Goal: Task Accomplishment & Management: Manage account settings

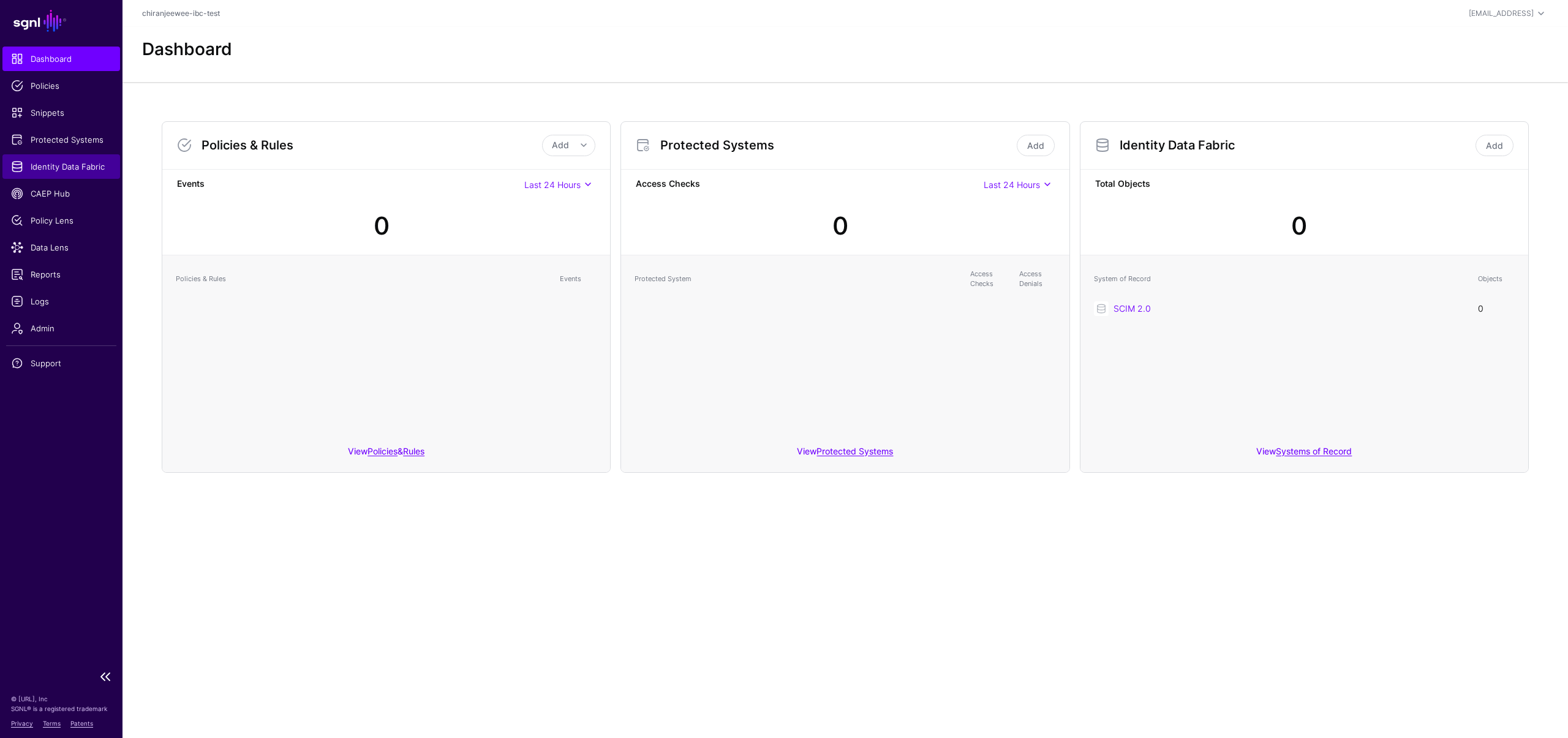
click at [68, 174] on link "Identity Data Fabric" at bounding box center [61, 166] width 118 height 25
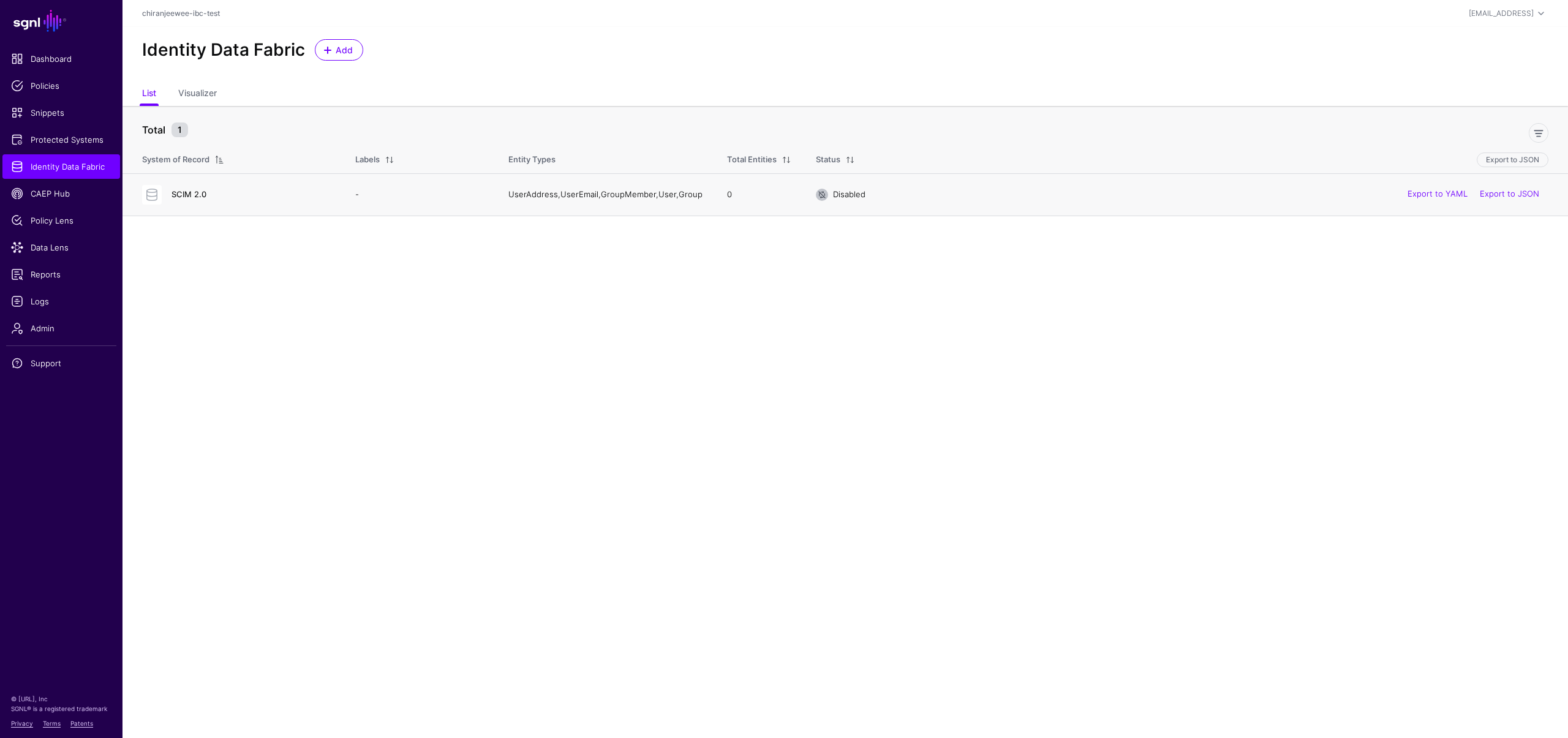
click at [202, 196] on link "SCIM 2.0" at bounding box center [189, 195] width 35 height 10
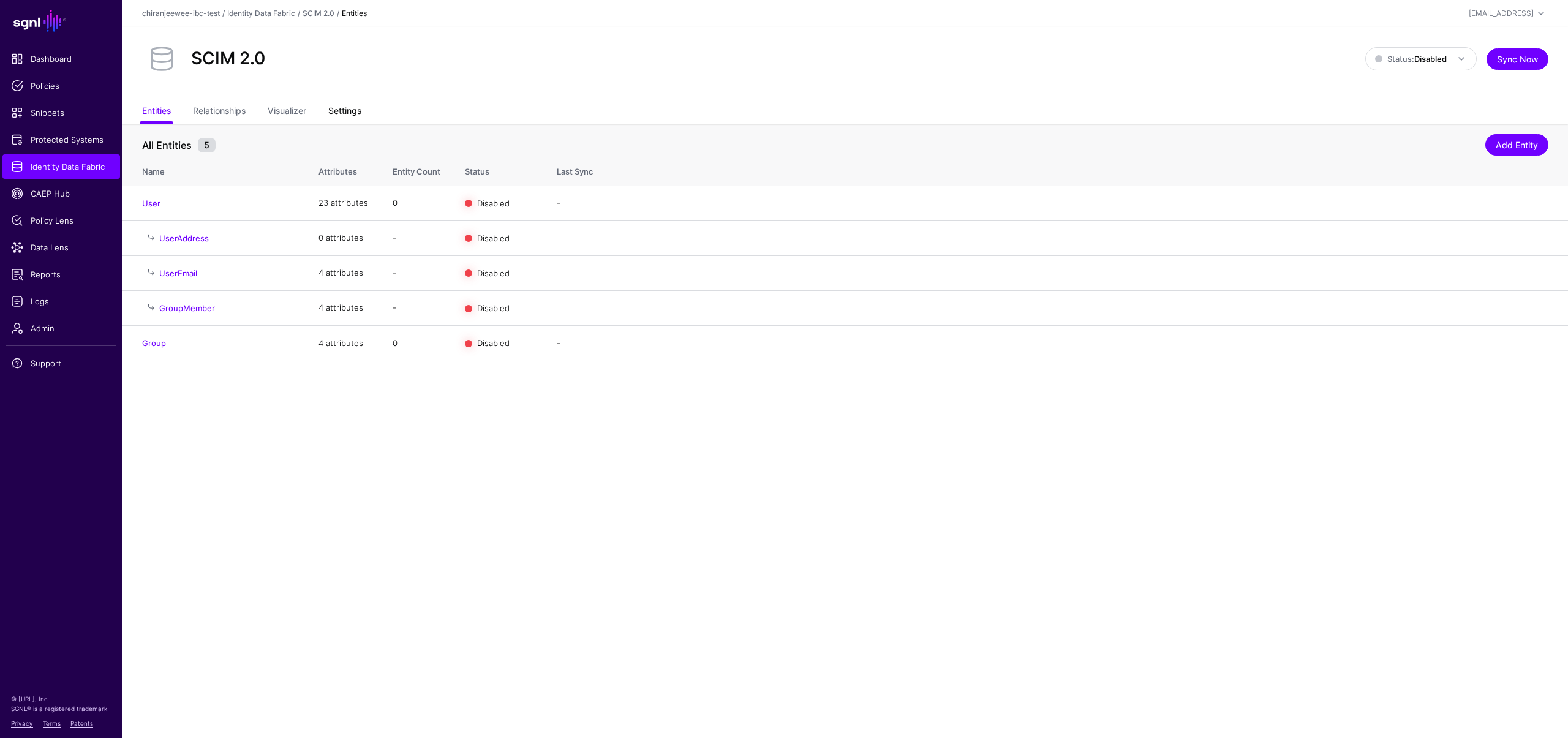
click at [341, 110] on link "Settings" at bounding box center [345, 112] width 33 height 23
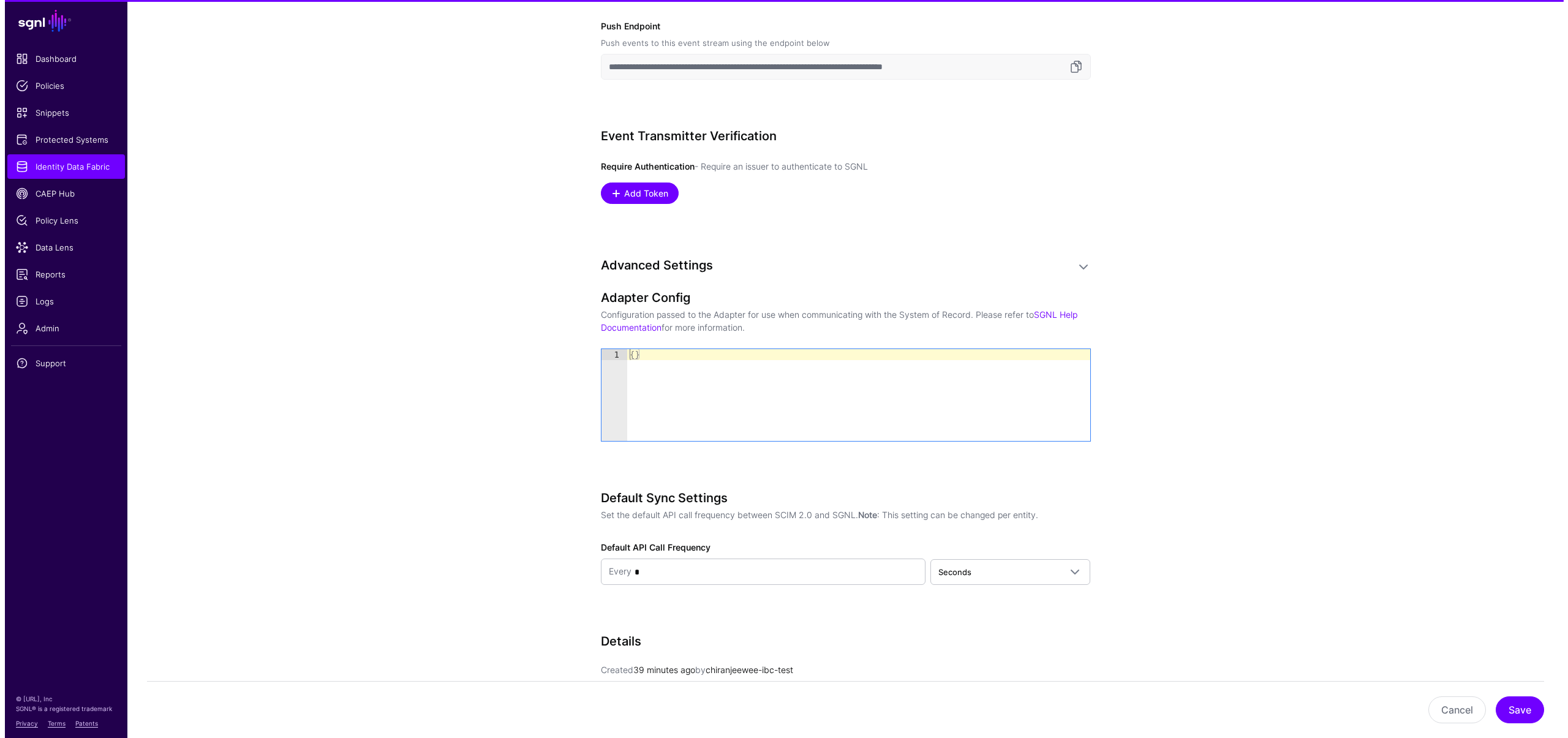
scroll to position [1190, 0]
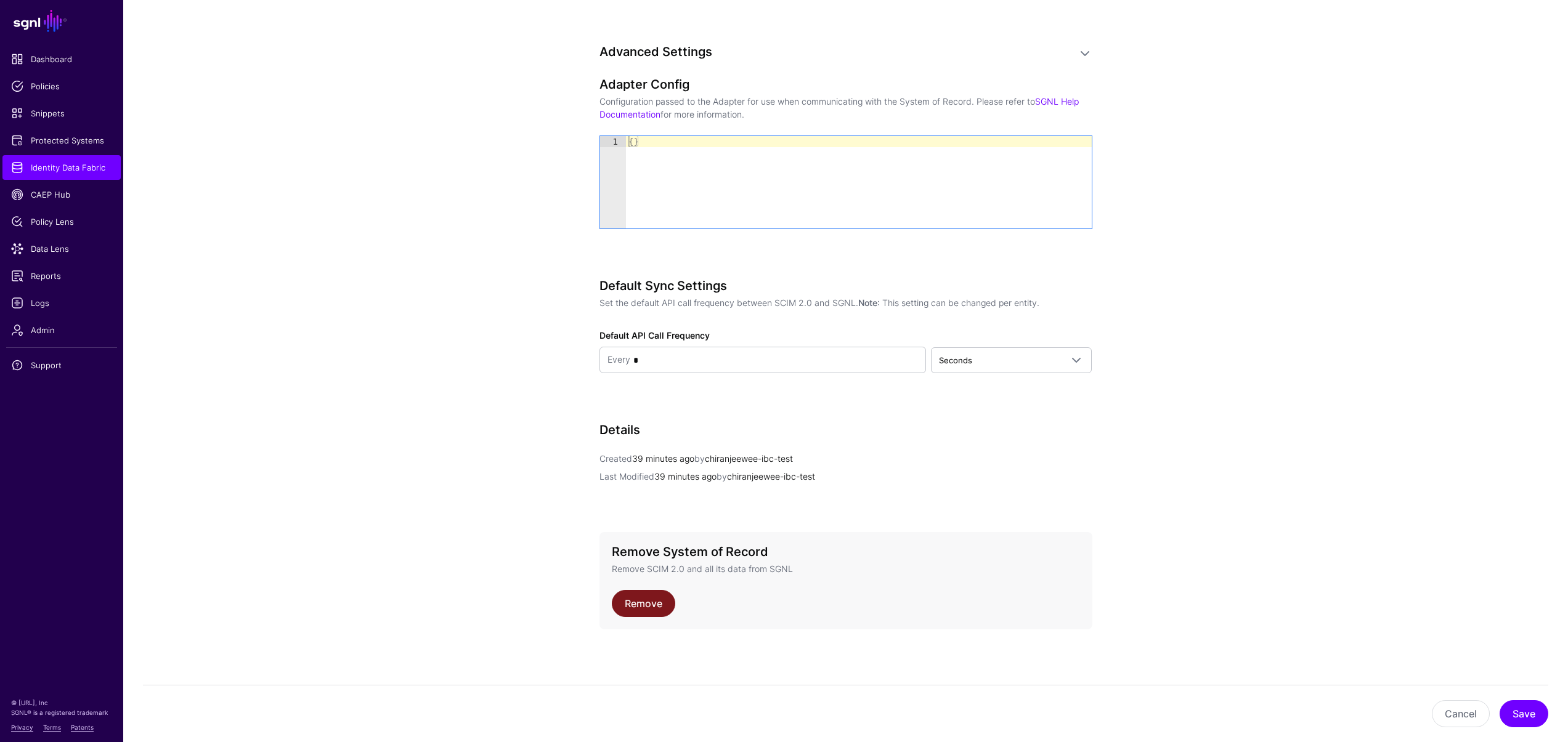
click at [639, 598] on link "Remove" at bounding box center [643, 604] width 64 height 27
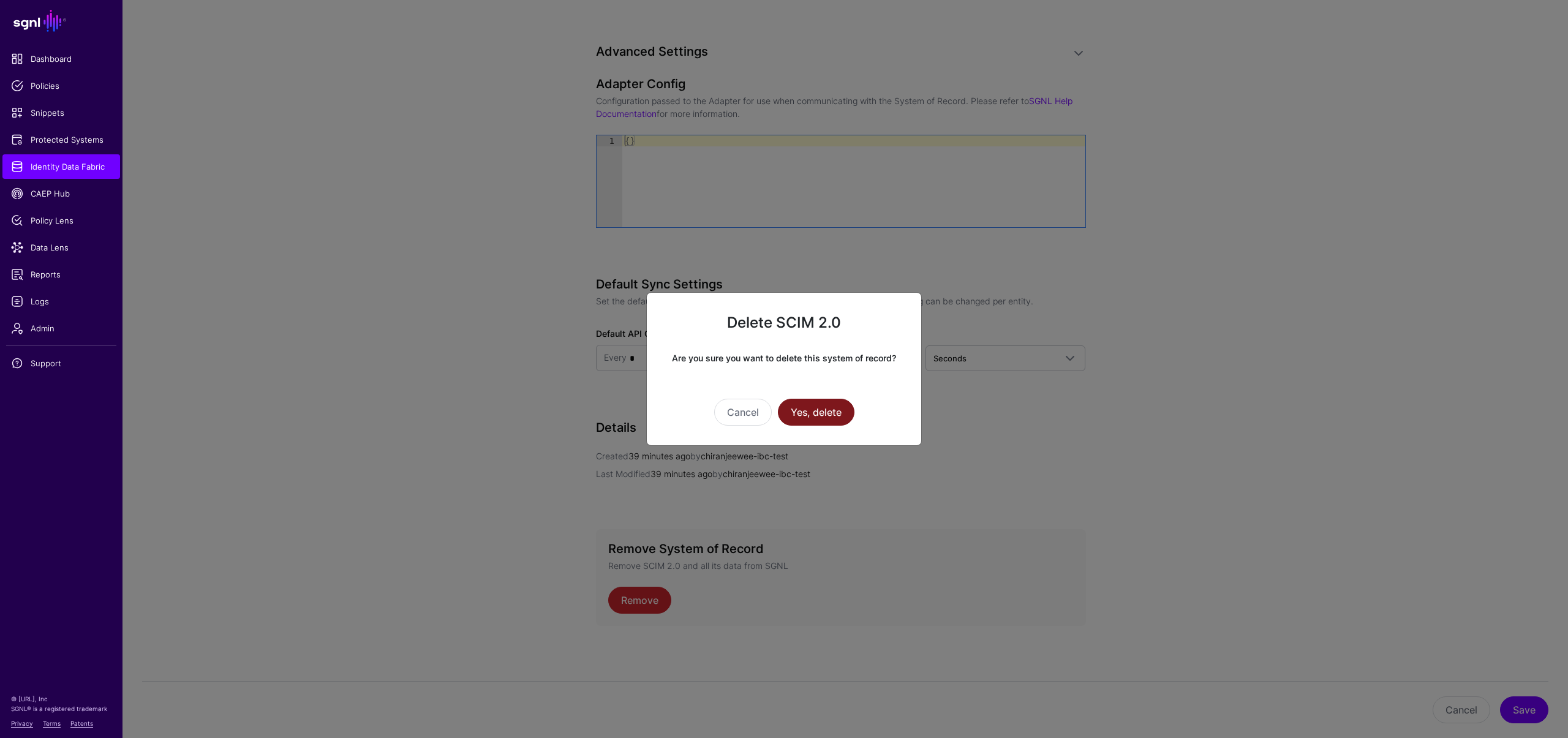
click at [845, 413] on button "Yes, delete" at bounding box center [816, 412] width 77 height 27
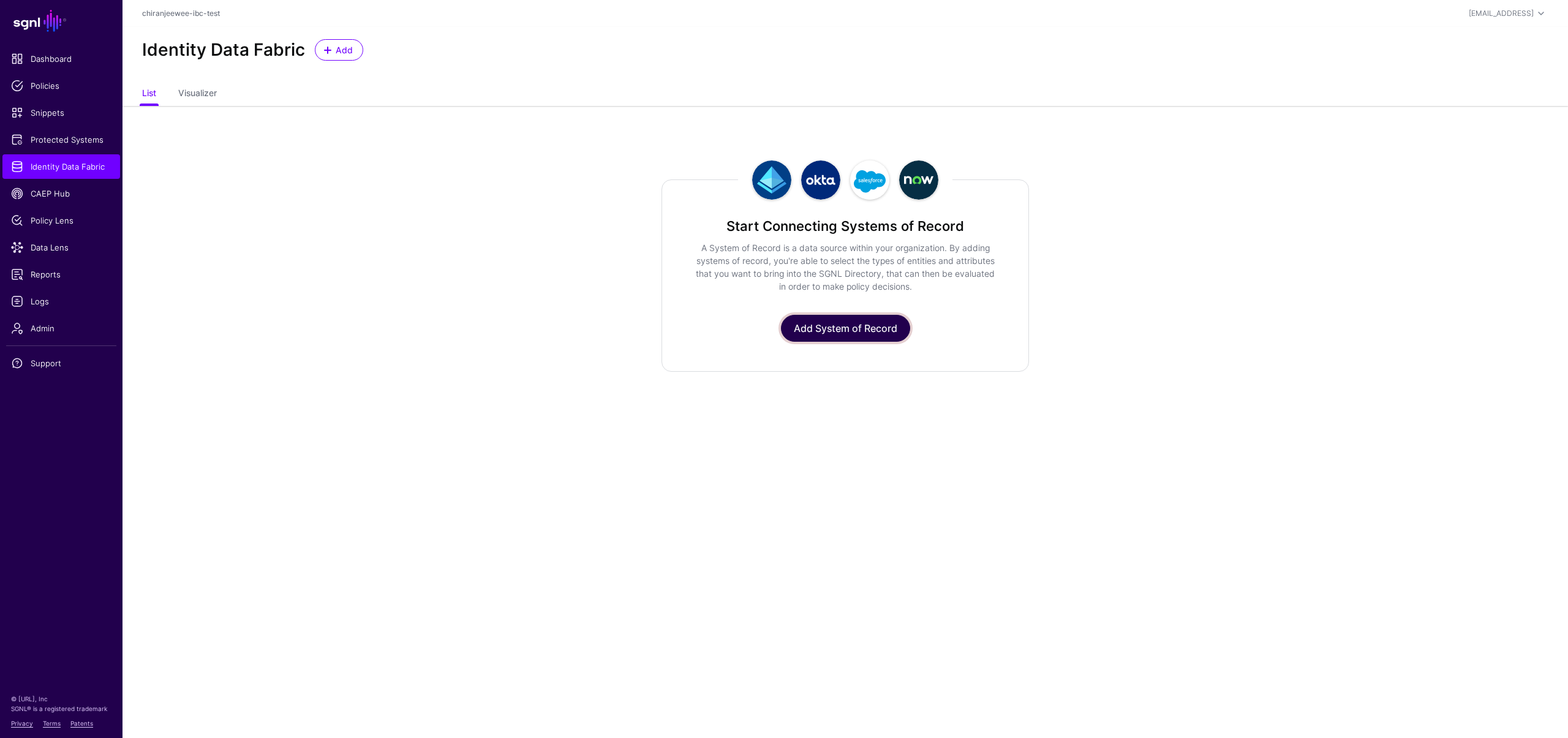
click at [841, 319] on link "Add System of Record" at bounding box center [845, 328] width 129 height 27
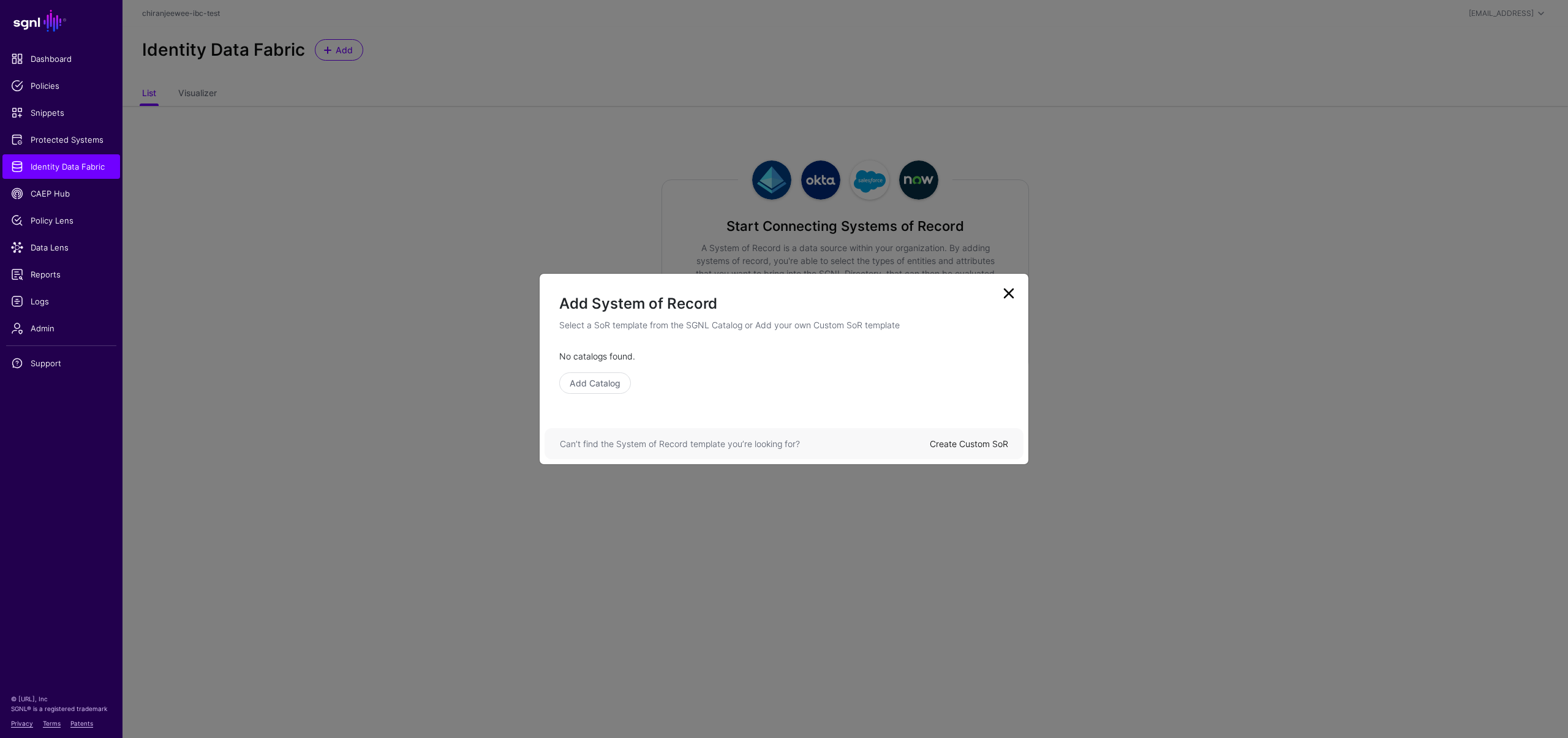
click at [974, 441] on link "Create Custom SoR" at bounding box center [969, 444] width 79 height 11
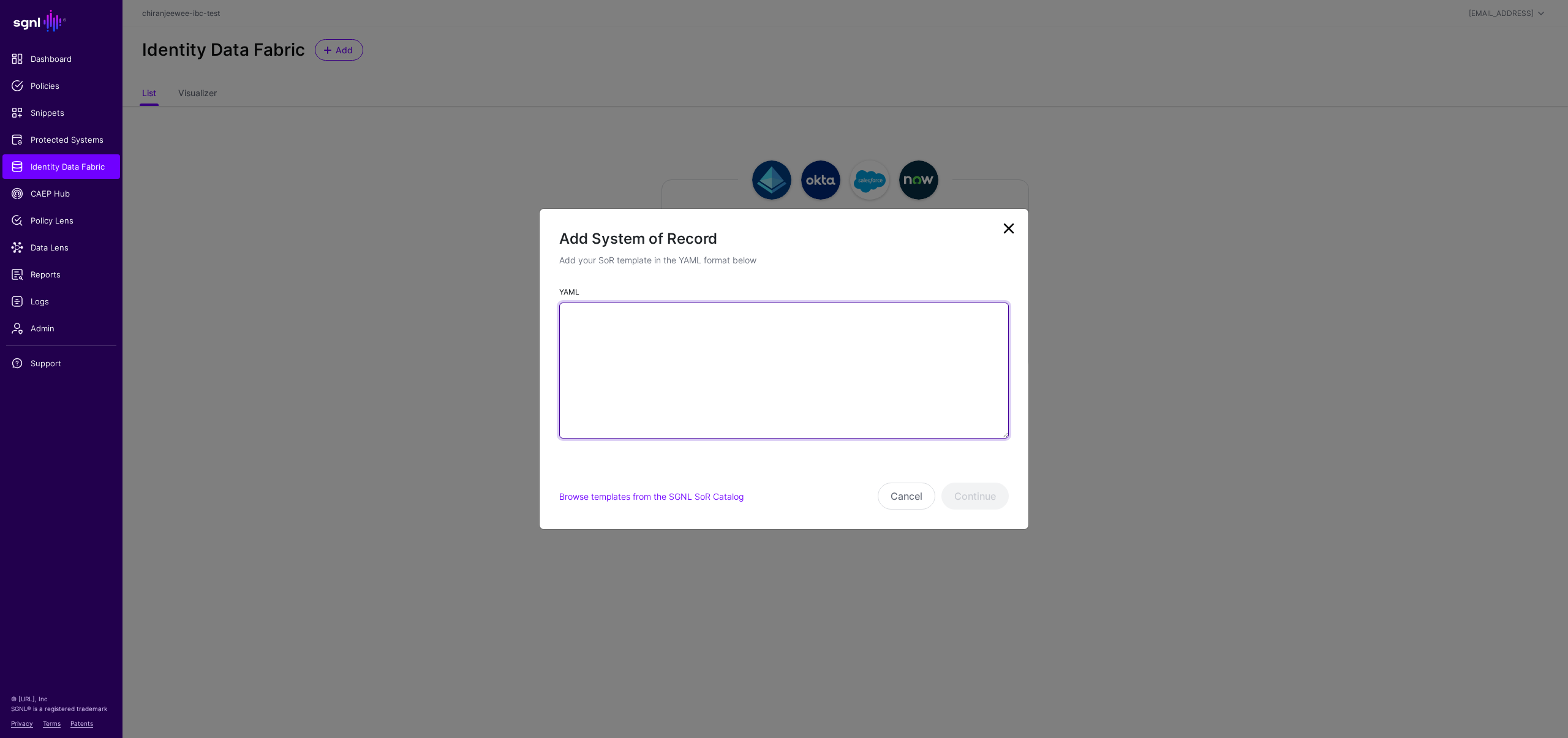
click at [692, 398] on textarea "YAML" at bounding box center [784, 371] width 449 height 136
paste textarea "**********"
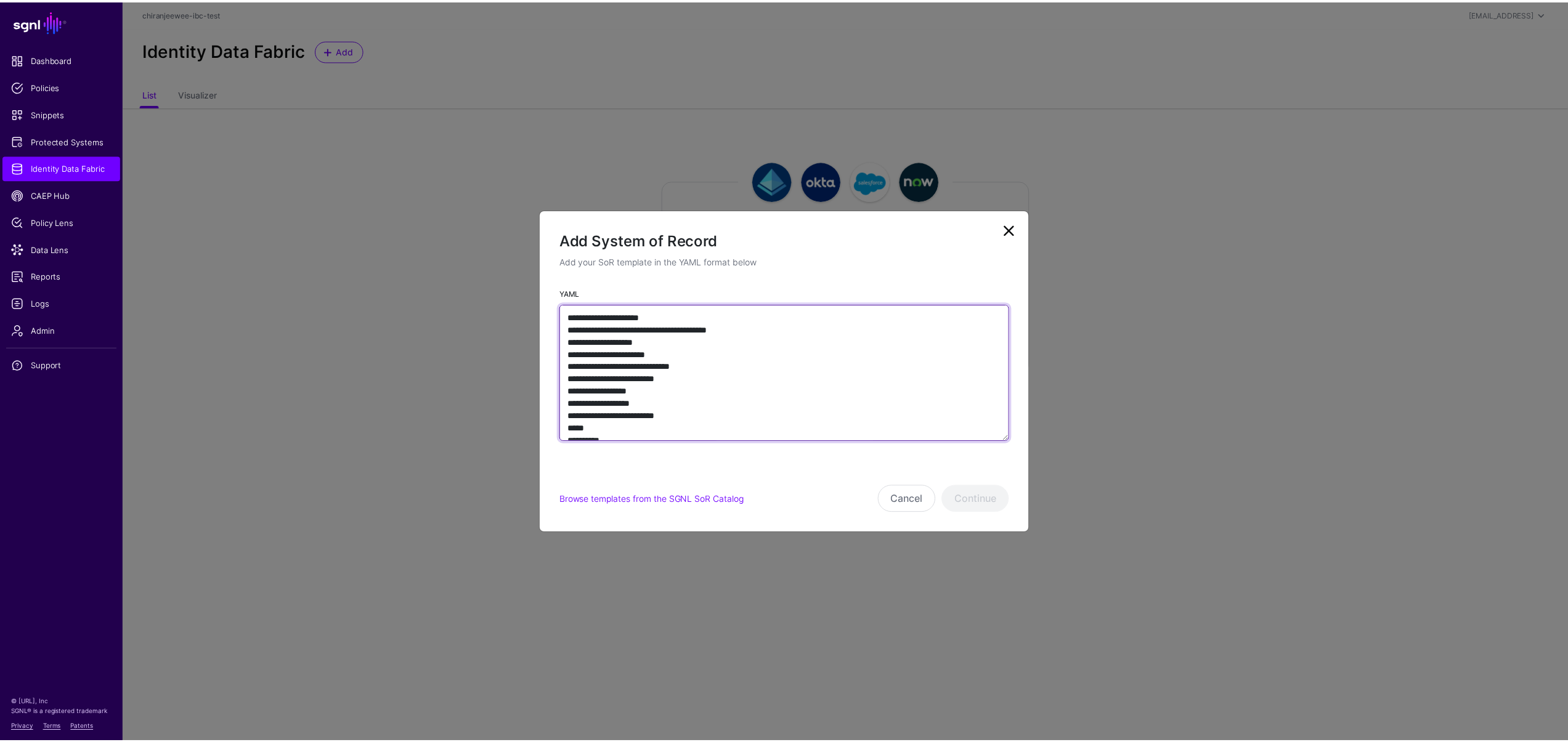
scroll to position [5463, 0]
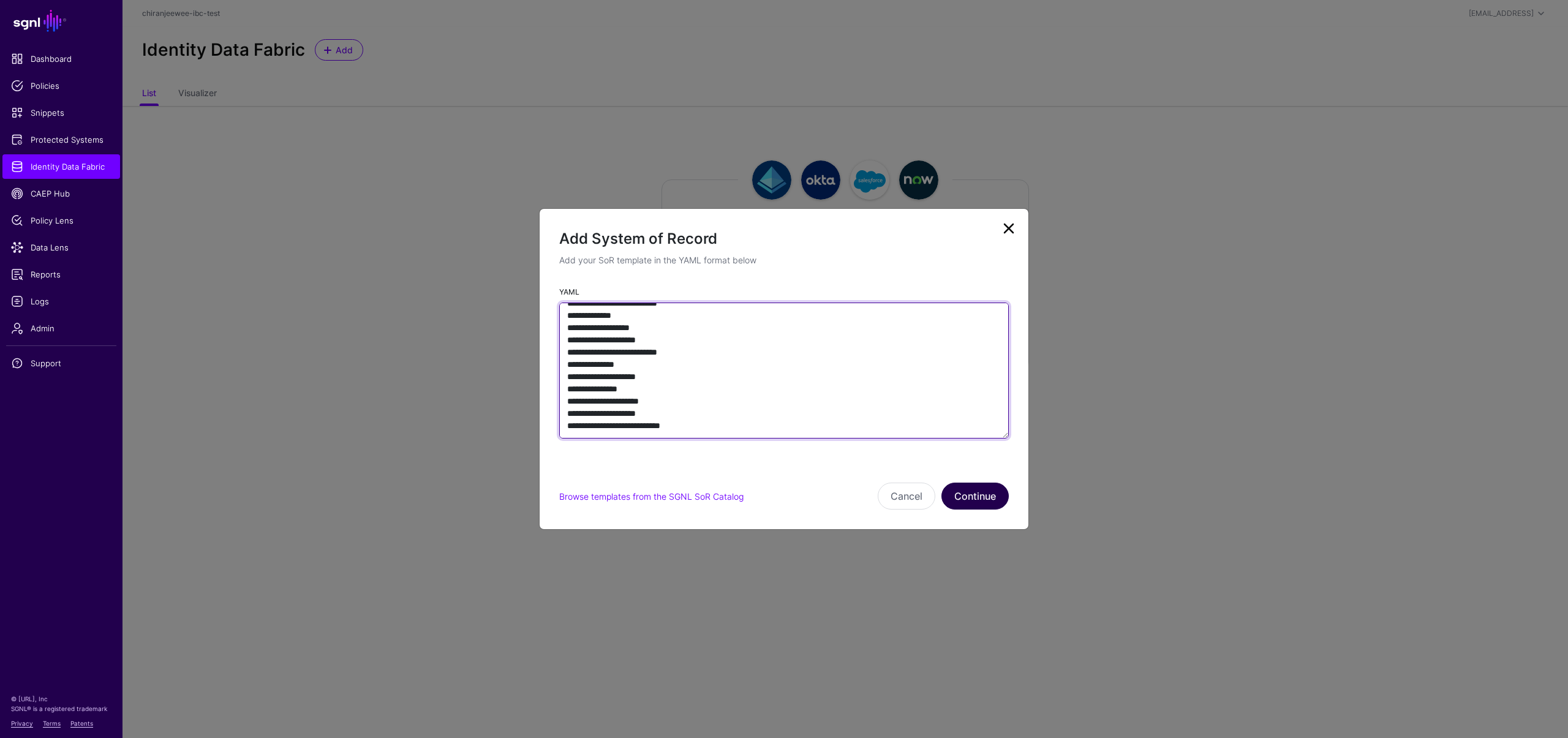
type textarea "**********"
click at [985, 492] on button "Continue" at bounding box center [975, 496] width 67 height 27
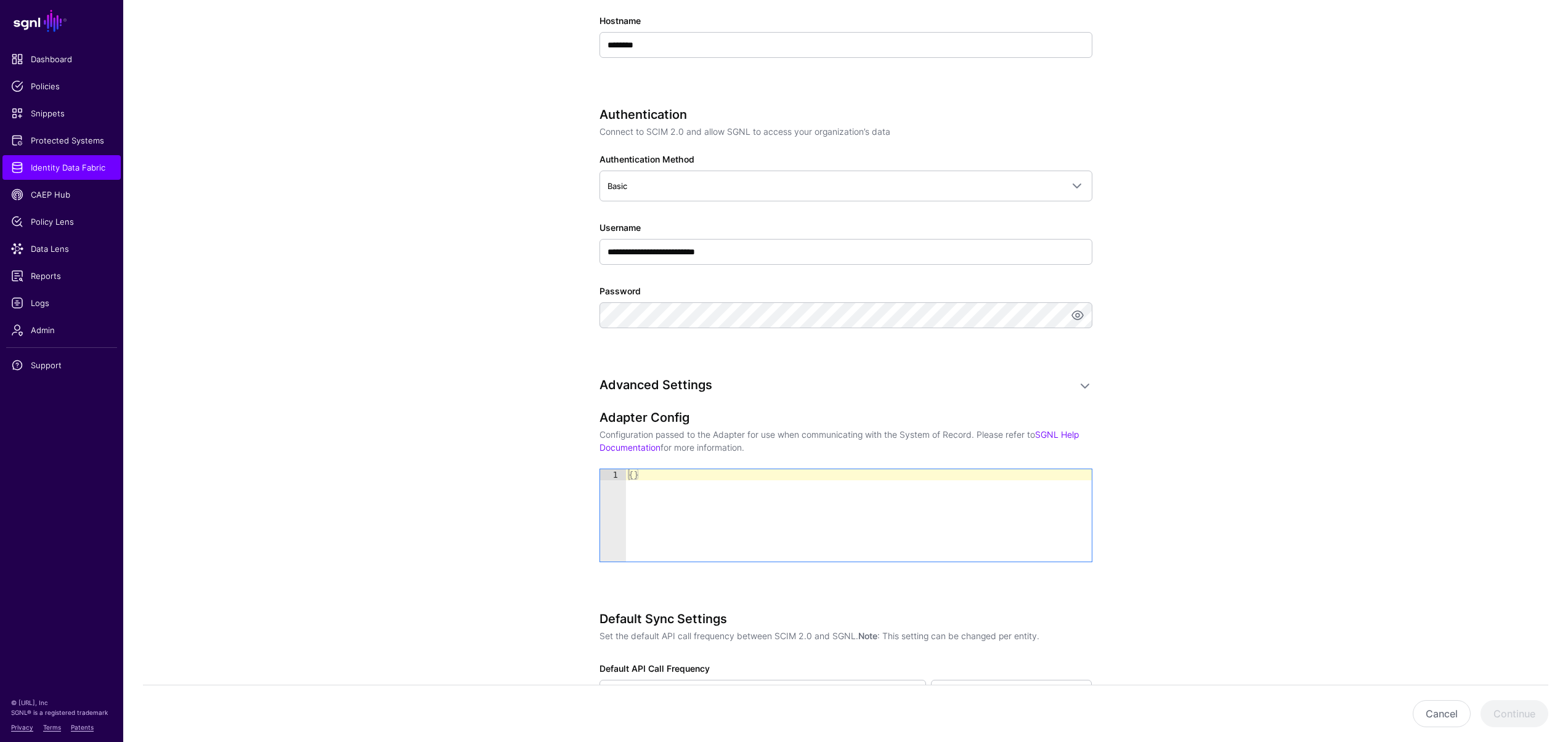
scroll to position [594, 0]
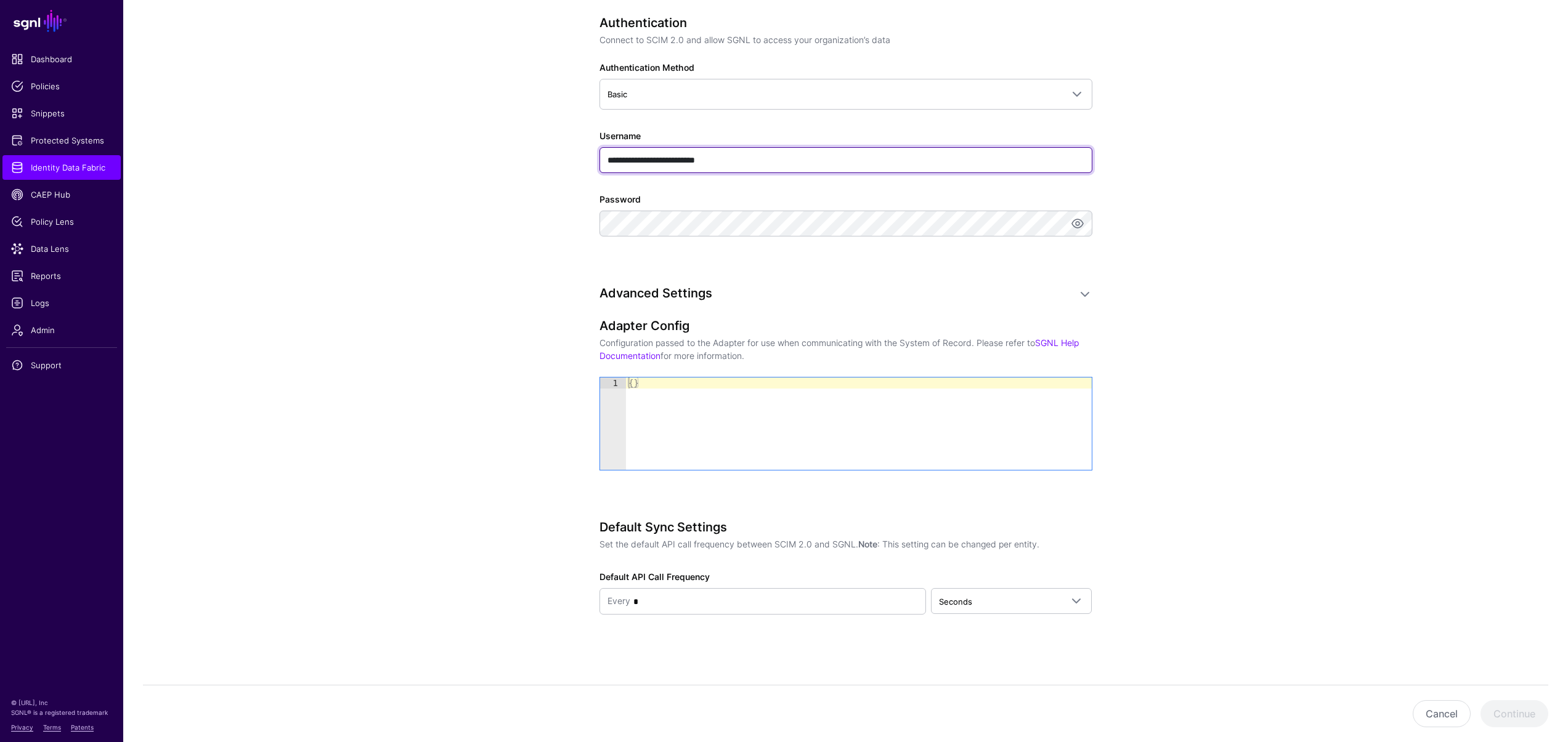
click at [747, 160] on input "**********" at bounding box center [846, 160] width 493 height 26
type input "****"
click at [578, 260] on div "**********" at bounding box center [846, 122] width 572 height 1241
click at [1504, 710] on button "Continue" at bounding box center [1514, 714] width 68 height 27
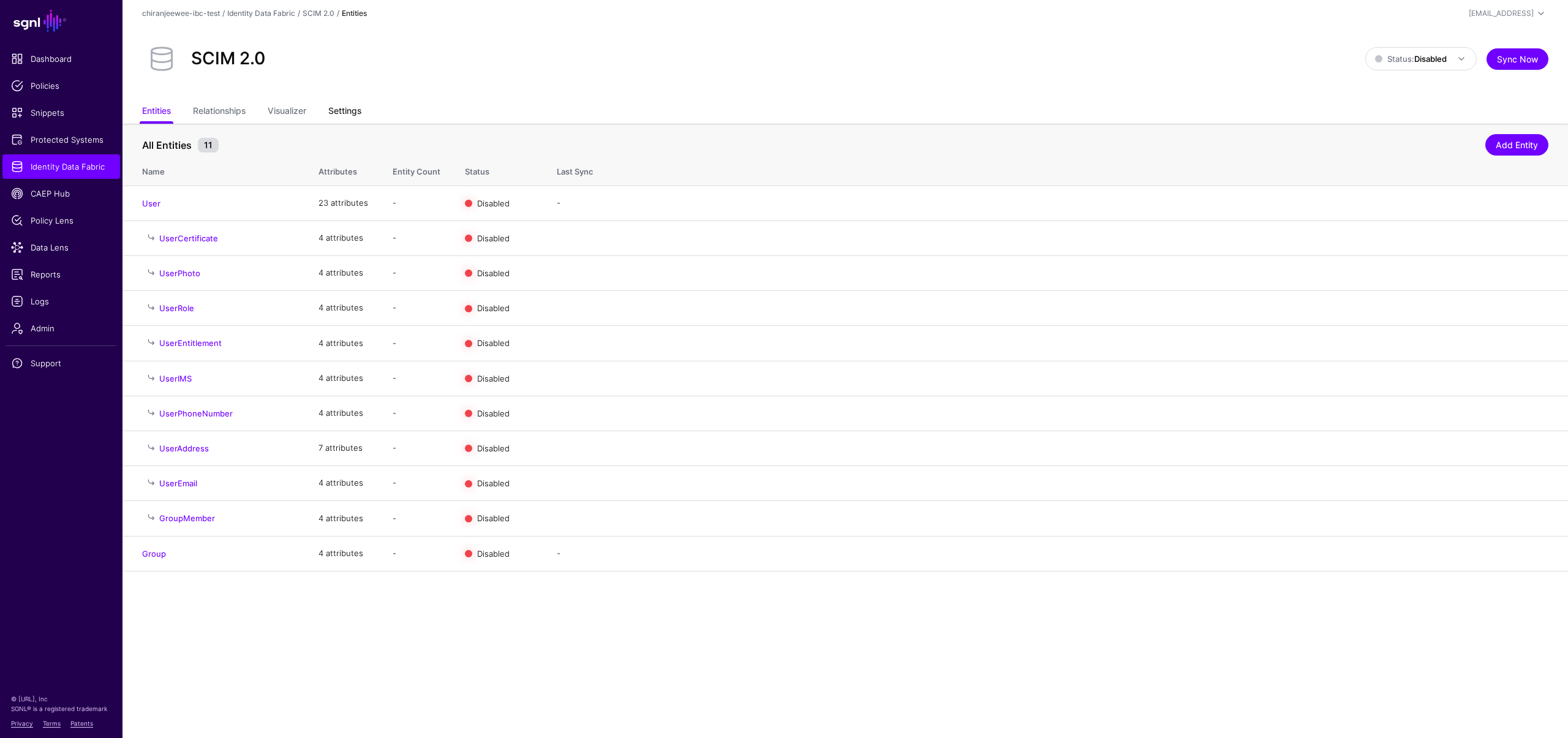
click at [353, 112] on link "Settings" at bounding box center [345, 112] width 33 height 23
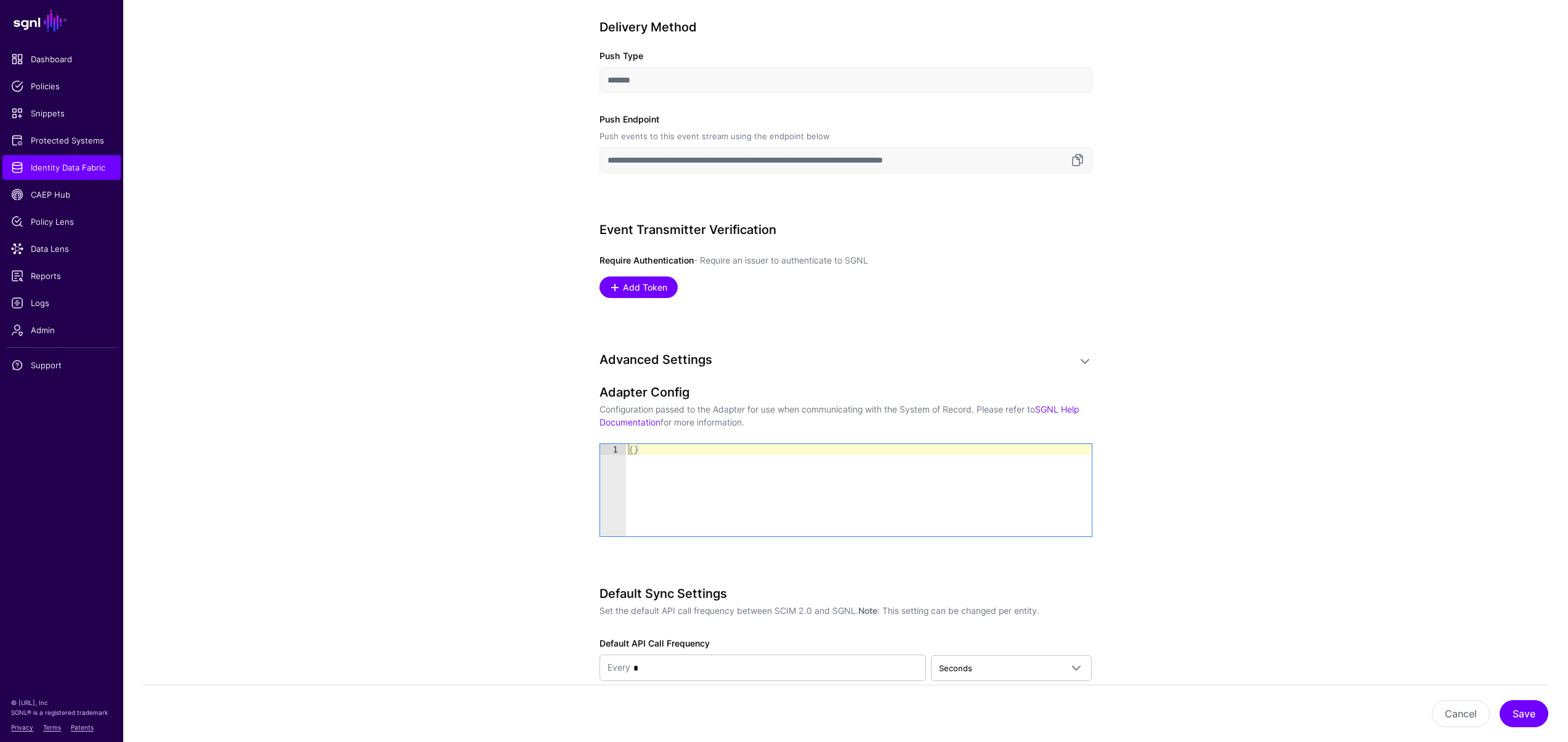
scroll to position [760, 0]
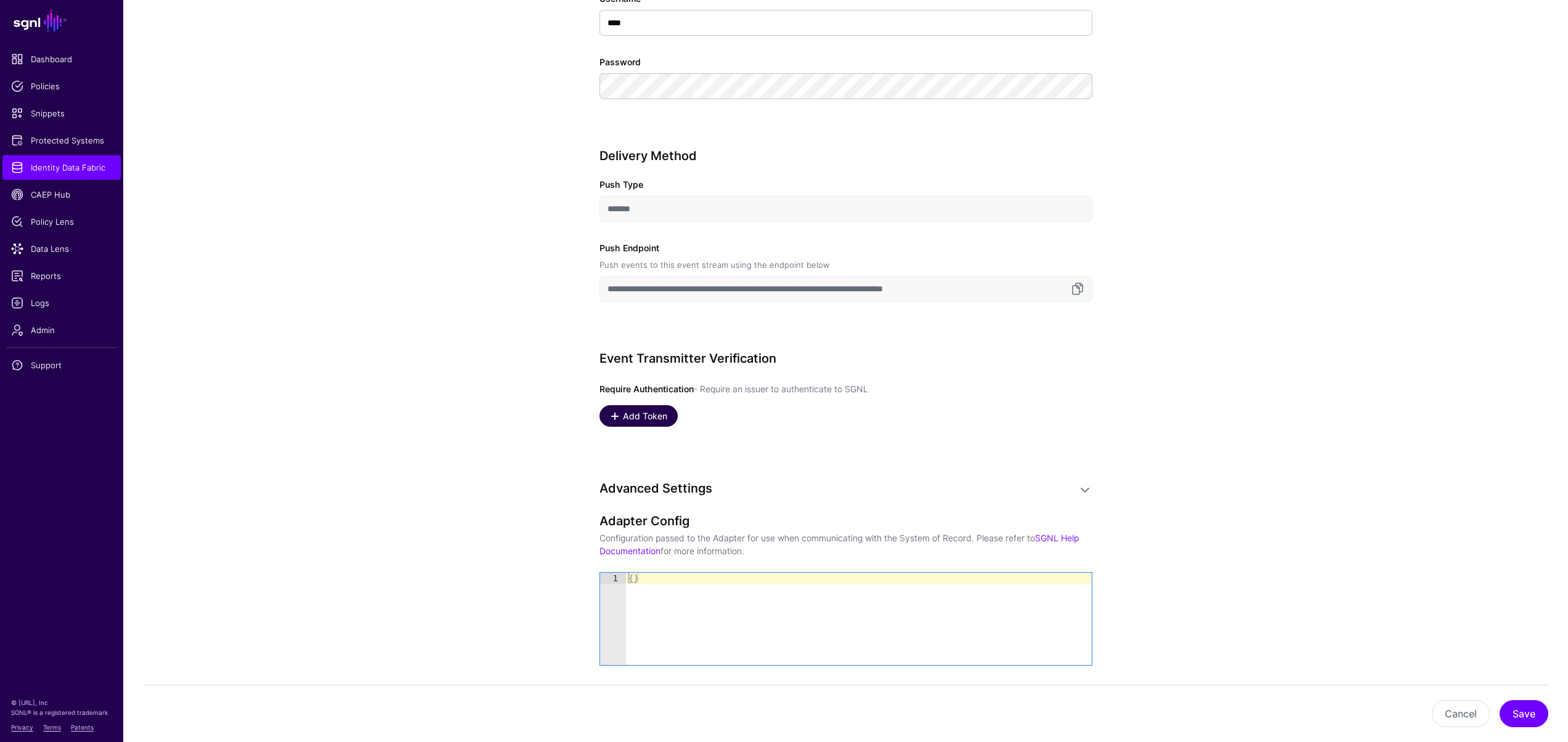
click at [636, 413] on span "Add Token" at bounding box center [644, 416] width 47 height 13
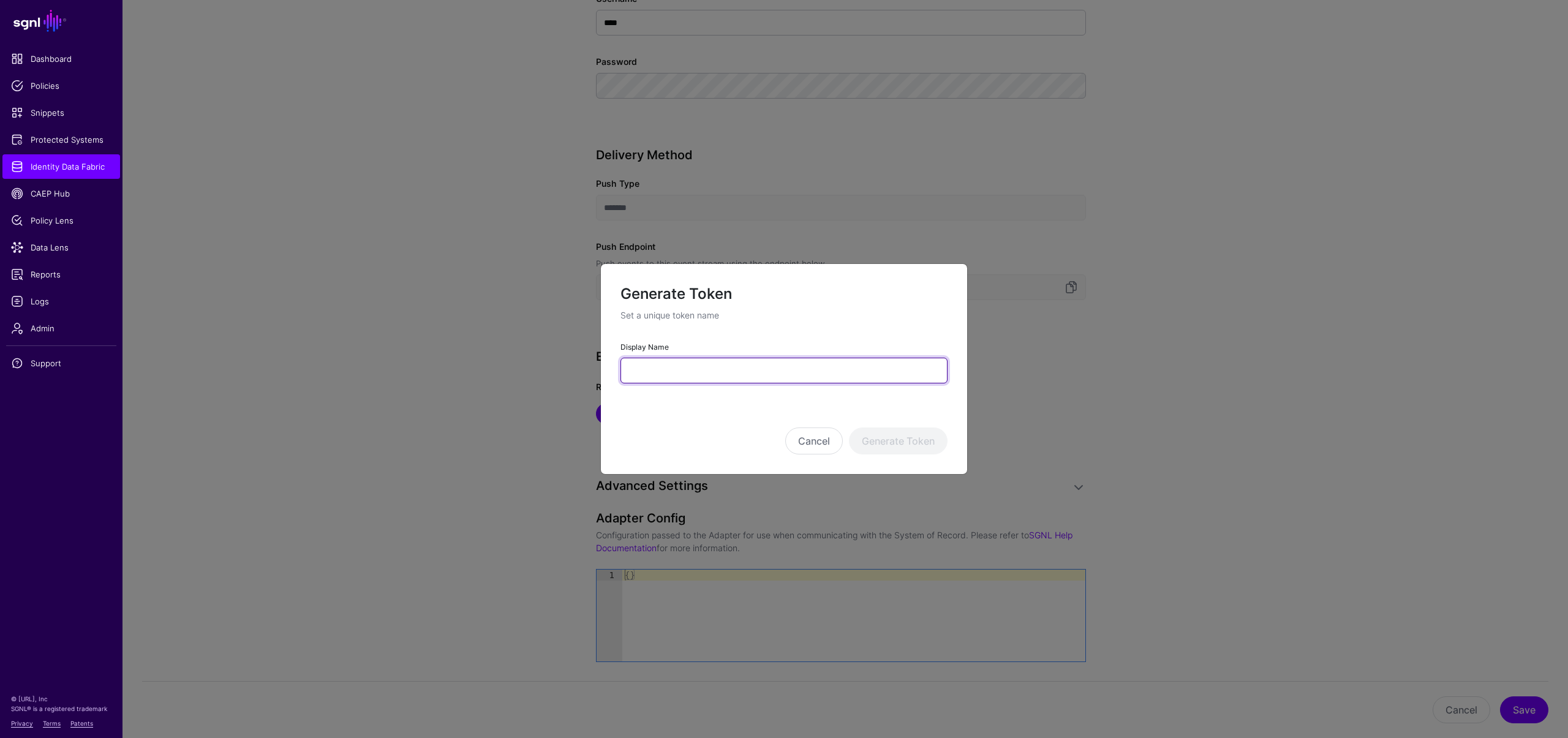
click at [671, 364] on input "Display Name" at bounding box center [784, 370] width 327 height 26
type input "*********"
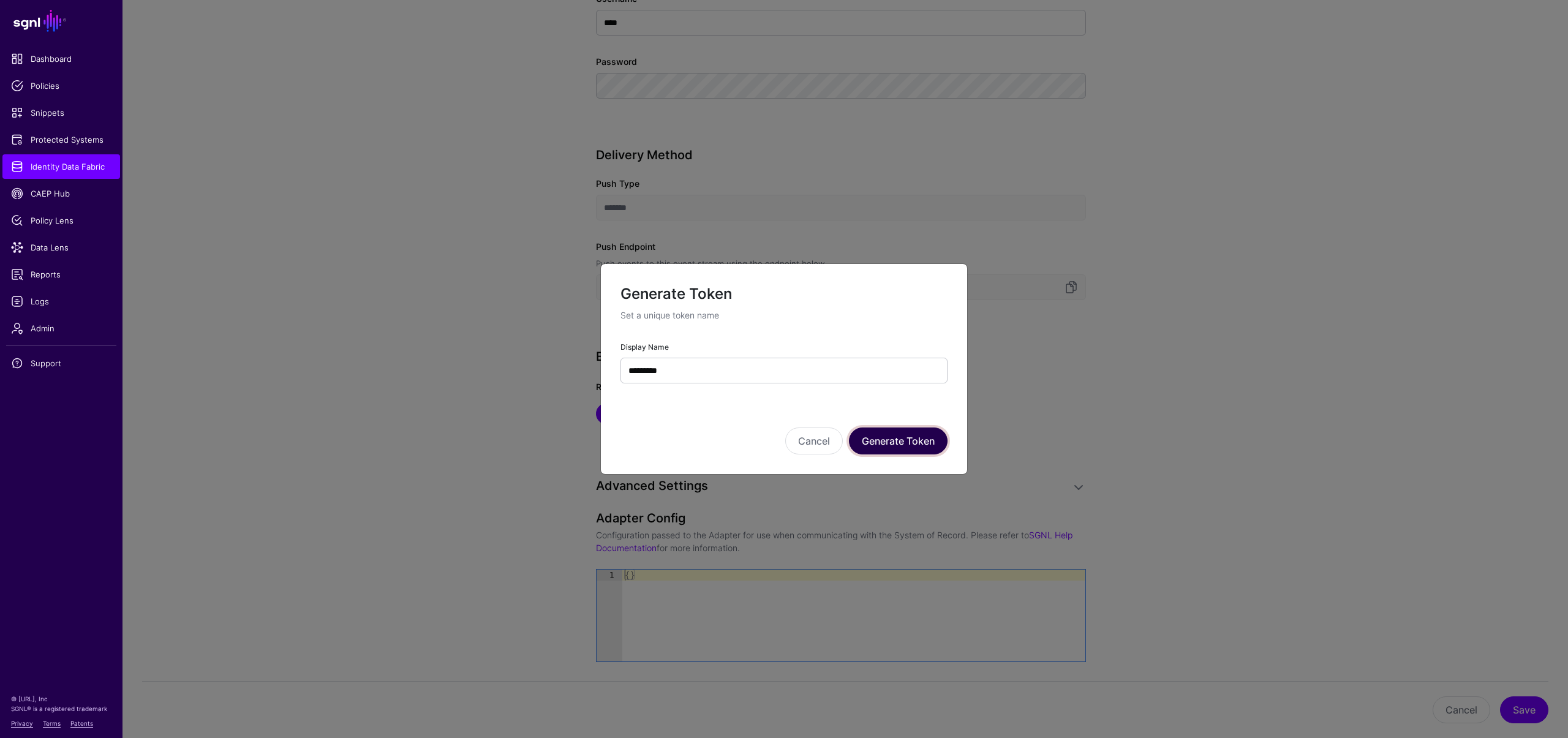
click at [911, 446] on button "Generate Token" at bounding box center [898, 441] width 98 height 27
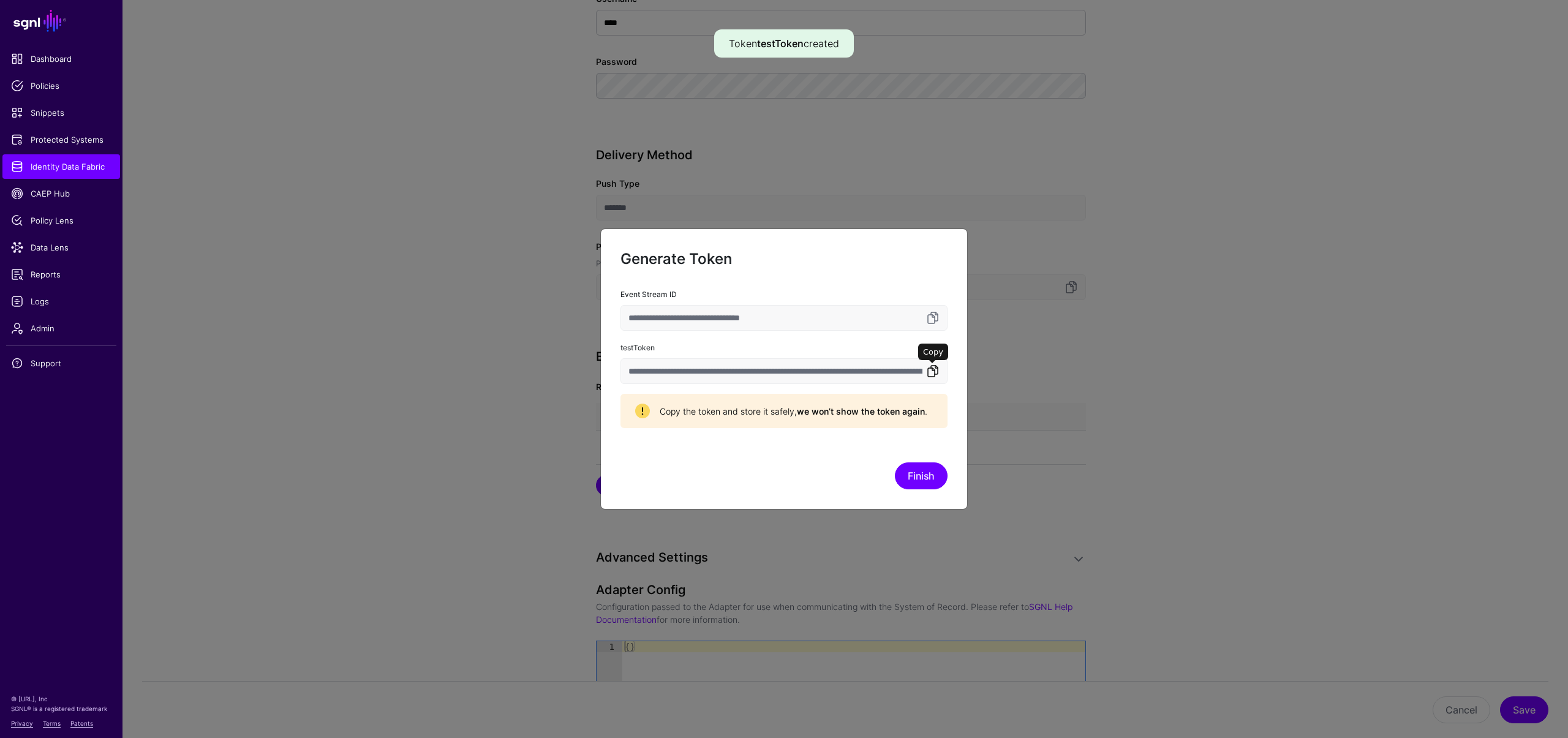
click at [938, 374] on link at bounding box center [933, 371] width 15 height 15
click at [929, 372] on link at bounding box center [933, 371] width 15 height 15
click at [915, 479] on button "Finish" at bounding box center [921, 476] width 53 height 27
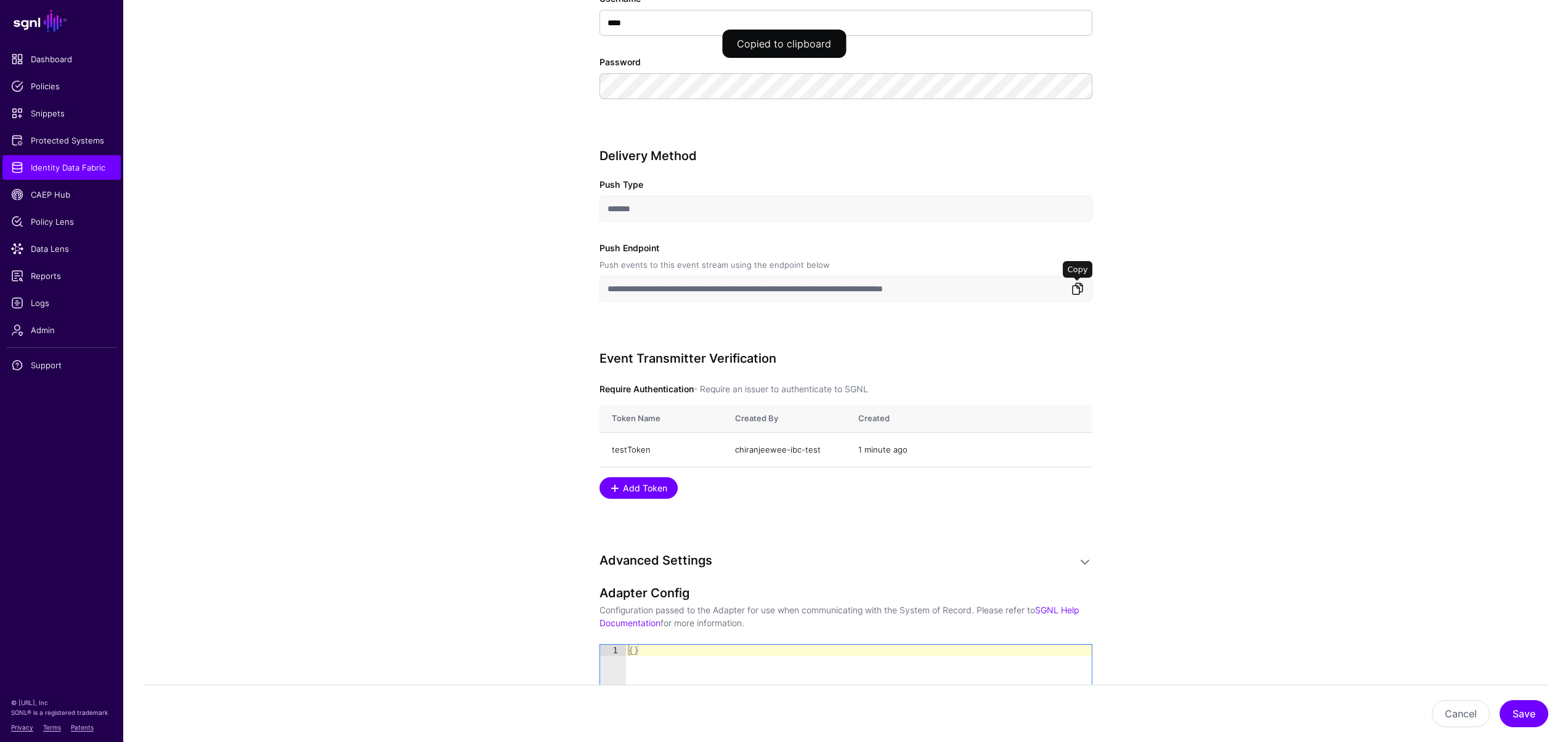
click at [1074, 290] on link at bounding box center [1077, 289] width 15 height 15
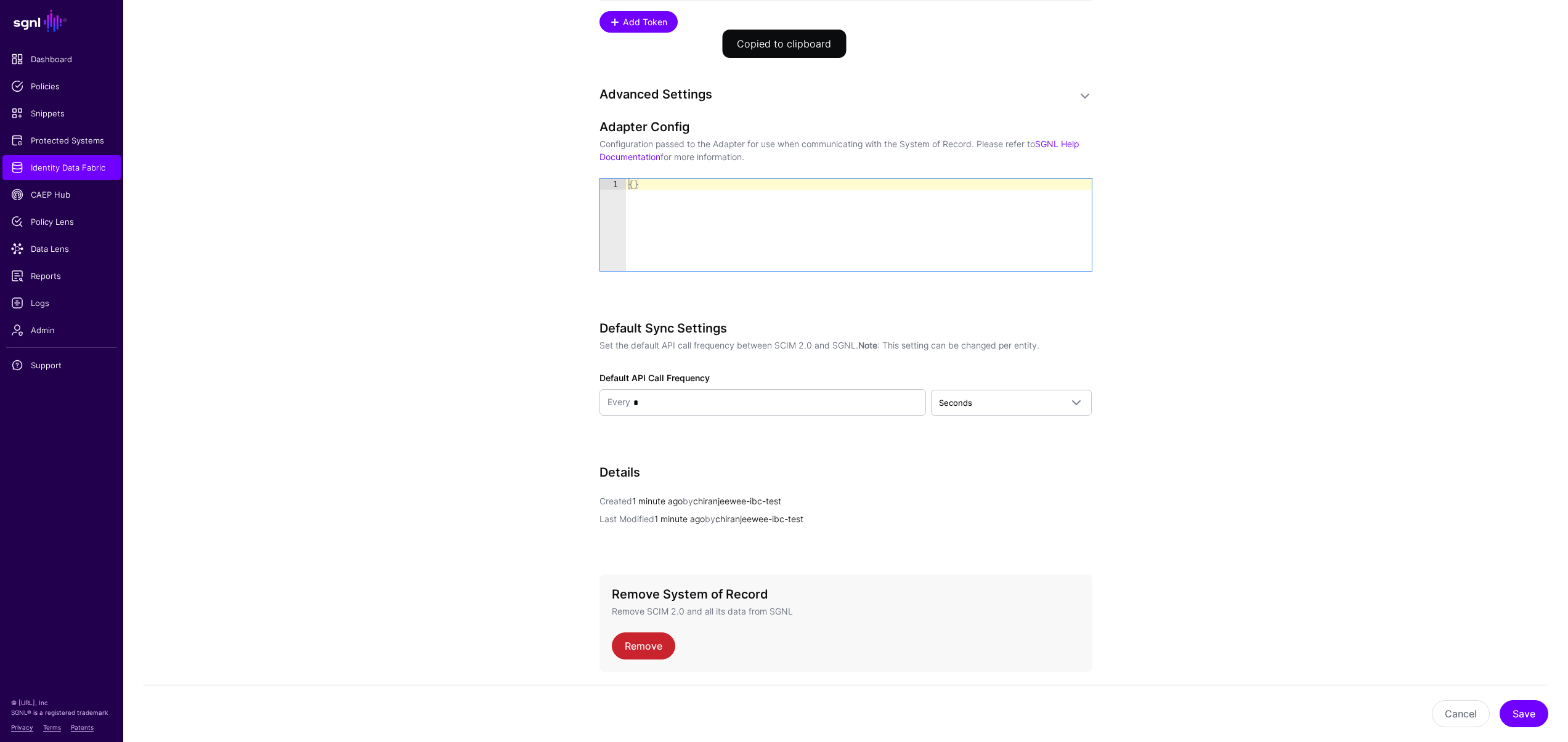
scroll to position [1269, 0]
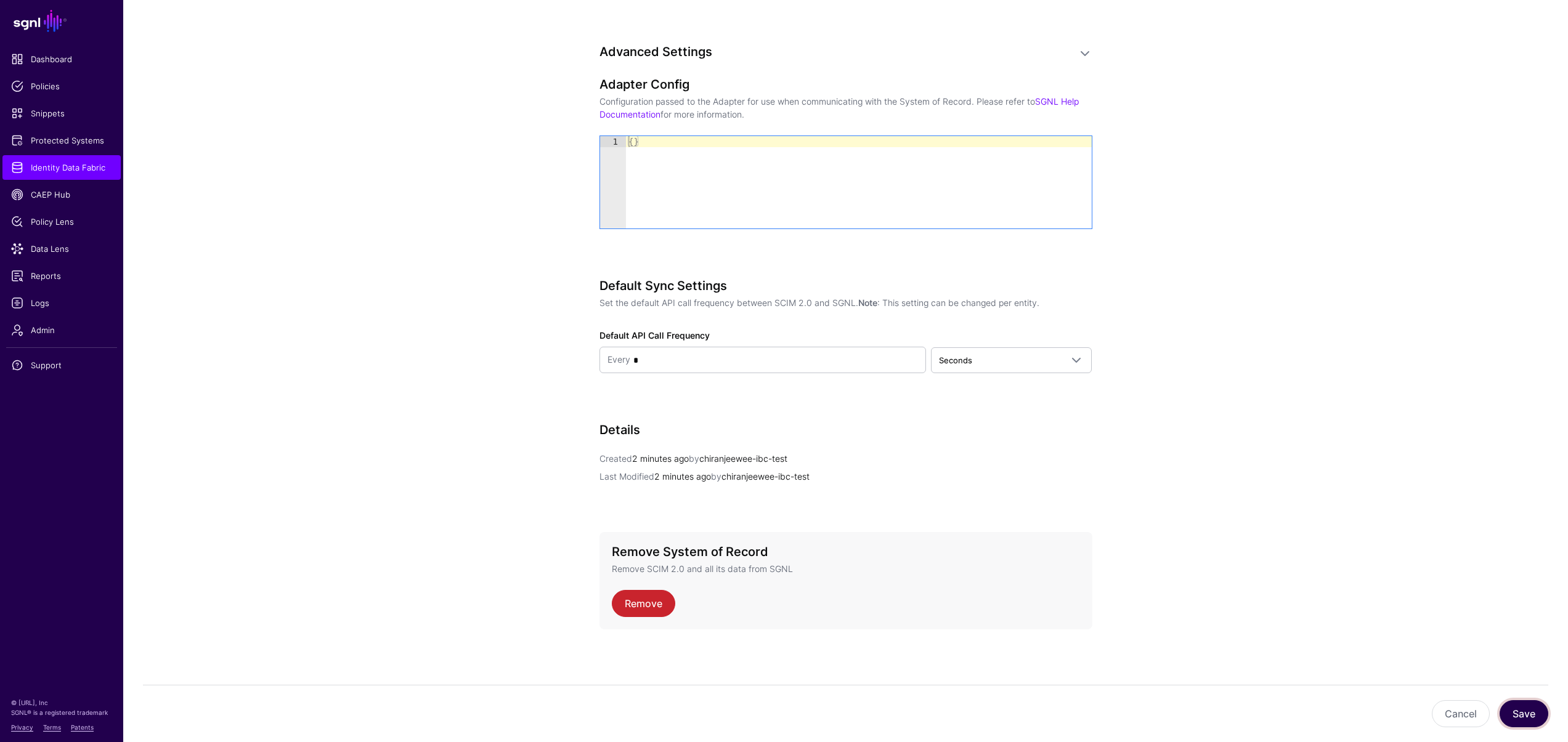
click at [1522, 717] on button "Save" at bounding box center [1524, 714] width 49 height 27
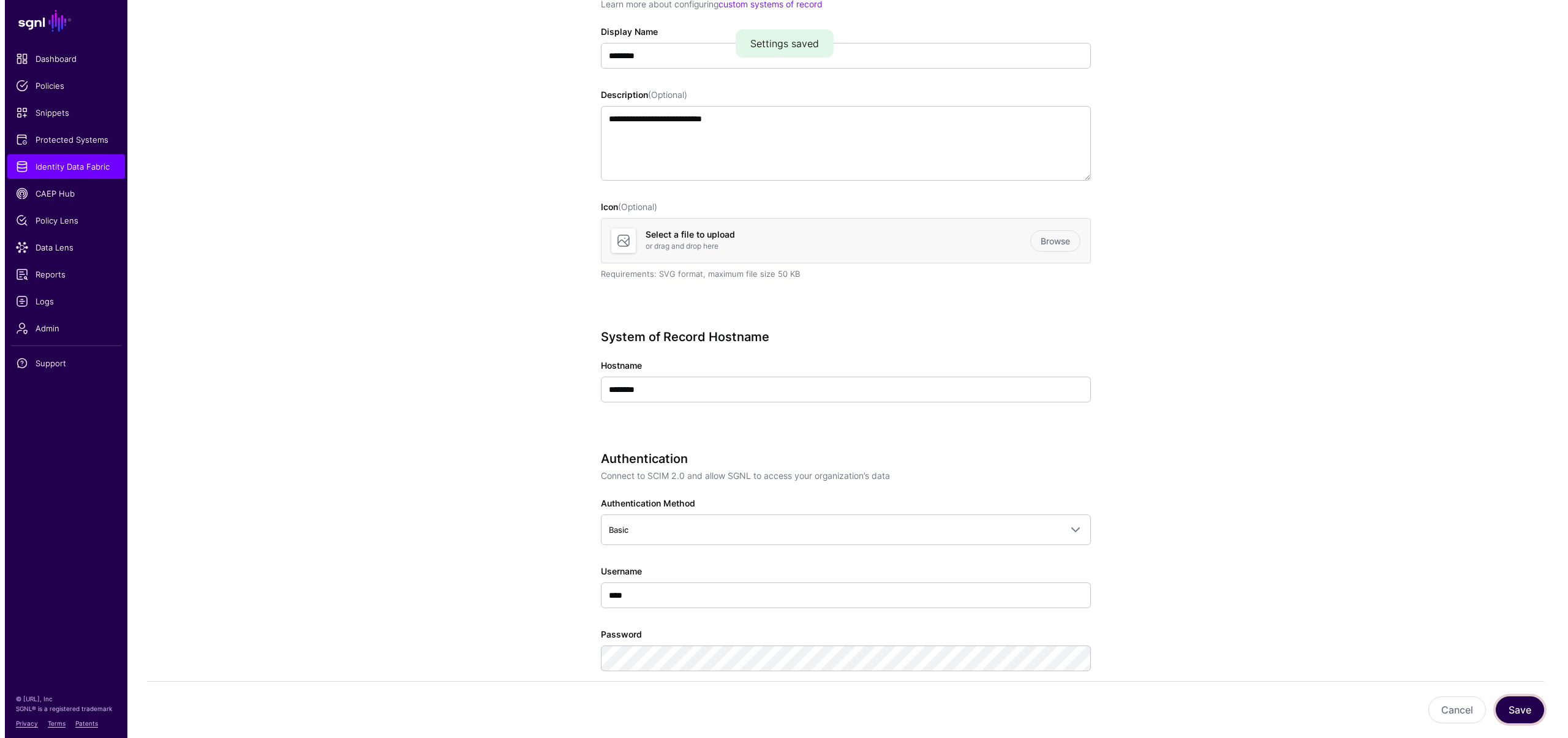
scroll to position [0, 0]
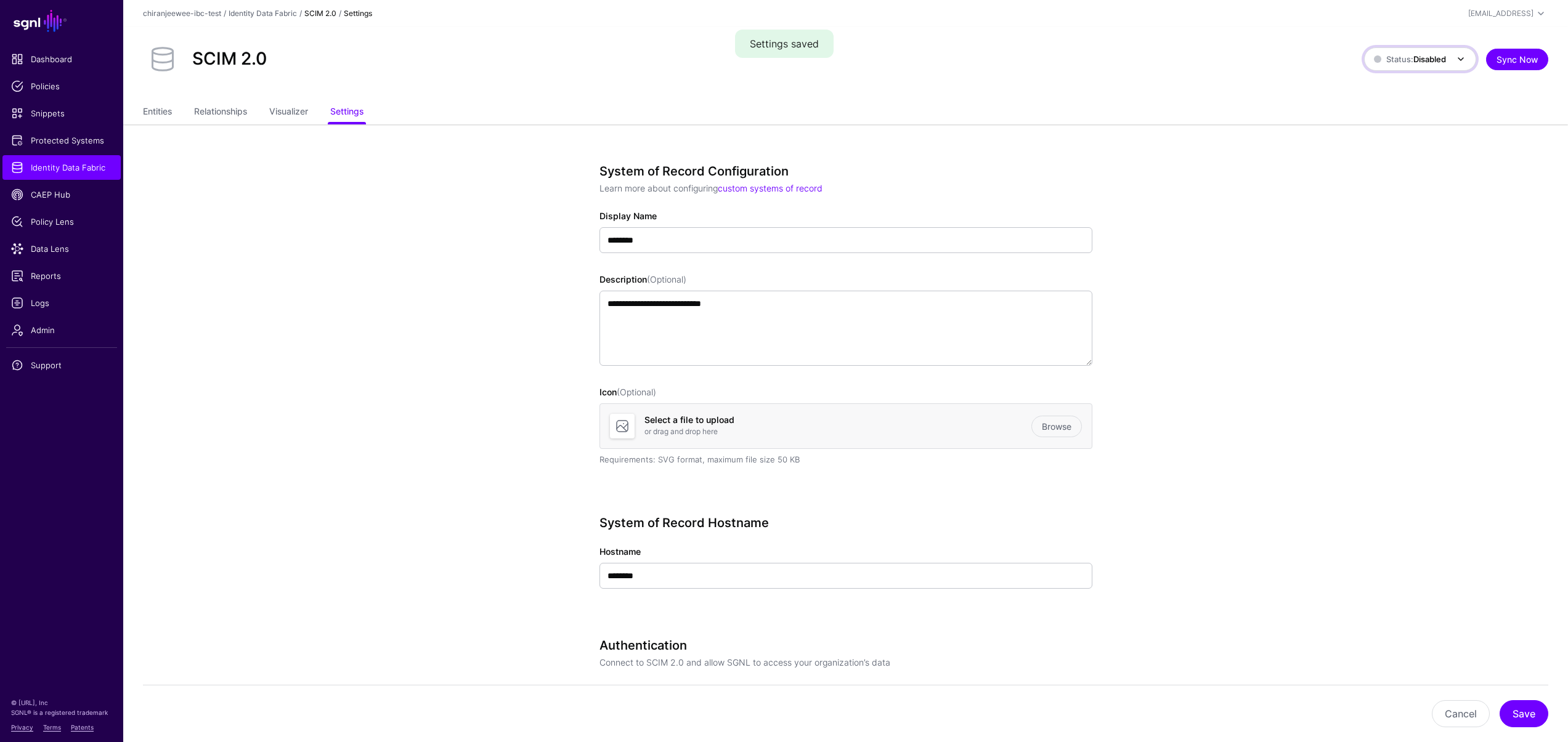
click at [1374, 60] on span "Status: Disabled" at bounding box center [1410, 59] width 72 height 10
click at [1389, 99] on span "Syncing active for all configured entities that are enabled" at bounding box center [1437, 112] width 102 height 31
click at [172, 113] on link "Entities" at bounding box center [157, 112] width 29 height 23
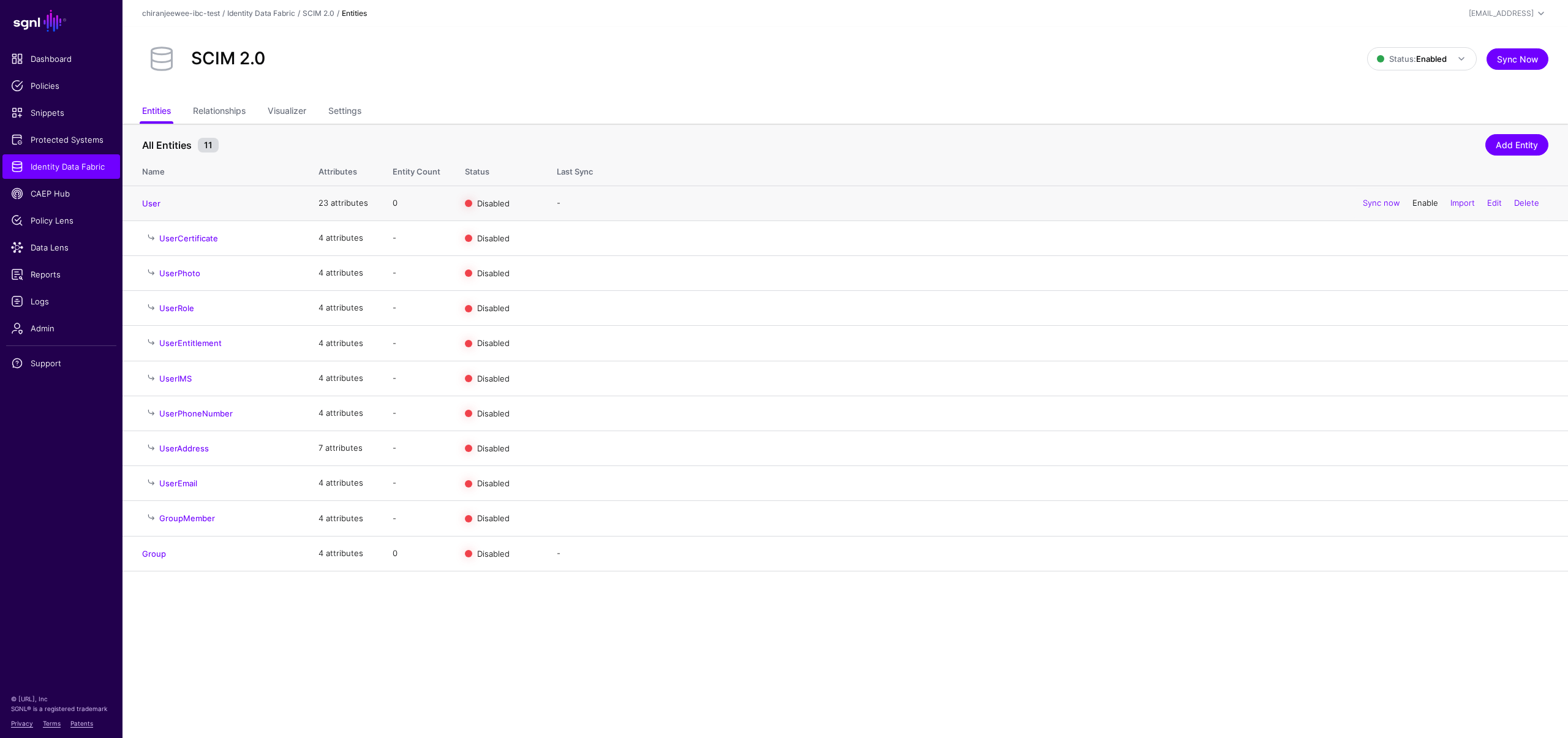
click at [1416, 206] on link "Enable" at bounding box center [1425, 203] width 26 height 10
click at [1428, 554] on link "Enable" at bounding box center [1425, 553] width 26 height 10
click at [50, 296] on span "Logs" at bounding box center [61, 301] width 100 height 12
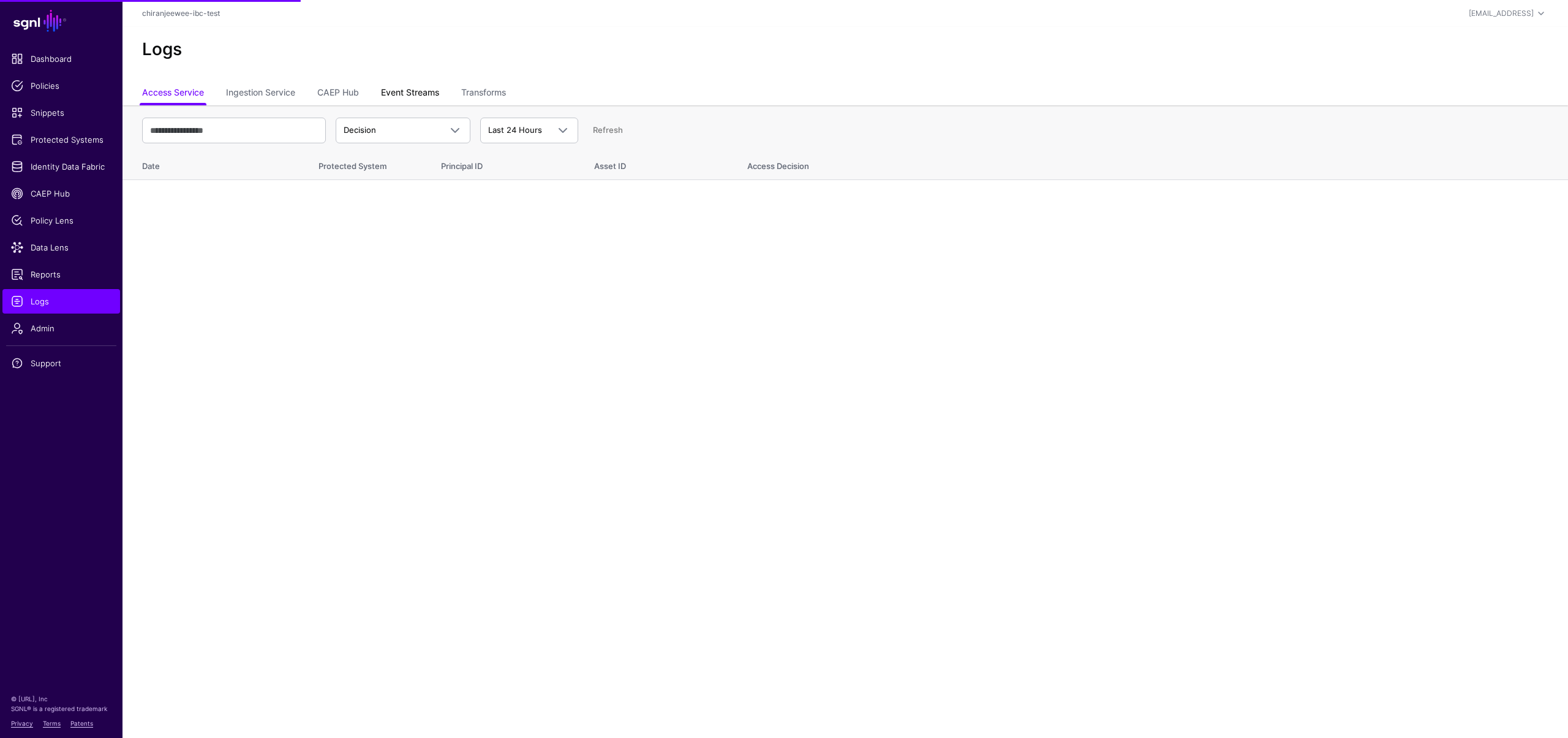
click at [405, 93] on link "Event Streams" at bounding box center [410, 93] width 58 height 23
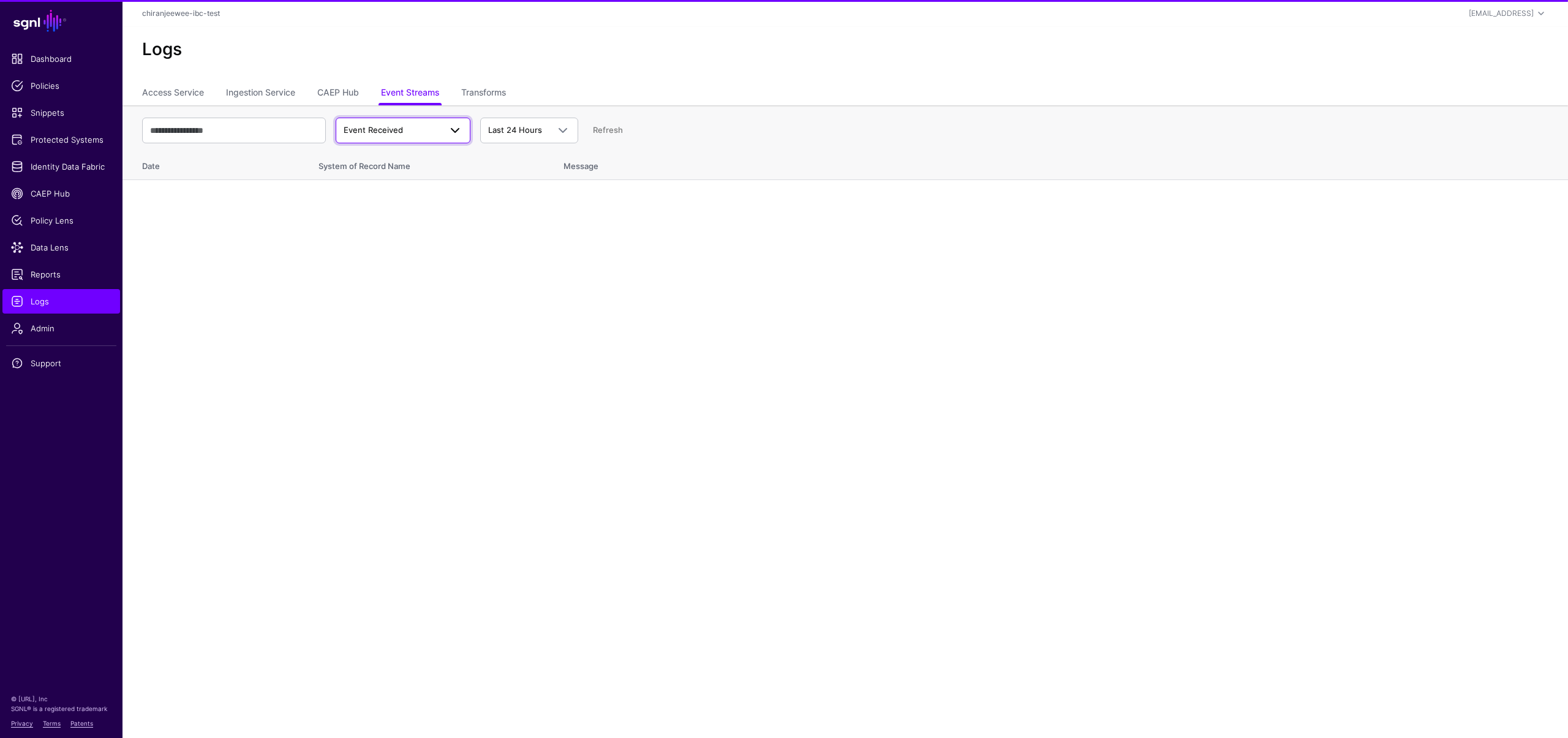
click at [405, 127] on span "Event Received" at bounding box center [392, 130] width 97 height 12
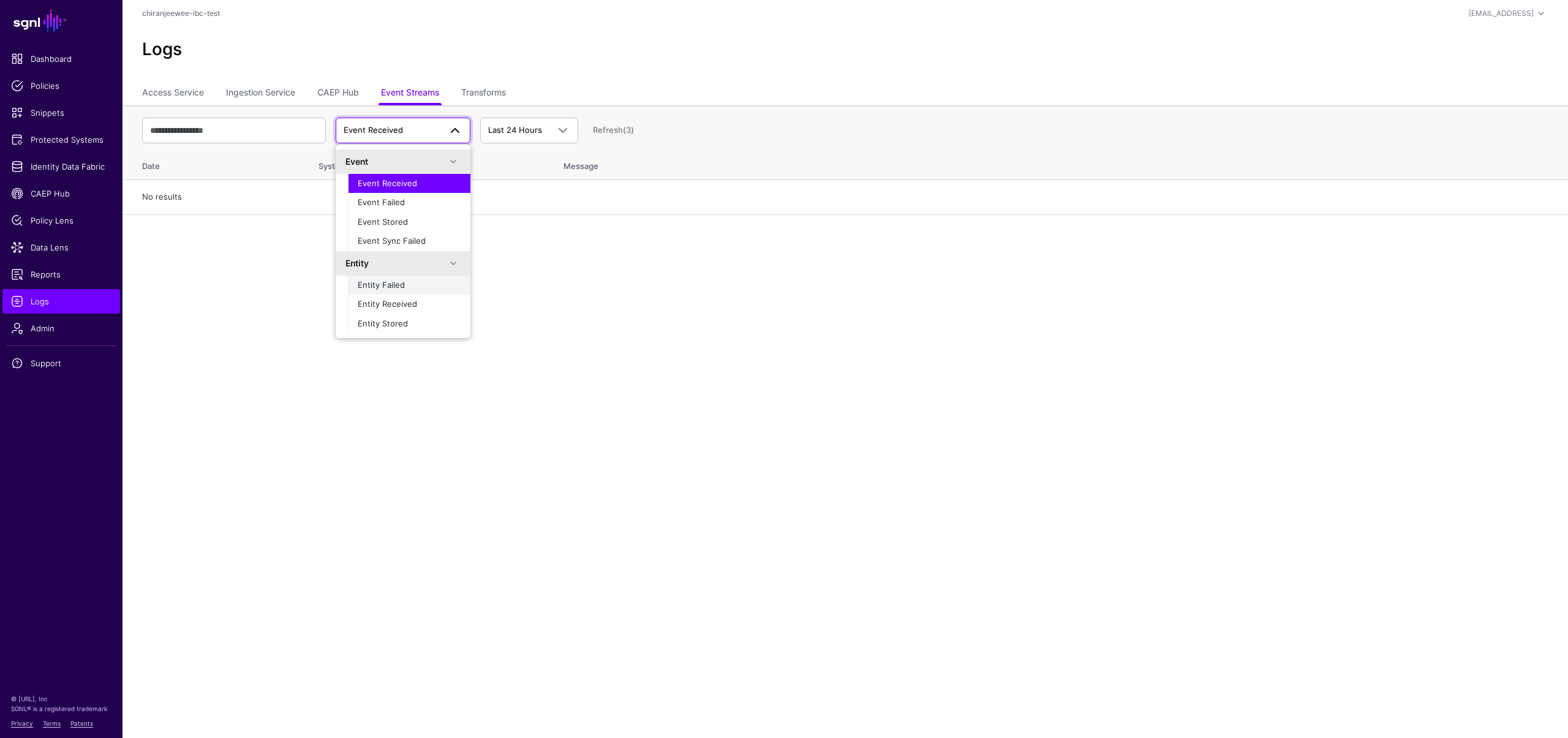
click at [382, 289] on div "Entity Failed" at bounding box center [409, 285] width 103 height 12
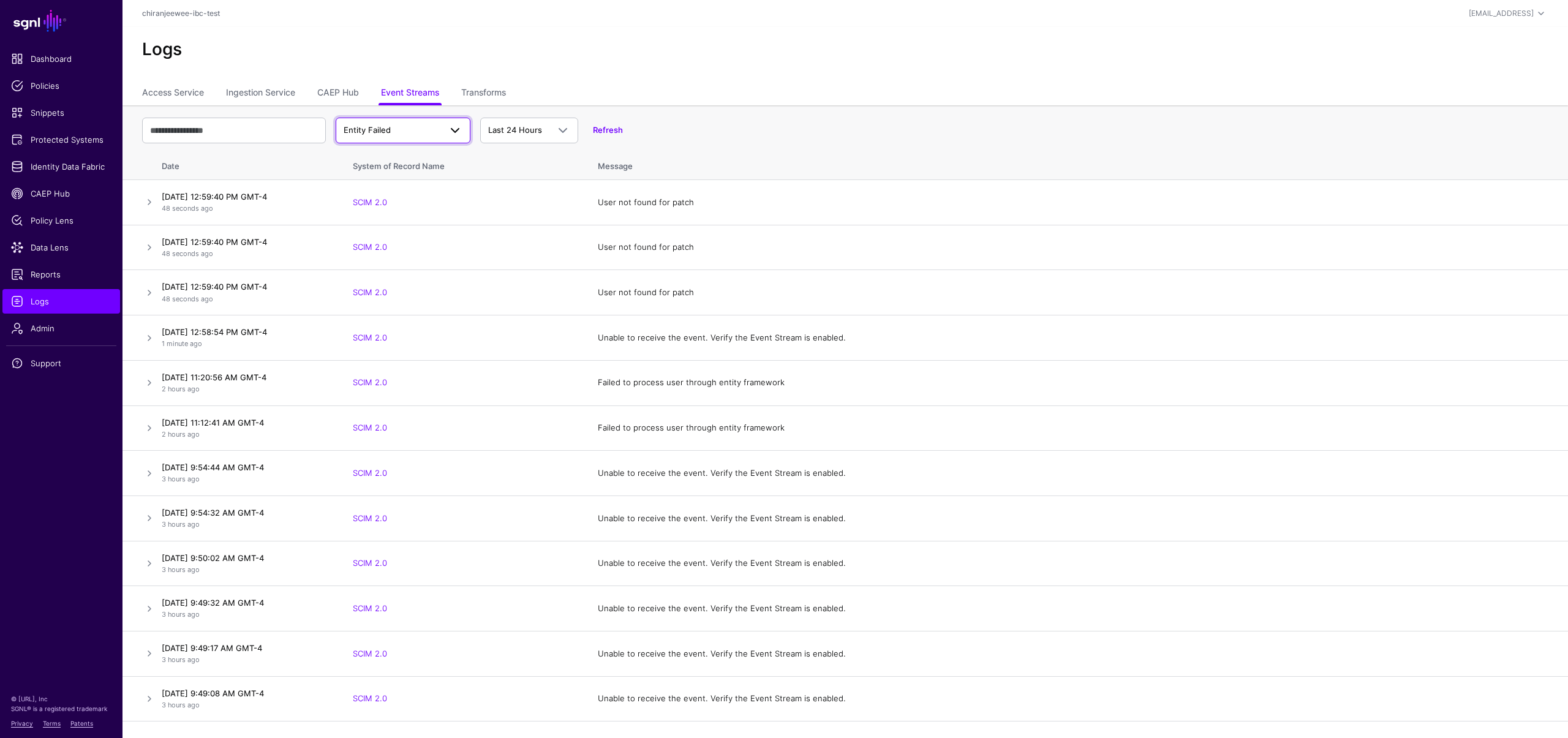
click at [370, 121] on link "Entity Failed" at bounding box center [403, 131] width 135 height 26
click at [388, 305] on div "Entity Stored" at bounding box center [409, 301] width 103 height 12
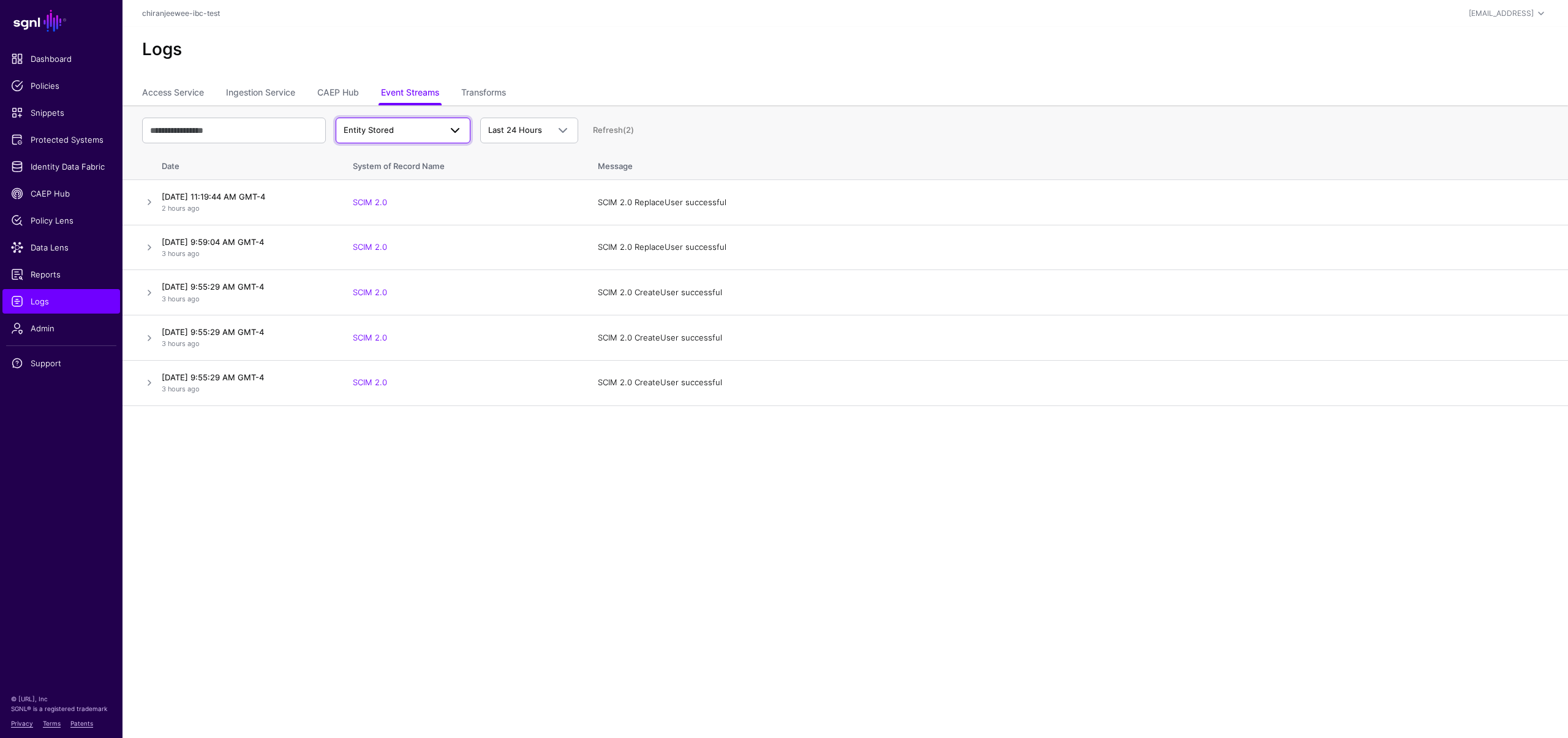
click at [420, 126] on span "Entity Stored" at bounding box center [392, 130] width 97 height 12
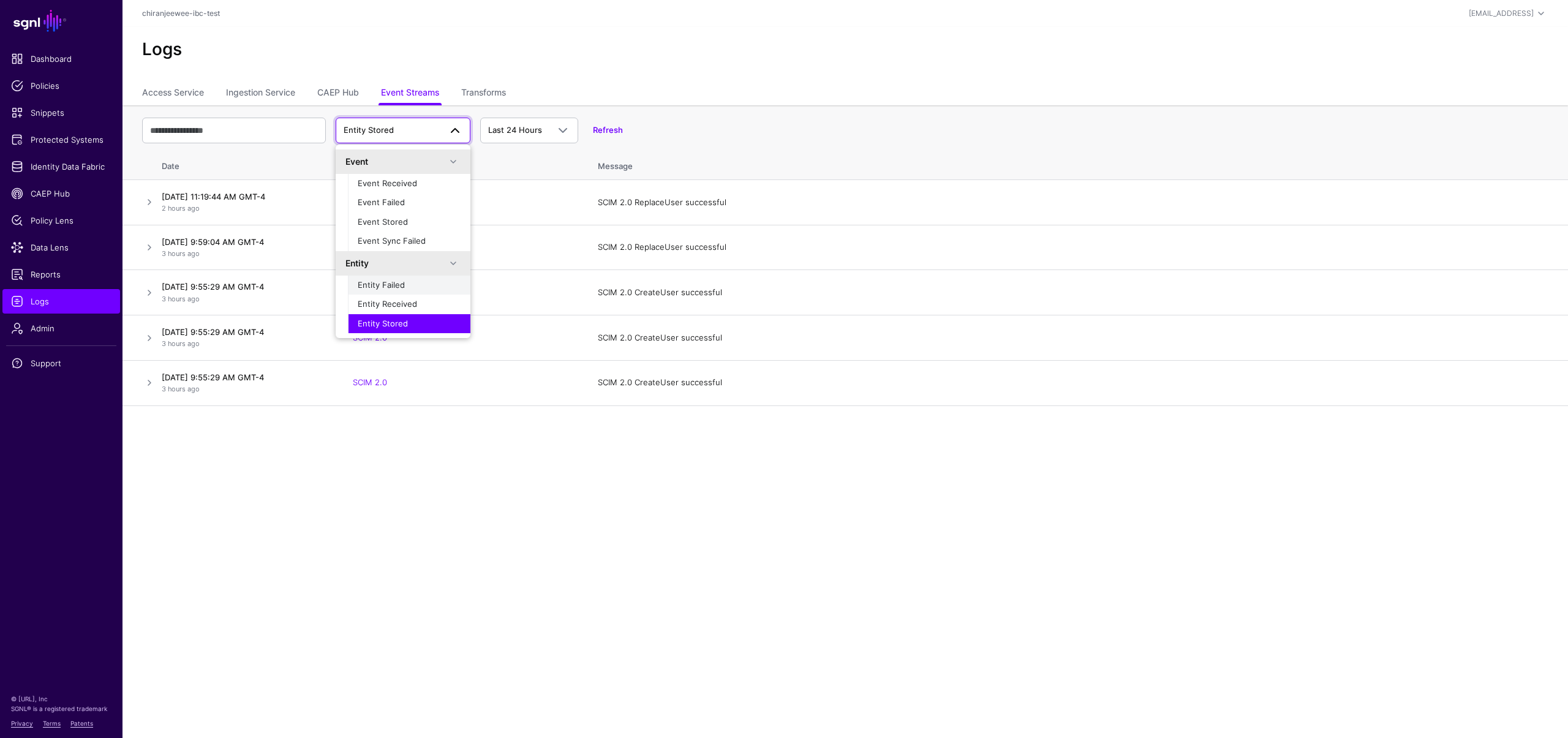
click at [395, 289] on span "Entity Failed" at bounding box center [381, 285] width 47 height 10
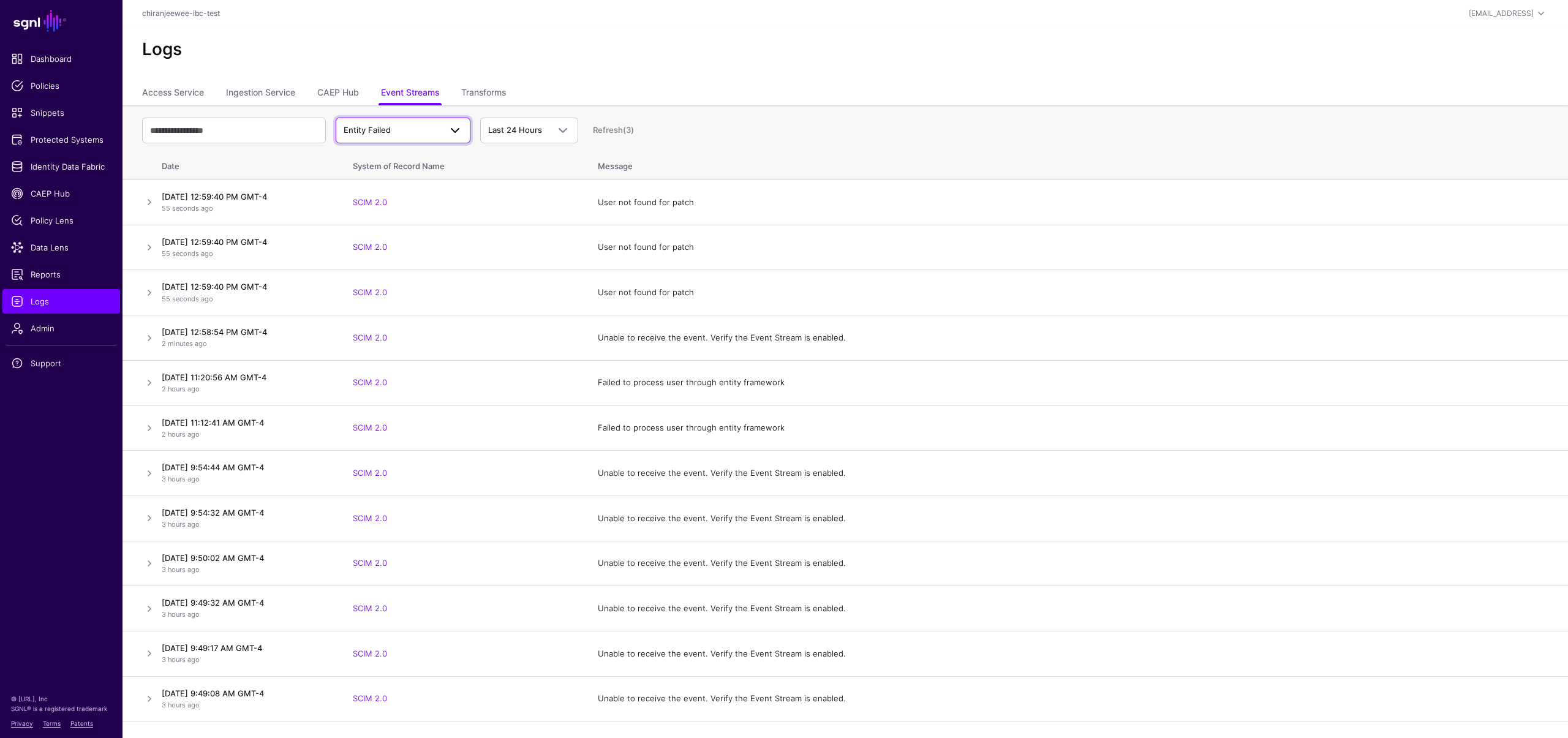
click at [403, 124] on span "Entity Failed" at bounding box center [392, 130] width 97 height 12
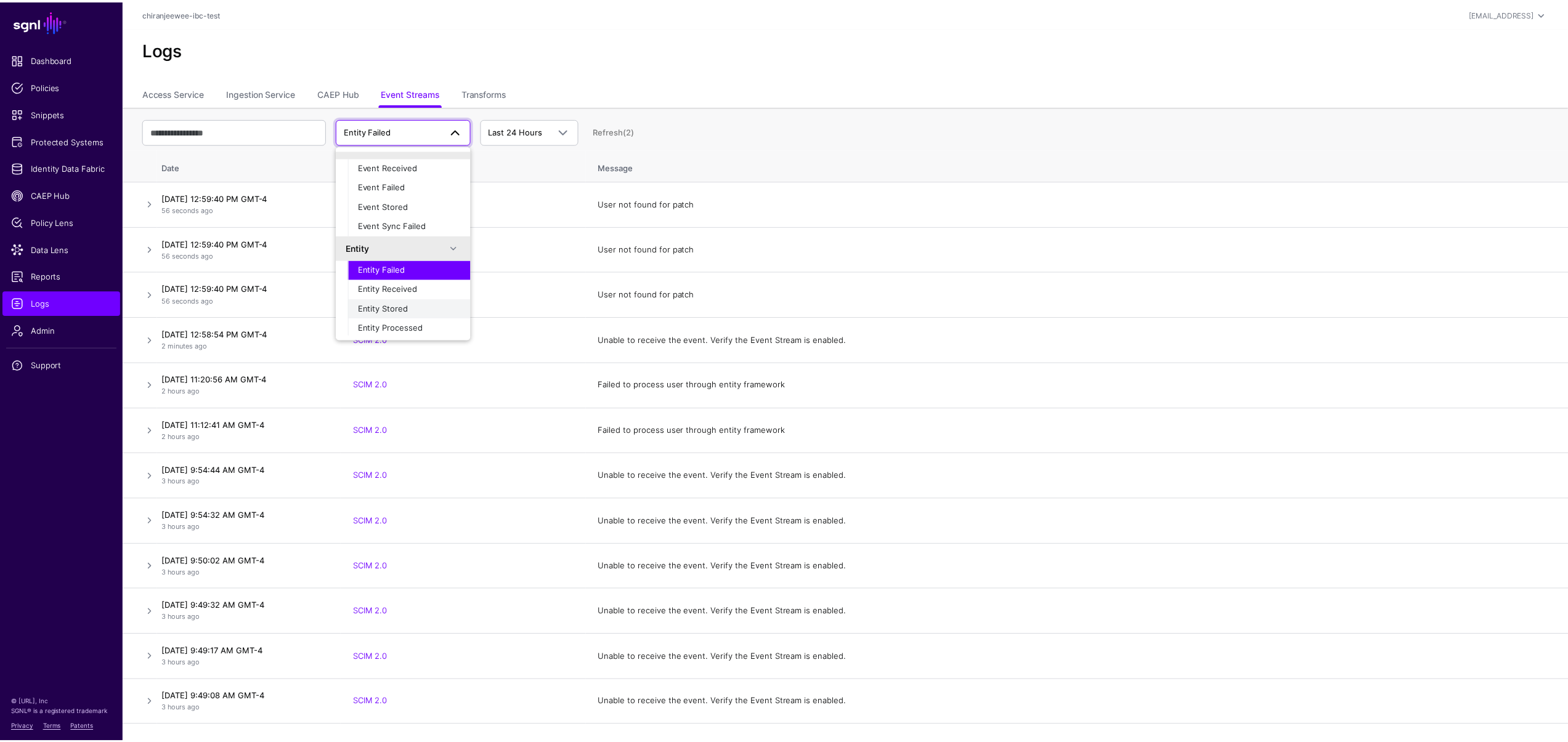
scroll to position [39, 0]
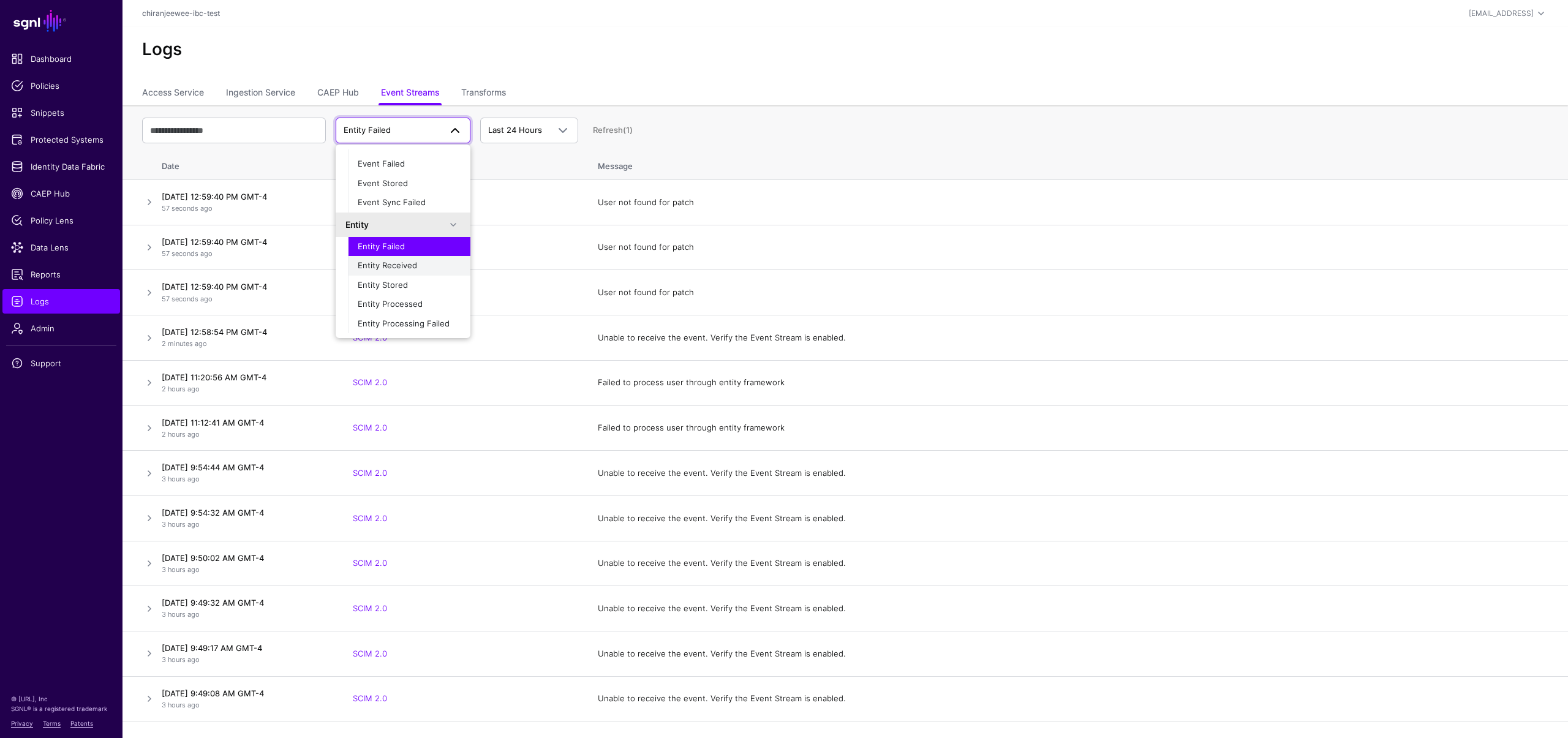
click at [415, 265] on span "Entity Received" at bounding box center [387, 265] width 60 height 10
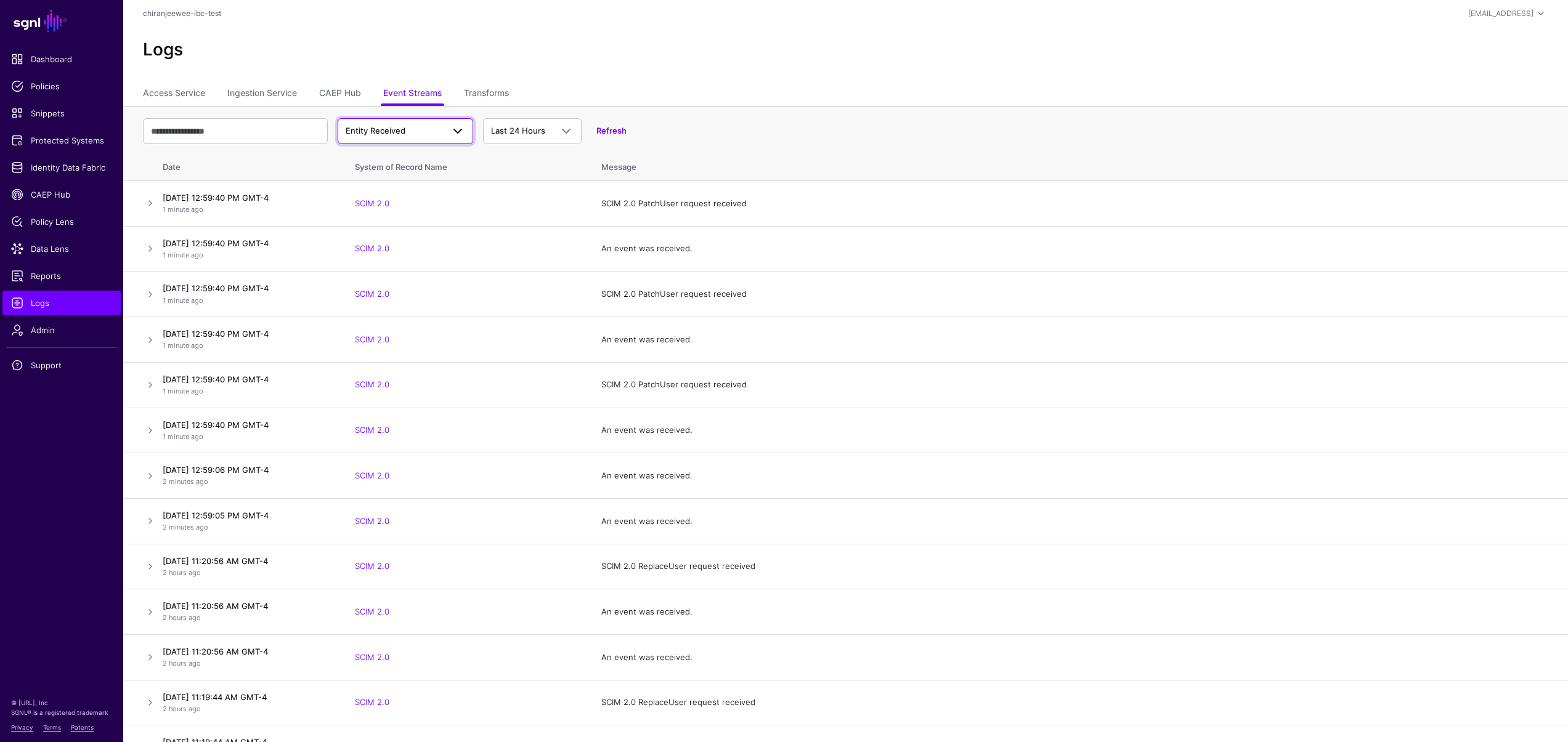
click at [405, 128] on span "Entity Received" at bounding box center [394, 131] width 97 height 12
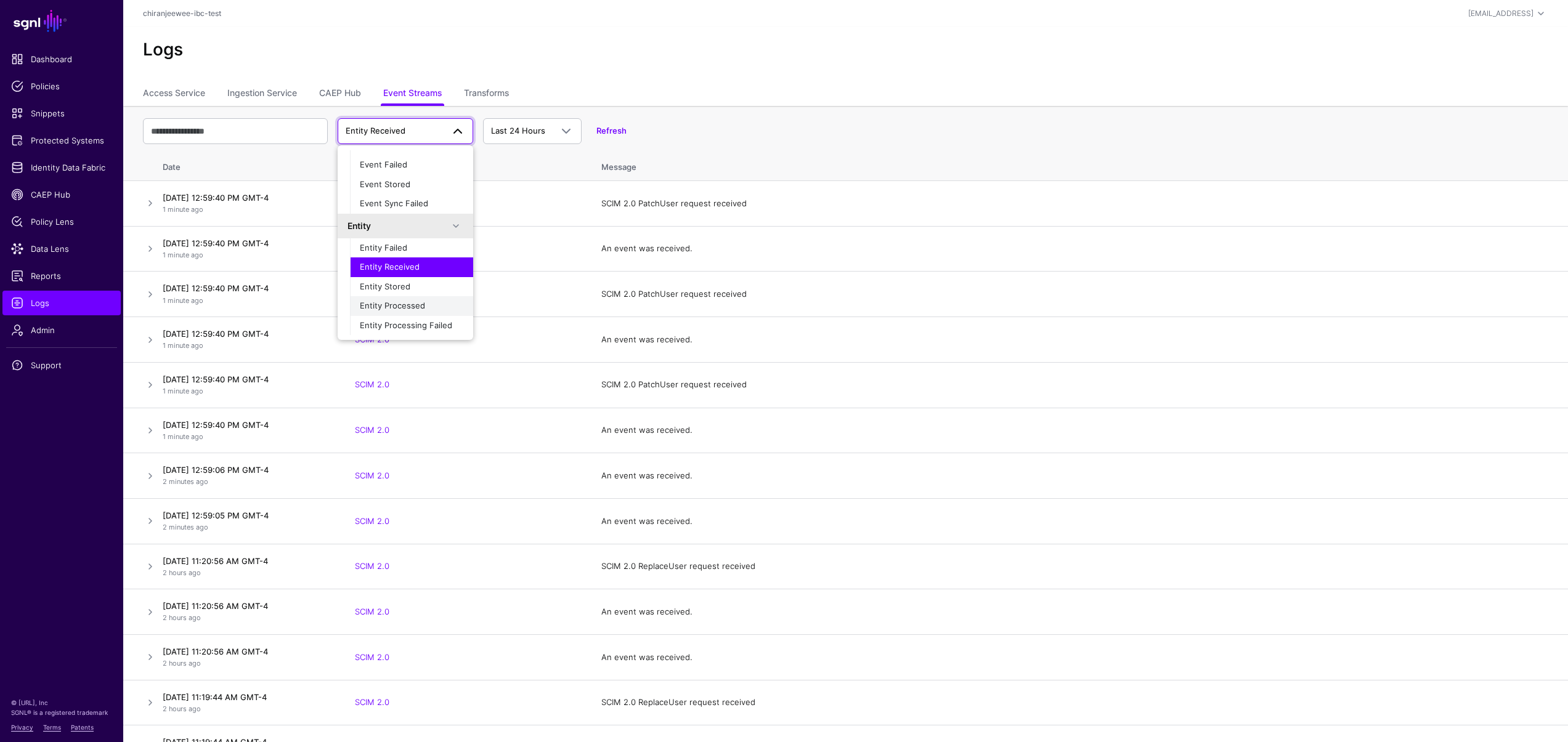
click at [403, 306] on span "Entity Processed" at bounding box center [392, 306] width 65 height 10
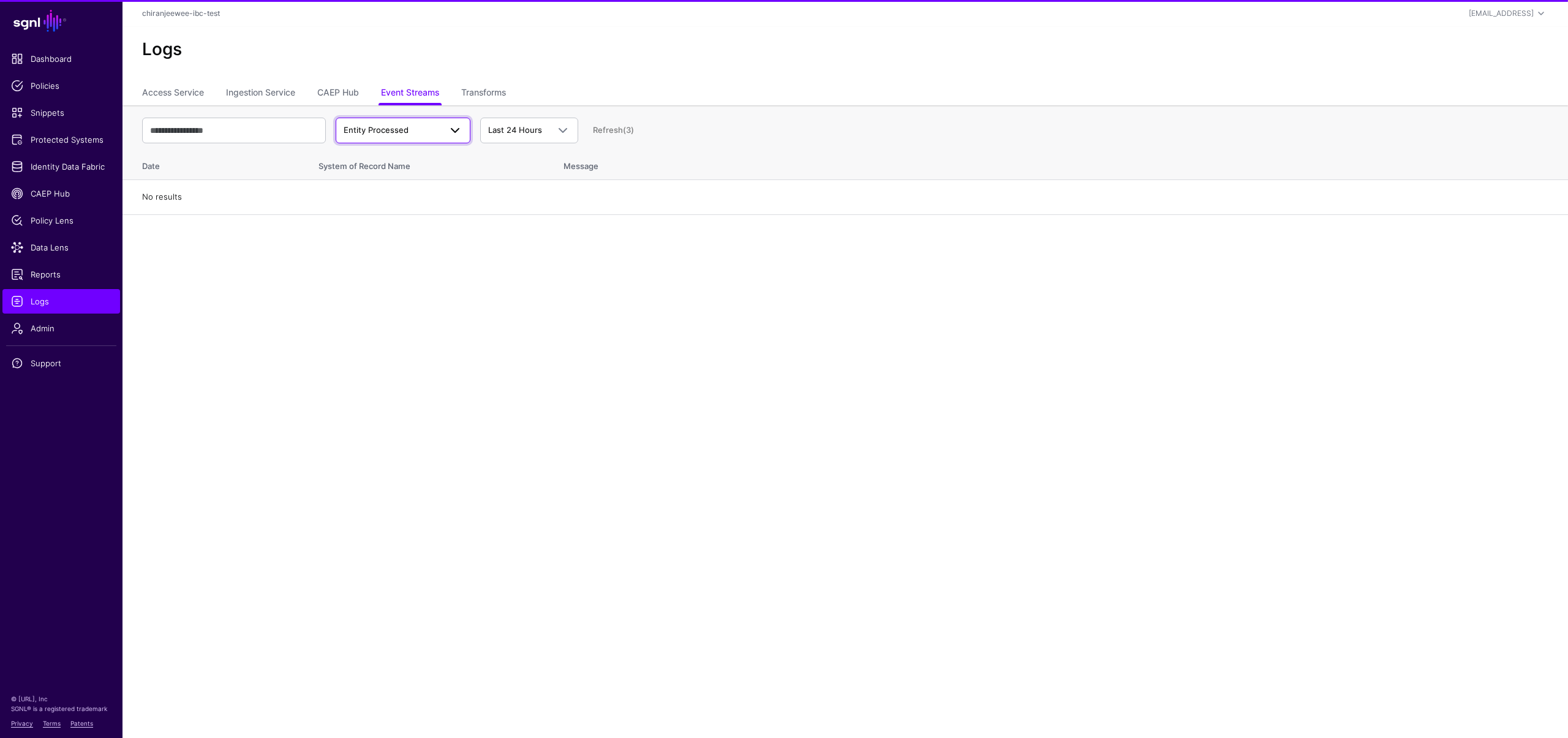
click at [413, 133] on span "Entity Processed" at bounding box center [392, 130] width 97 height 12
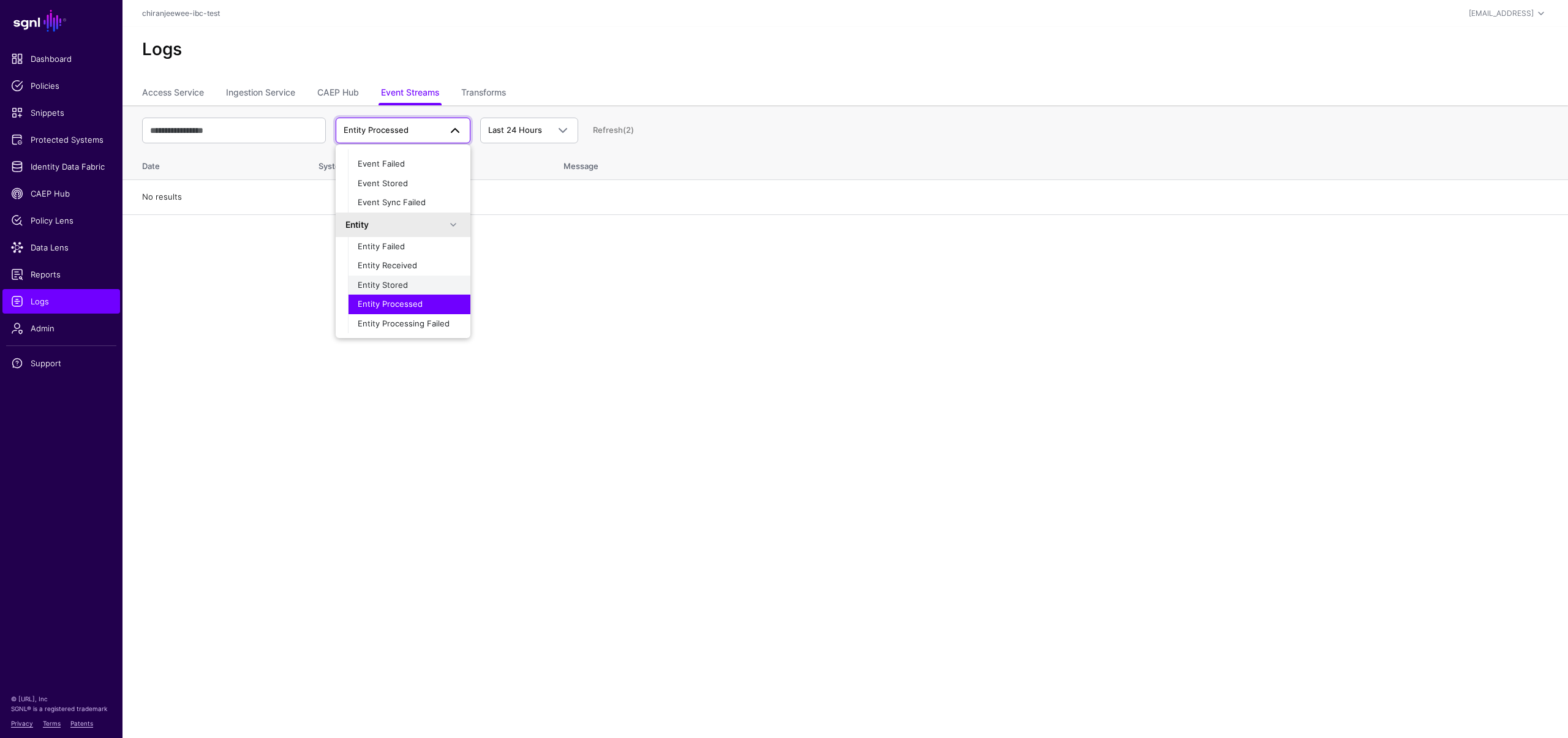
click at [397, 289] on span "Entity Stored" at bounding box center [383, 285] width 51 height 10
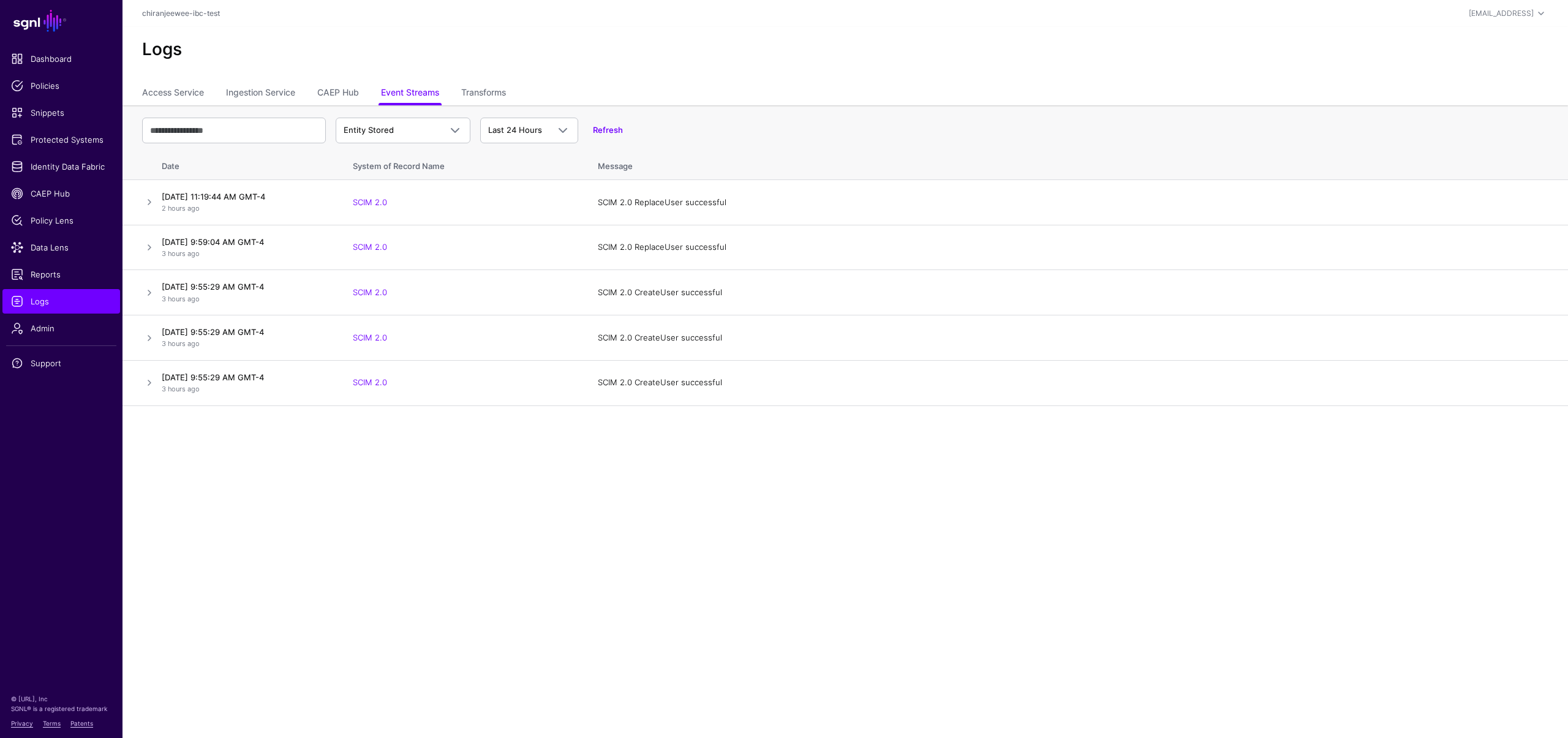
click at [1139, 506] on main "SGNL Dashboard Policies Snippets Protected Systems Identity Data Fabric CAEP Hu…" at bounding box center [784, 369] width 1568 height 738
click at [412, 134] on span "Entity Stored" at bounding box center [392, 130] width 97 height 12
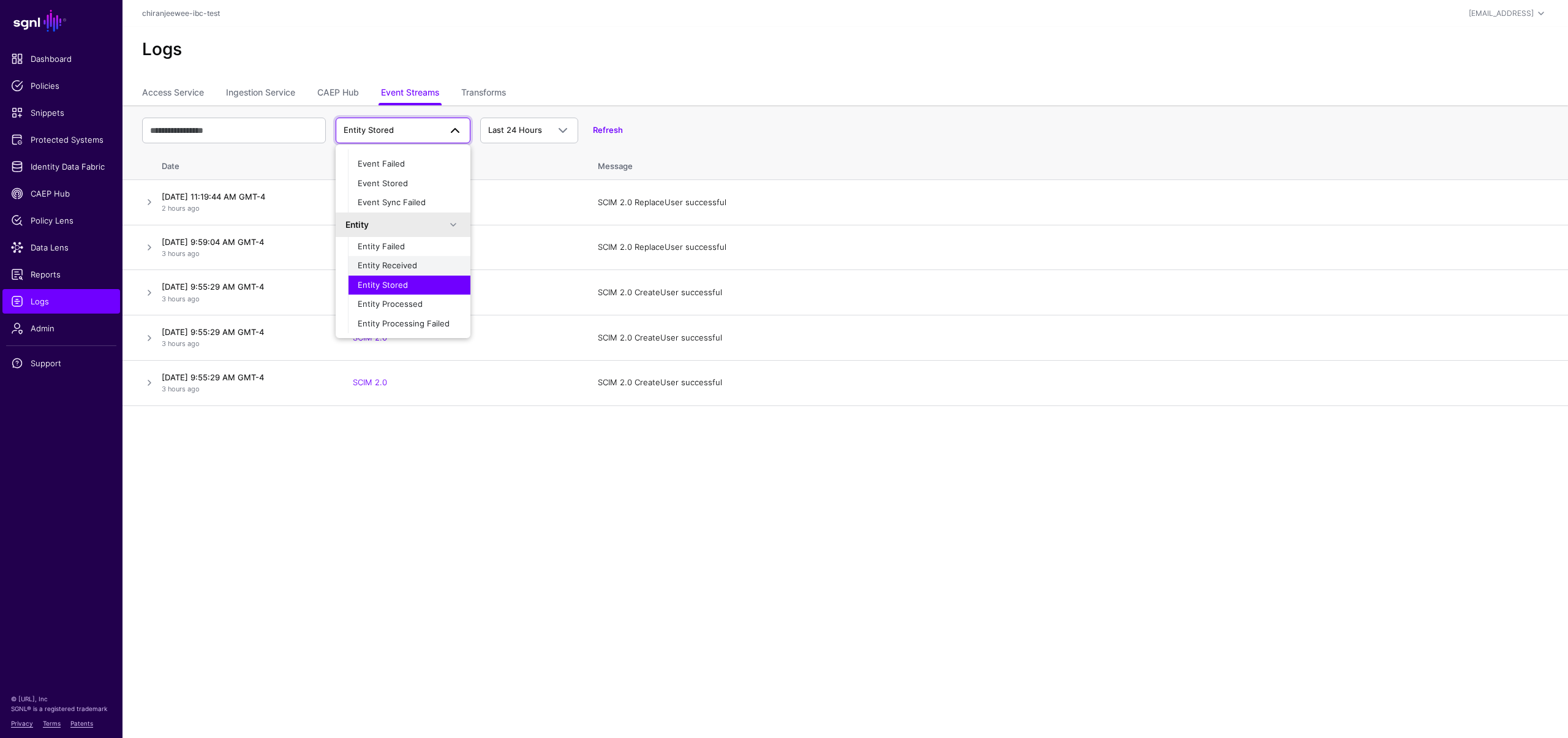
click at [392, 275] on button "Entity Received" at bounding box center [409, 266] width 122 height 20
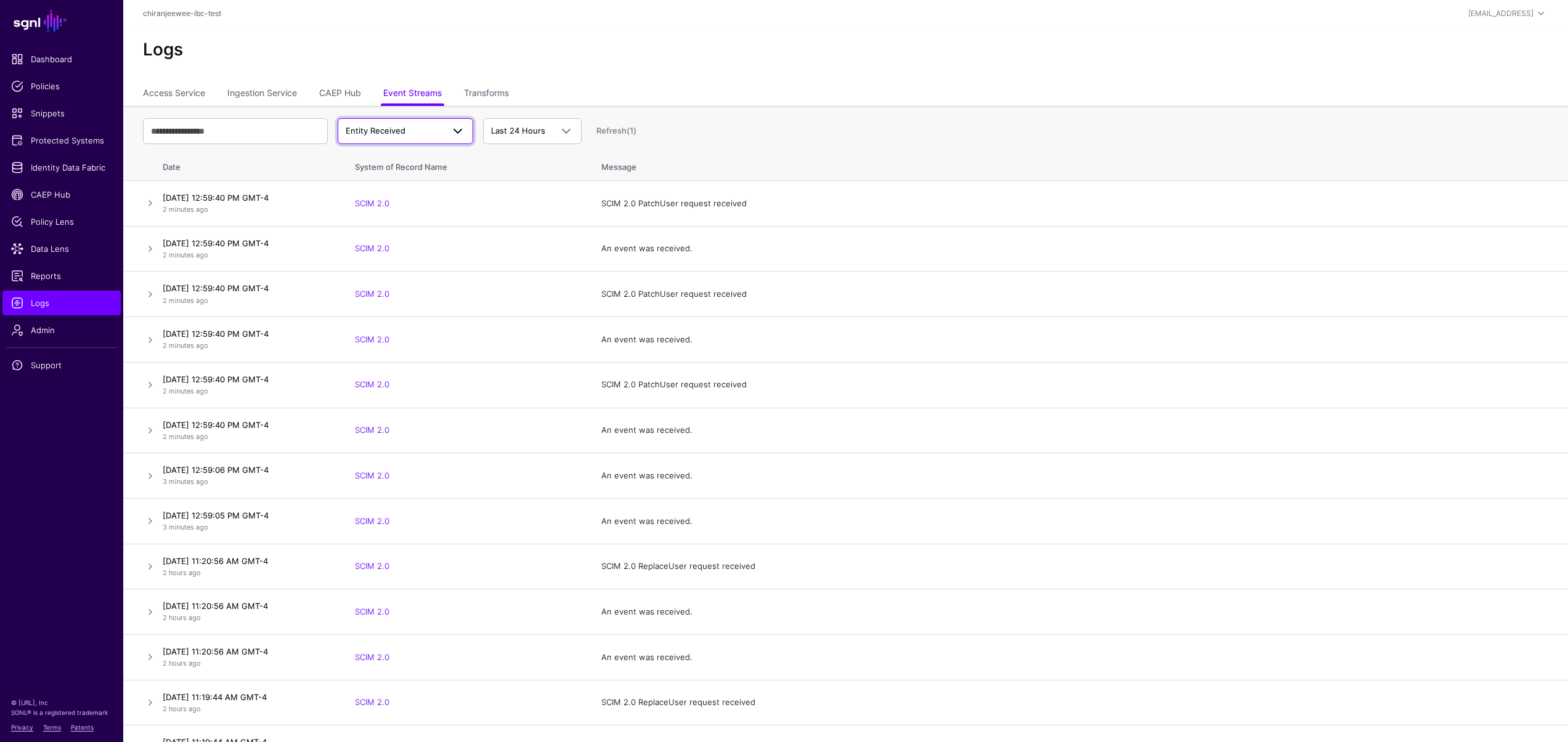
click at [415, 133] on span "Entity Received" at bounding box center [394, 131] width 97 height 12
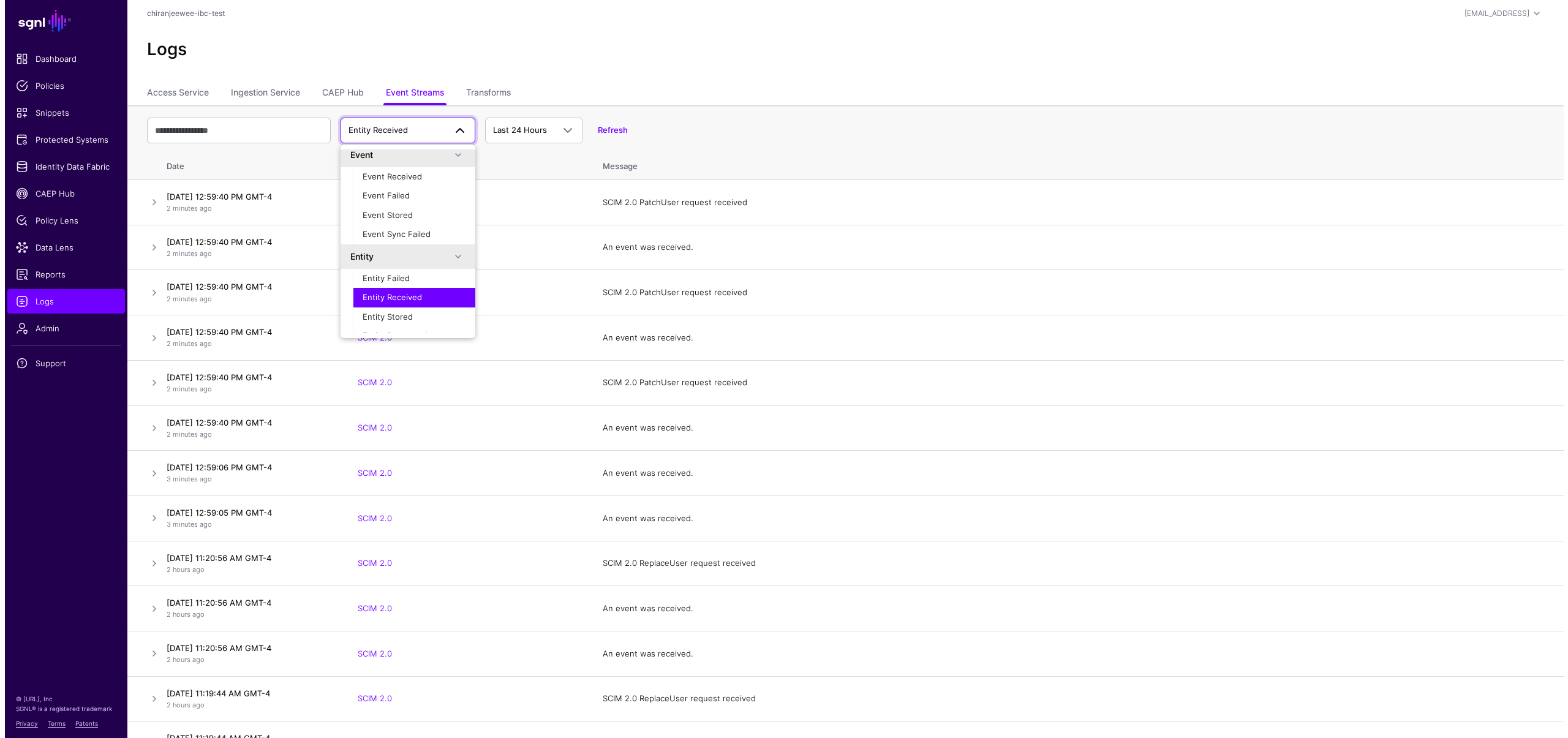
scroll to position [16, 0]
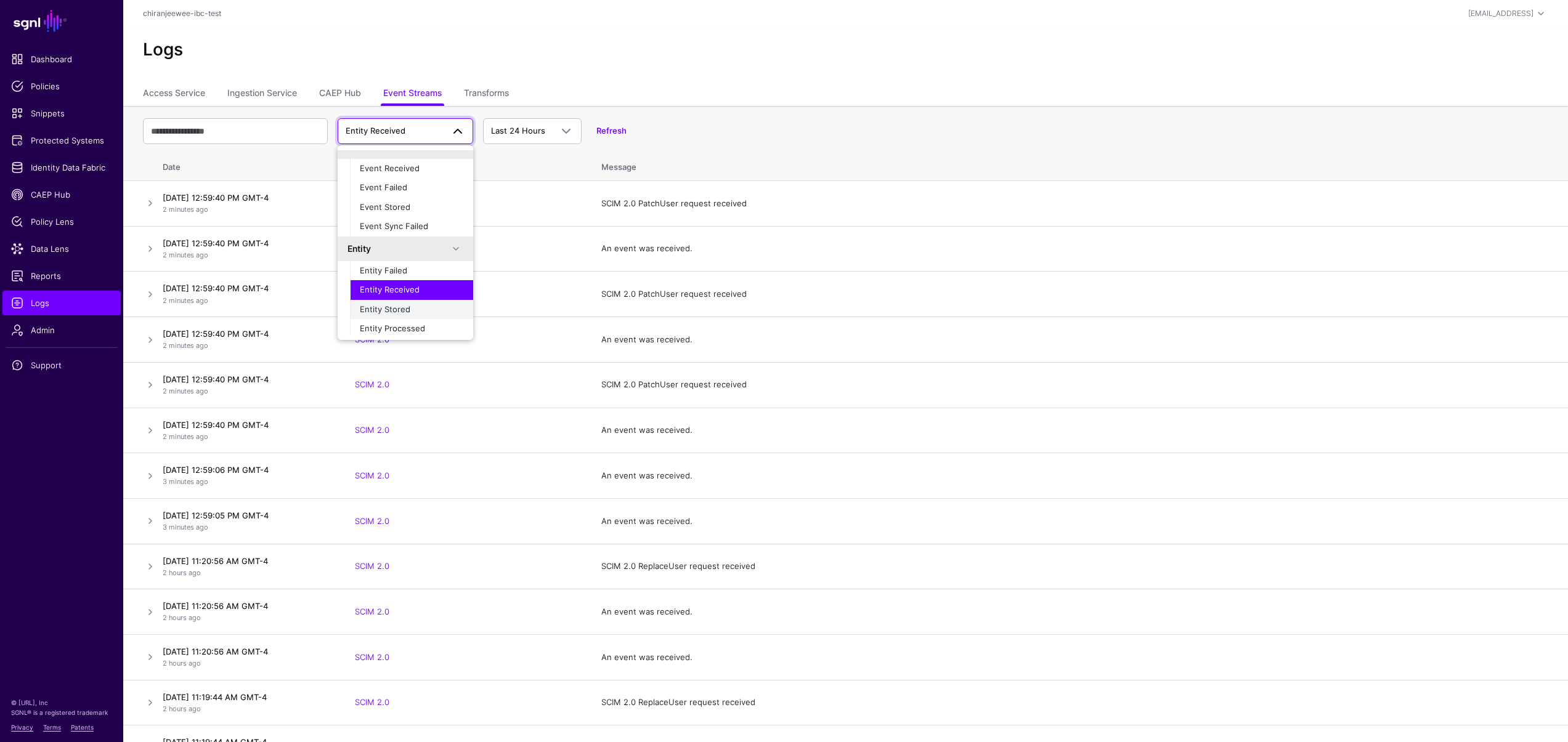
click at [395, 306] on span "Entity Stored" at bounding box center [385, 309] width 51 height 10
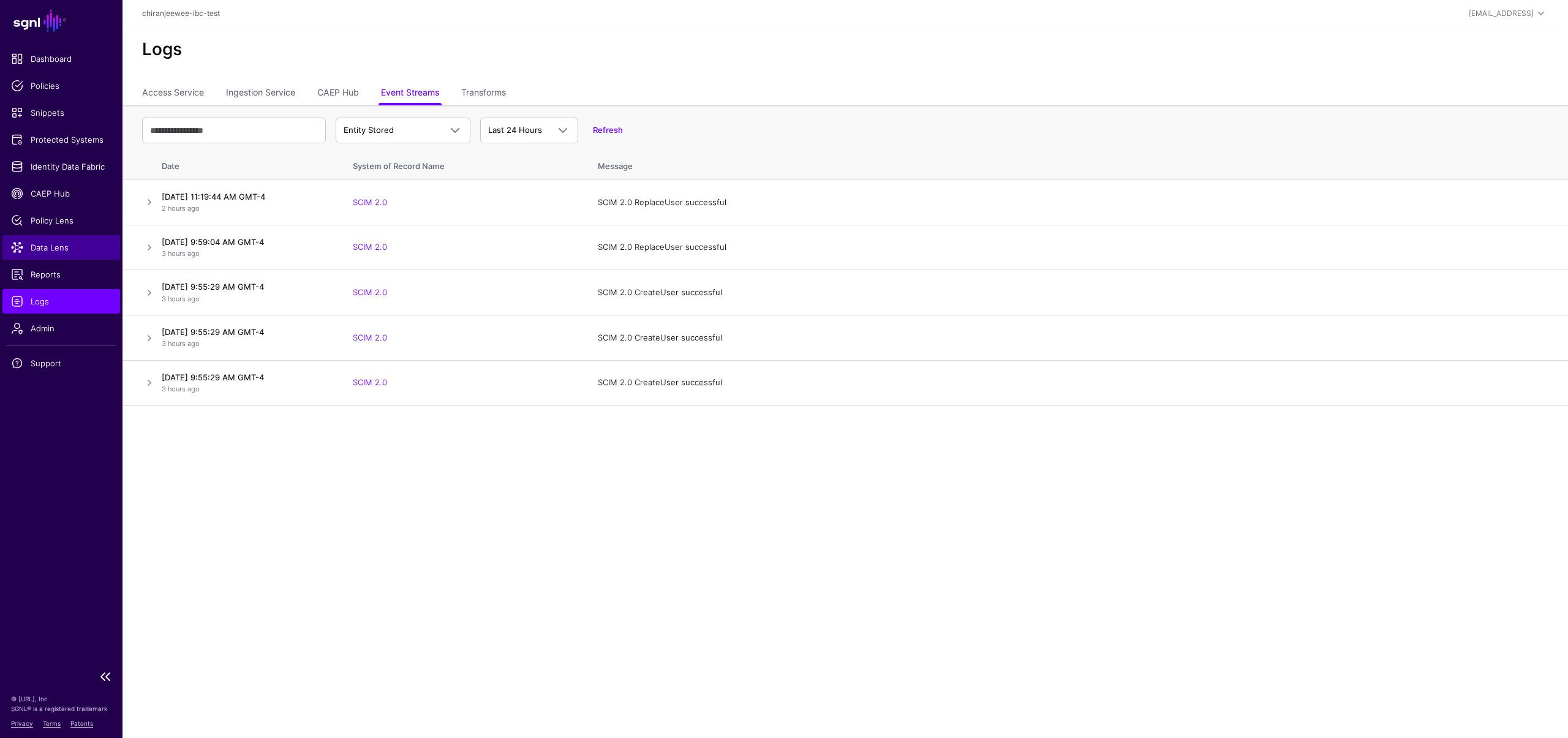
click at [71, 249] on span "Data Lens" at bounding box center [61, 247] width 100 height 12
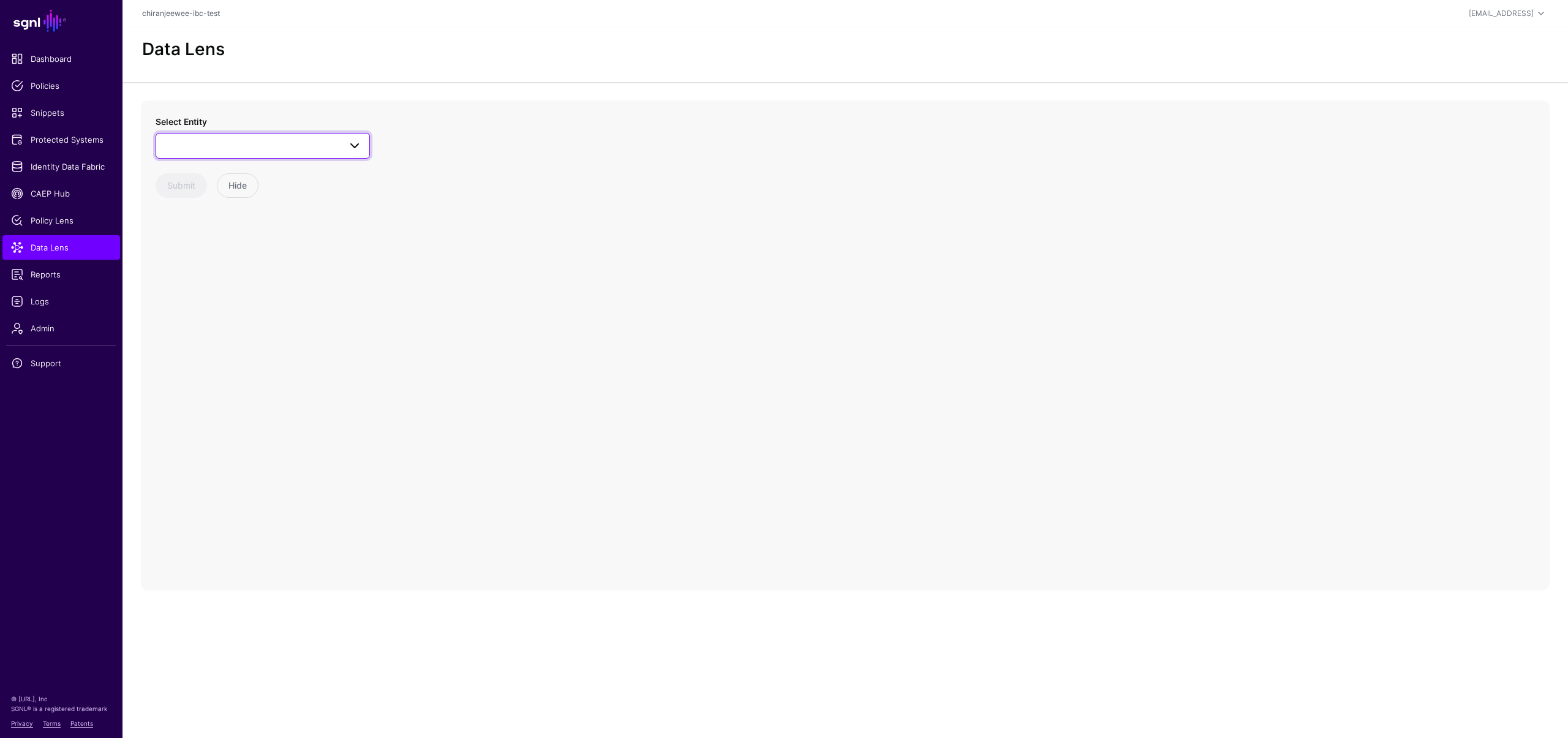
click at [251, 149] on span at bounding box center [263, 145] width 199 height 15
click at [252, 282] on div "User" at bounding box center [269, 277] width 183 height 12
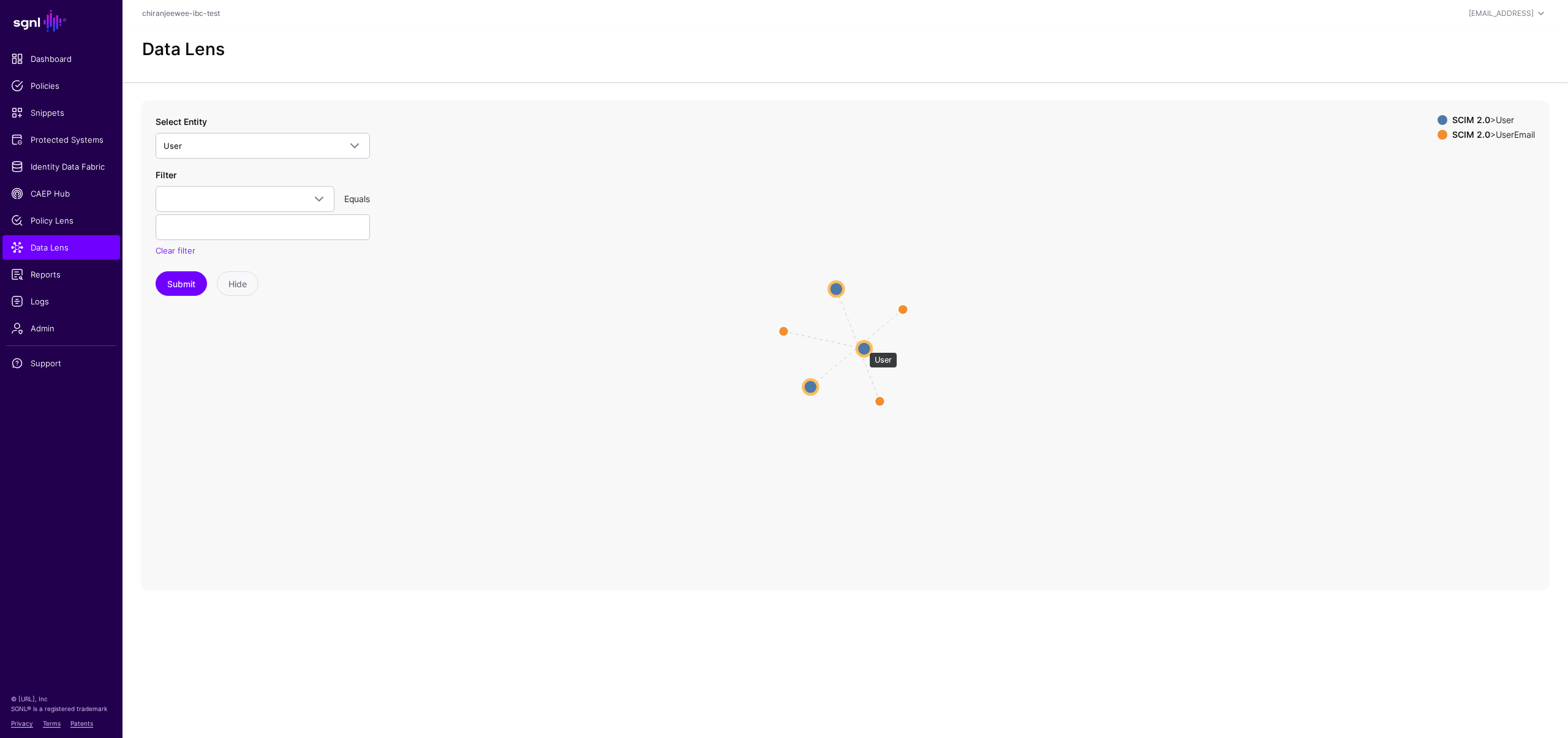
click at [864, 347] on circle at bounding box center [864, 348] width 15 height 15
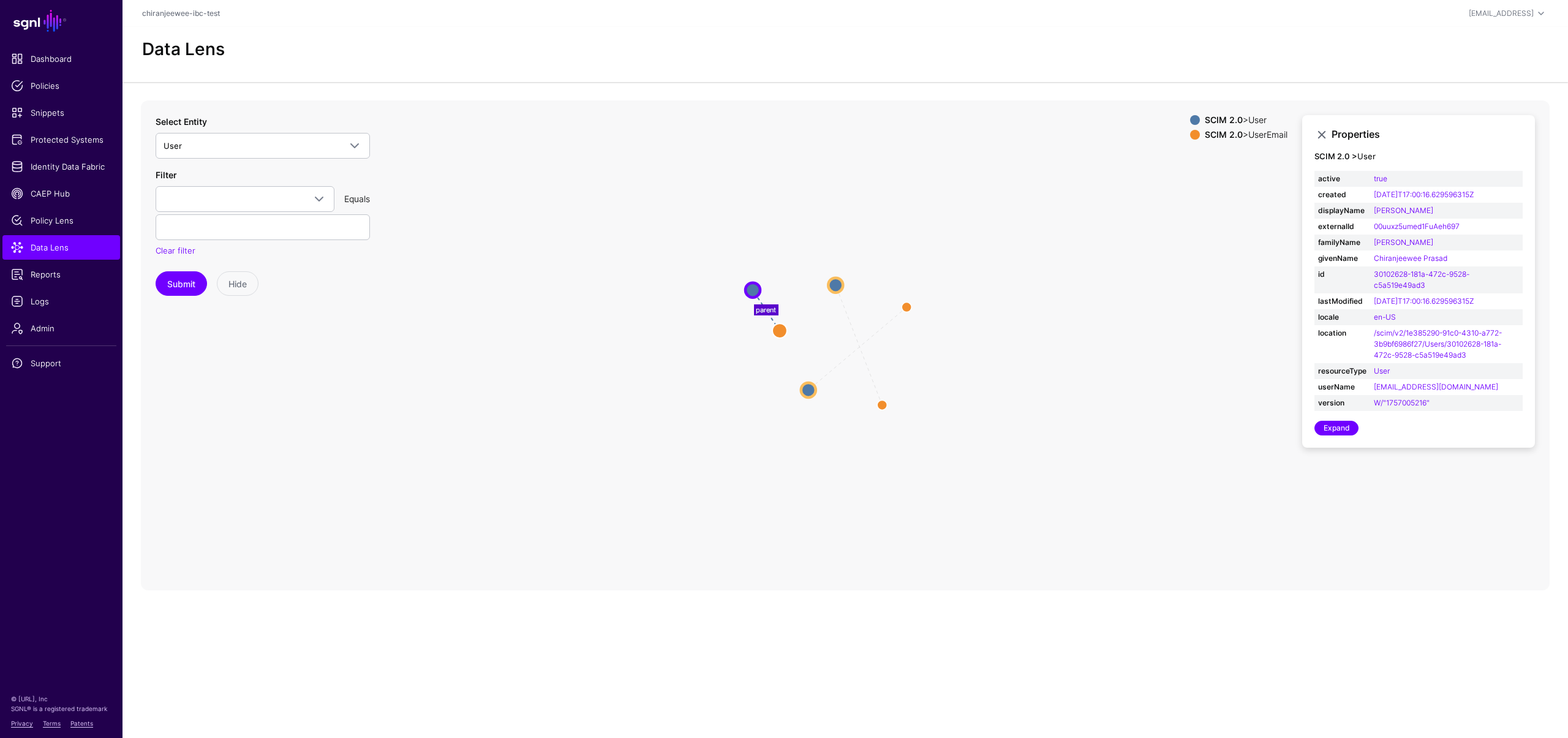
drag, startPoint x: 864, startPoint y: 347, endPoint x: 748, endPoint y: 284, distance: 132.0
click at [748, 284] on circle at bounding box center [753, 289] width 15 height 15
drag, startPoint x: 859, startPoint y: 286, endPoint x: 1039, endPoint y: 334, distance: 186.3
click at [1039, 334] on circle at bounding box center [1039, 336] width 15 height 15
drag, startPoint x: 802, startPoint y: 395, endPoint x: 890, endPoint y: 224, distance: 192.3
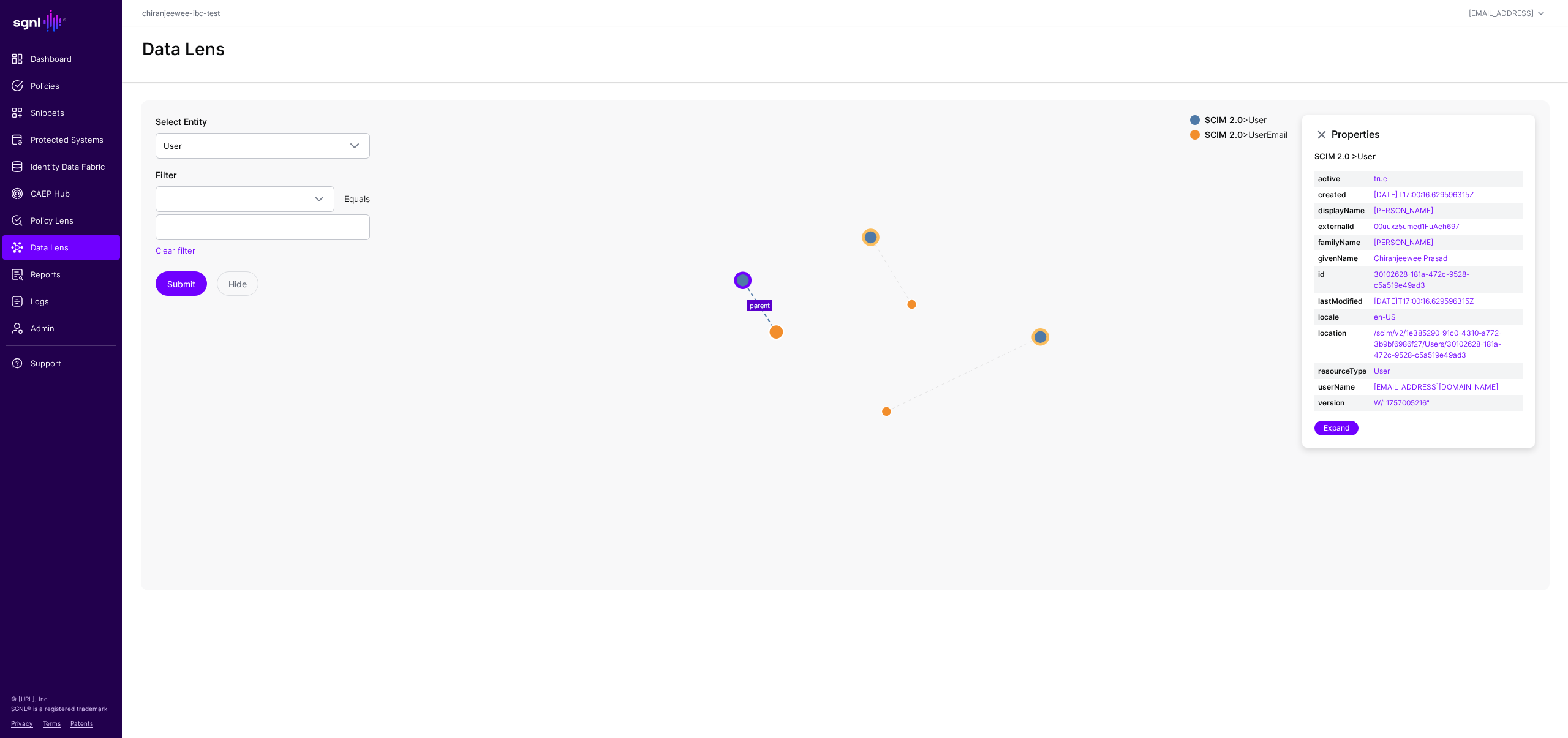
click at [878, 230] on circle at bounding box center [871, 237] width 15 height 15
click at [758, 494] on icon "parent parent parent UserEmail UserEmail UserEmail UserEmail User User User Use…" at bounding box center [845, 345] width 1409 height 490
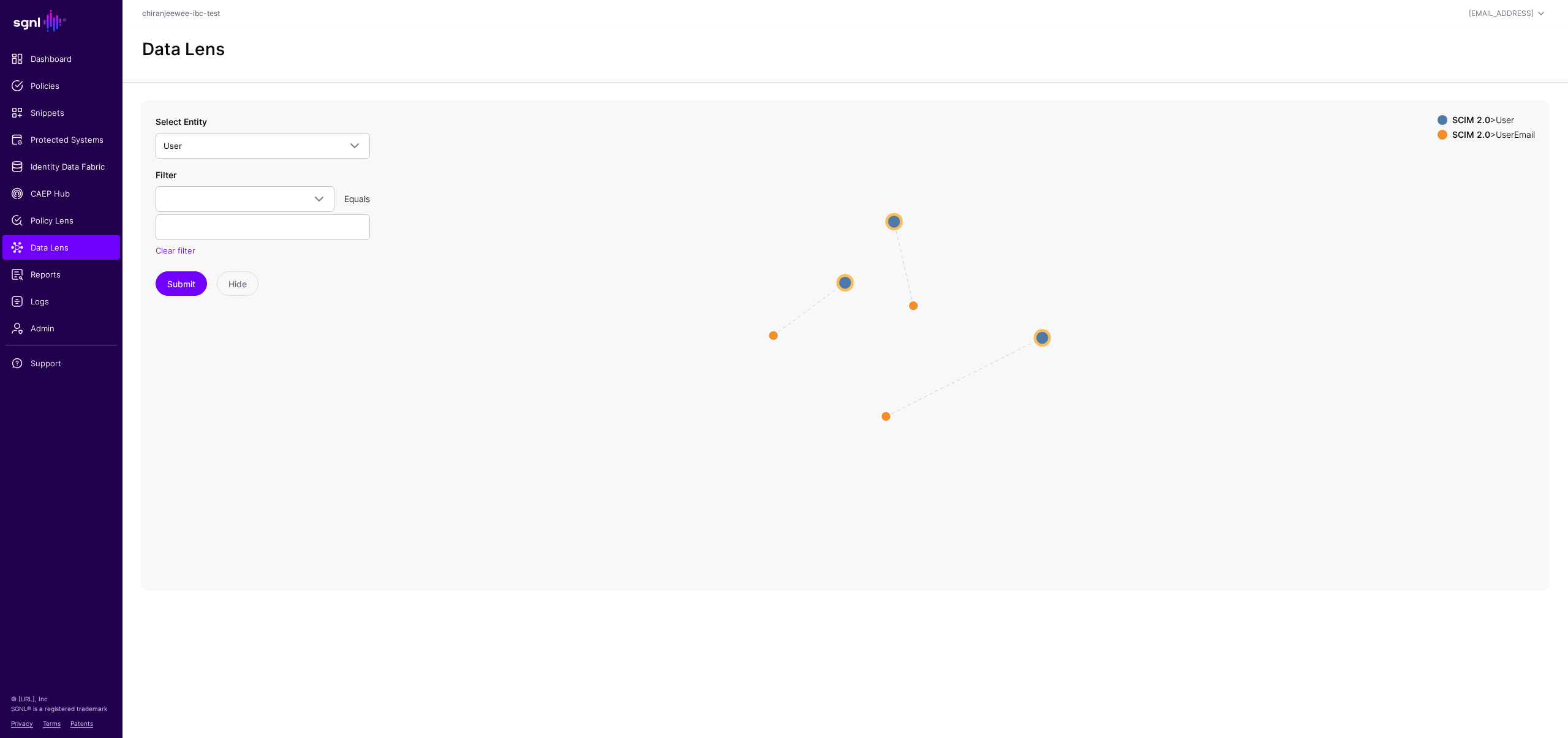
drag, startPoint x: 738, startPoint y: 280, endPoint x: 843, endPoint y: 284, distance: 105.1
click at [843, 284] on circle at bounding box center [845, 282] width 15 height 15
drag, startPoint x: 915, startPoint y: 305, endPoint x: 811, endPoint y: 372, distance: 123.7
click at [811, 372] on circle at bounding box center [812, 373] width 20 height 20
drag, startPoint x: 901, startPoint y: 218, endPoint x: 888, endPoint y: 309, distance: 91.9
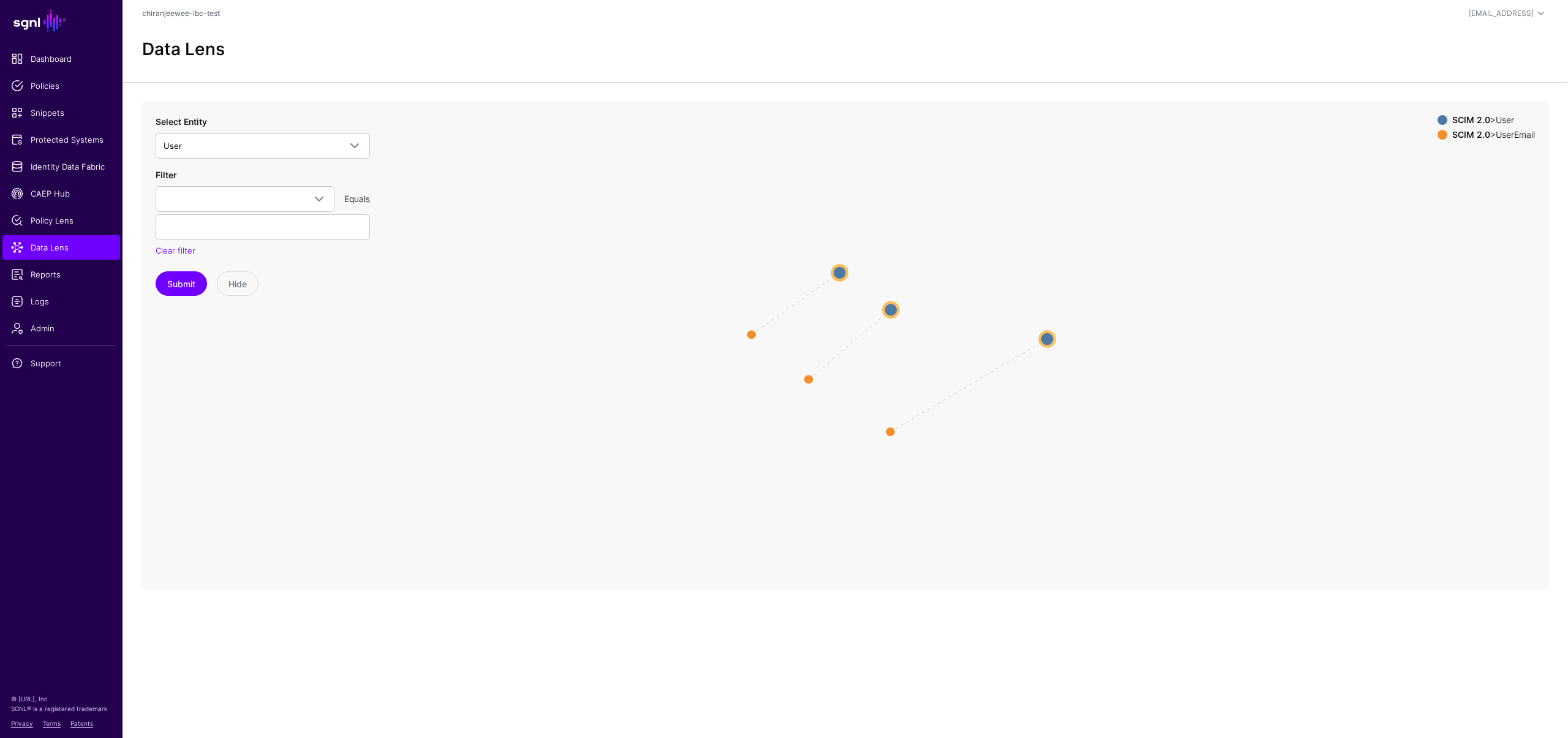
click at [888, 309] on circle at bounding box center [890, 310] width 15 height 15
drag, startPoint x: 805, startPoint y: 380, endPoint x: 795, endPoint y: 380, distance: 10.0
click at [795, 380] on circle at bounding box center [796, 383] width 20 height 20
drag, startPoint x: 886, startPoint y: 442, endPoint x: 843, endPoint y: 429, distance: 44.9
click at [843, 429] on circle at bounding box center [840, 426] width 20 height 20
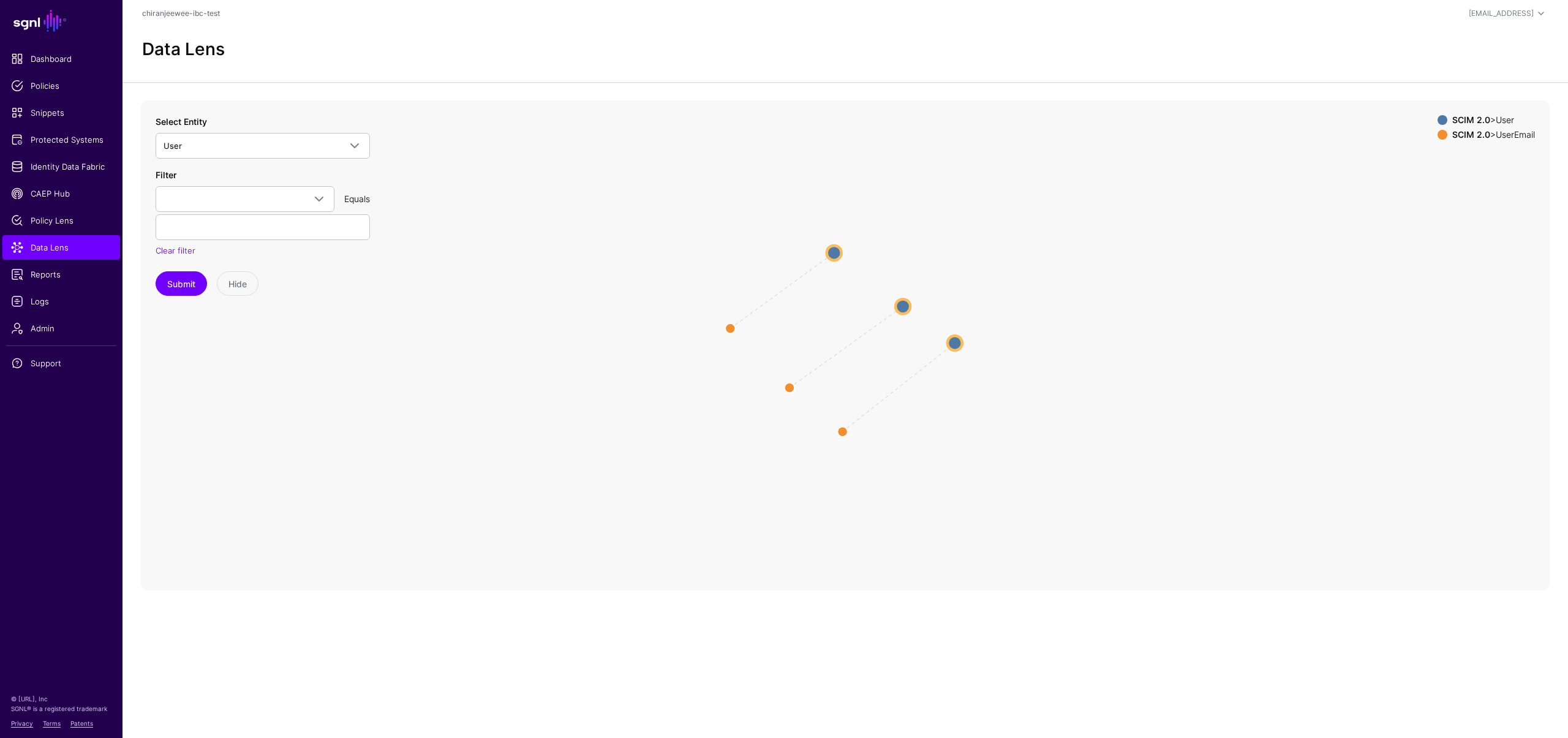
drag, startPoint x: 1048, startPoint y: 338, endPoint x: 952, endPoint y: 343, distance: 96.1
click at [952, 343] on circle at bounding box center [955, 343] width 15 height 15
click at [77, 215] on span "Policy Lens" at bounding box center [61, 220] width 100 height 12
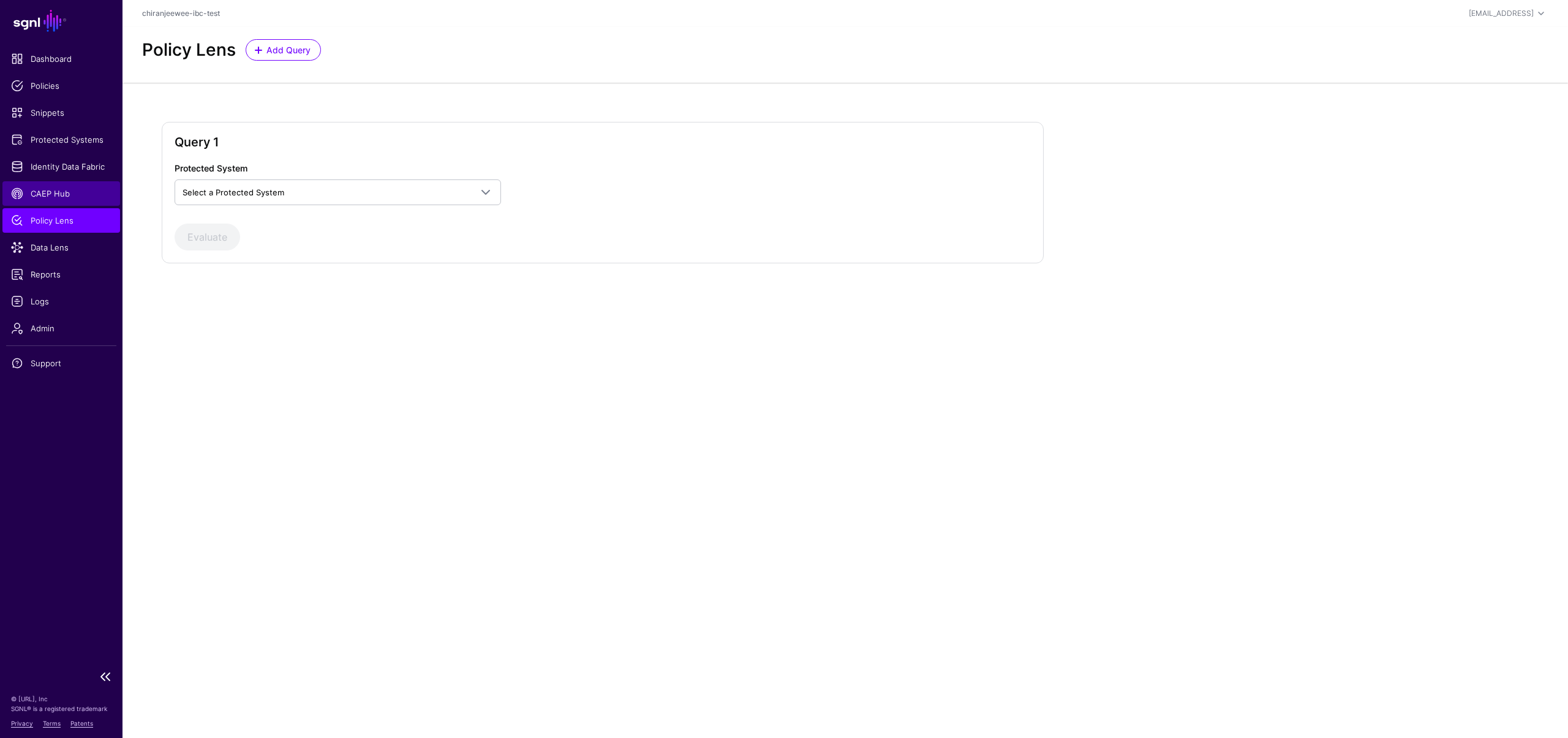
click at [70, 195] on span "CAEP Hub" at bounding box center [61, 193] width 100 height 12
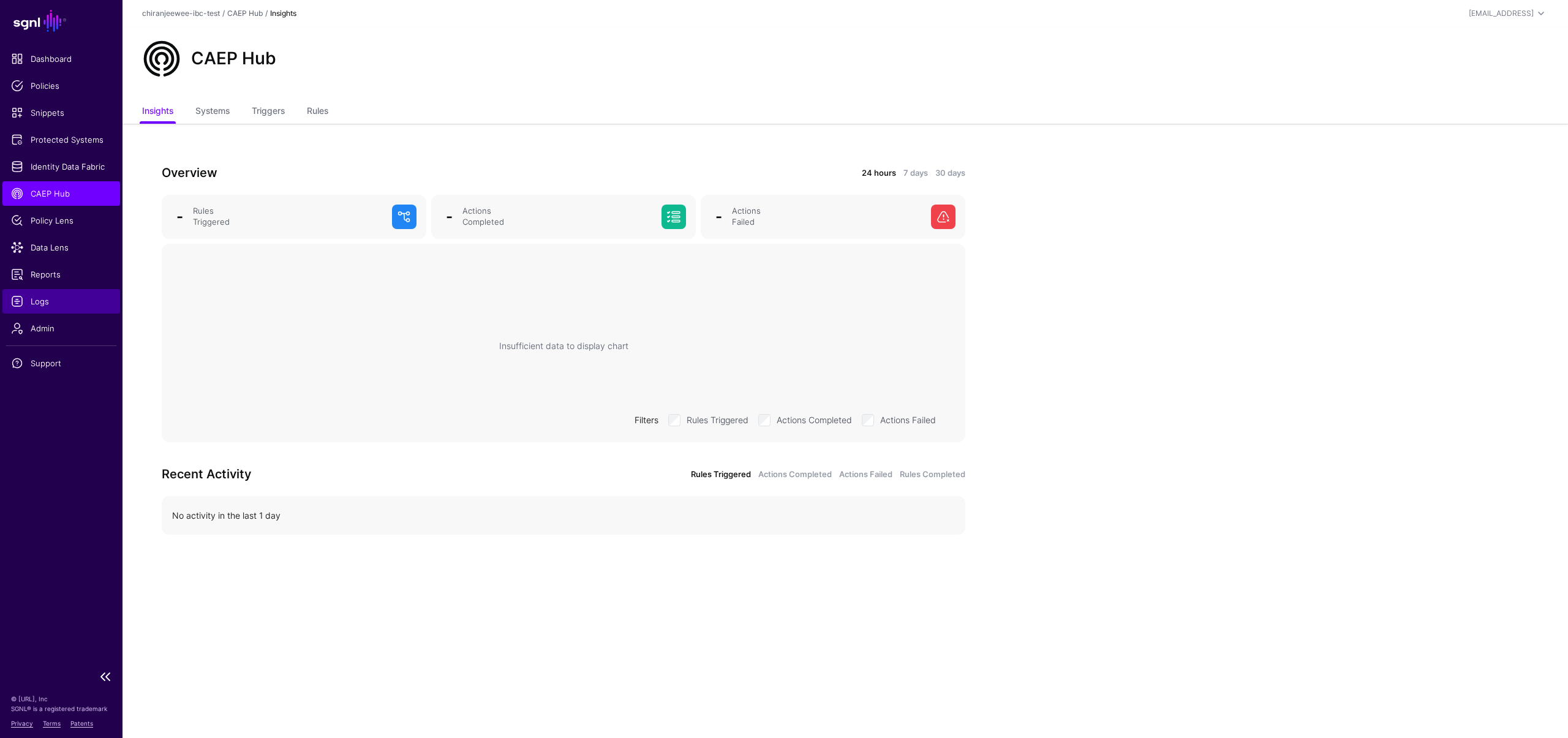
click at [27, 298] on span "Logs" at bounding box center [61, 301] width 100 height 12
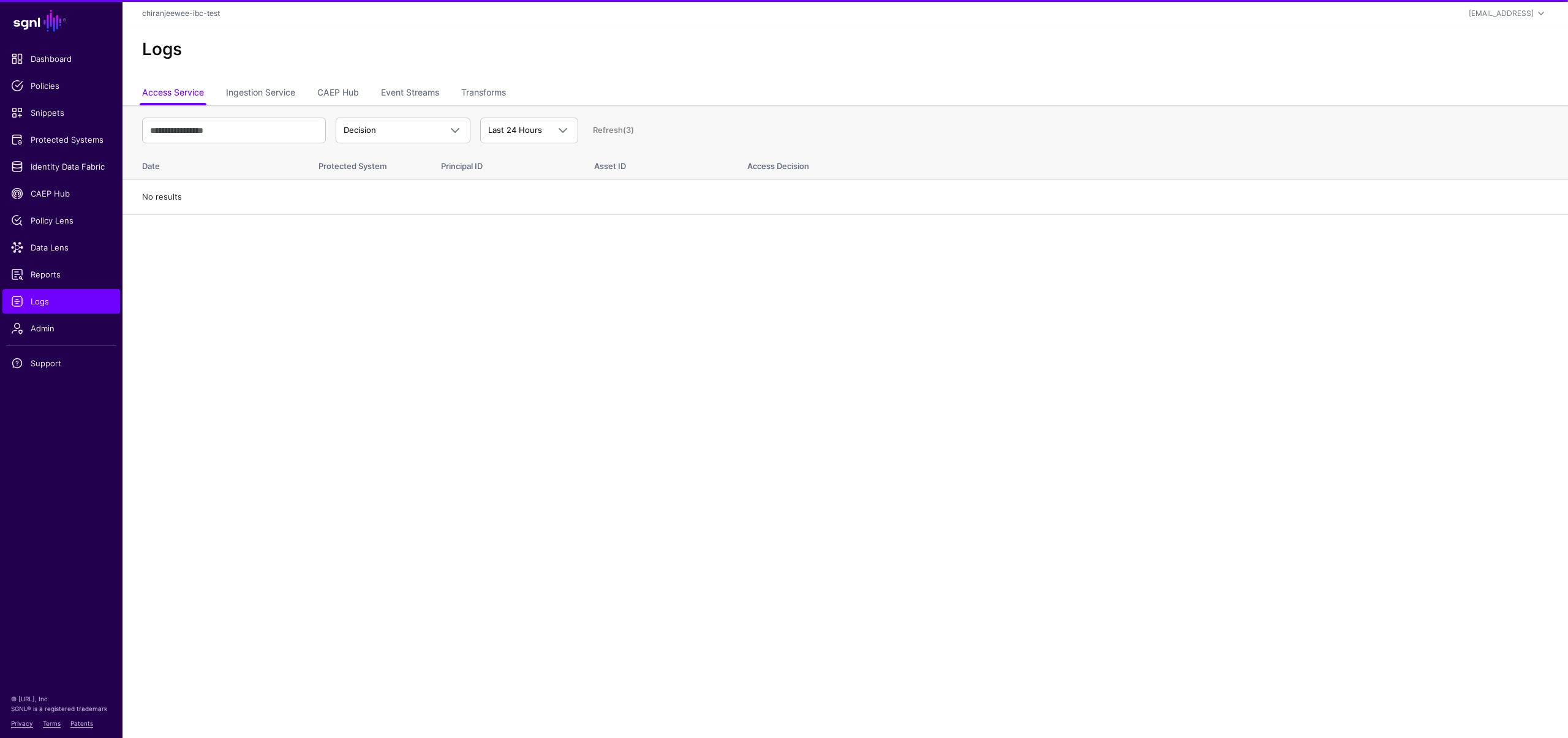
click at [381, 91] on ul "Access Service Ingestion Service CAEP Hub Event Streams Transforms" at bounding box center [845, 93] width 1406 height 23
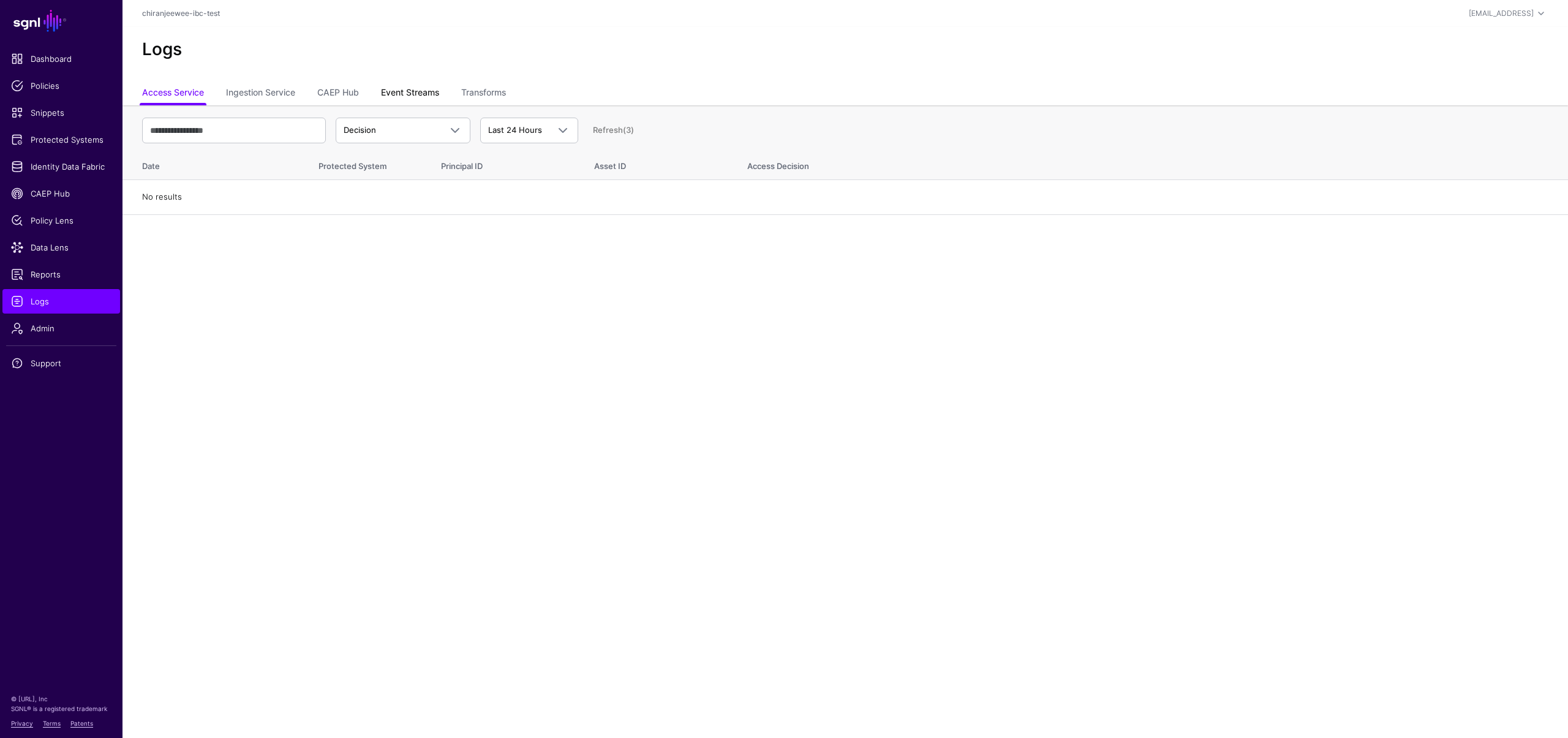
click at [388, 92] on link "Event Streams" at bounding box center [410, 93] width 58 height 23
click at [493, 83] on link "Transforms" at bounding box center [484, 93] width 45 height 23
click at [434, 91] on link "Event Streams" at bounding box center [410, 93] width 58 height 23
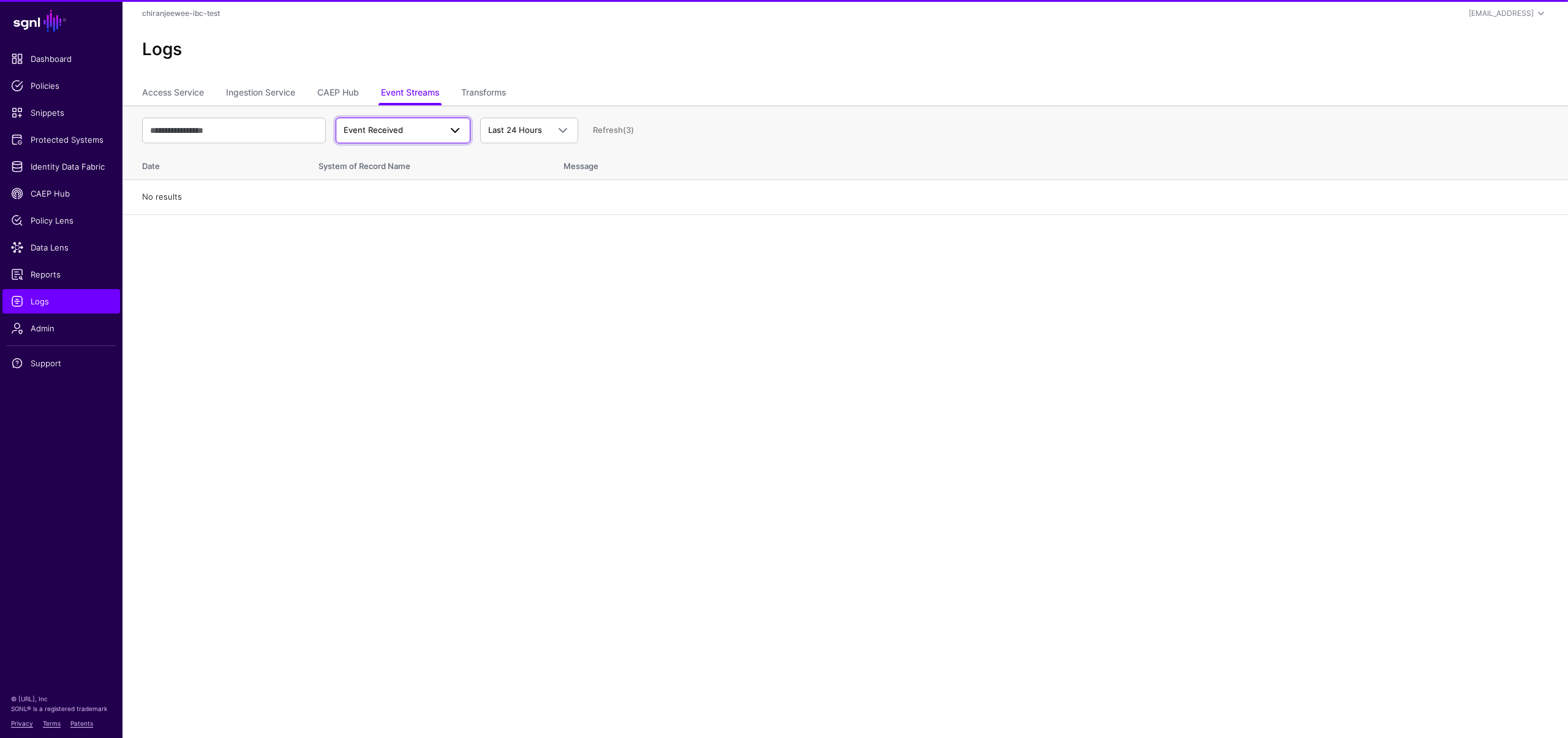
click at [428, 127] on span "Event Received" at bounding box center [392, 130] width 97 height 12
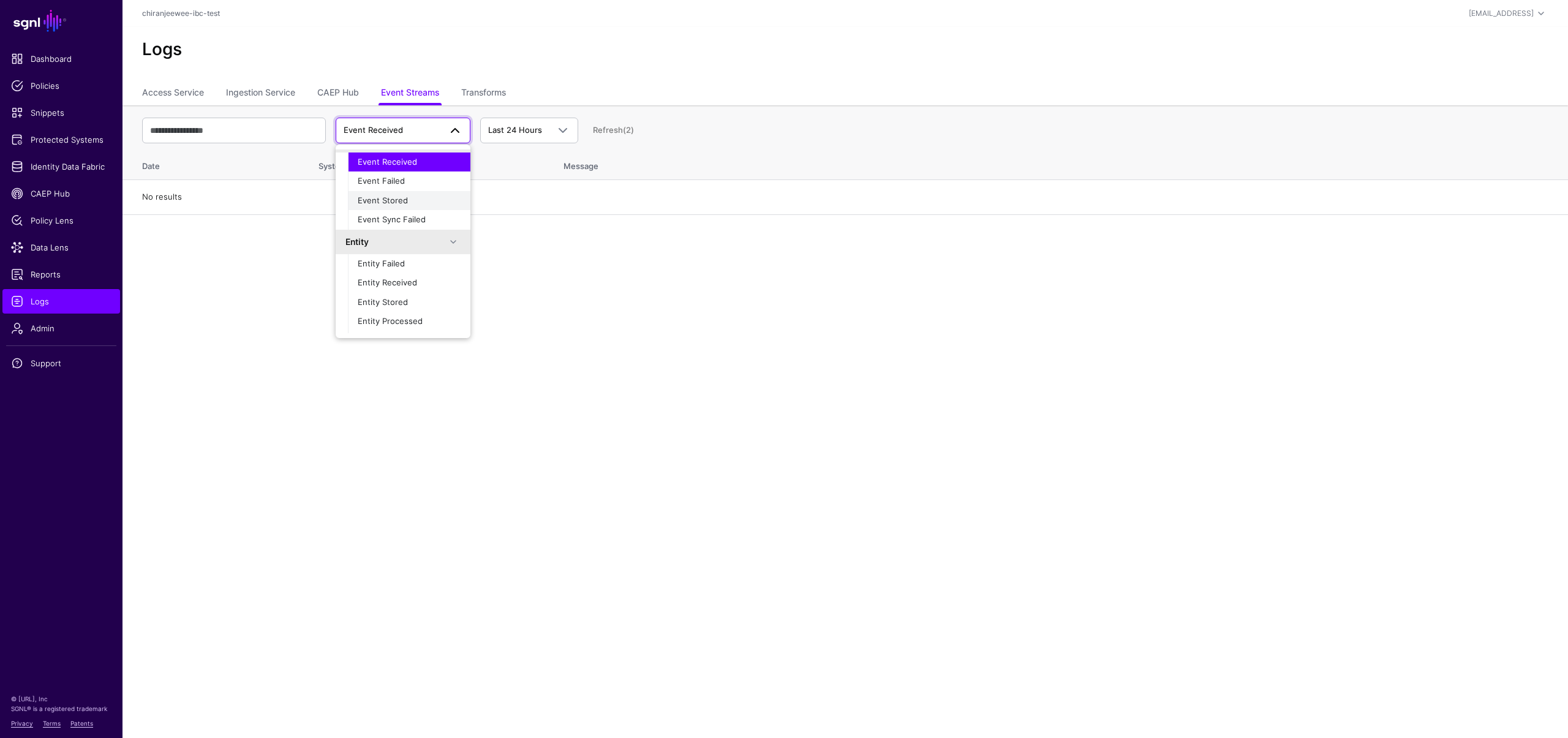
scroll to position [39, 0]
click at [411, 264] on span "Entity Received" at bounding box center [387, 265] width 60 height 10
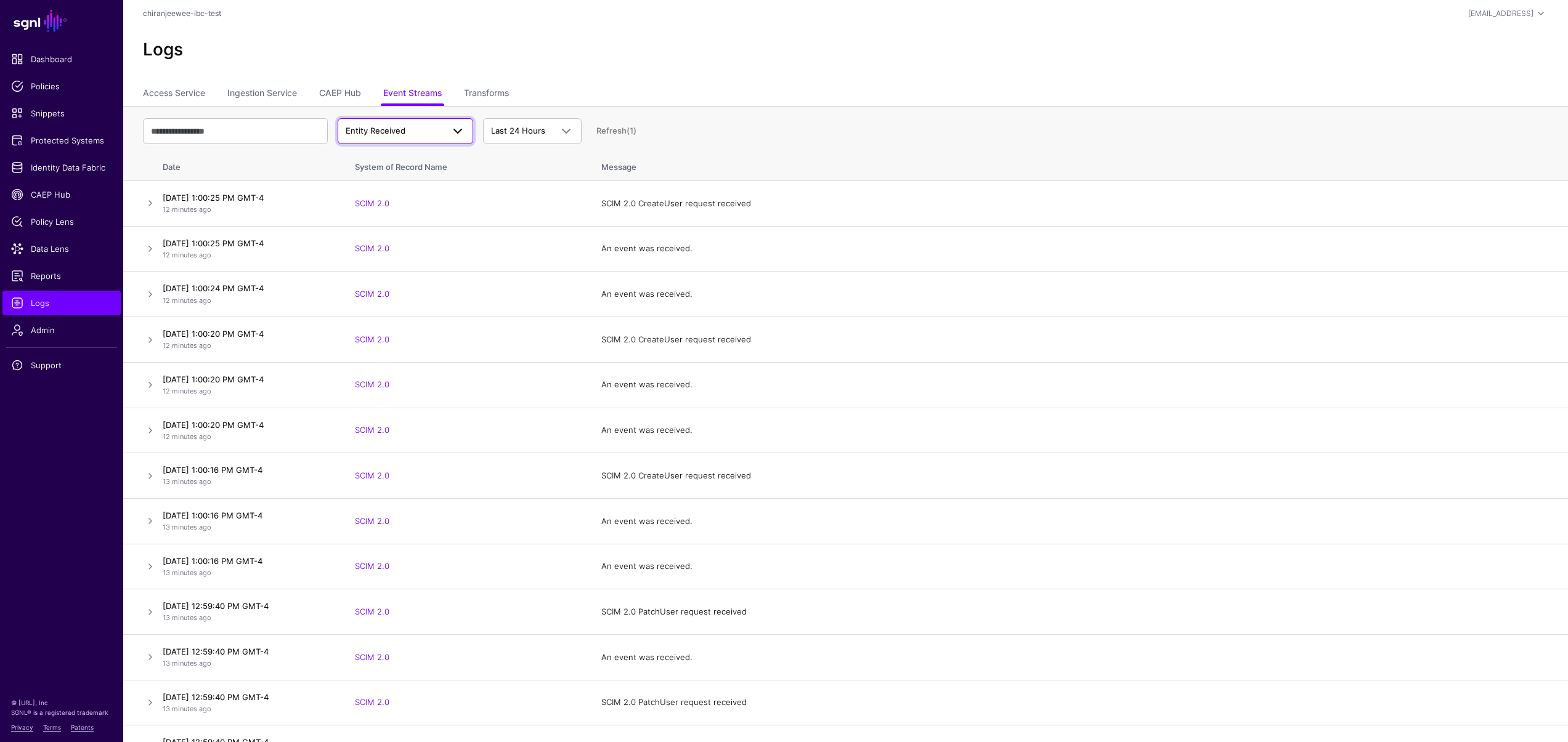
click at [407, 132] on span "Entity Received" at bounding box center [394, 131] width 97 height 12
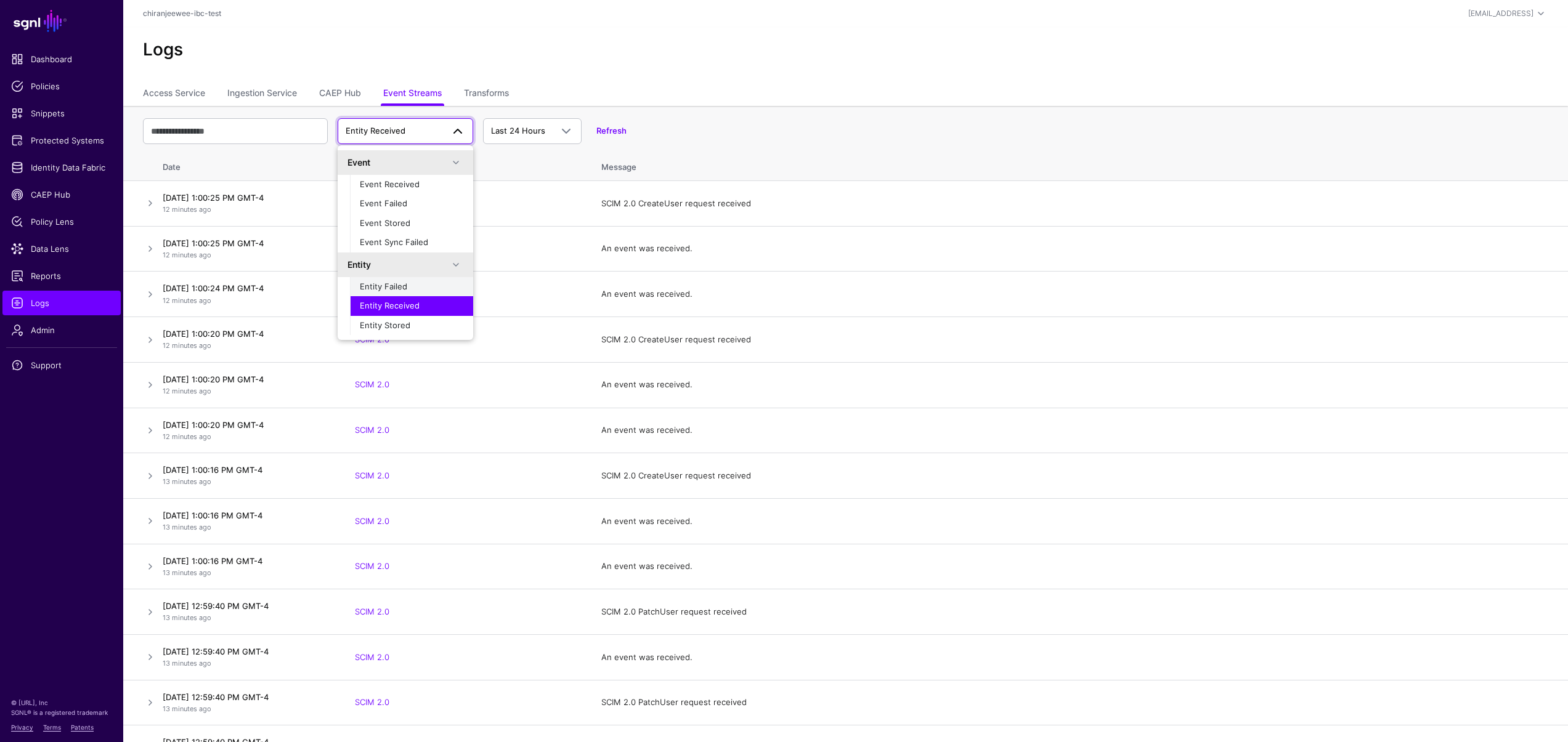
click at [403, 277] on button "Entity Failed" at bounding box center [412, 287] width 123 height 20
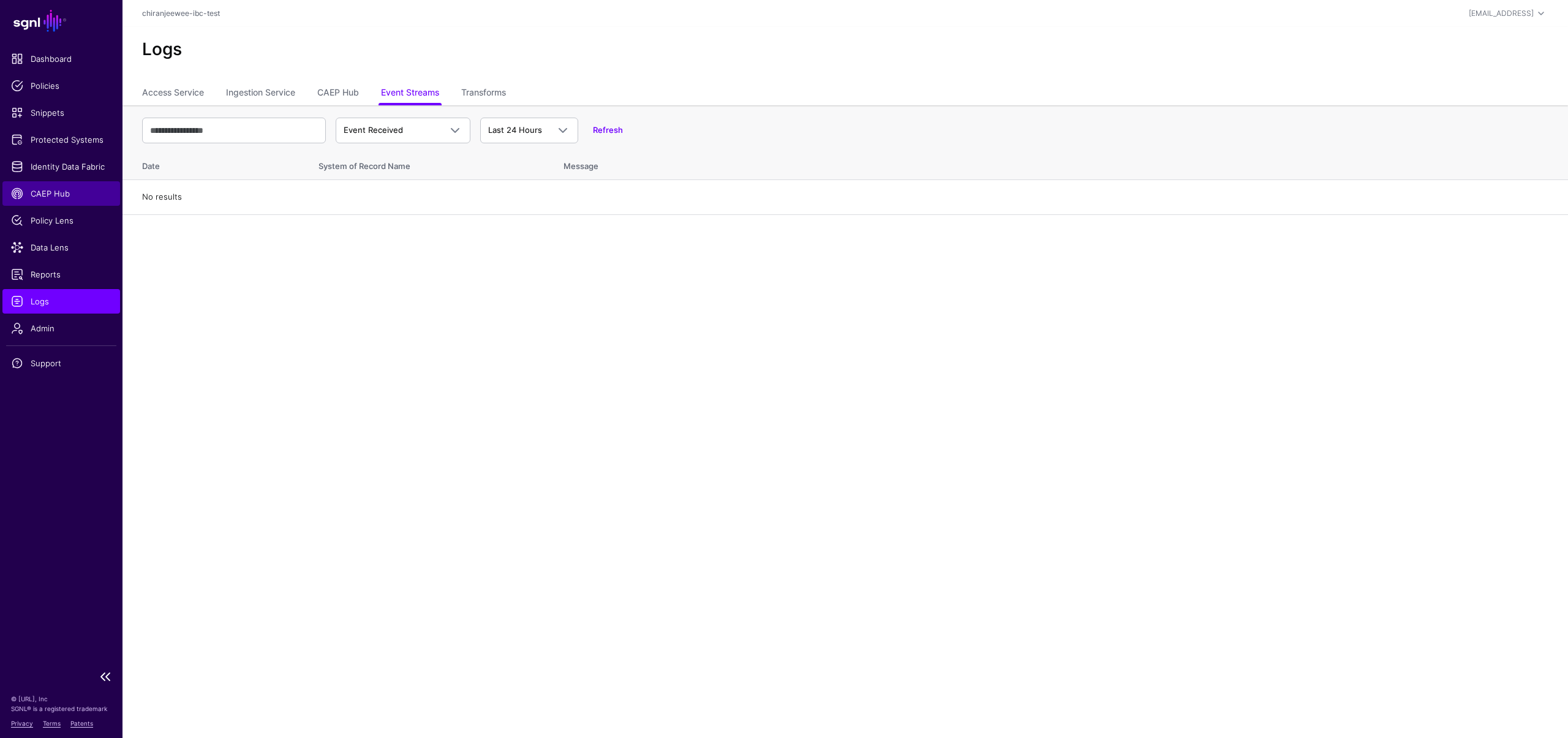
click at [67, 189] on span "CAEP Hub" at bounding box center [61, 193] width 100 height 12
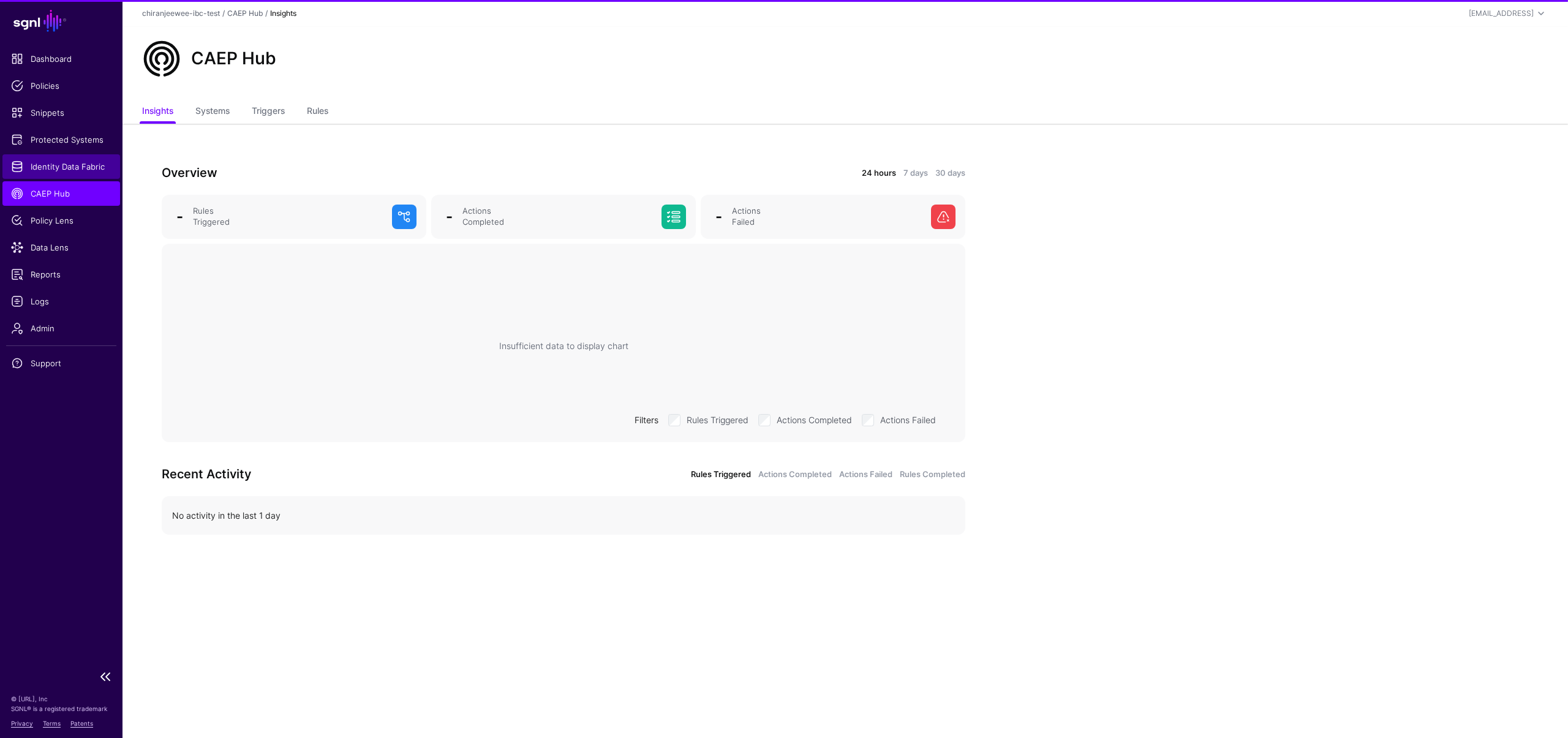
click at [64, 156] on link "Identity Data Fabric" at bounding box center [61, 166] width 118 height 25
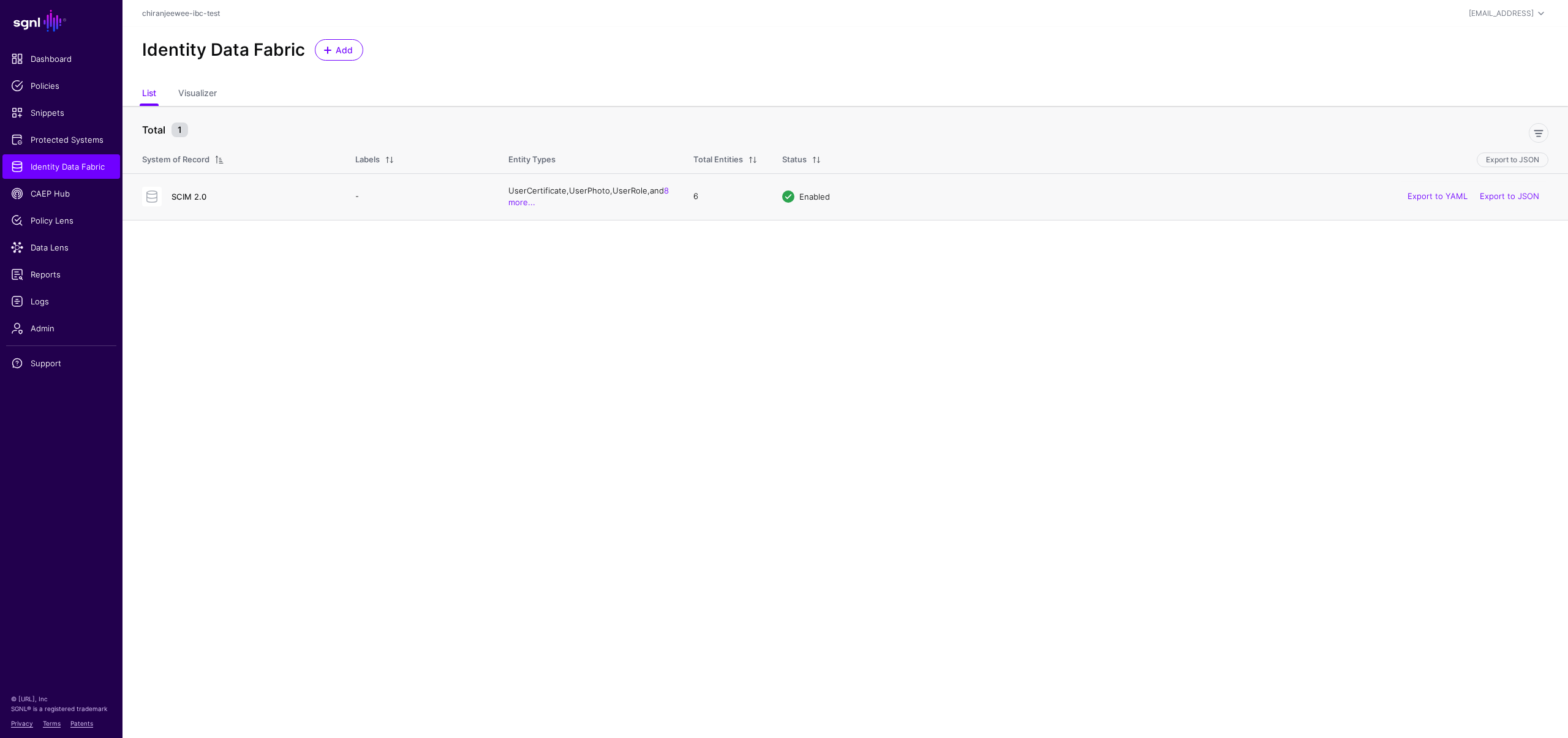
click at [195, 198] on link "SCIM 2.0" at bounding box center [189, 197] width 35 height 10
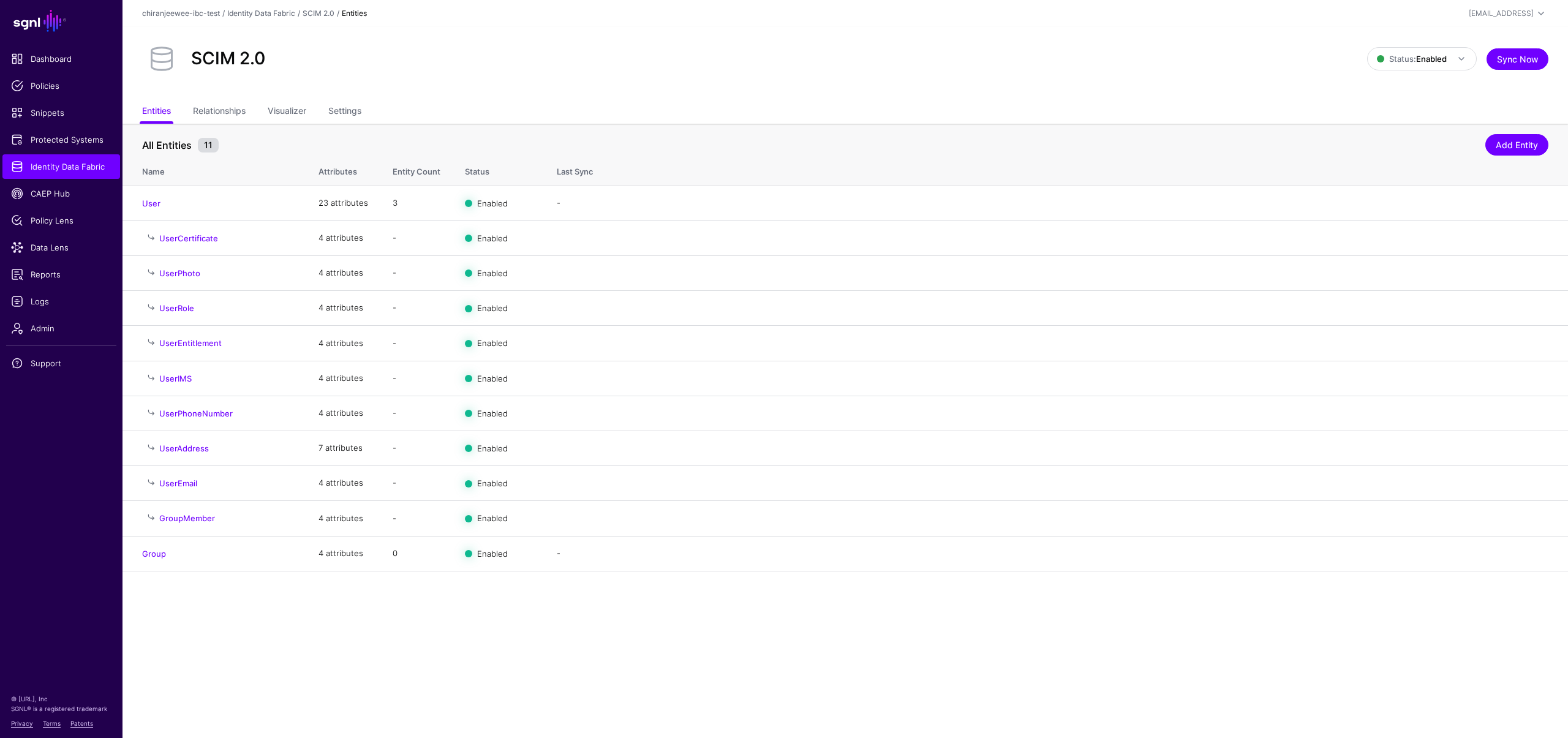
click at [671, 626] on main "SGNL Dashboard Policies Snippets Protected Systems Identity Data Fabric CAEP Hu…" at bounding box center [784, 369] width 1568 height 738
click at [41, 302] on span "Logs" at bounding box center [61, 301] width 100 height 12
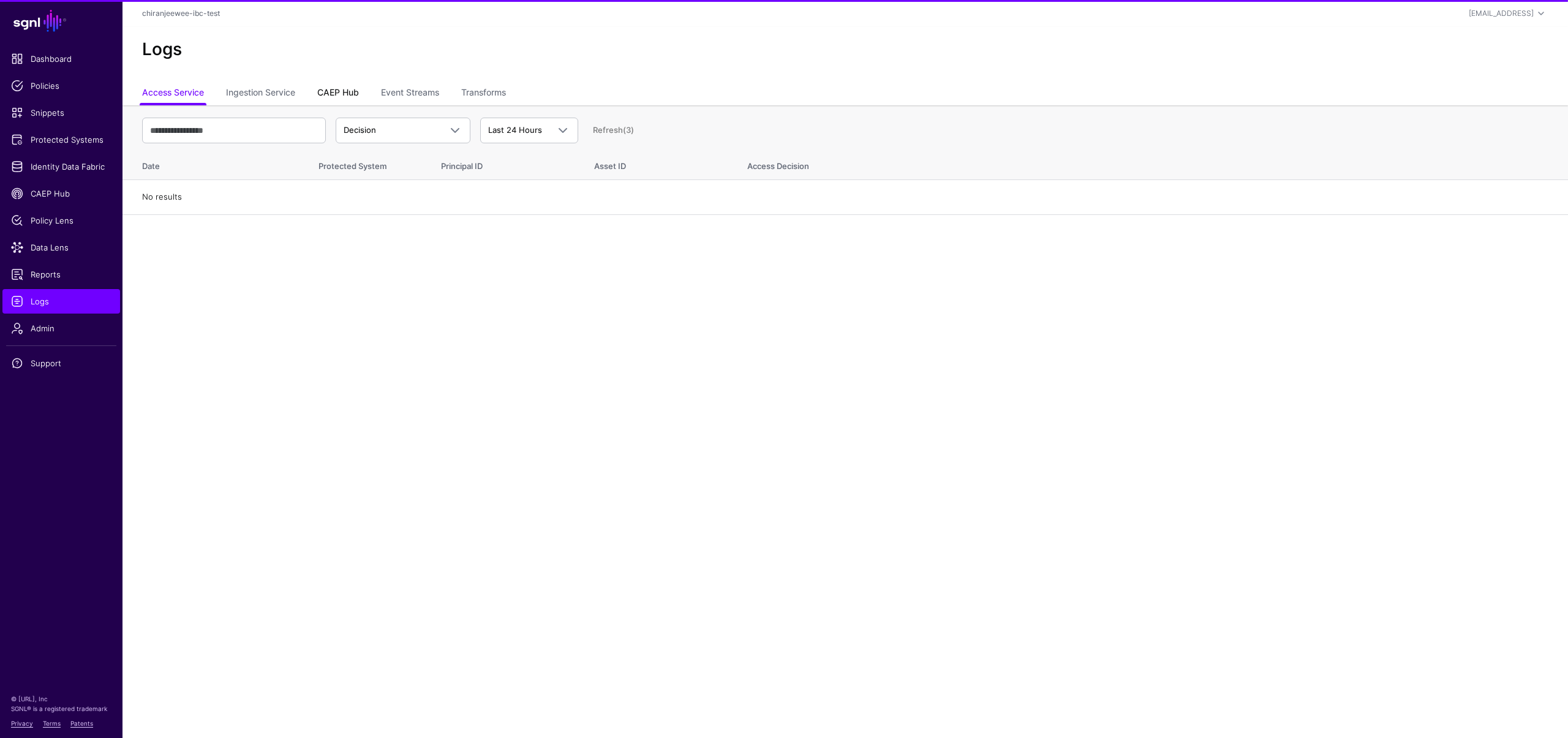
click at [345, 90] on link "CAEP Hub" at bounding box center [338, 93] width 41 height 23
click at [449, 93] on ul "Access Service Ingestion Service CAEP Hub Event Streams Transforms" at bounding box center [845, 93] width 1406 height 23
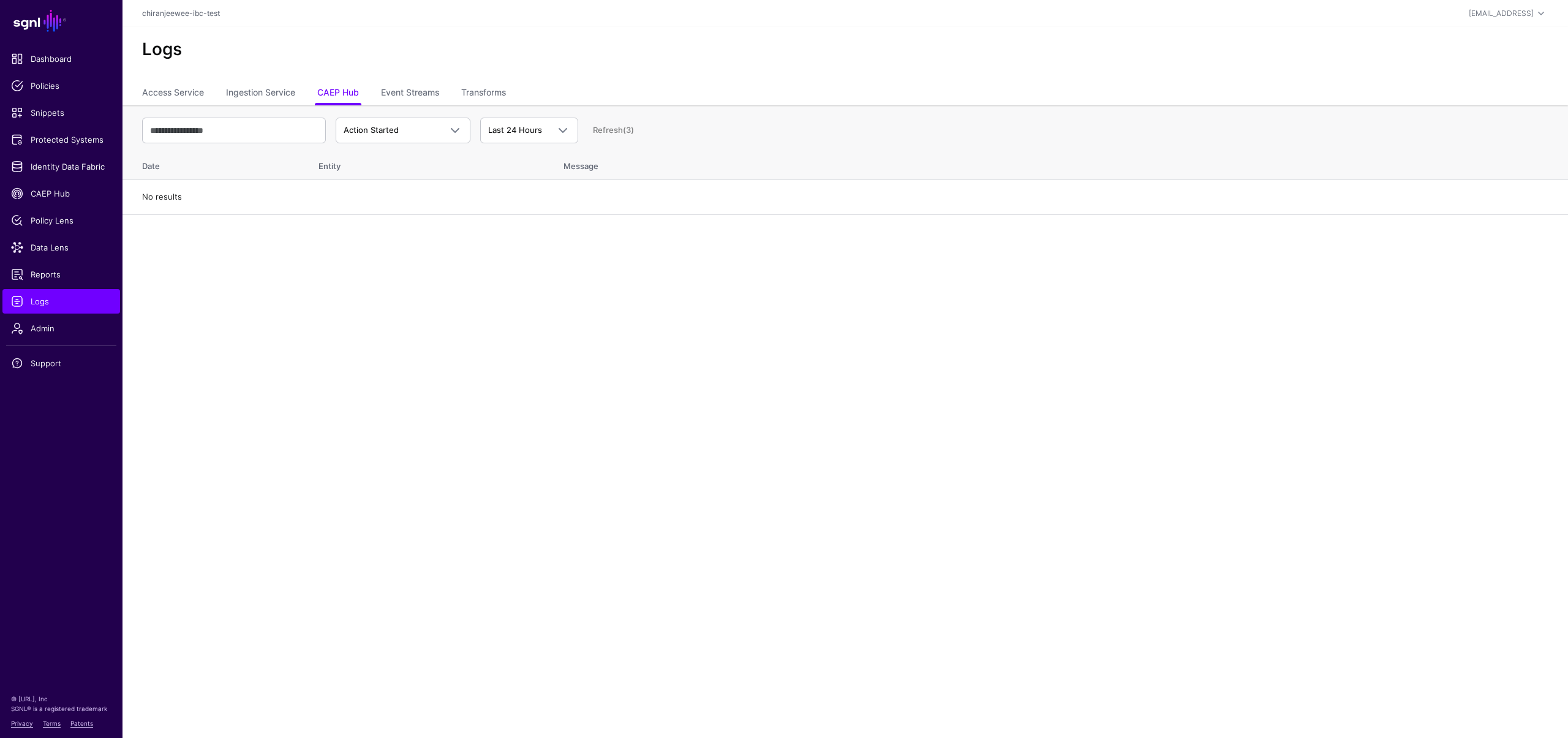
click at [444, 92] on ul "Access Service Ingestion Service CAEP Hub Event Streams Transforms" at bounding box center [845, 93] width 1406 height 23
click at [426, 95] on link "Event Streams" at bounding box center [410, 93] width 58 height 23
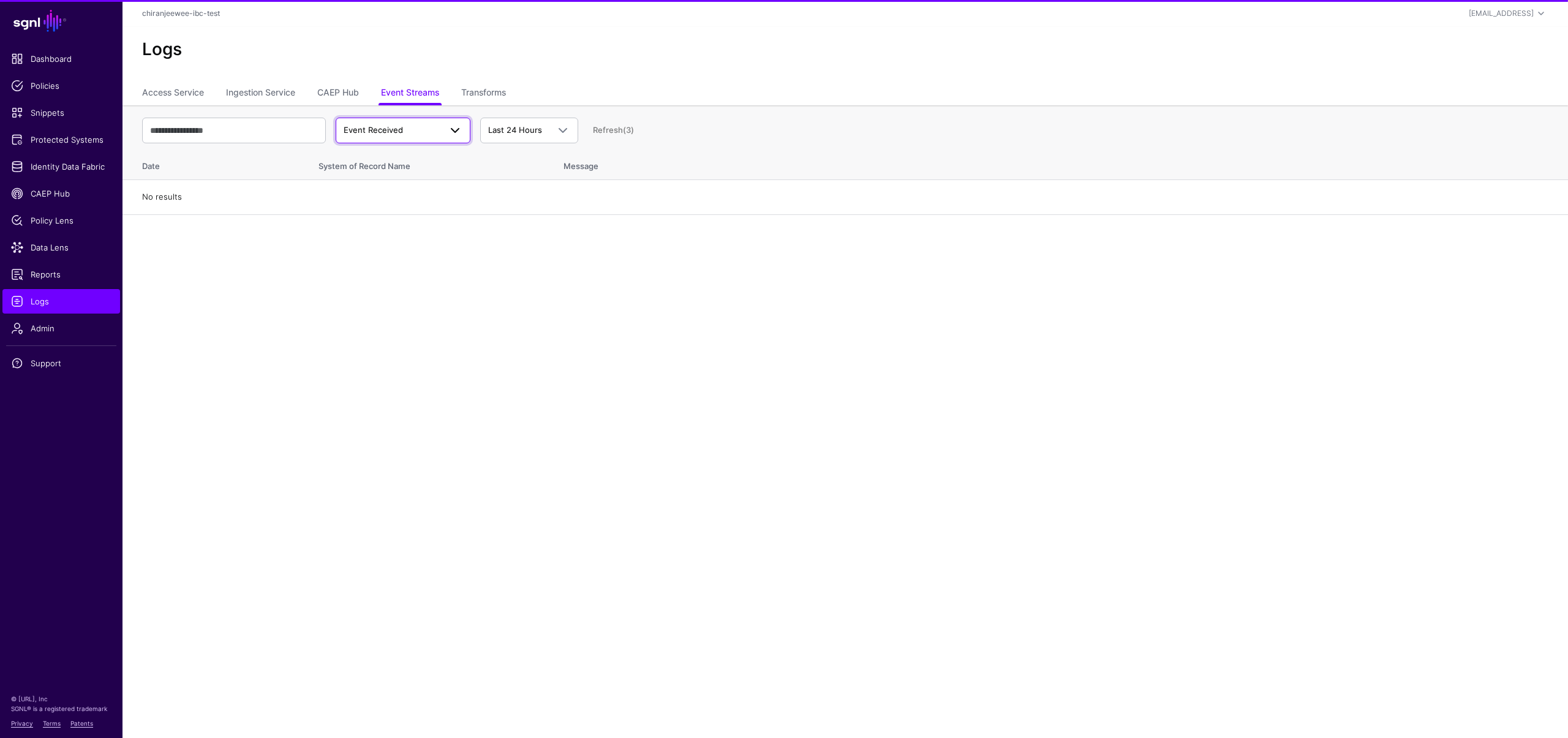
click at [390, 133] on span "Event Received" at bounding box center [373, 130] width 60 height 10
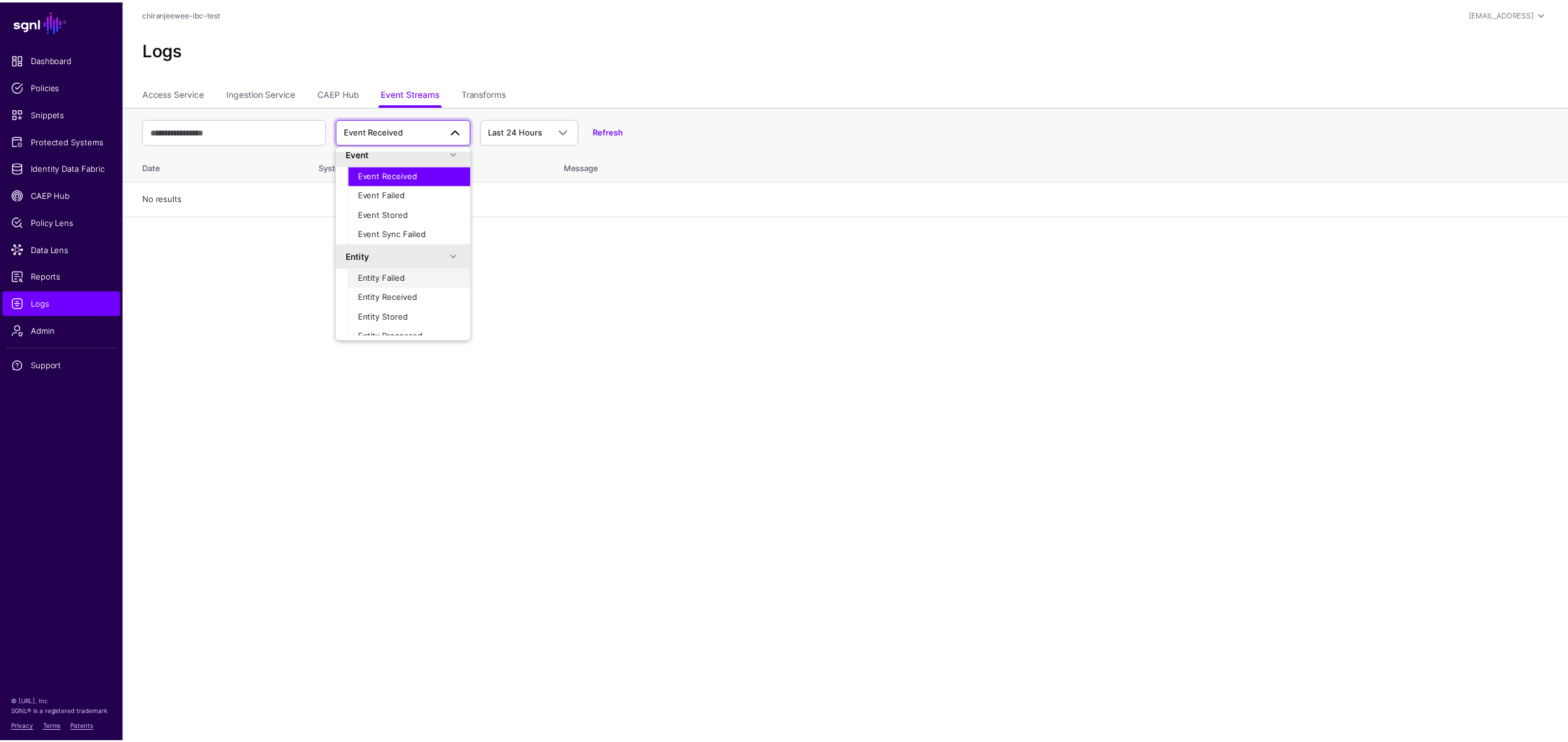
scroll to position [39, 0]
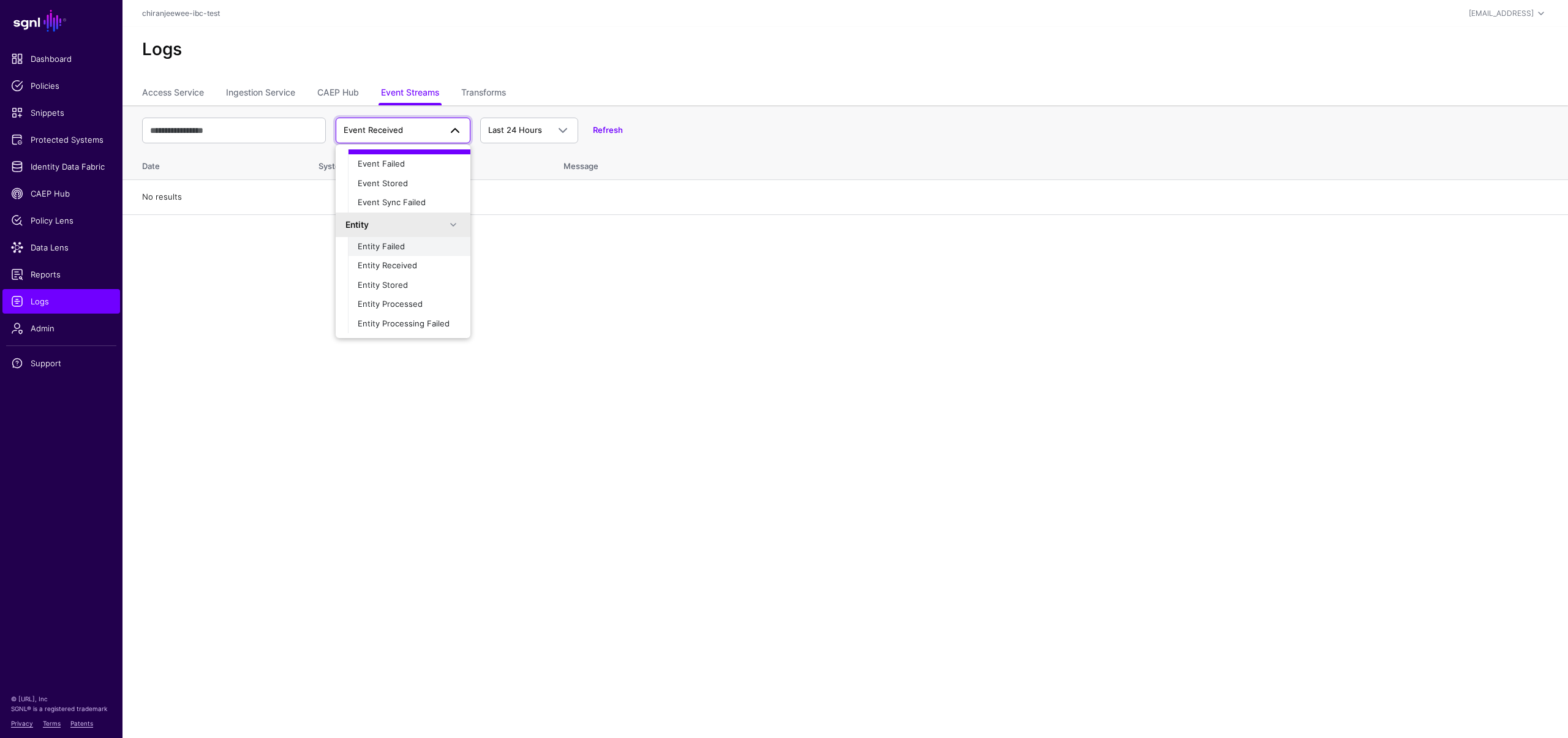
click at [398, 249] on span "Entity Failed" at bounding box center [381, 246] width 47 height 10
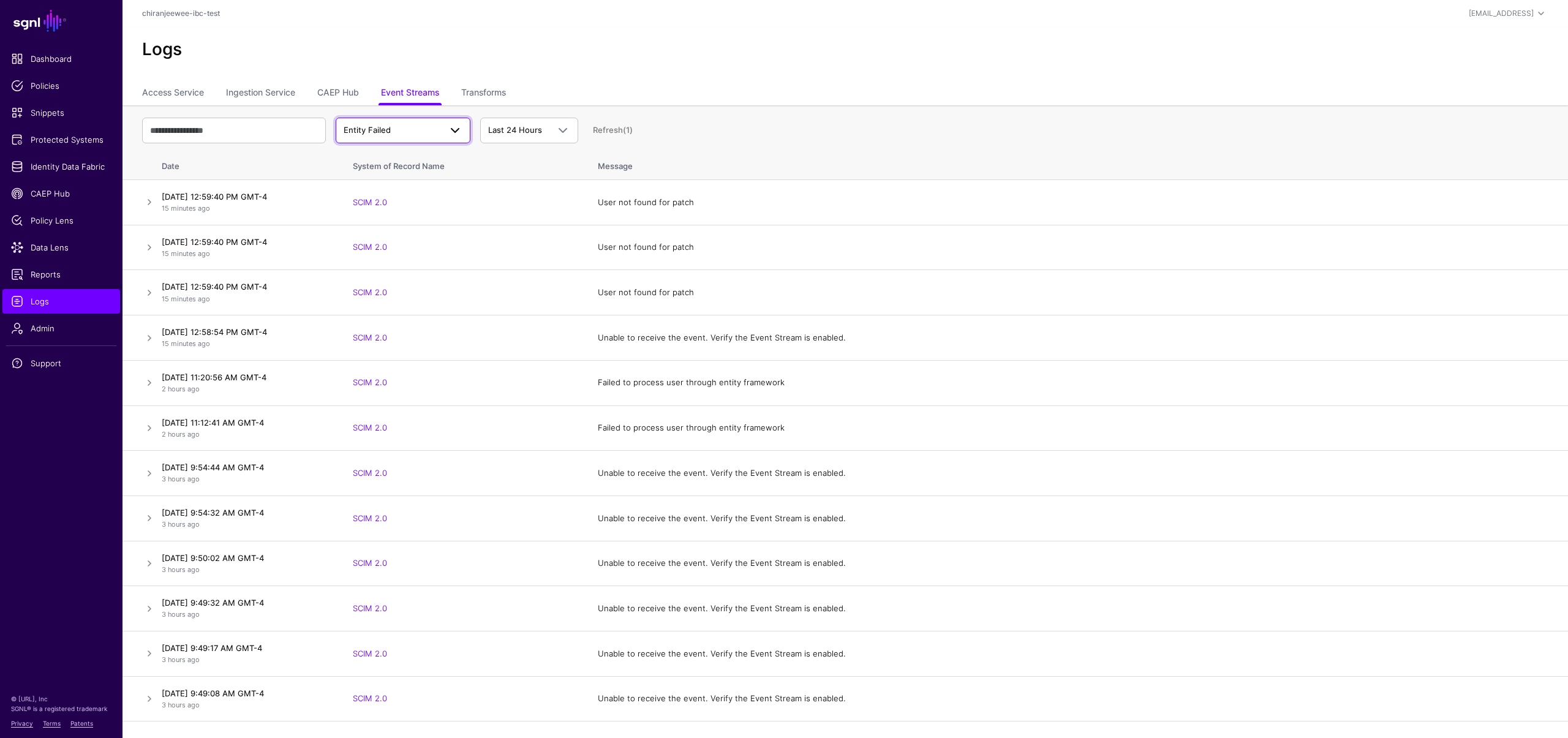
click at [402, 132] on span "Entity Failed" at bounding box center [392, 130] width 97 height 12
click at [417, 307] on div "Entity Received" at bounding box center [409, 304] width 103 height 12
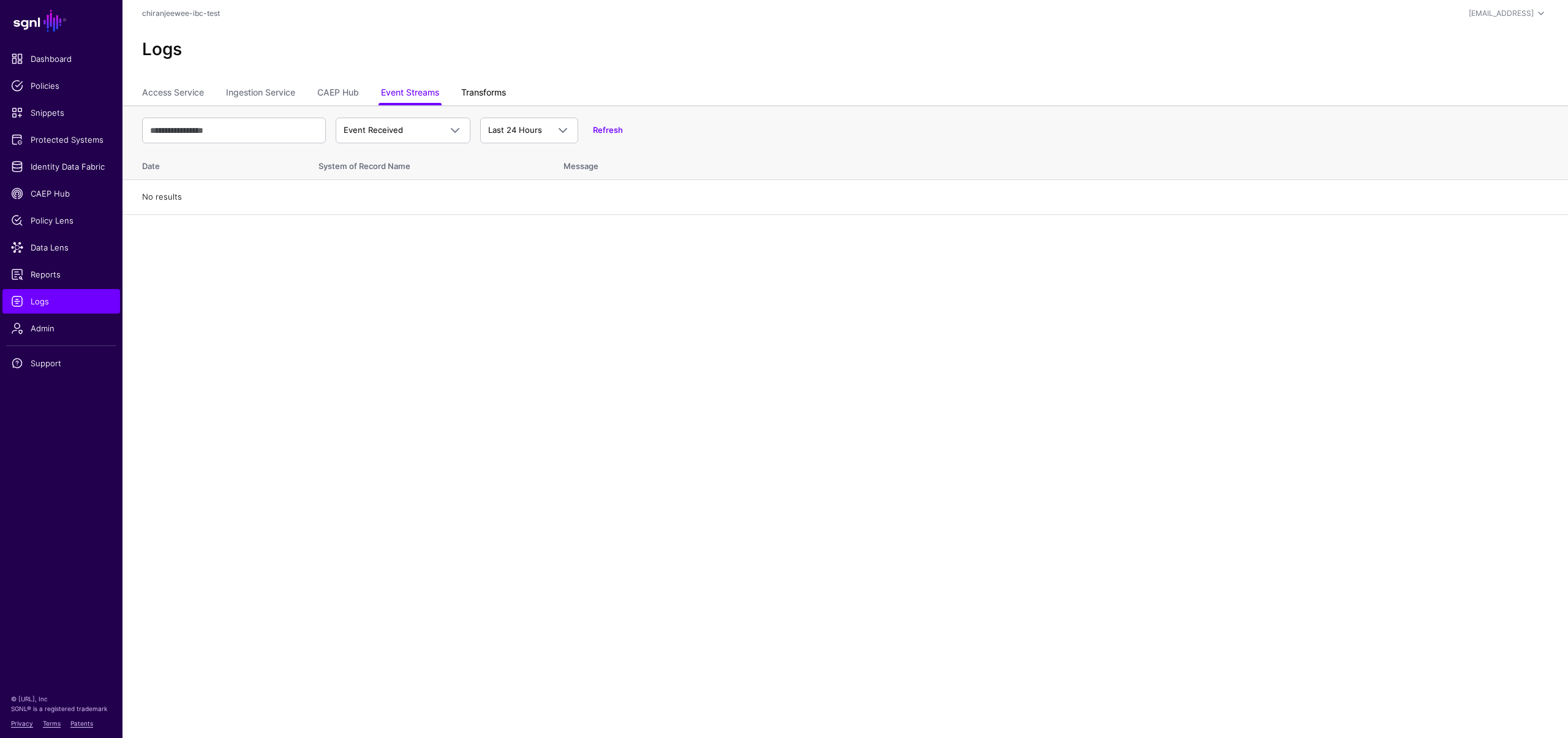
click at [473, 93] on link "Transforms" at bounding box center [484, 93] width 45 height 23
click at [406, 93] on link "Event Streams" at bounding box center [410, 93] width 58 height 23
click at [396, 123] on span "Event Received" at bounding box center [402, 130] width 119 height 15
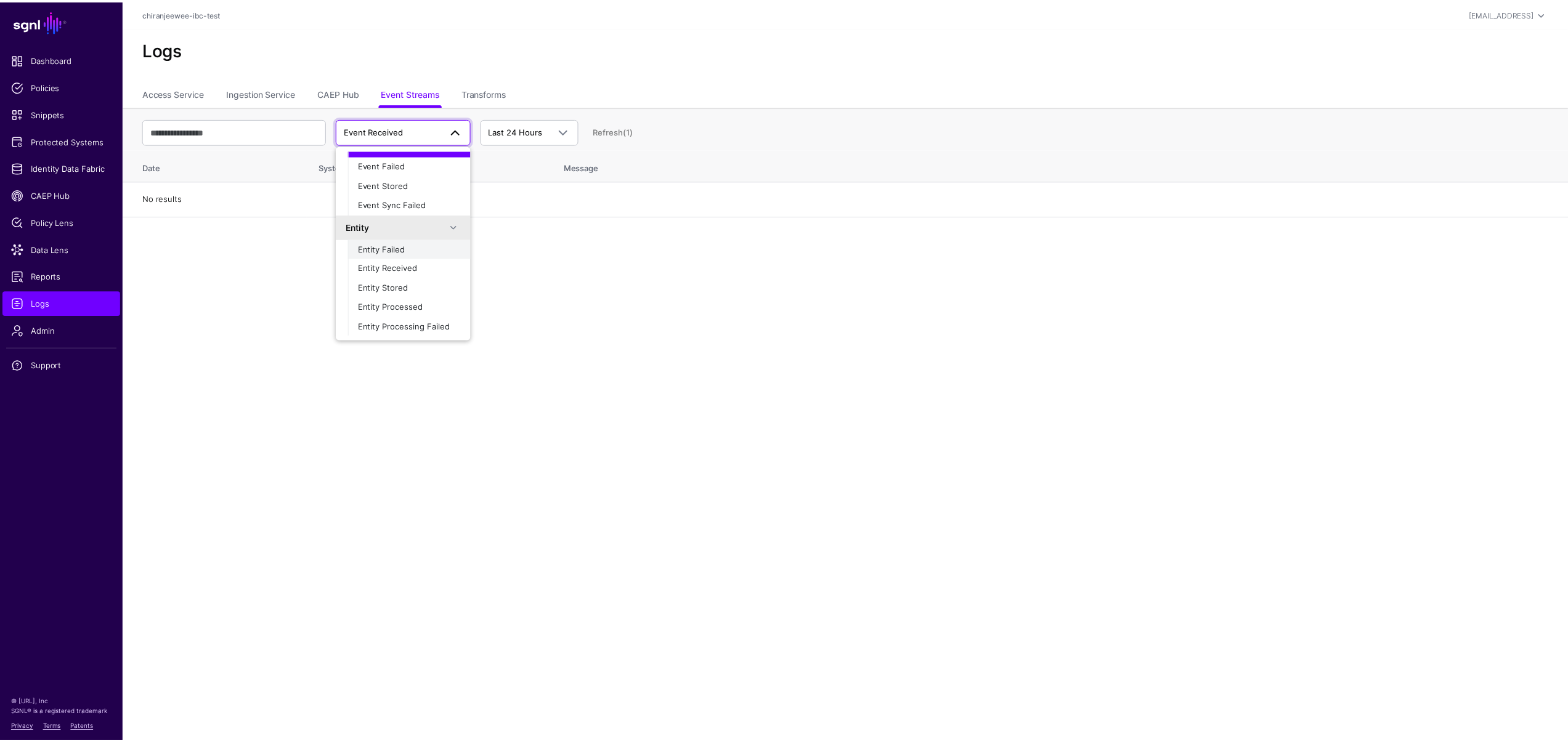
scroll to position [39, 0]
click at [413, 258] on button "Entity Received" at bounding box center [412, 268] width 123 height 20
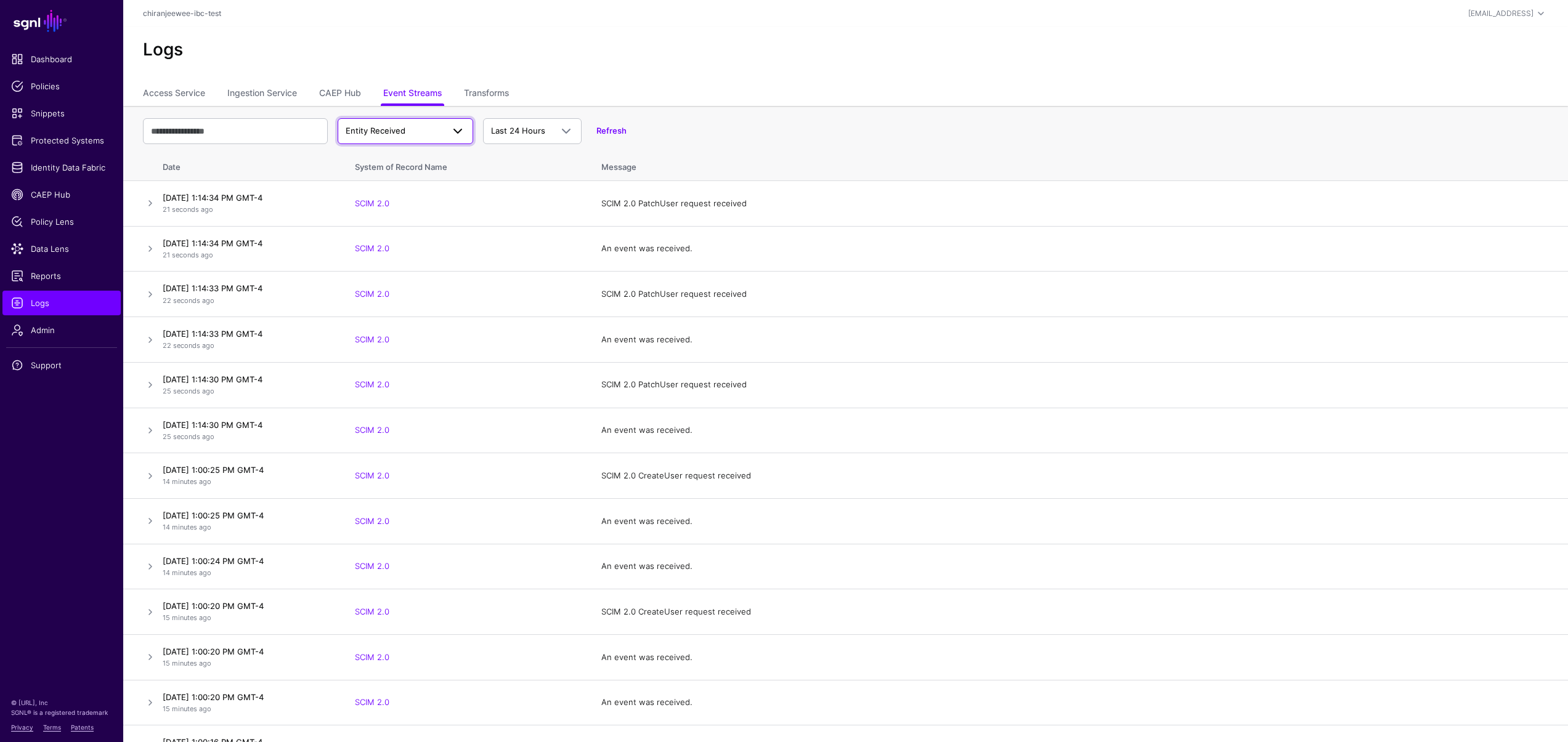
click at [427, 138] on span "Entity Received" at bounding box center [405, 131] width 119 height 15
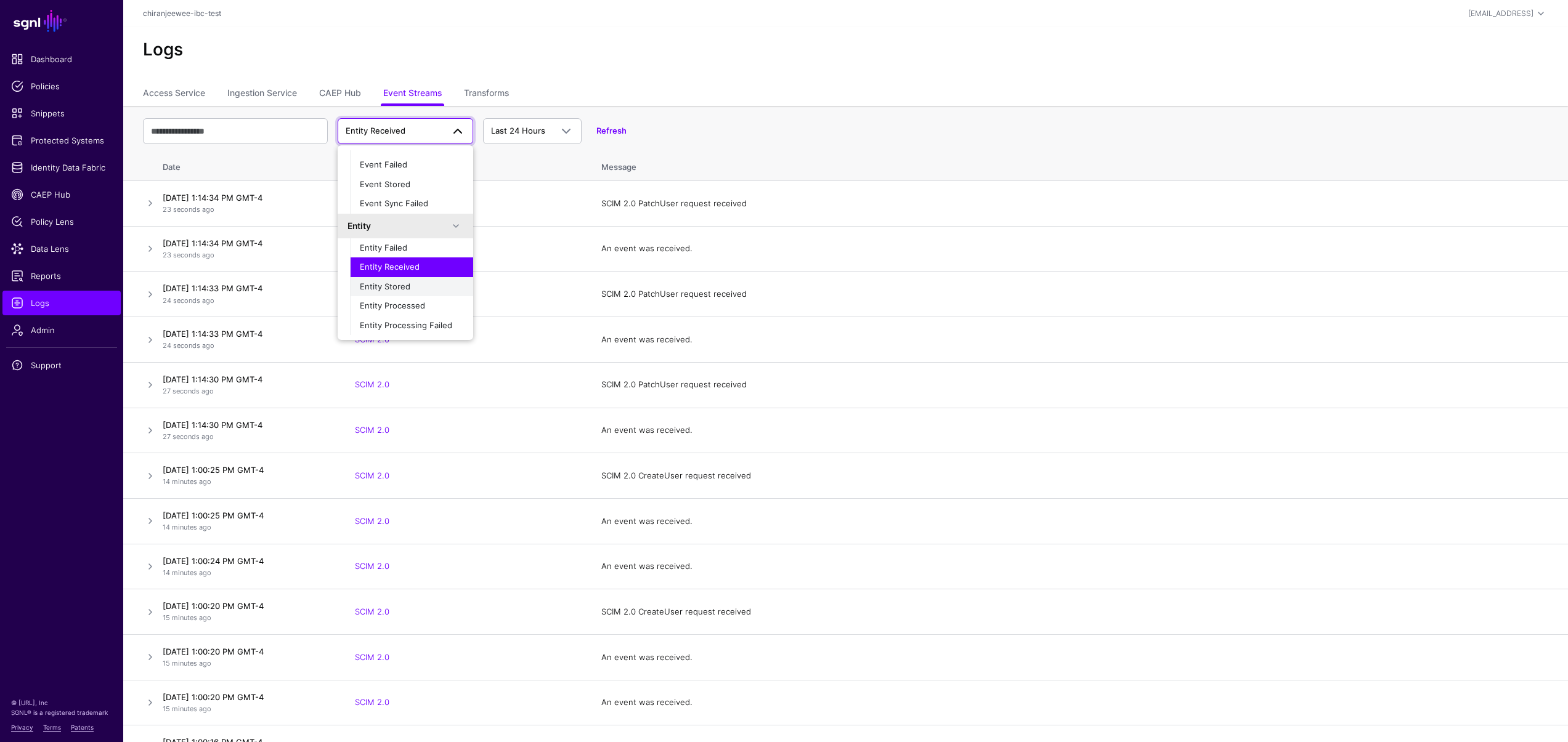
click at [406, 289] on span "Entity Stored" at bounding box center [385, 287] width 51 height 10
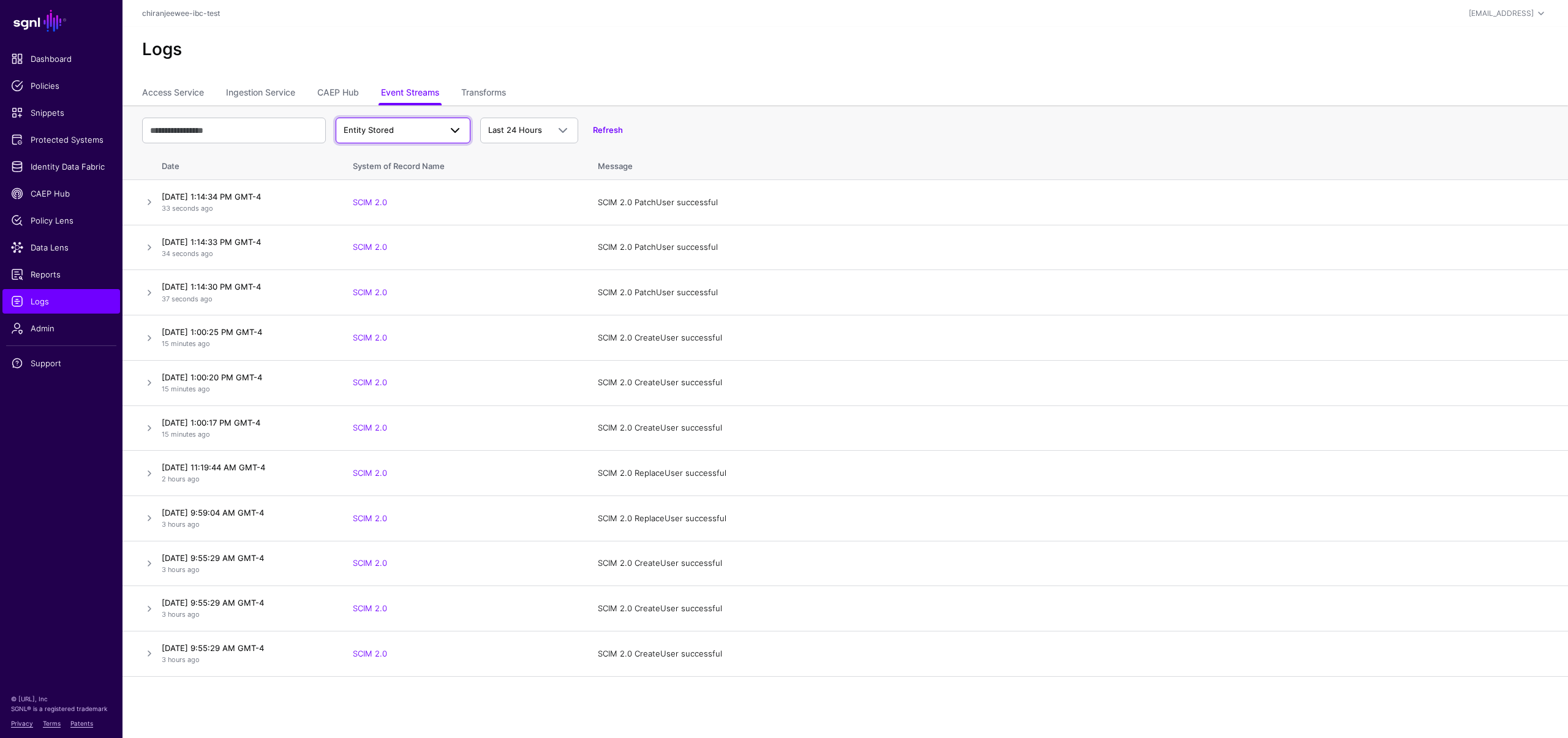
click at [419, 133] on span "Entity Stored" at bounding box center [392, 130] width 97 height 12
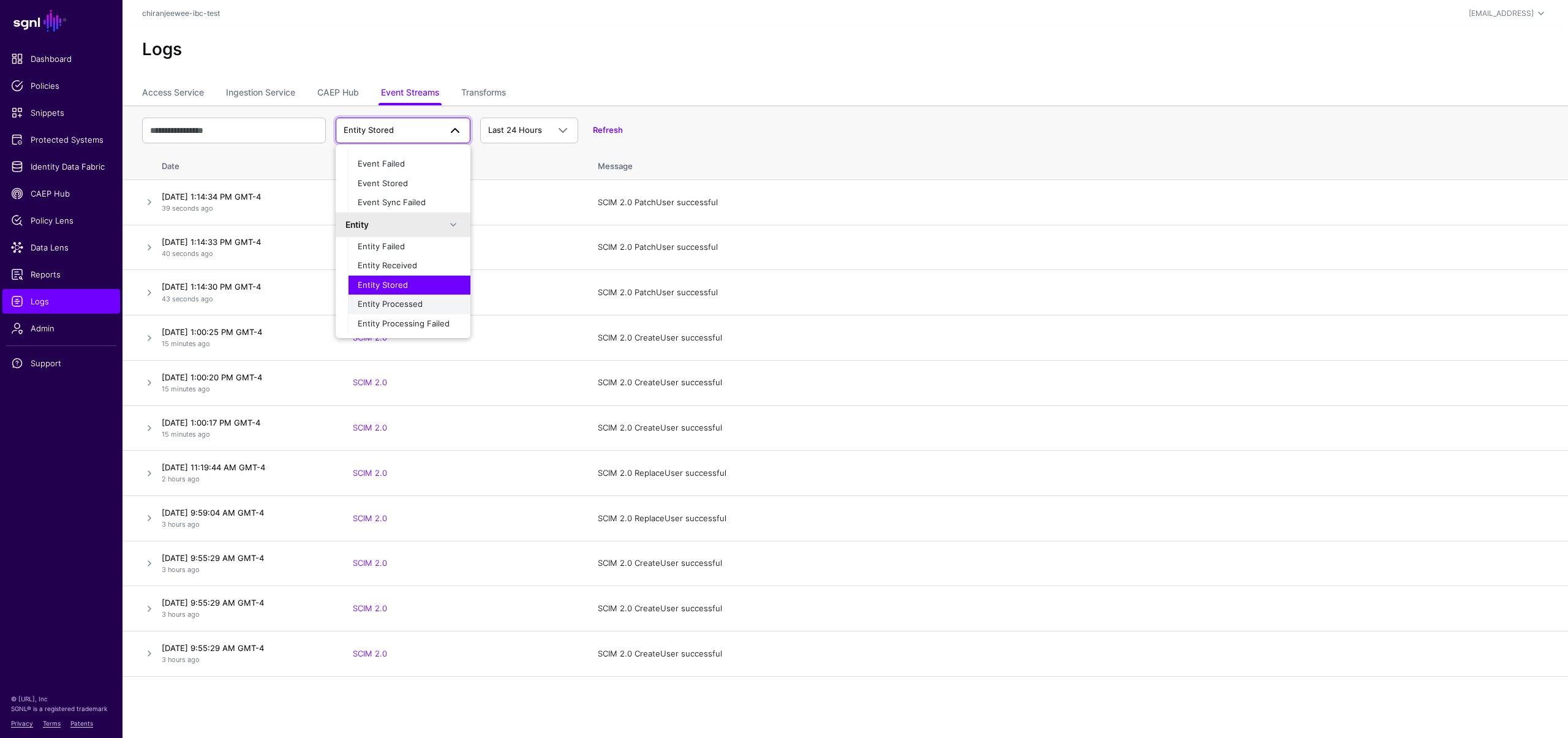
click at [407, 310] on button "Entity Processed" at bounding box center [409, 305] width 122 height 20
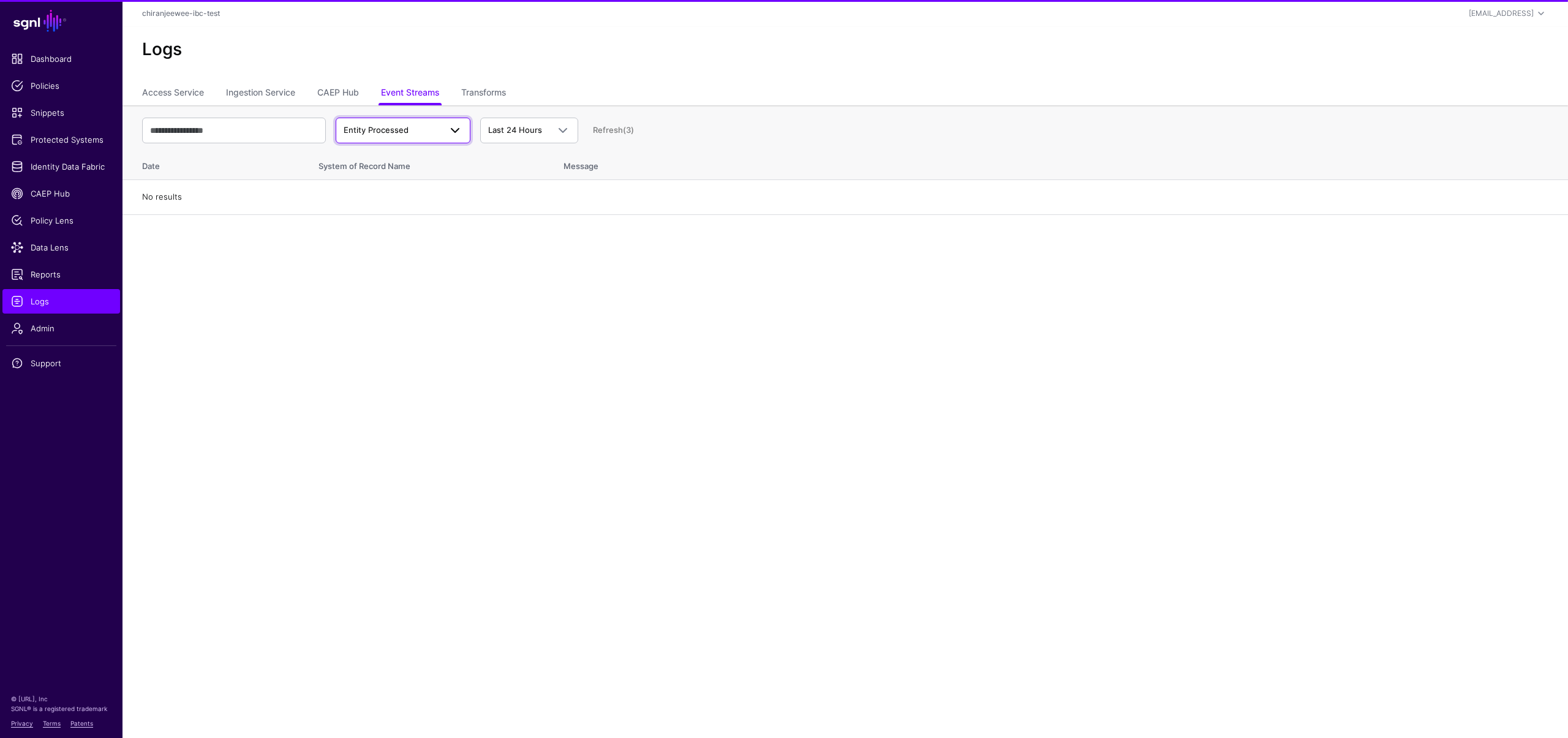
click at [419, 132] on span "Entity Processed" at bounding box center [392, 130] width 97 height 12
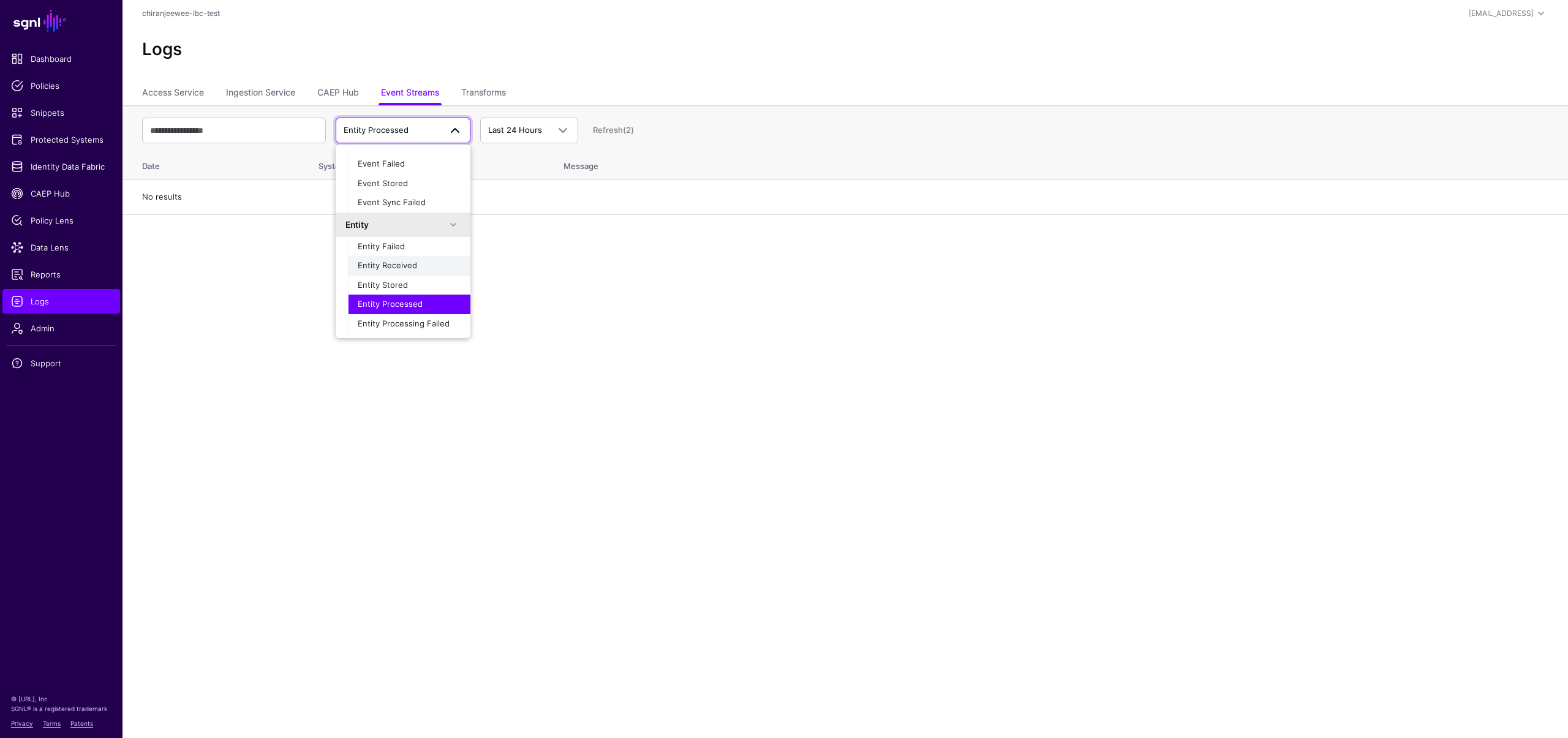
click at [411, 272] on button "Entity Received" at bounding box center [409, 266] width 122 height 20
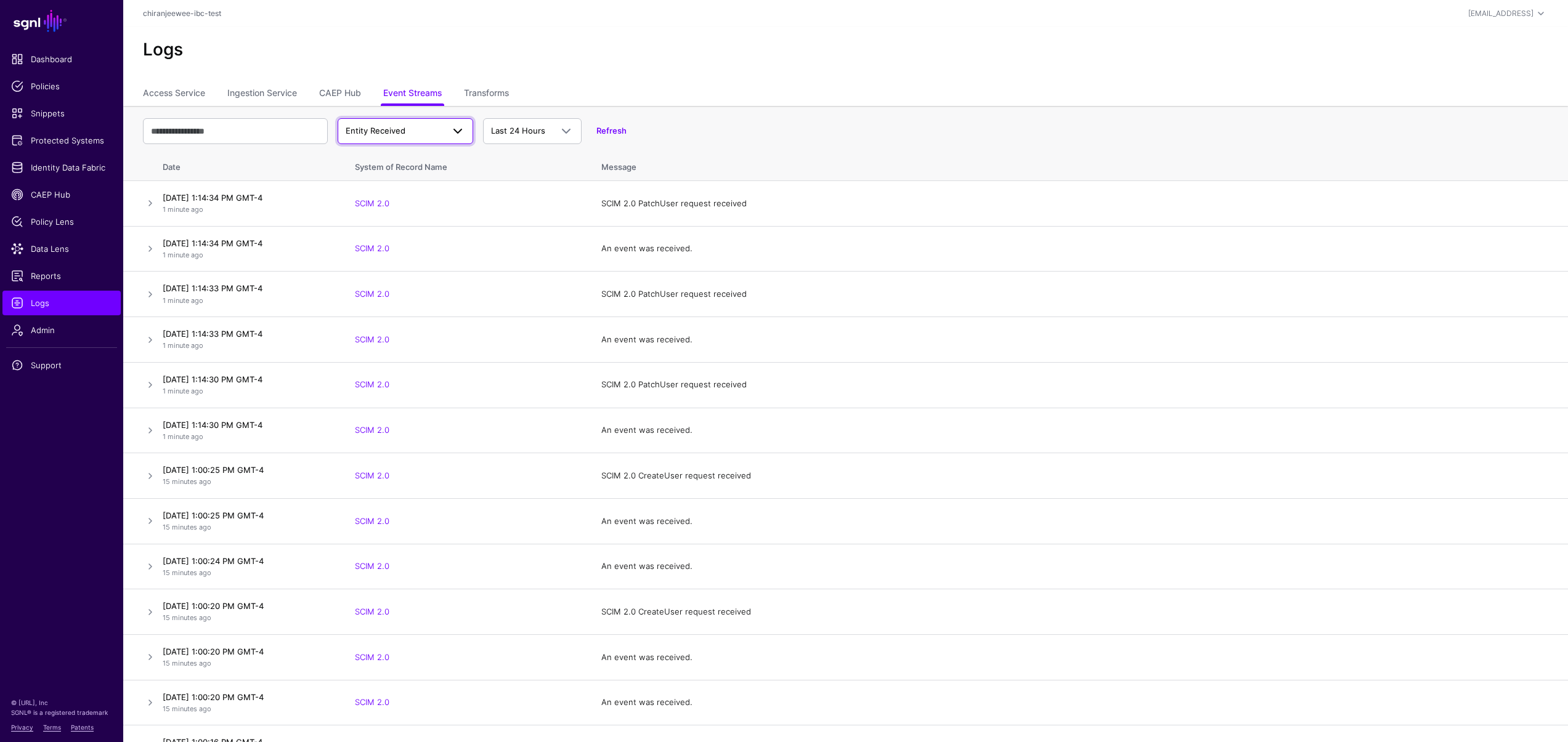
click at [379, 133] on span "Entity Received" at bounding box center [375, 131] width 60 height 10
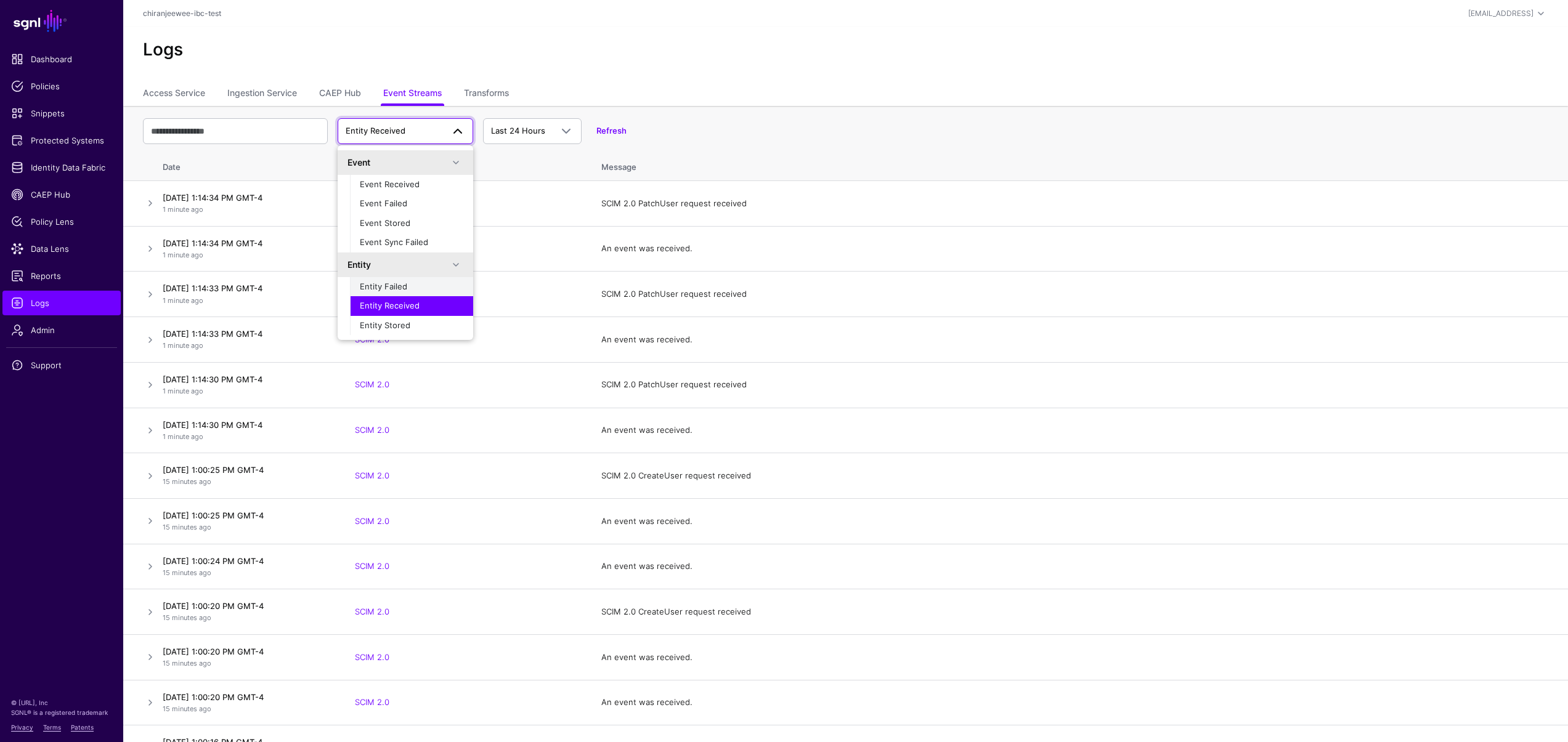
click at [413, 282] on div "Entity Failed" at bounding box center [411, 287] width 104 height 12
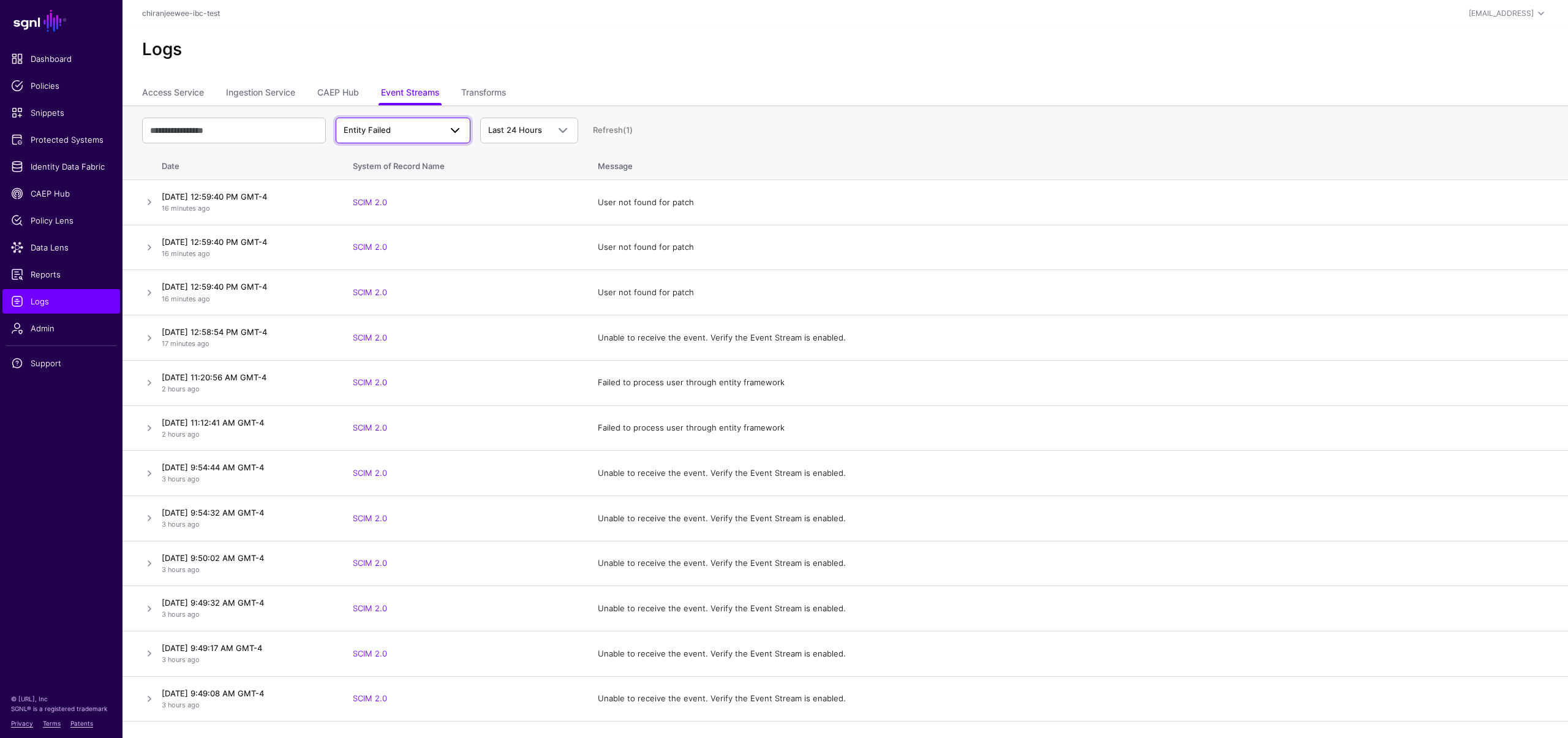
click at [404, 136] on span "Entity Failed" at bounding box center [392, 130] width 97 height 12
click at [416, 308] on div "Entity Received" at bounding box center [409, 304] width 103 height 12
click at [416, 308] on td "SCIM 2.0" at bounding box center [463, 293] width 245 height 46
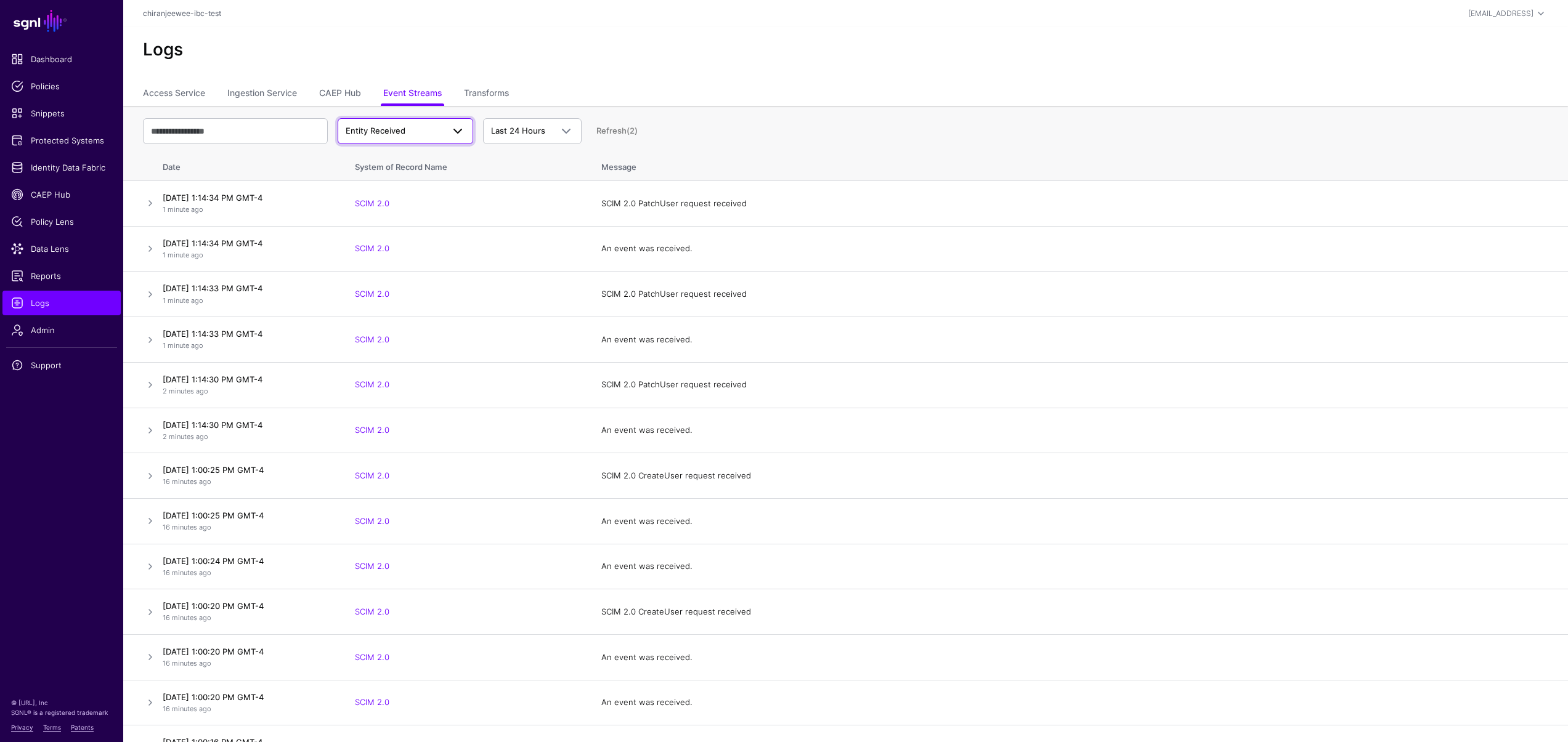
click at [408, 136] on span "Entity Received" at bounding box center [394, 131] width 97 height 12
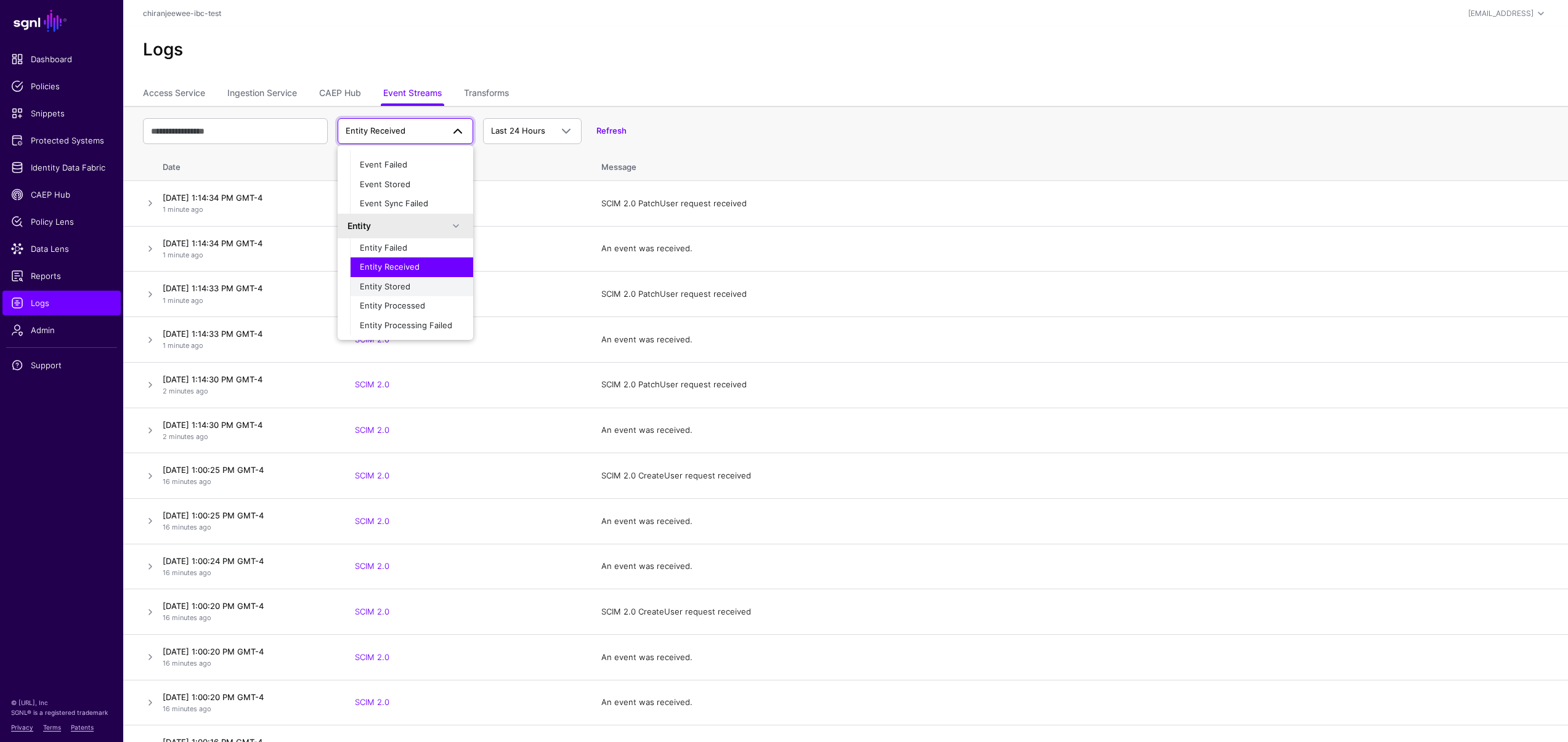
click at [416, 287] on div "Entity Stored" at bounding box center [411, 287] width 104 height 12
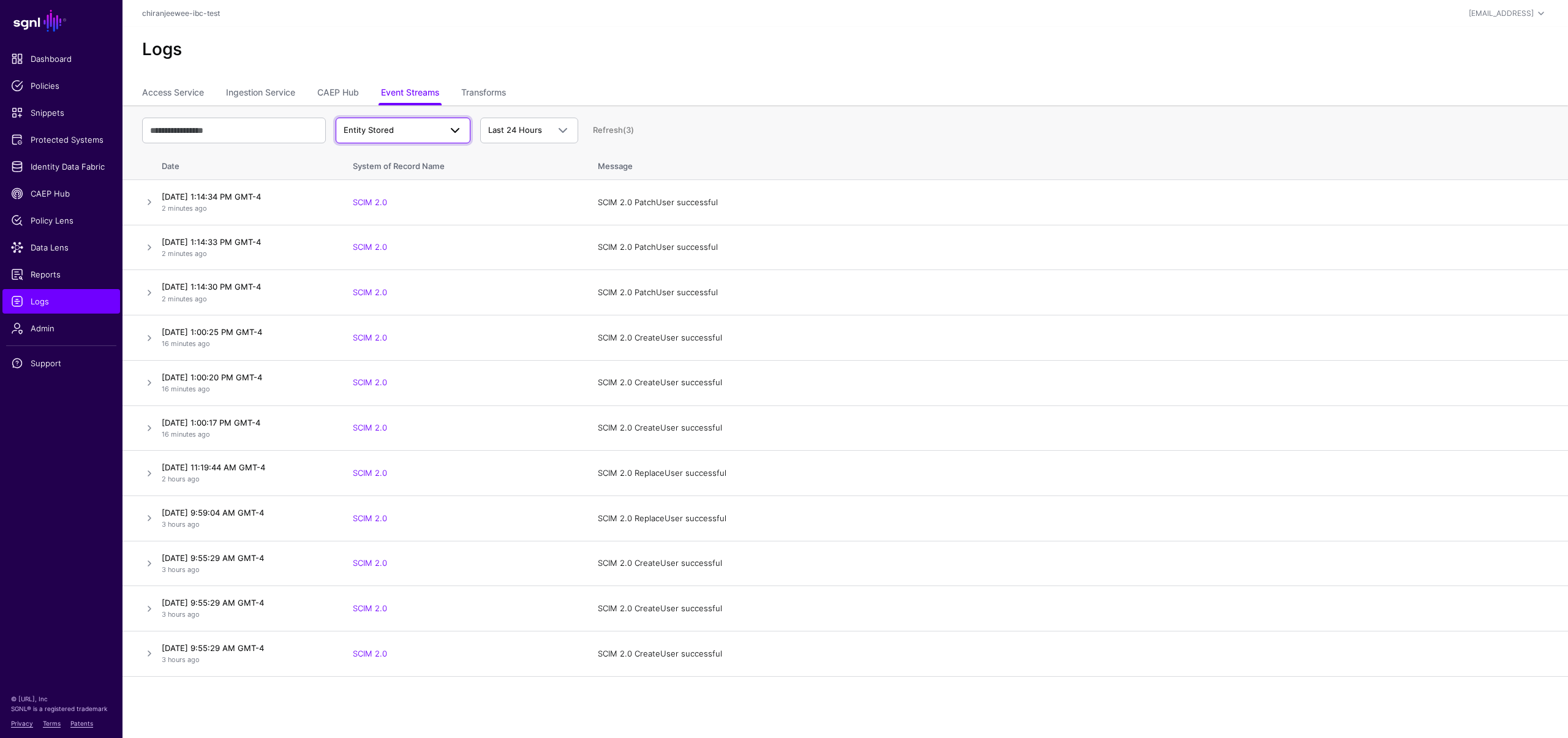
click at [401, 132] on span "Entity Stored" at bounding box center [392, 130] width 97 height 12
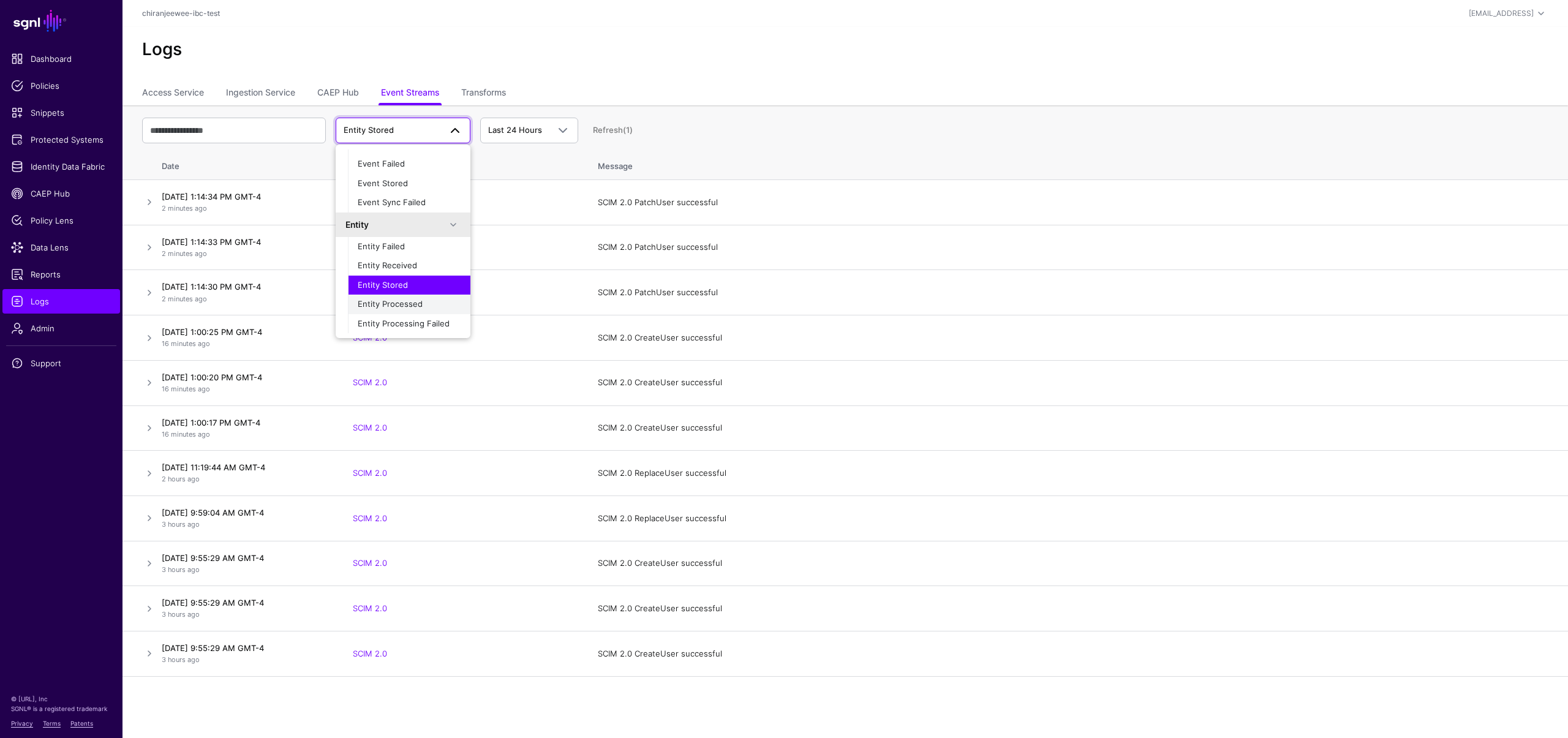
click at [402, 308] on span "Entity Processed" at bounding box center [390, 304] width 65 height 10
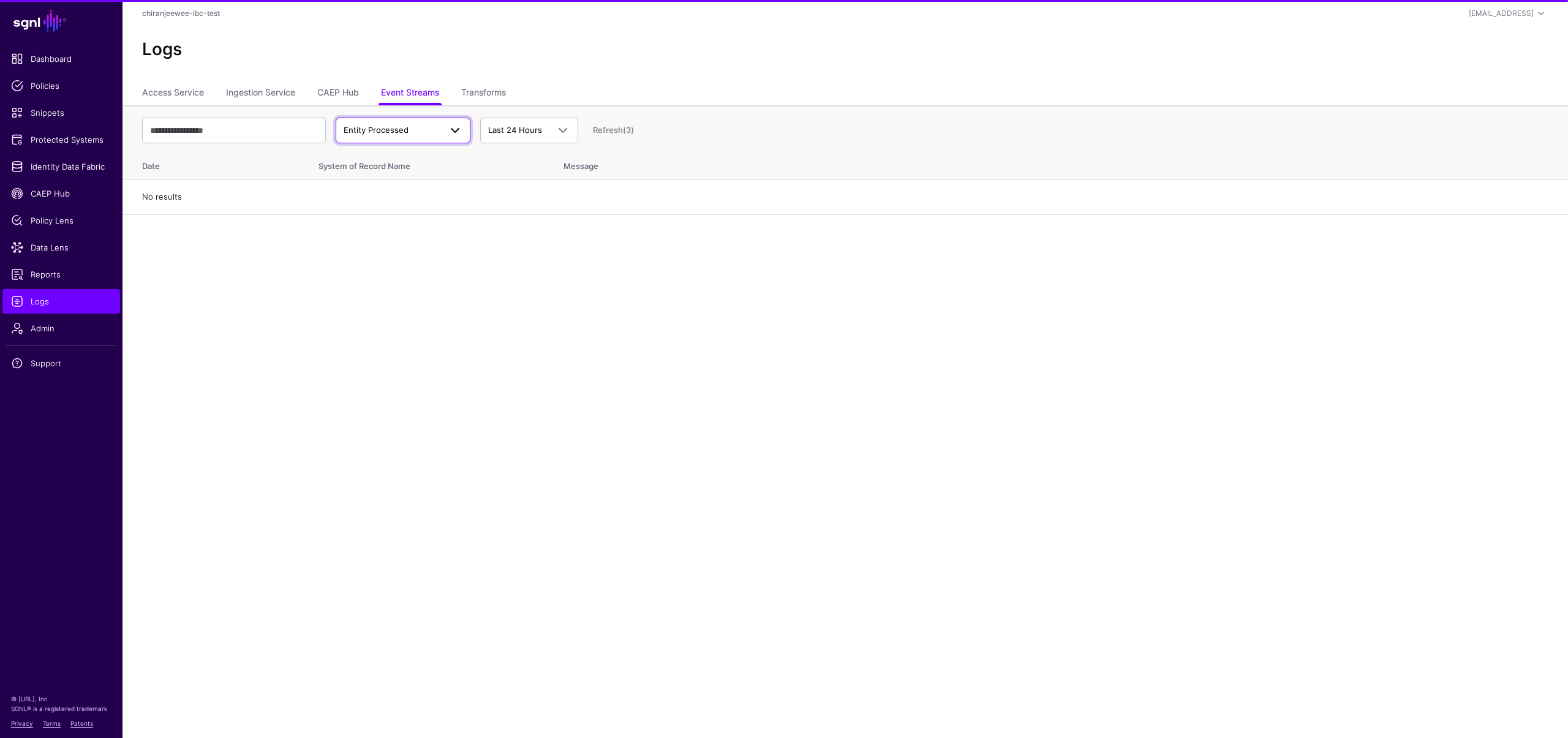
click at [405, 127] on span "Entity Processed" at bounding box center [376, 130] width 65 height 10
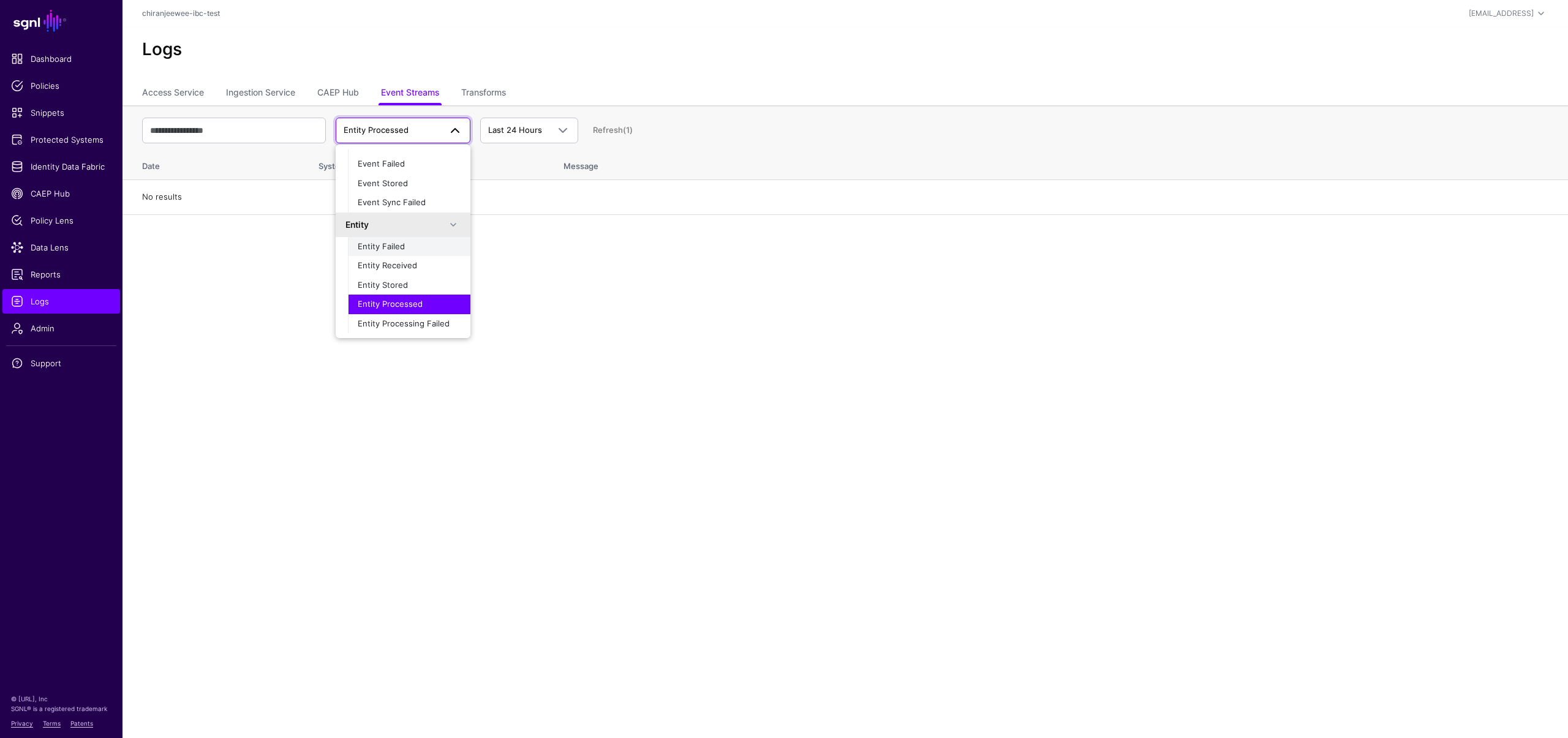
click at [402, 252] on div "Entity Failed" at bounding box center [409, 246] width 103 height 12
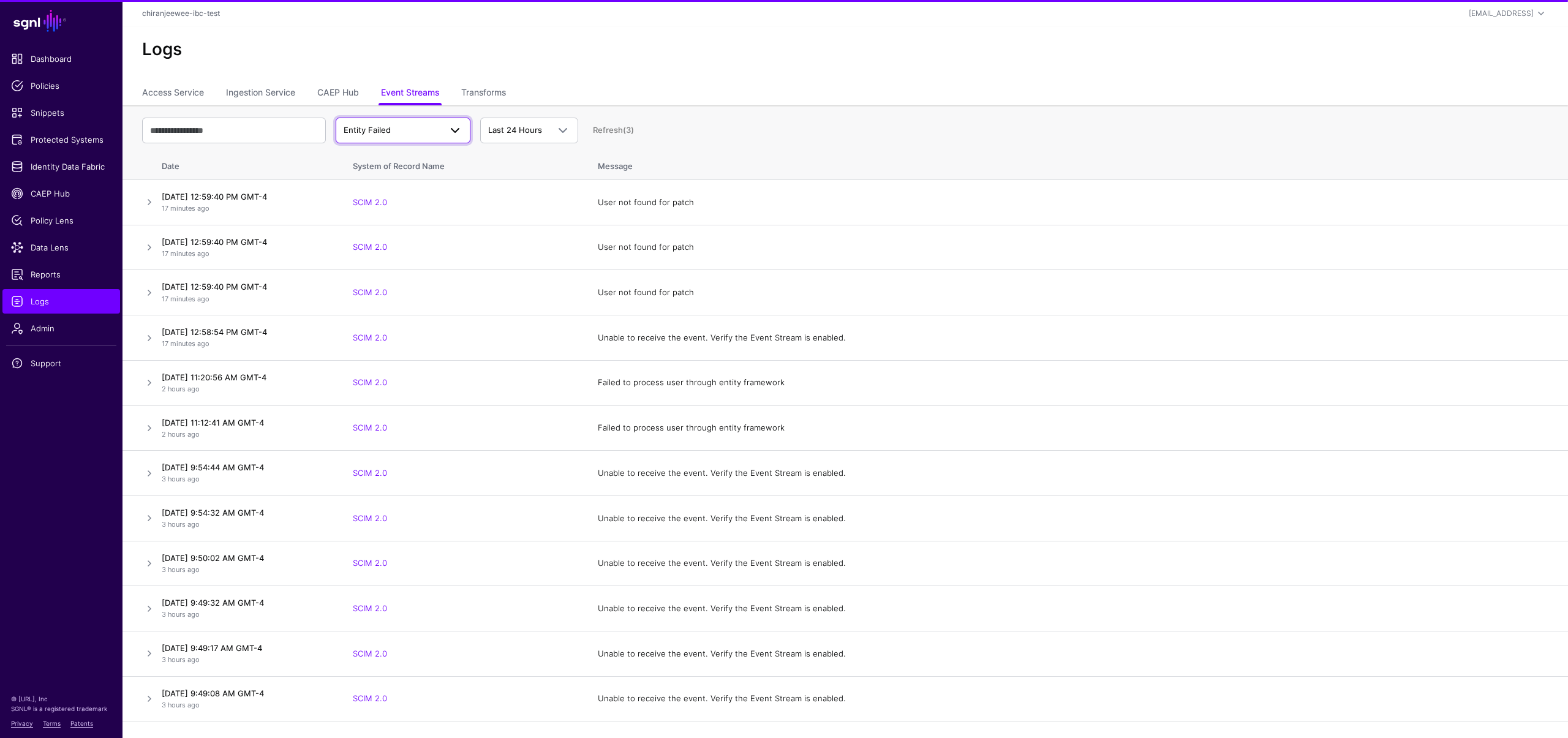
click at [402, 133] on span "Entity Failed" at bounding box center [392, 130] width 97 height 12
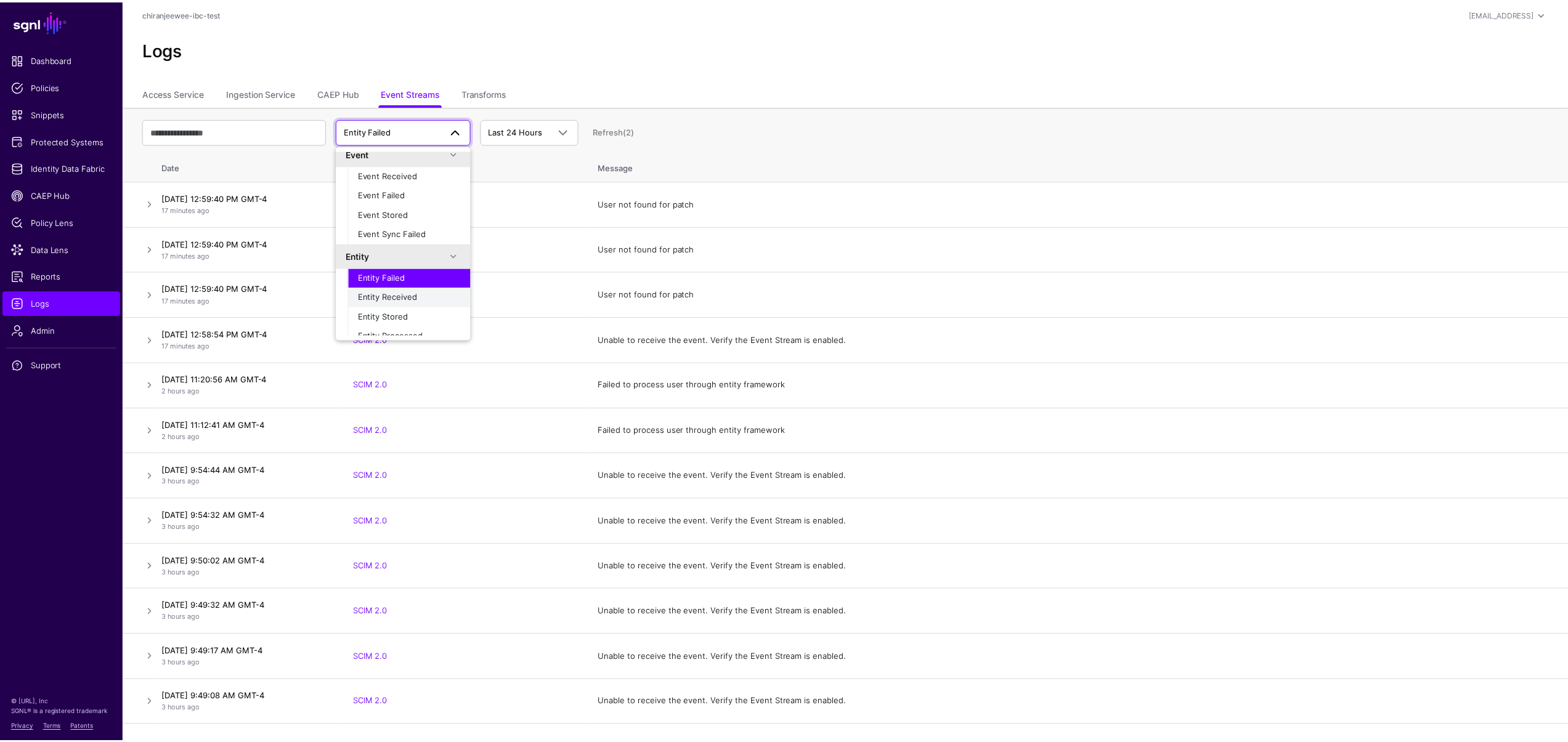
scroll to position [22, 0]
click at [399, 286] on span "Entity Received" at bounding box center [389, 284] width 60 height 10
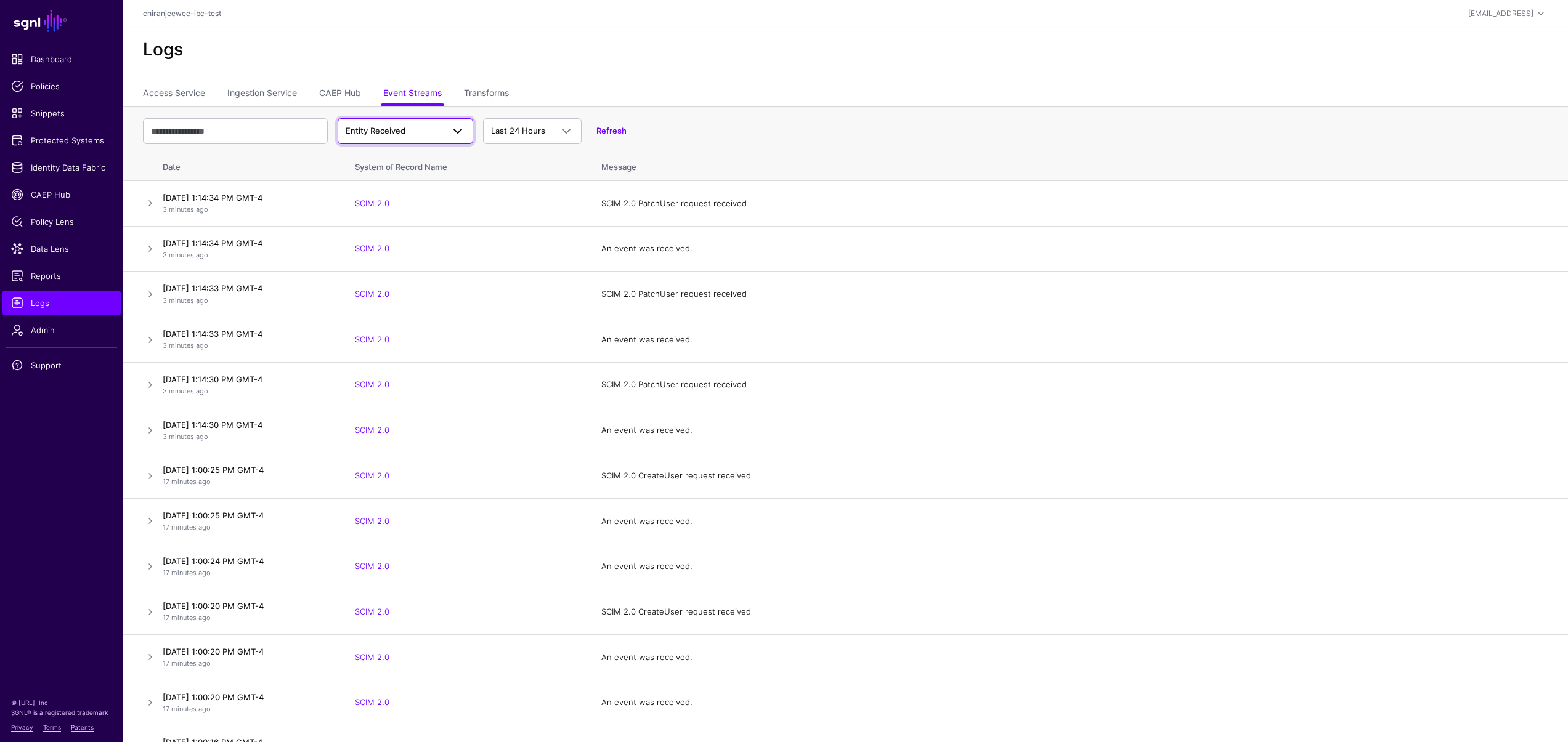
click at [390, 133] on span "Entity Received" at bounding box center [375, 131] width 60 height 10
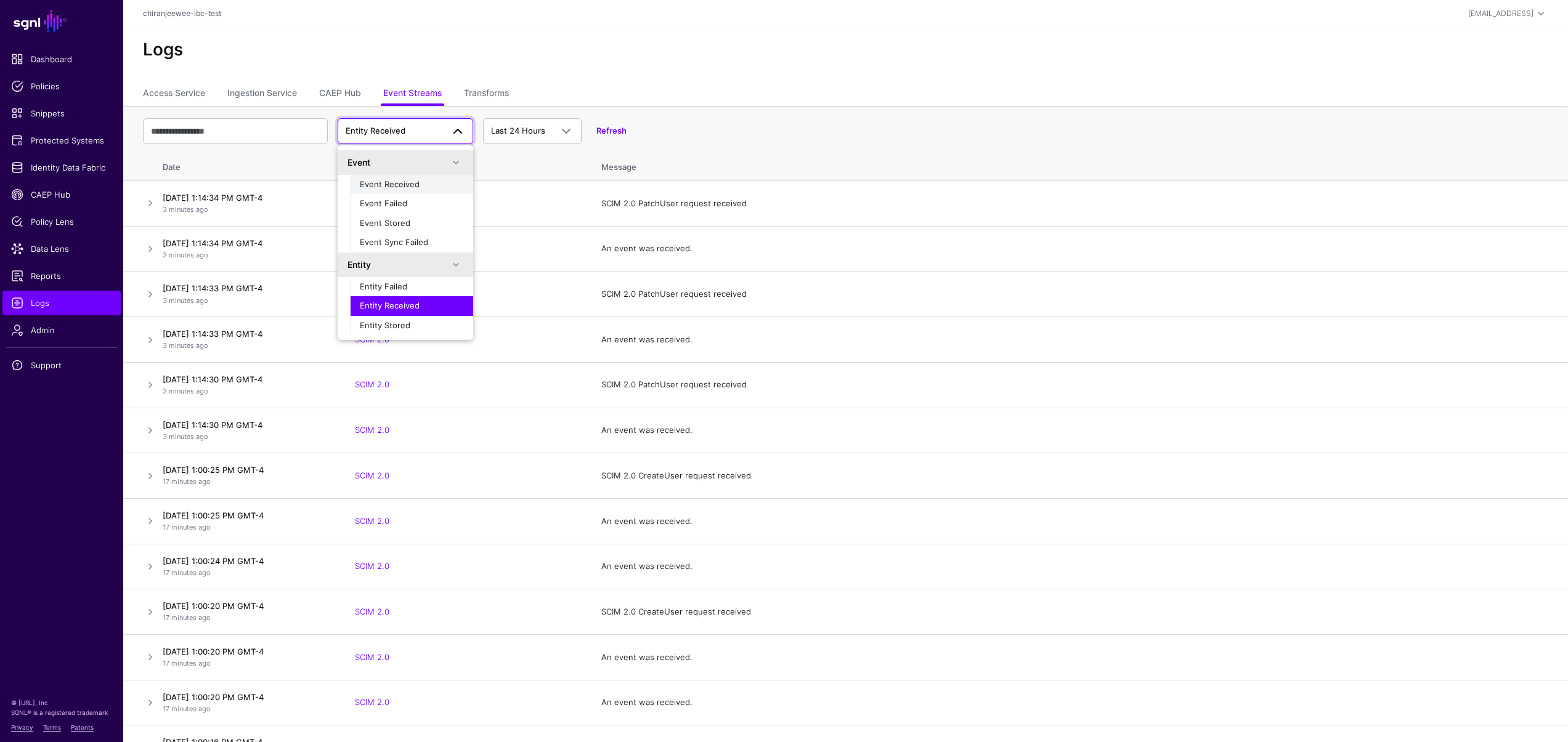
click at [393, 189] on div "Event Received" at bounding box center [411, 184] width 104 height 12
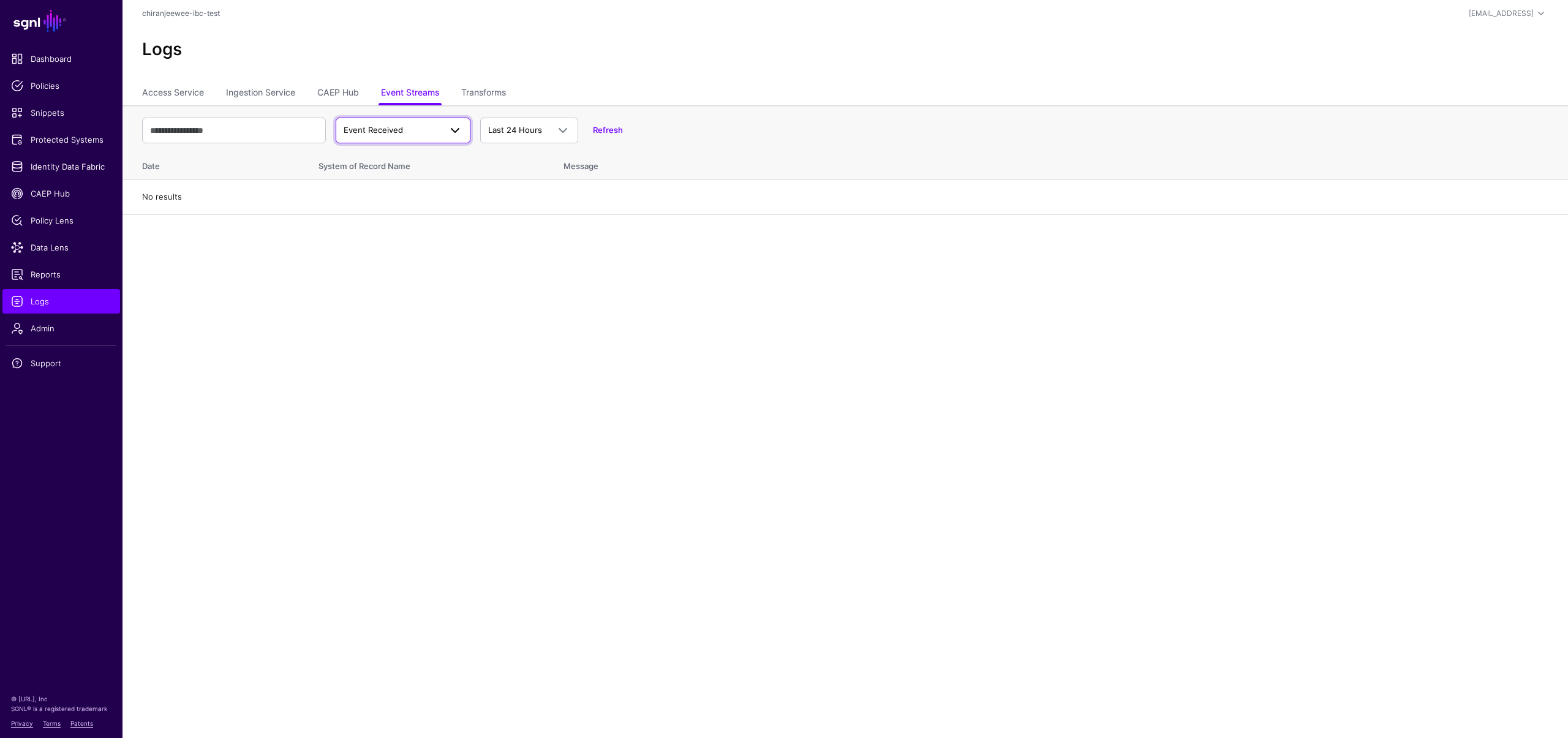
click at [395, 128] on span "Event Received" at bounding box center [373, 130] width 60 height 10
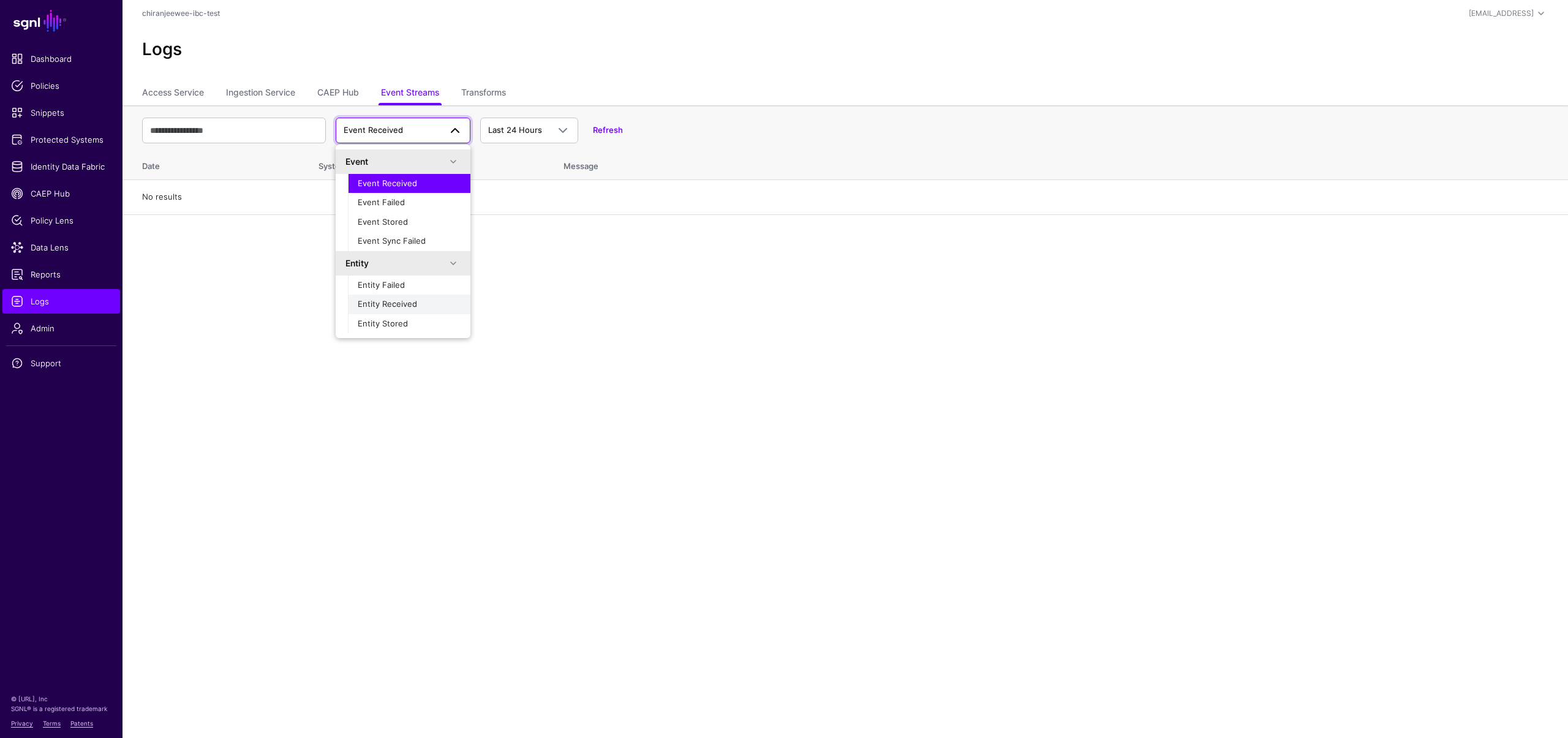
click at [411, 299] on span "Entity Received" at bounding box center [387, 304] width 60 height 10
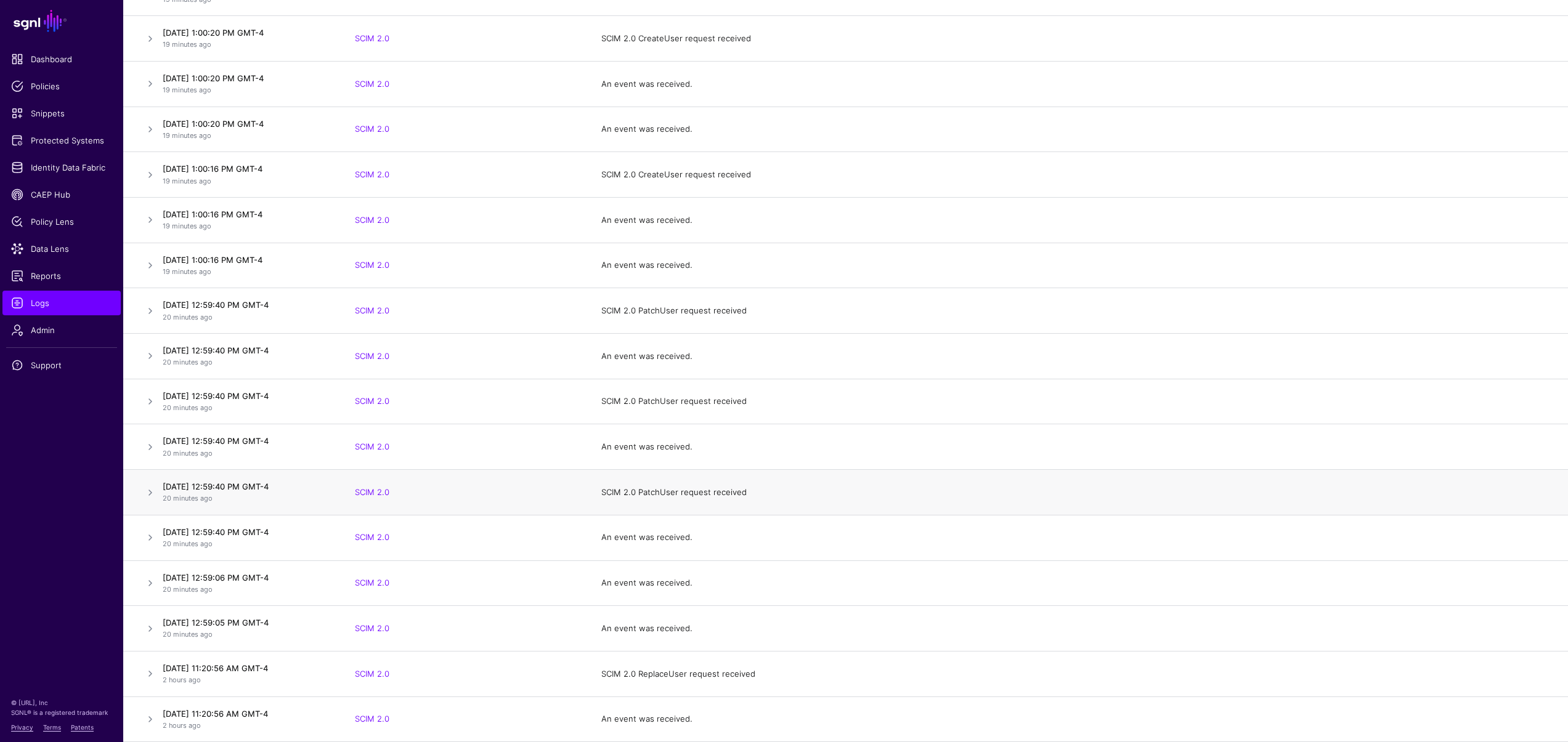
scroll to position [0, 0]
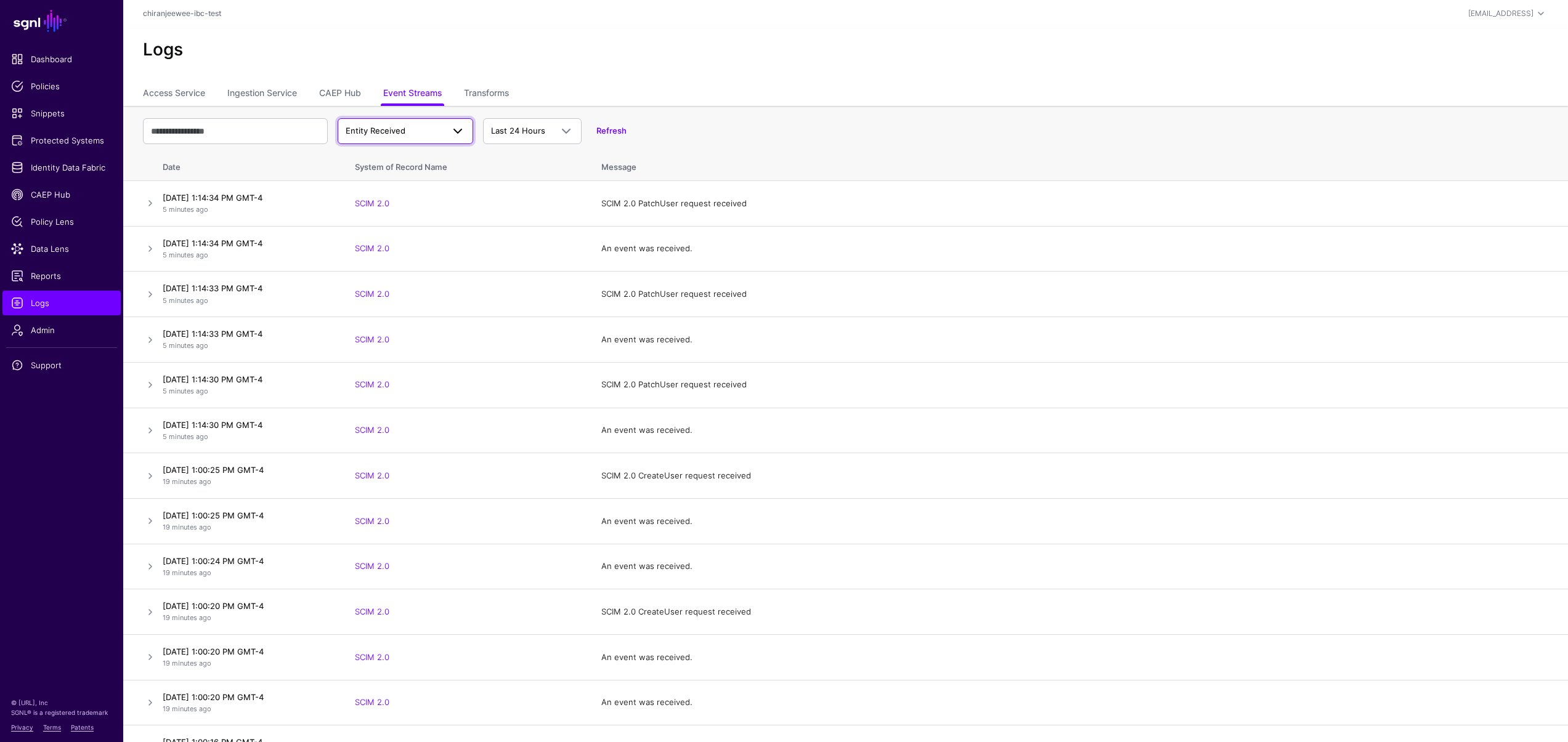
click at [410, 133] on span "Entity Received" at bounding box center [394, 131] width 97 height 12
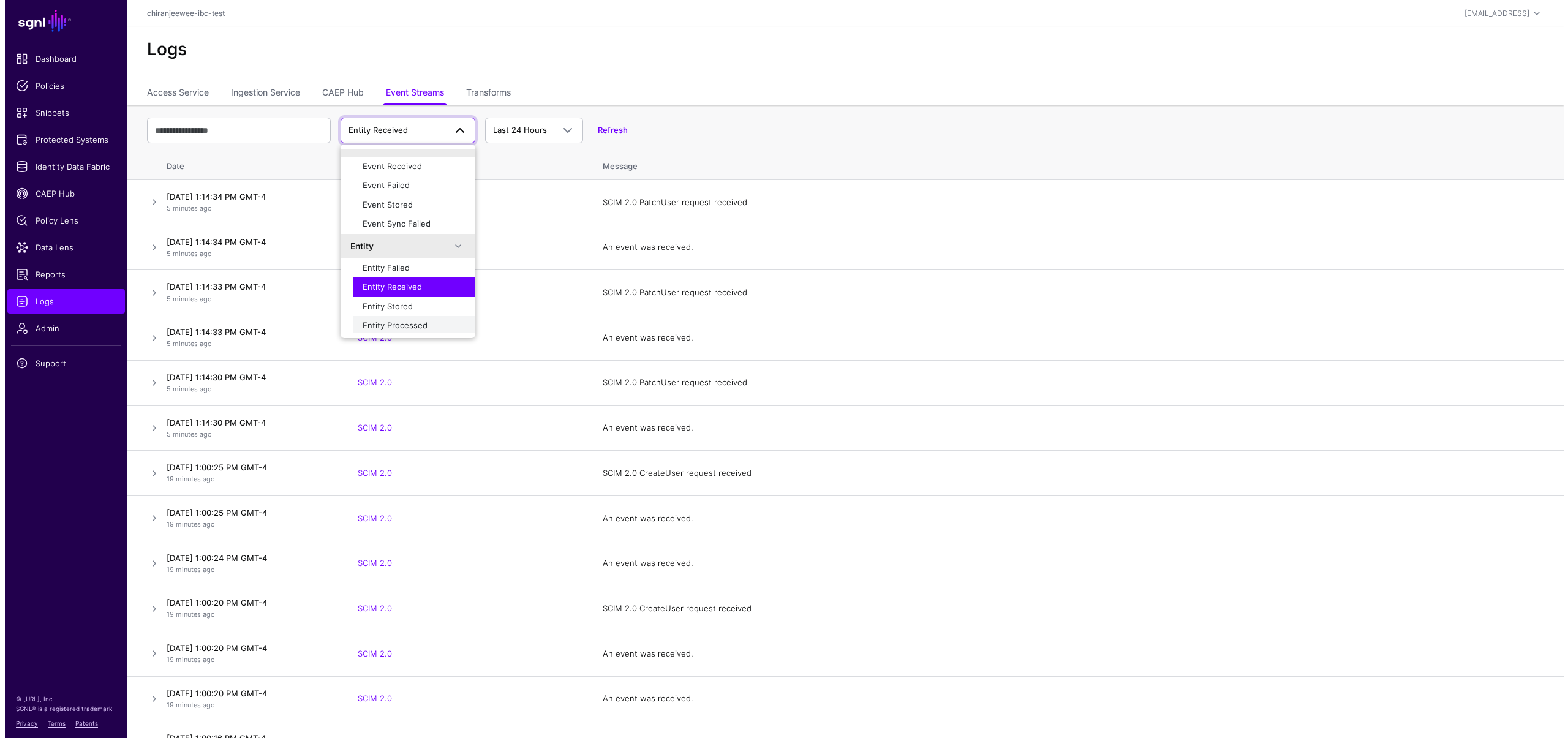
scroll to position [25, 0]
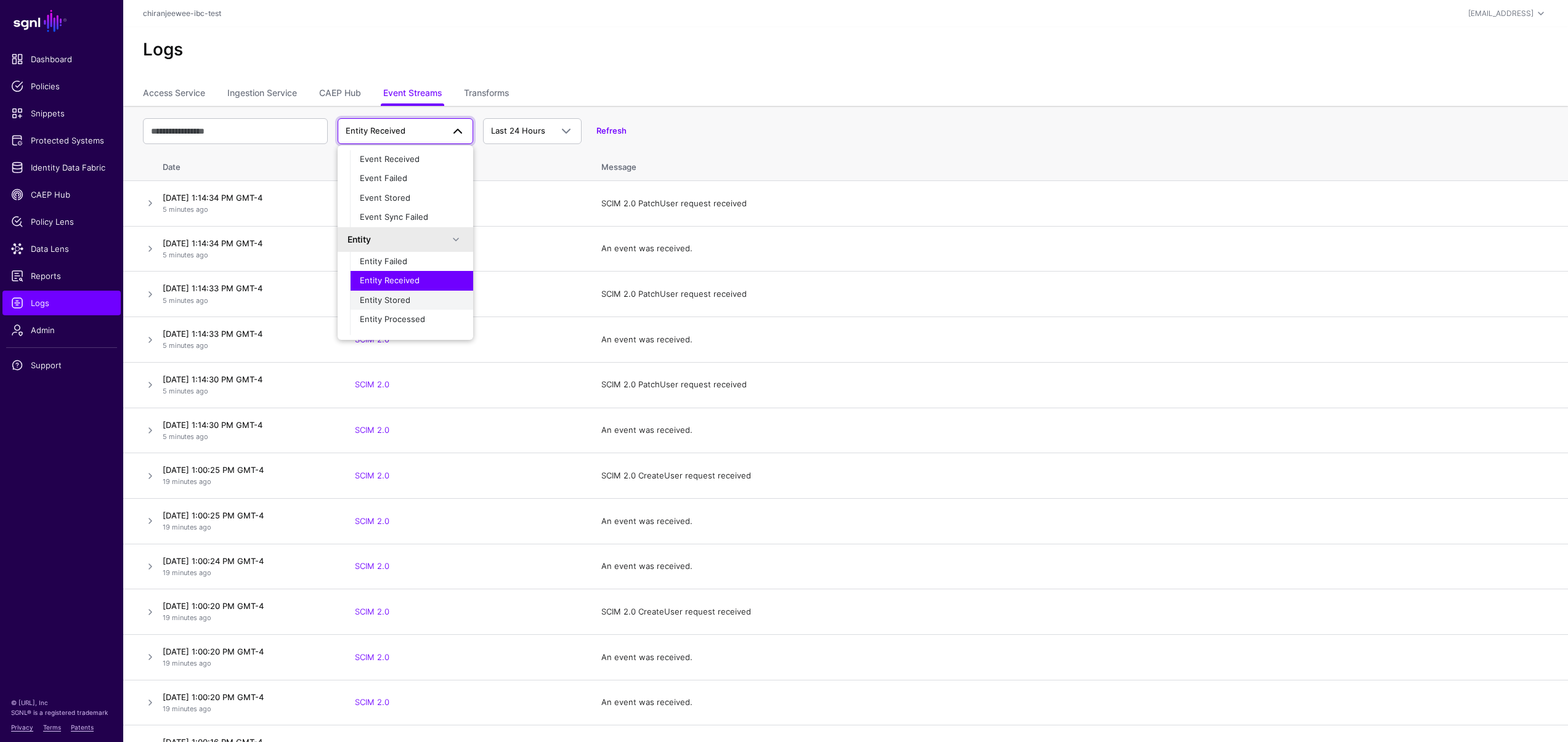
click at [401, 306] on div "Entity Stored" at bounding box center [411, 300] width 104 height 12
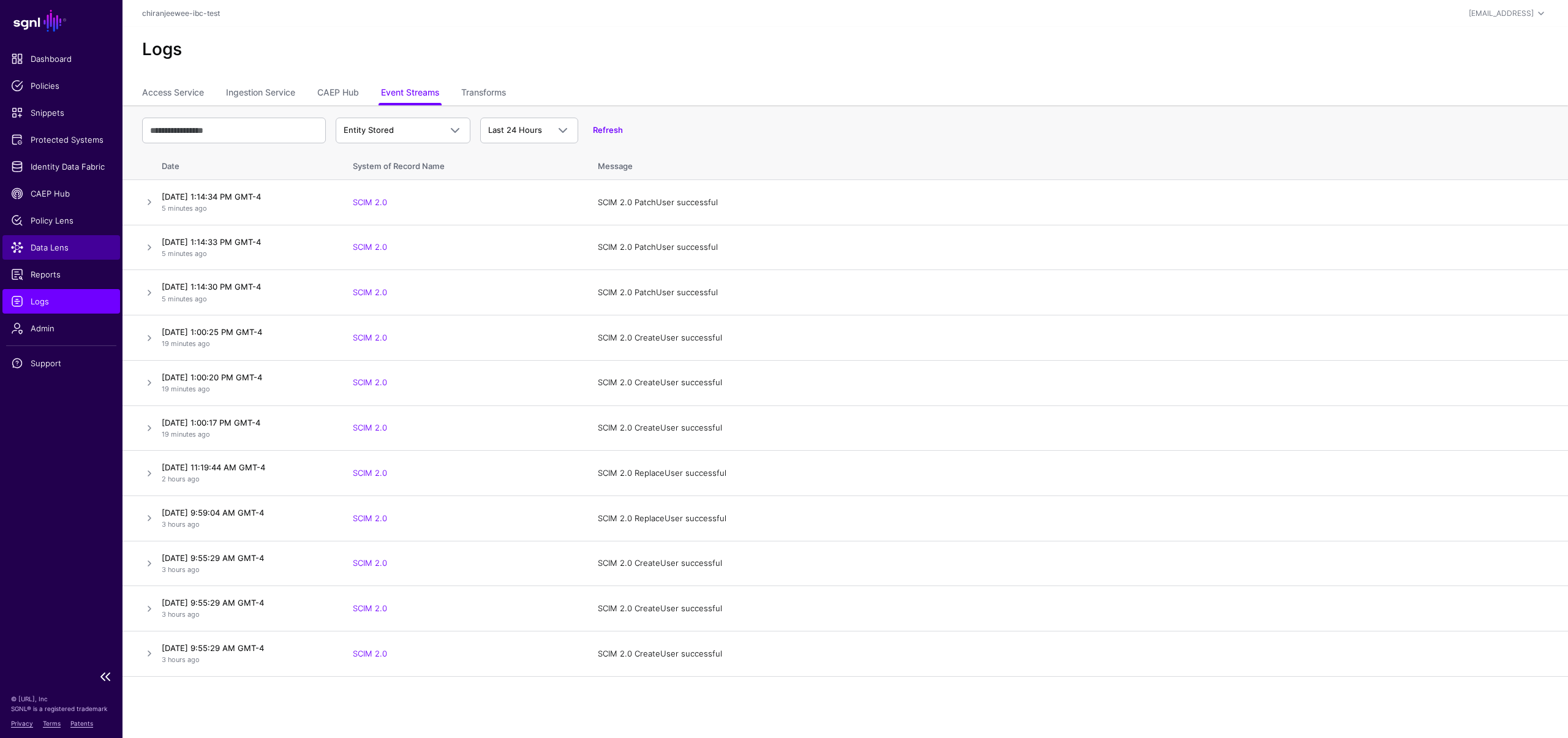
click at [51, 236] on link "Data Lens" at bounding box center [61, 247] width 118 height 25
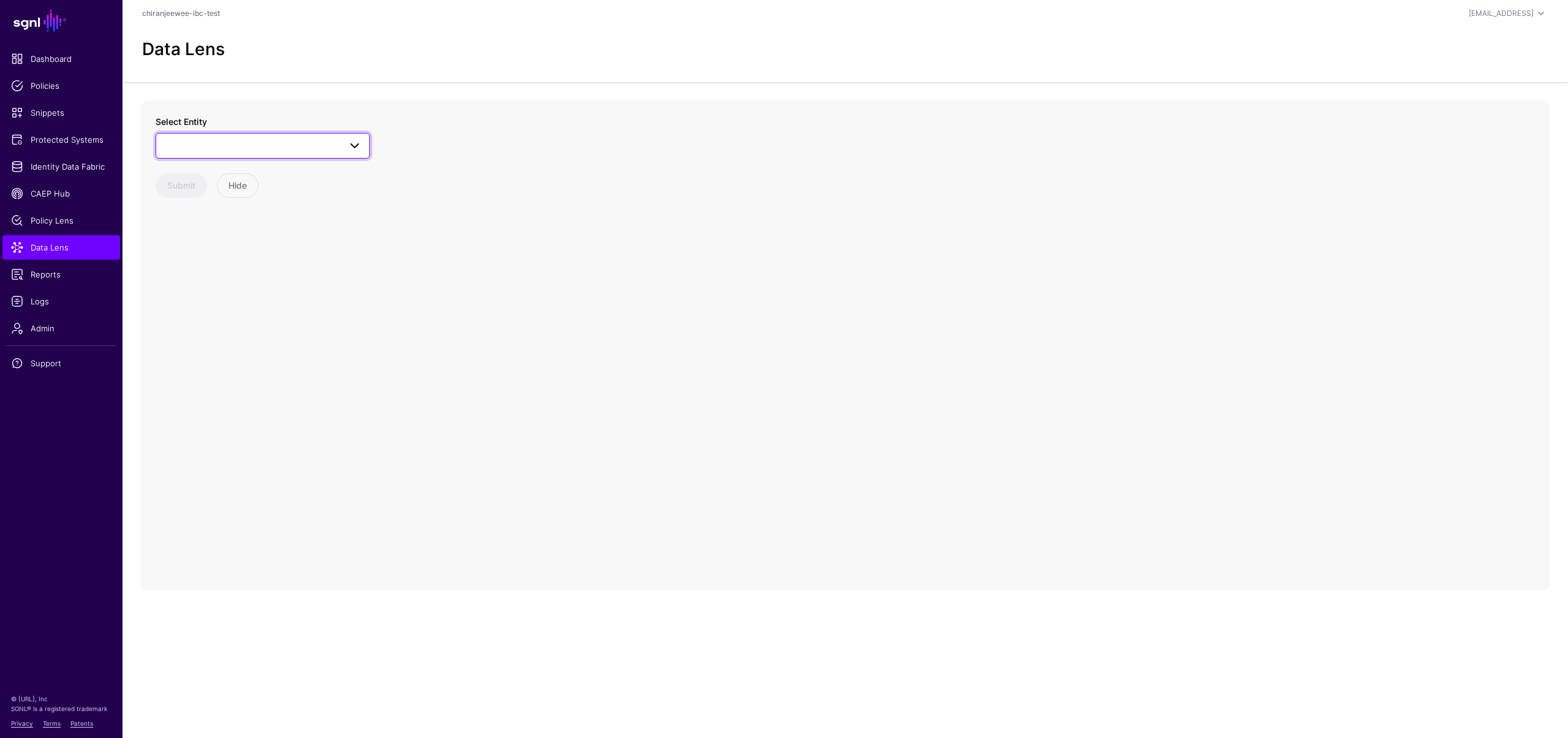
click at [271, 136] on link at bounding box center [263, 145] width 214 height 26
click at [230, 242] on div "Group" at bounding box center [269, 239] width 183 height 12
click at [848, 348] on circle at bounding box center [850, 345] width 15 height 15
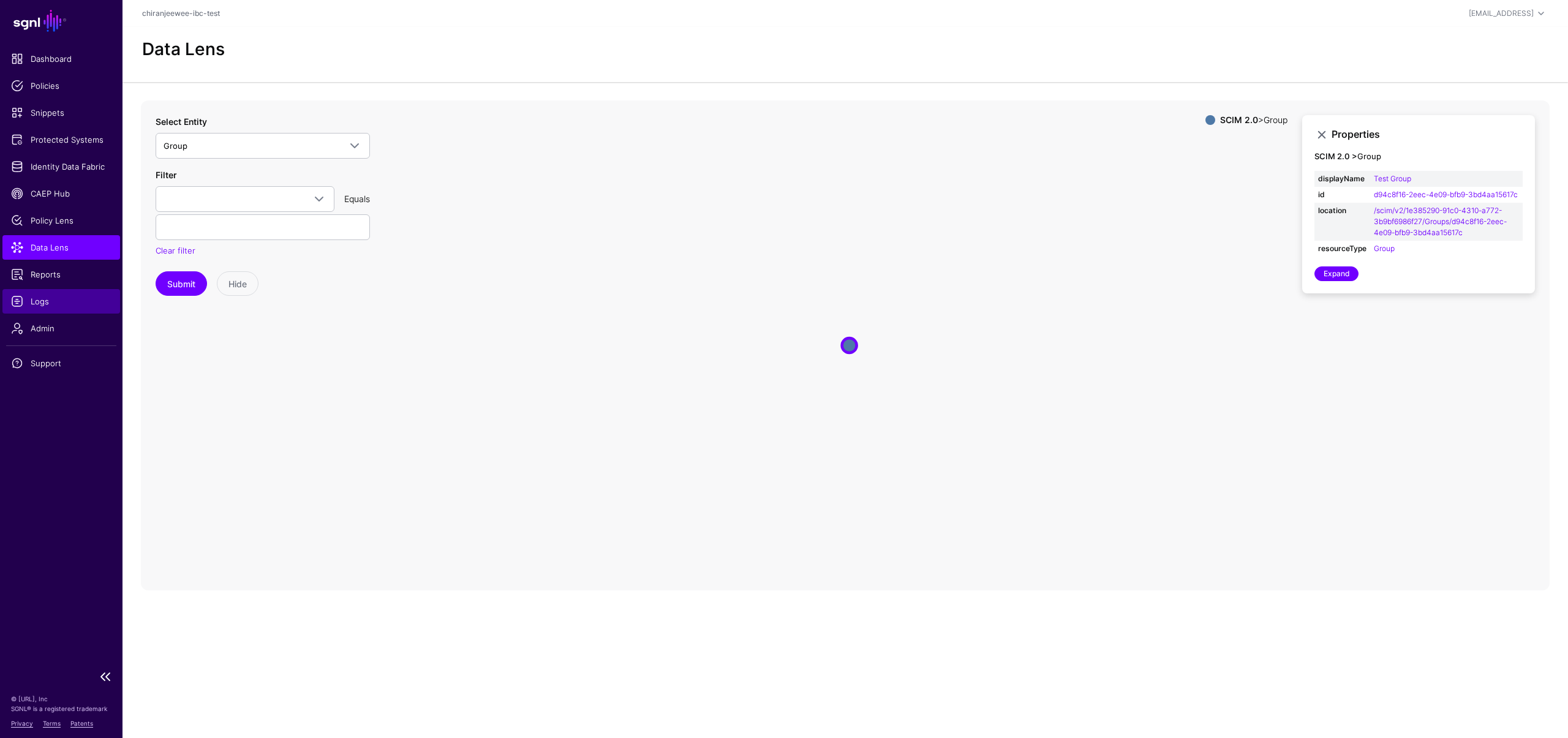
click at [62, 305] on span "Logs" at bounding box center [61, 301] width 100 height 12
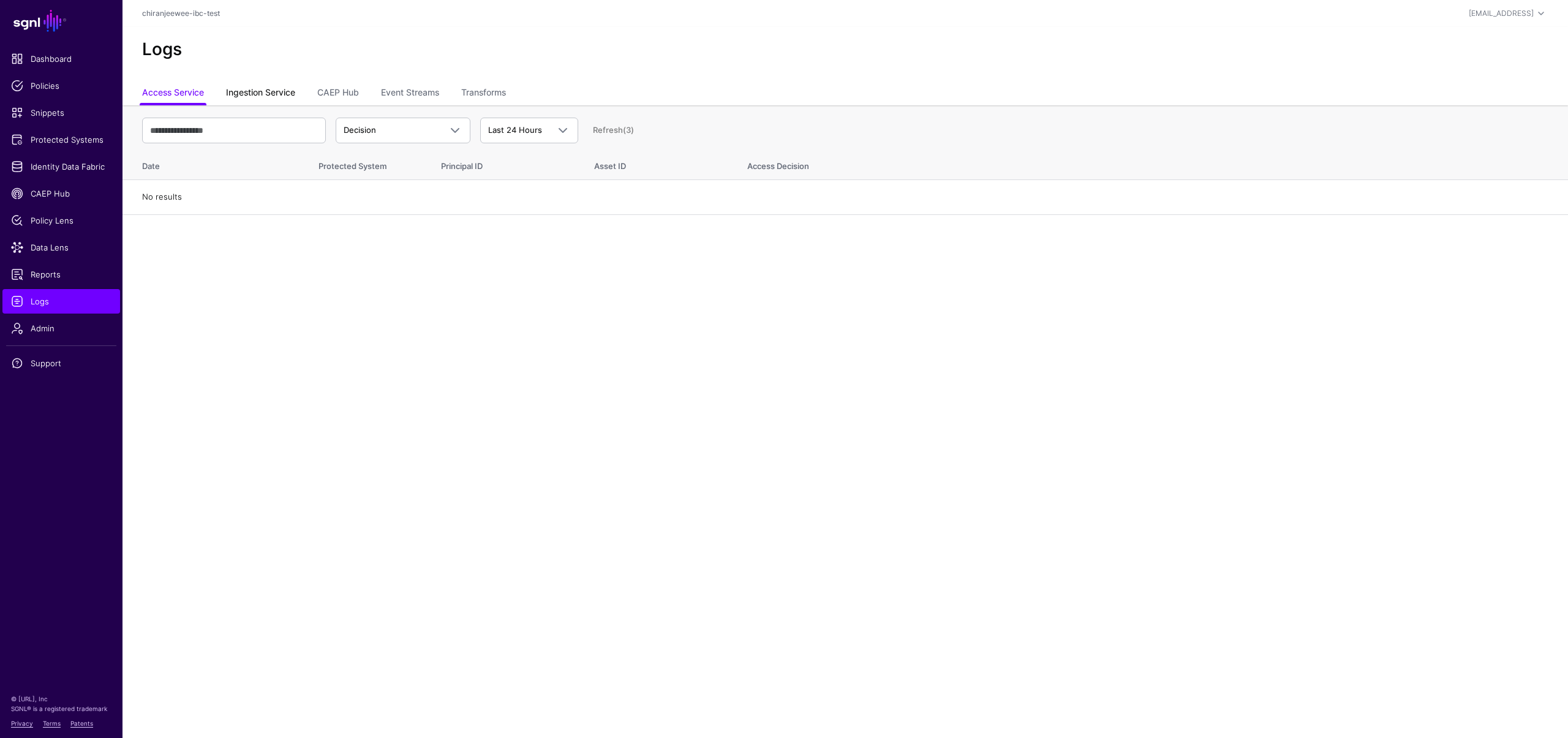
click at [273, 93] on link "Ingestion Service" at bounding box center [261, 93] width 70 height 23
click at [333, 97] on link "CAEP Hub" at bounding box center [338, 93] width 41 height 23
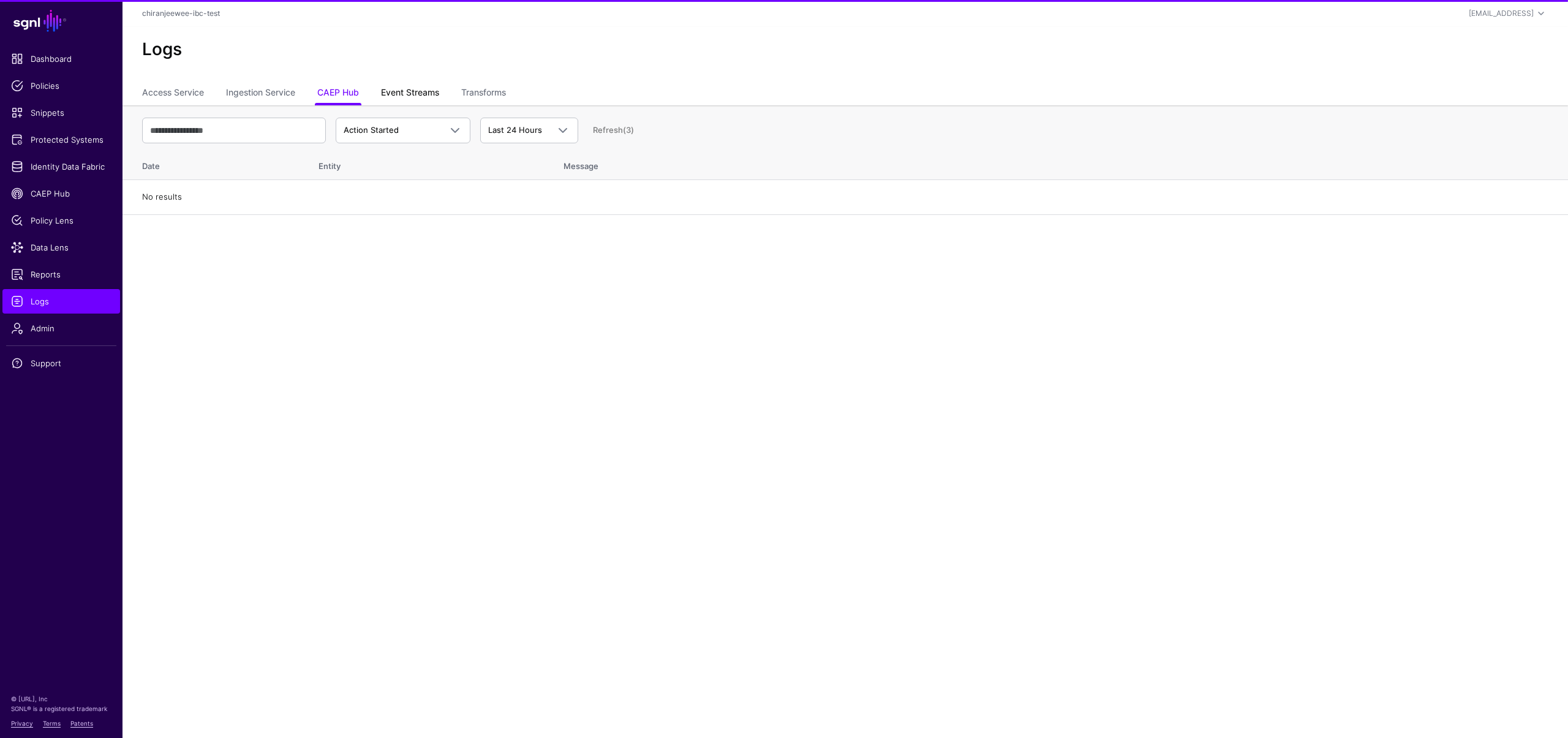
click at [404, 96] on link "Event Streams" at bounding box center [410, 93] width 58 height 23
click at [390, 134] on span "Event Received" at bounding box center [373, 130] width 60 height 10
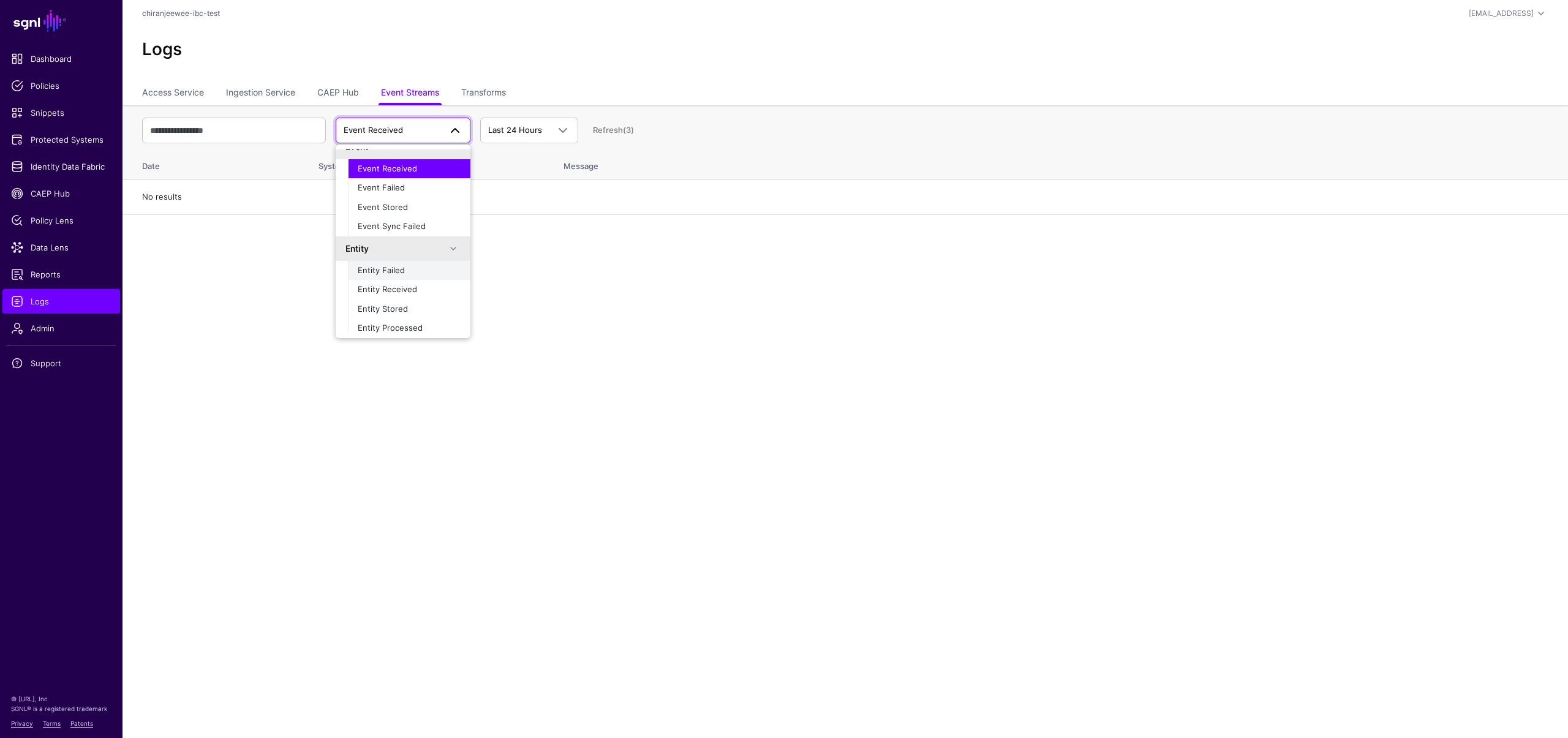
scroll to position [39, 0]
click at [386, 282] on span "Entity Stored" at bounding box center [383, 285] width 51 height 10
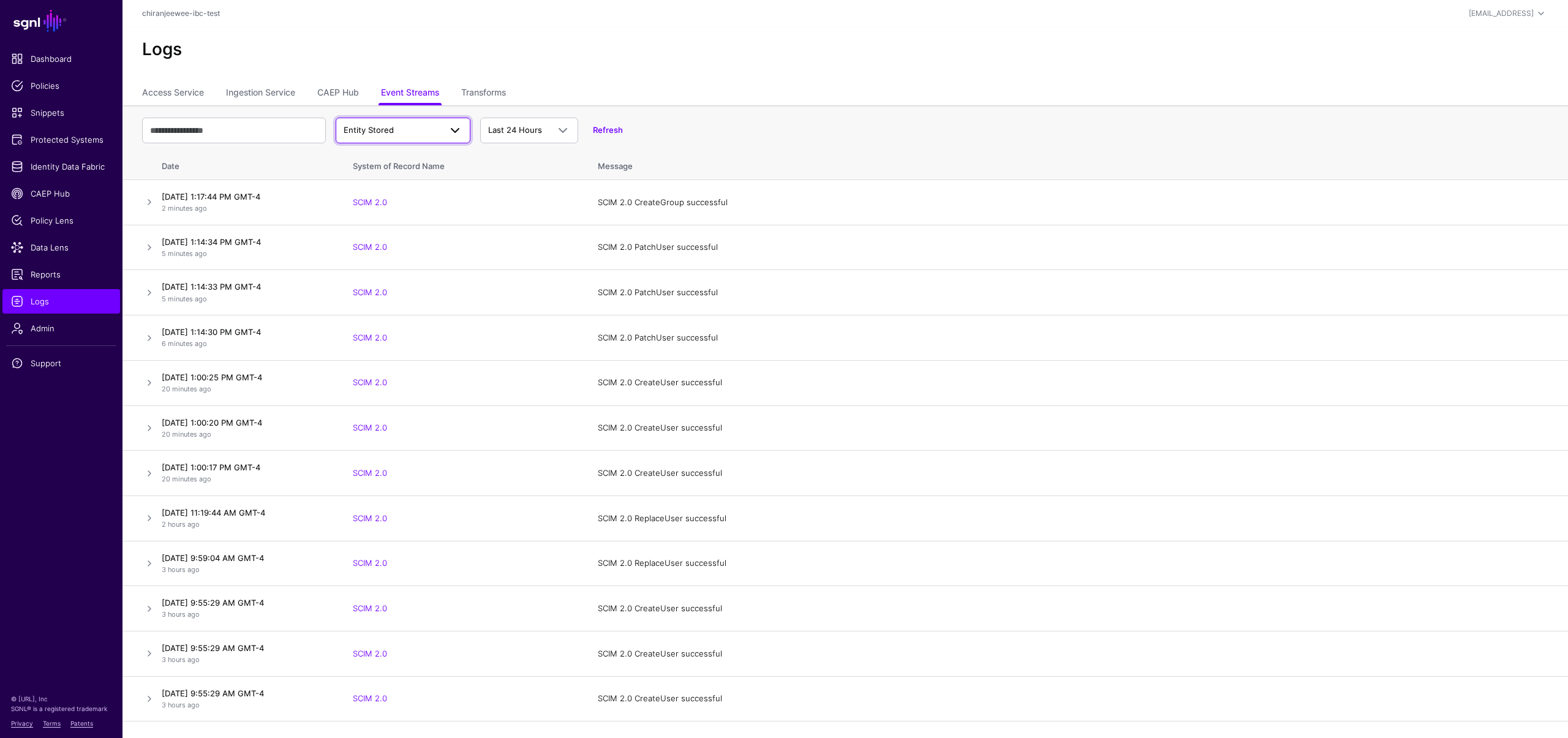
click at [396, 136] on span "Entity Stored" at bounding box center [392, 130] width 97 height 12
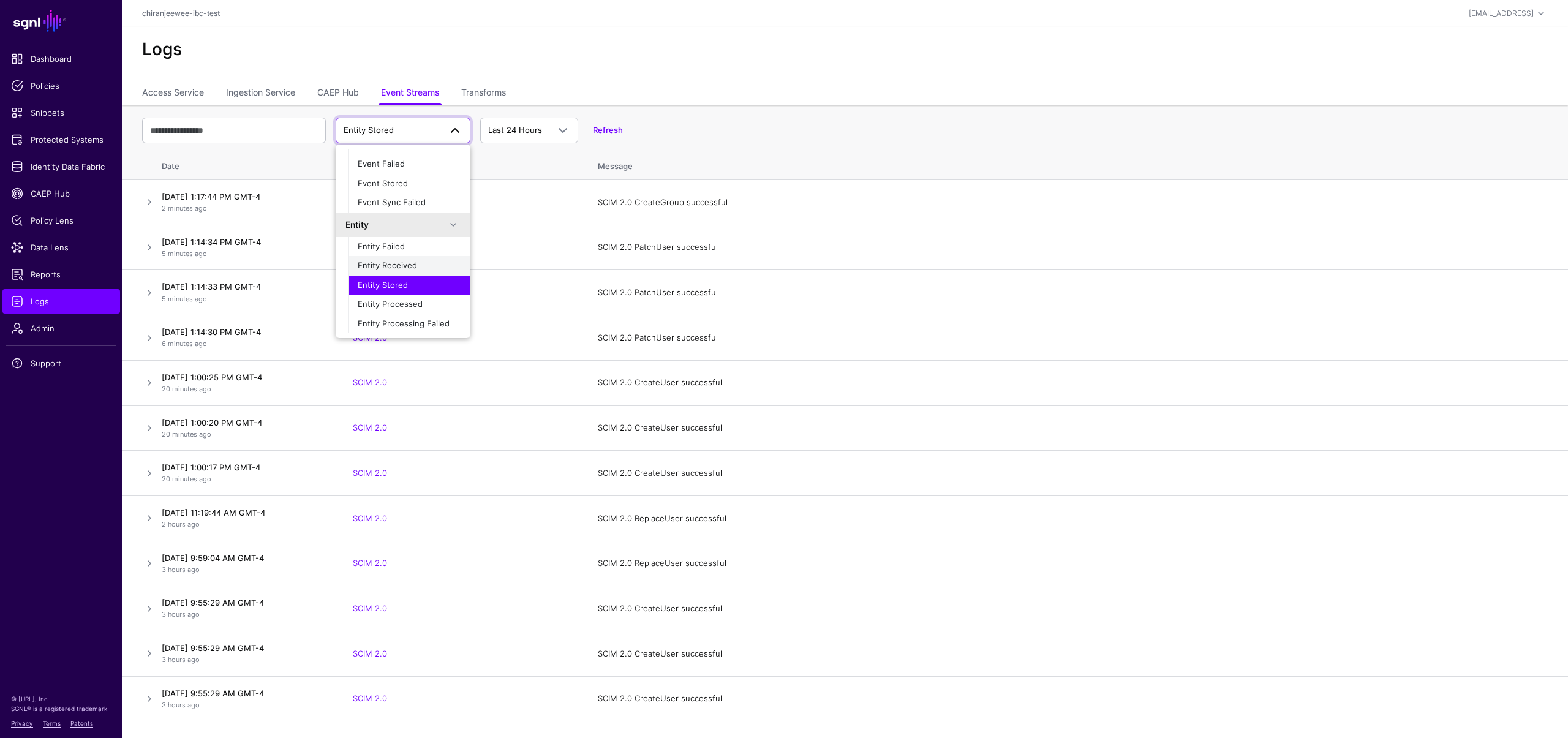
click at [395, 271] on div "Entity Received" at bounding box center [409, 265] width 103 height 12
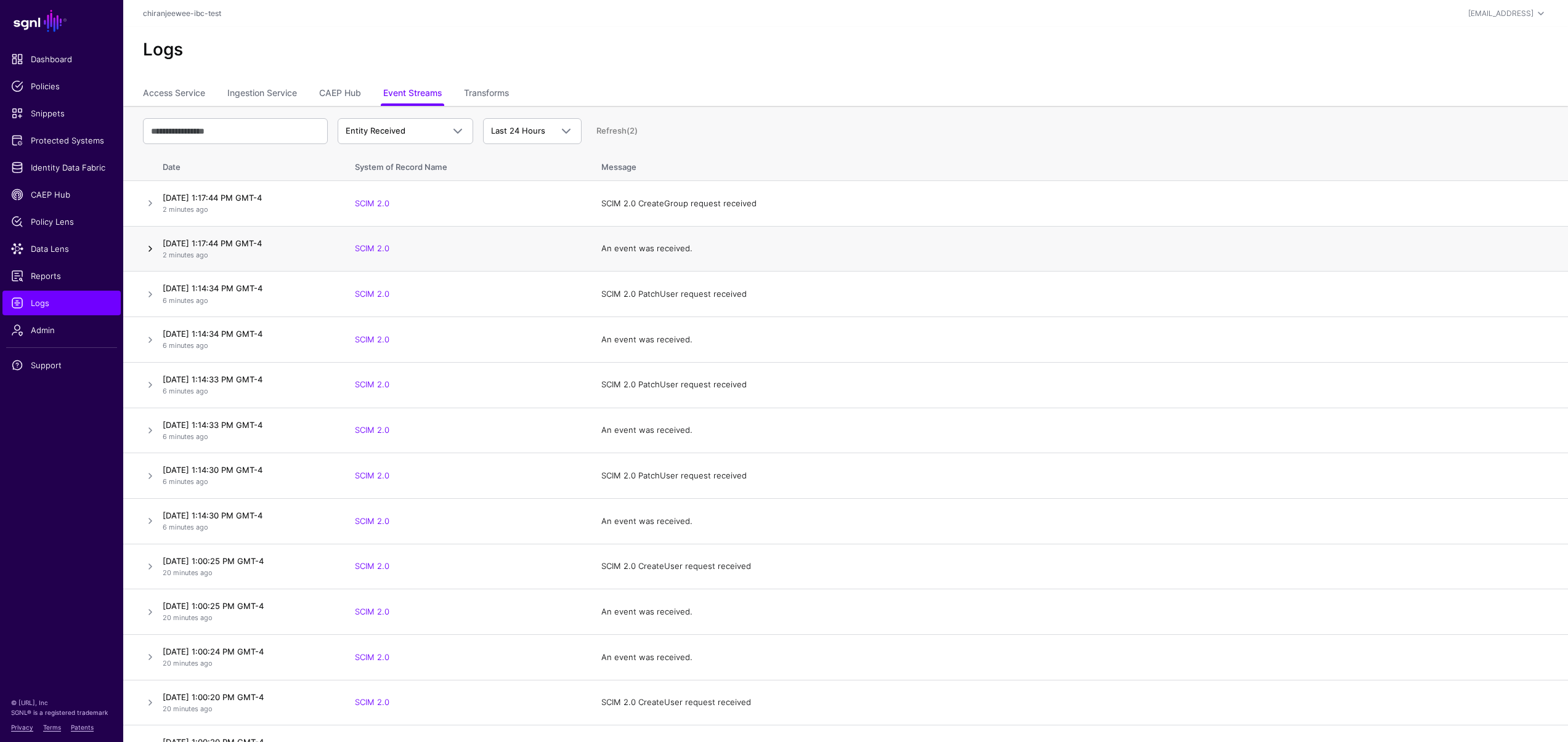
click at [148, 250] on link at bounding box center [150, 249] width 15 height 15
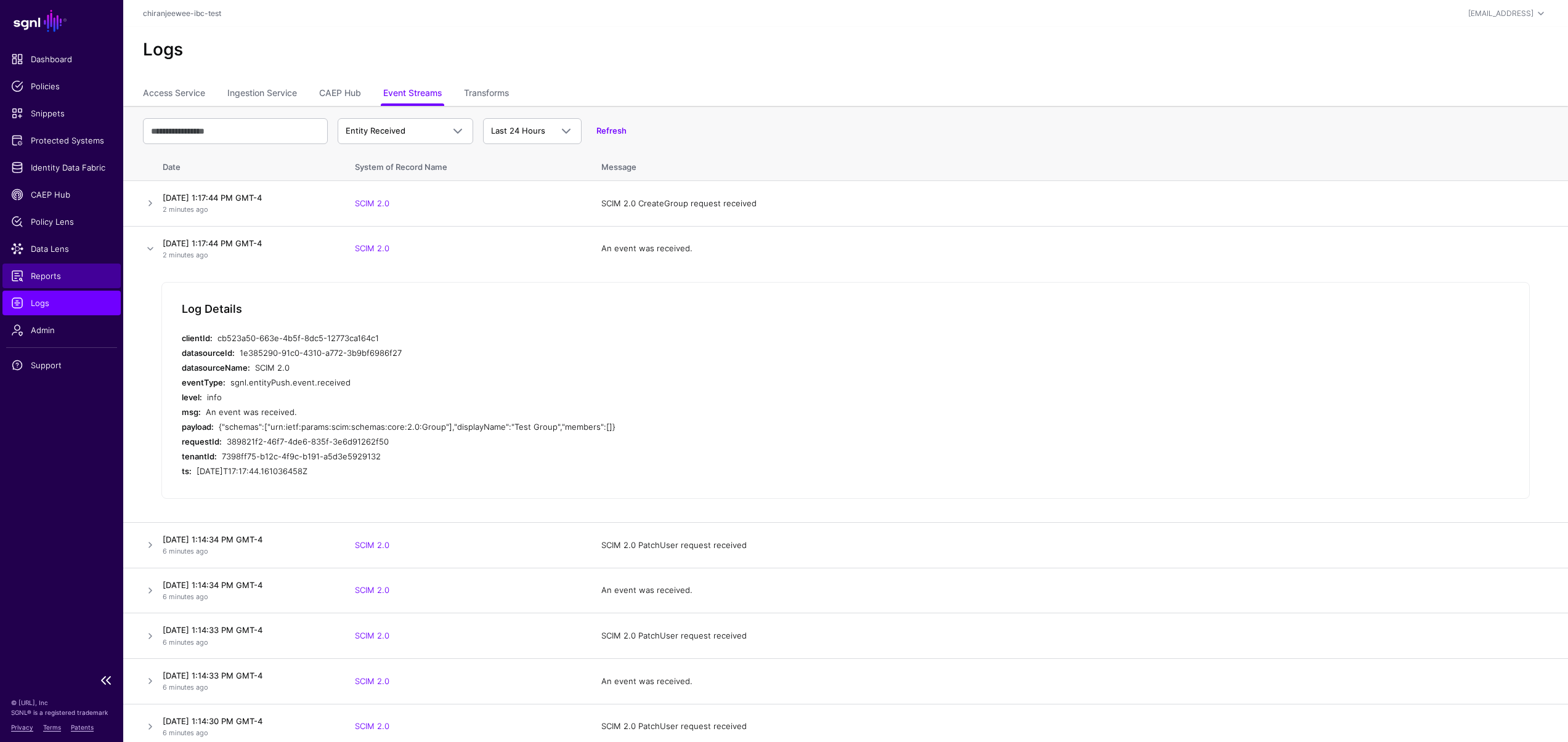
click at [41, 278] on span "Reports" at bounding box center [61, 275] width 101 height 12
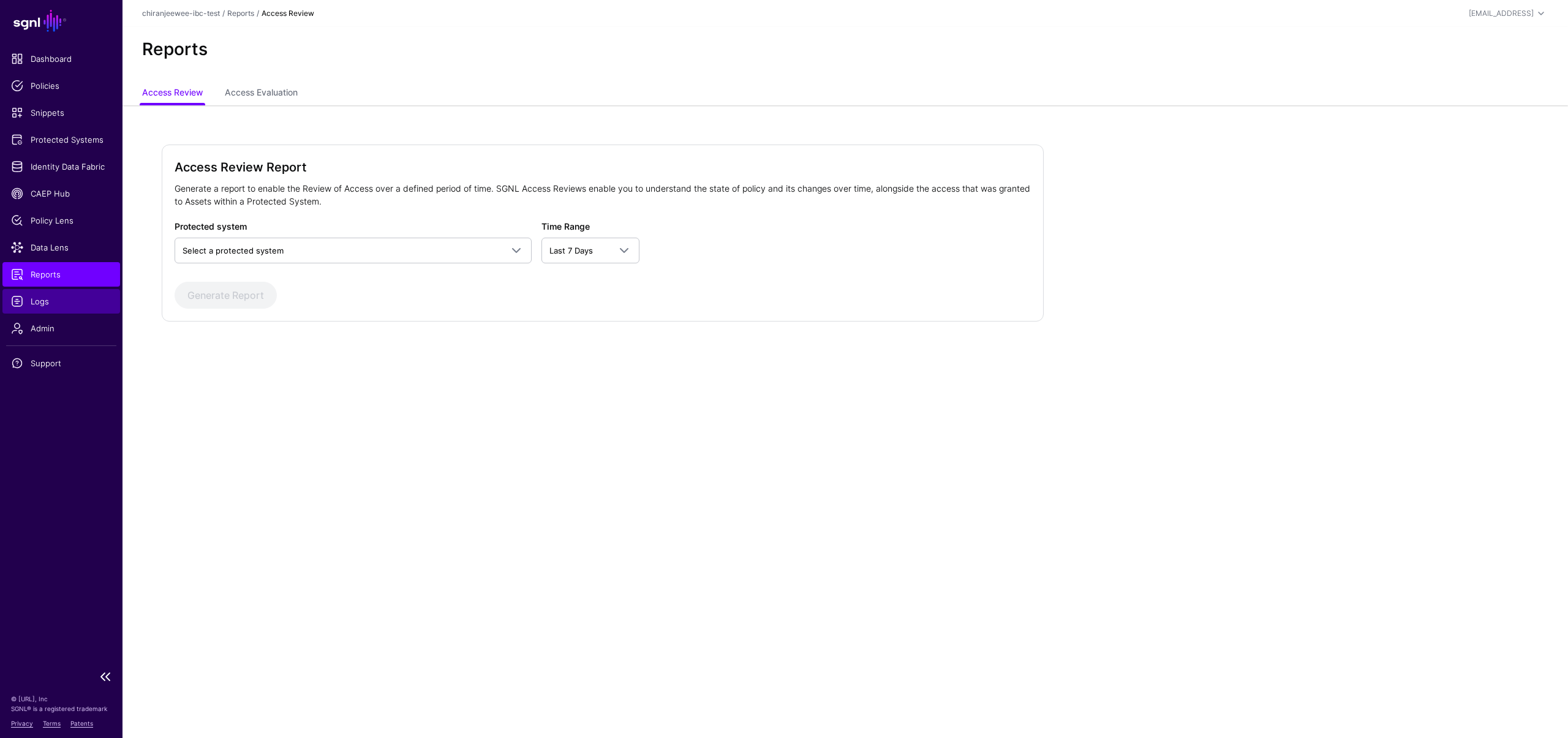
click at [40, 301] on span "Logs" at bounding box center [61, 301] width 100 height 12
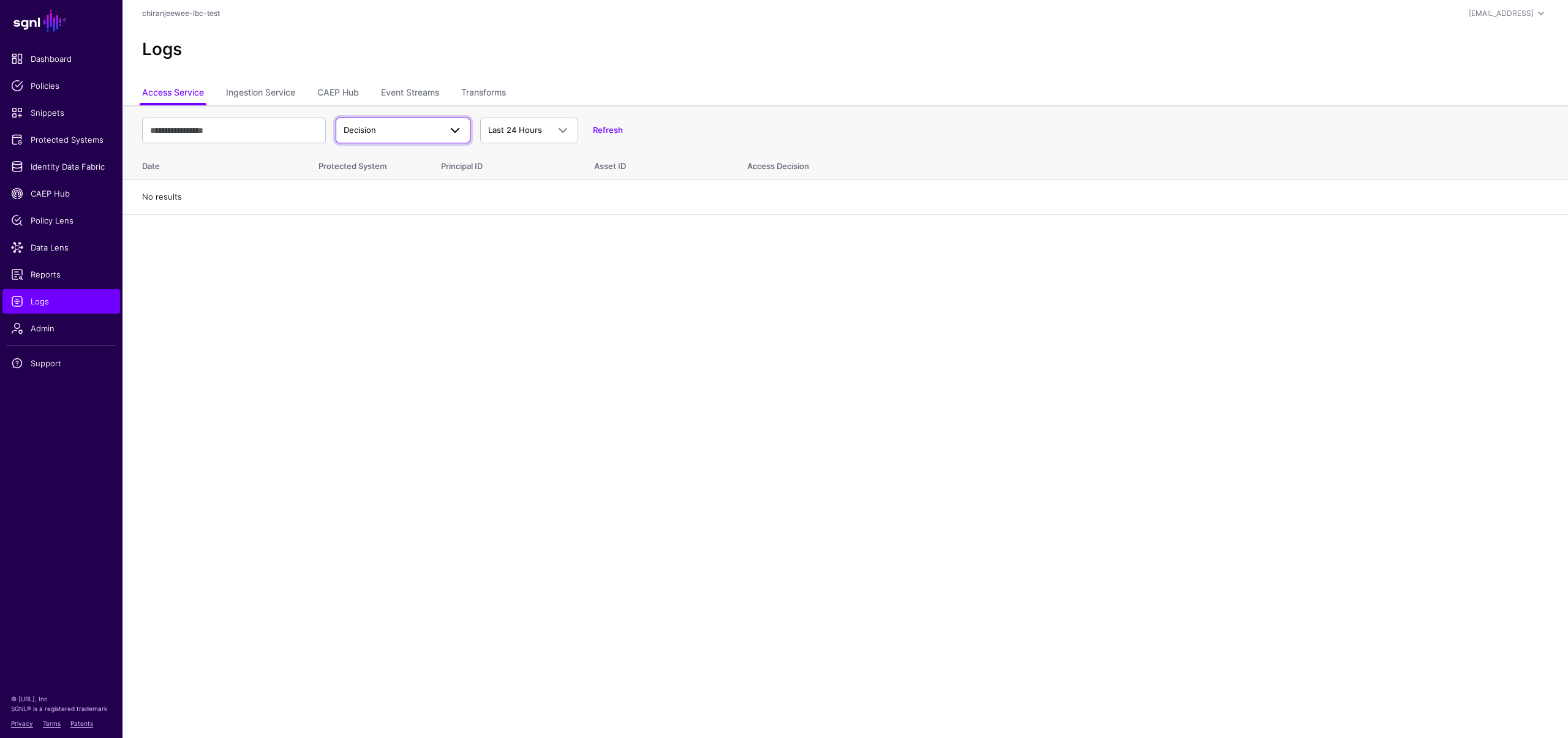
click at [420, 127] on span "Decision" at bounding box center [392, 130] width 97 height 12
click at [416, 93] on link "Event Streams" at bounding box center [410, 93] width 58 height 23
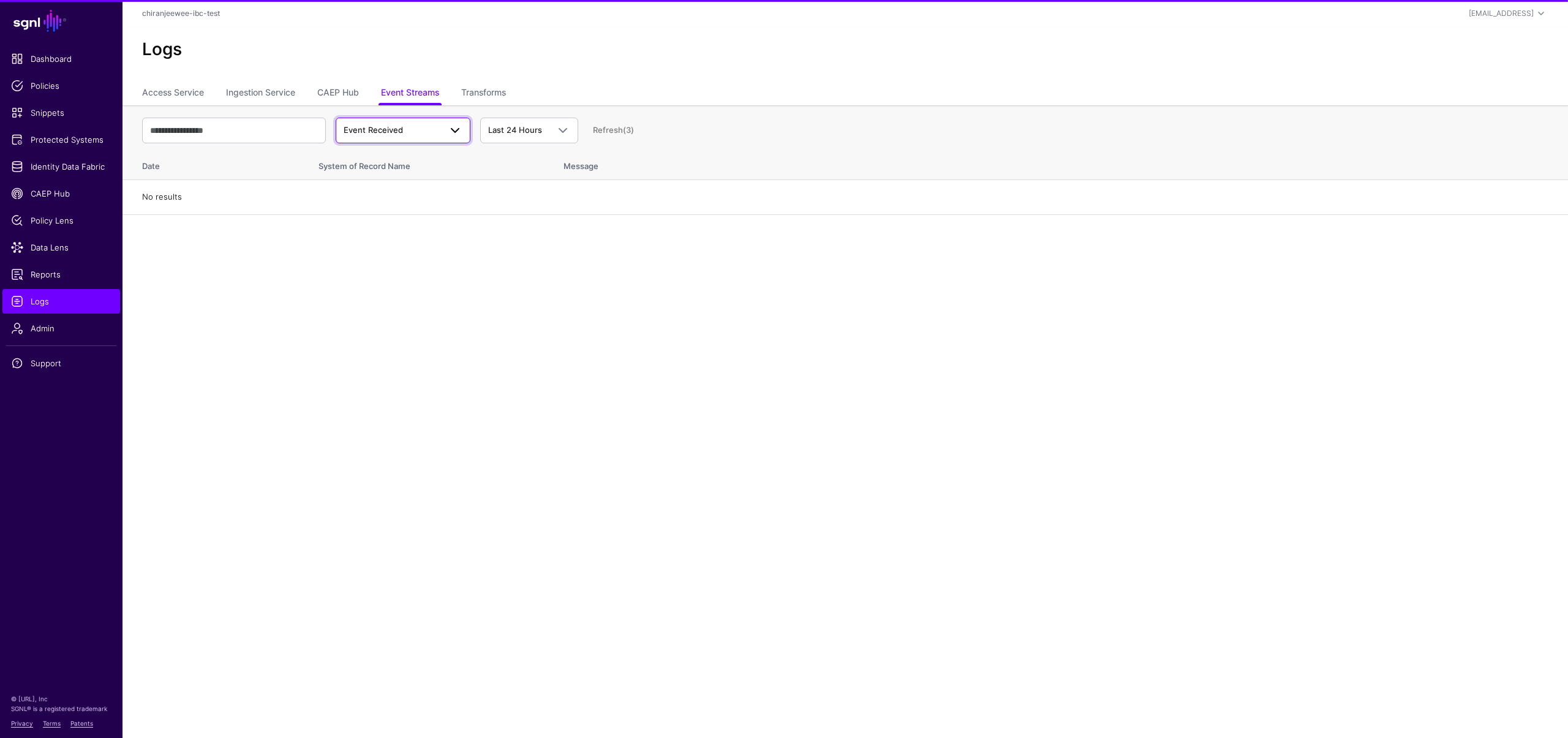
click at [410, 136] on span "Event Received" at bounding box center [392, 130] width 97 height 12
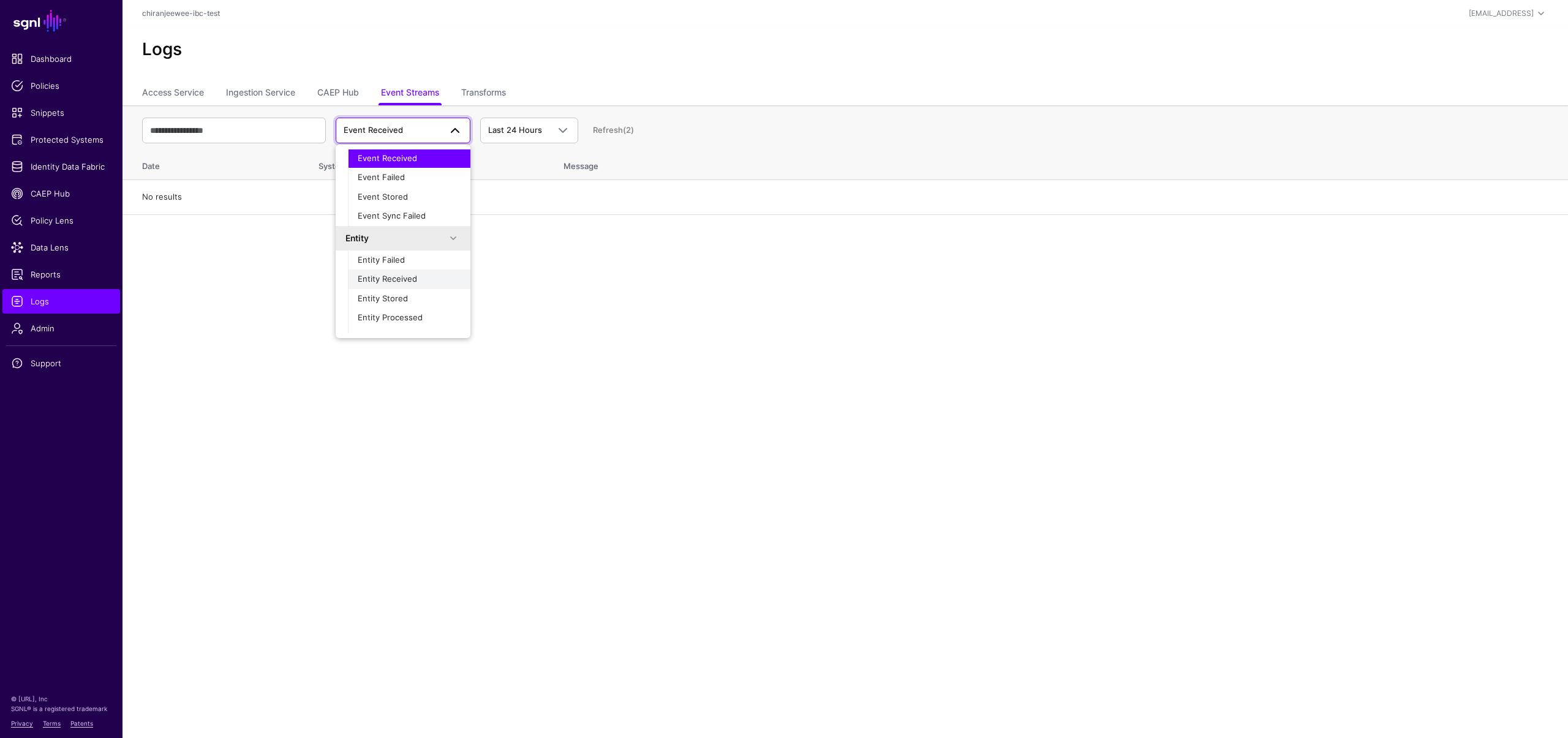
scroll to position [39, 0]
click at [694, 346] on main "SGNL Dashboard Policies Snippets Protected Systems Identity Data Fabric CAEP Hu…" at bounding box center [784, 369] width 1568 height 738
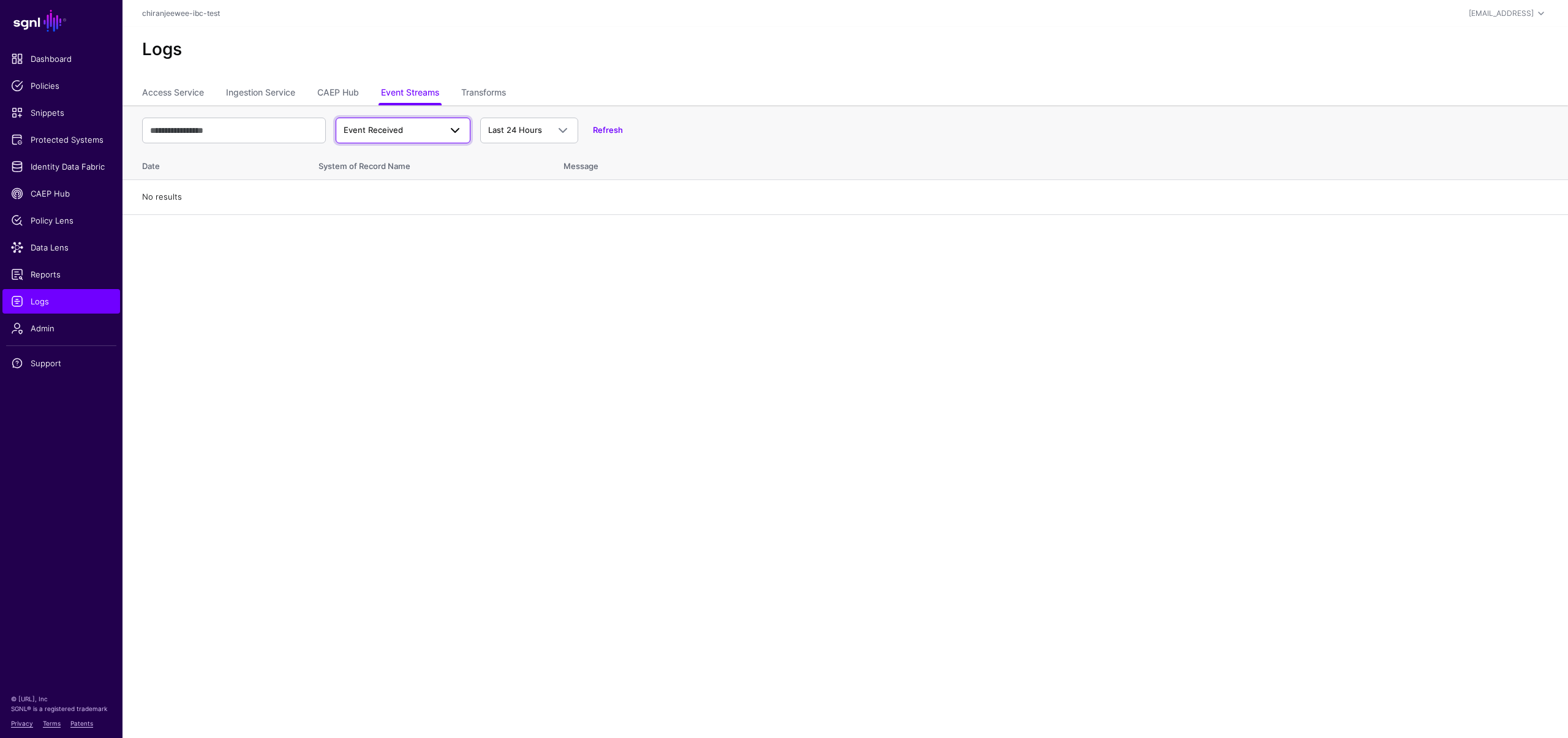
click at [395, 124] on span "Event Received" at bounding box center [392, 130] width 97 height 12
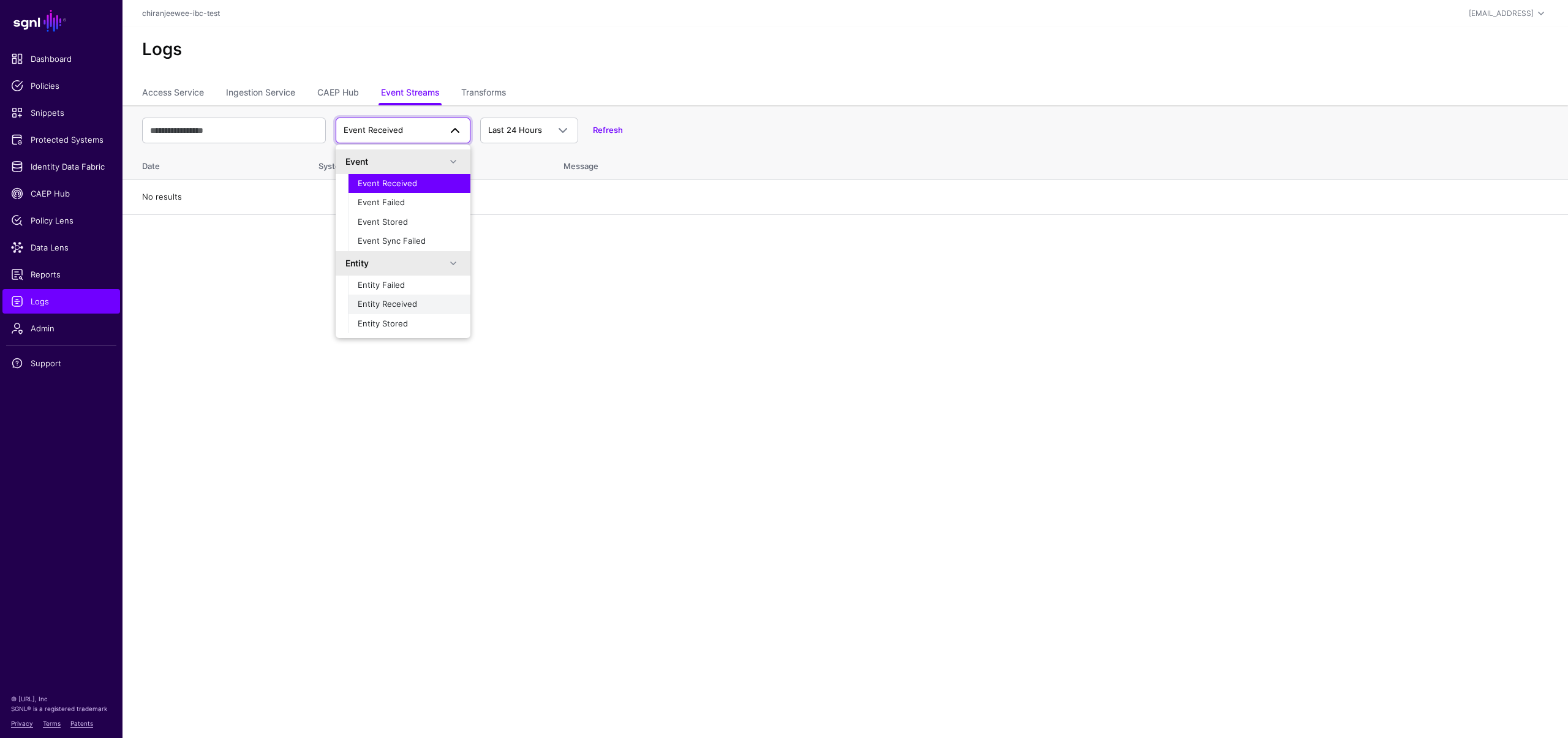
click at [407, 310] on div "Entity Received" at bounding box center [409, 304] width 103 height 12
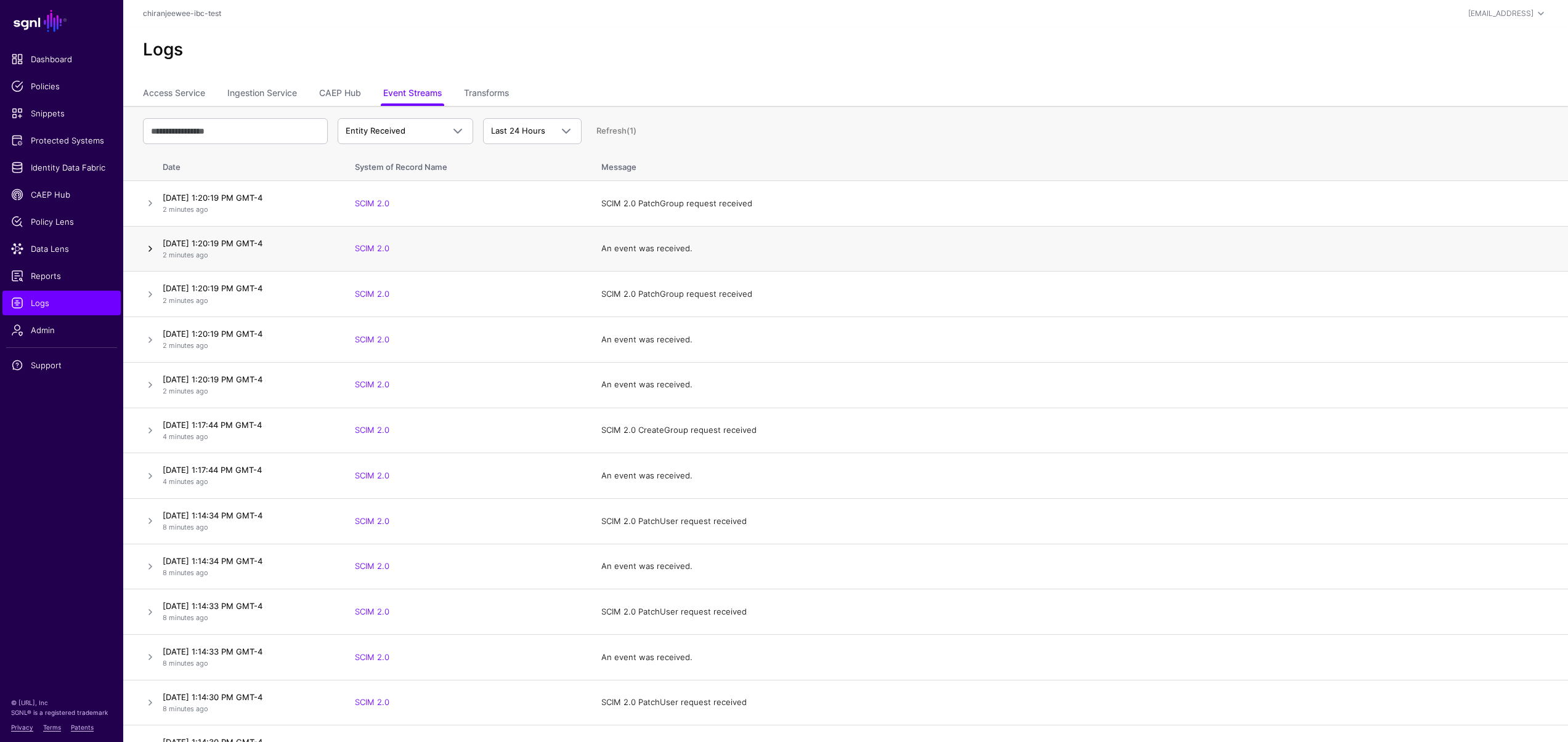
click at [152, 249] on link at bounding box center [150, 249] width 15 height 15
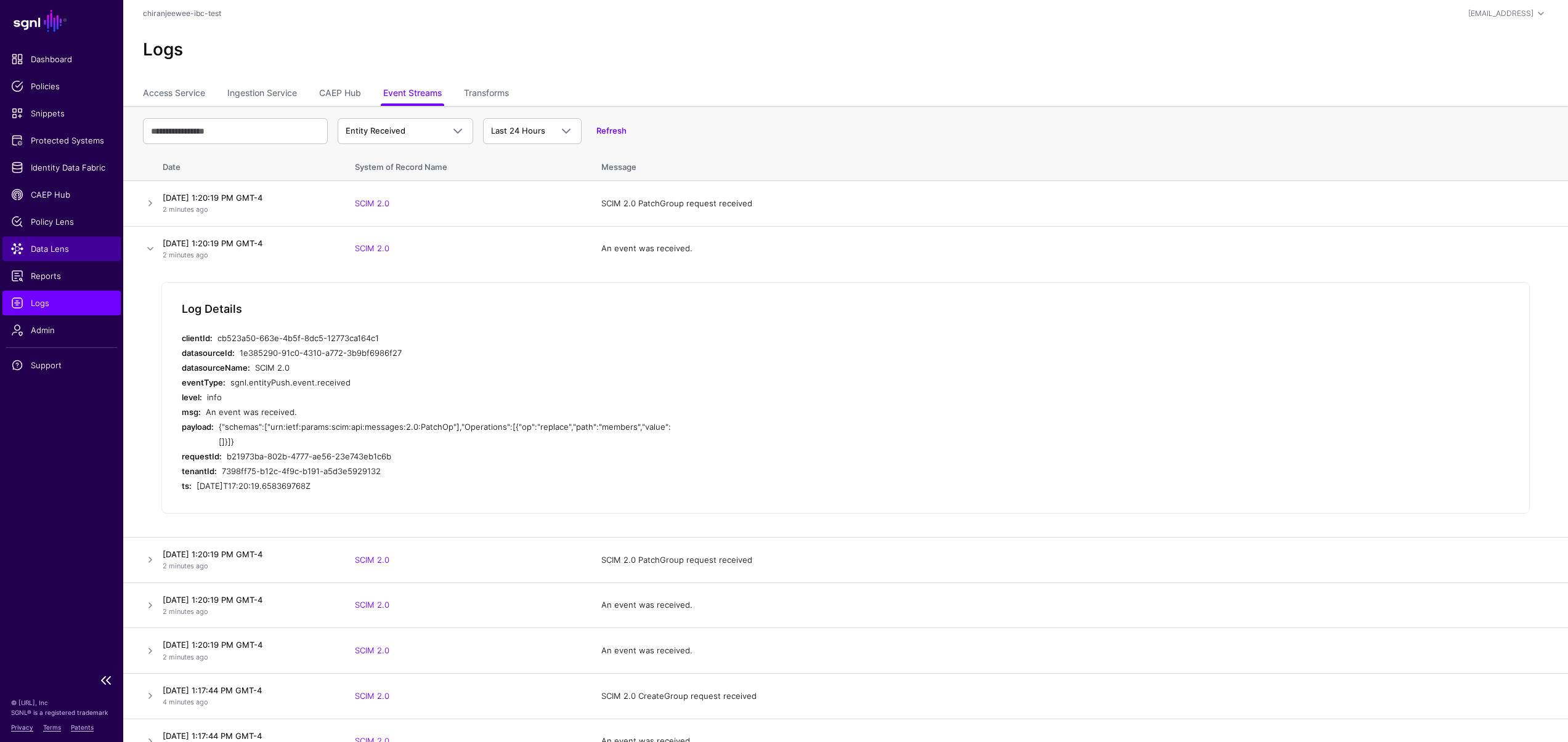
click at [58, 243] on span "Data Lens" at bounding box center [61, 249] width 101 height 12
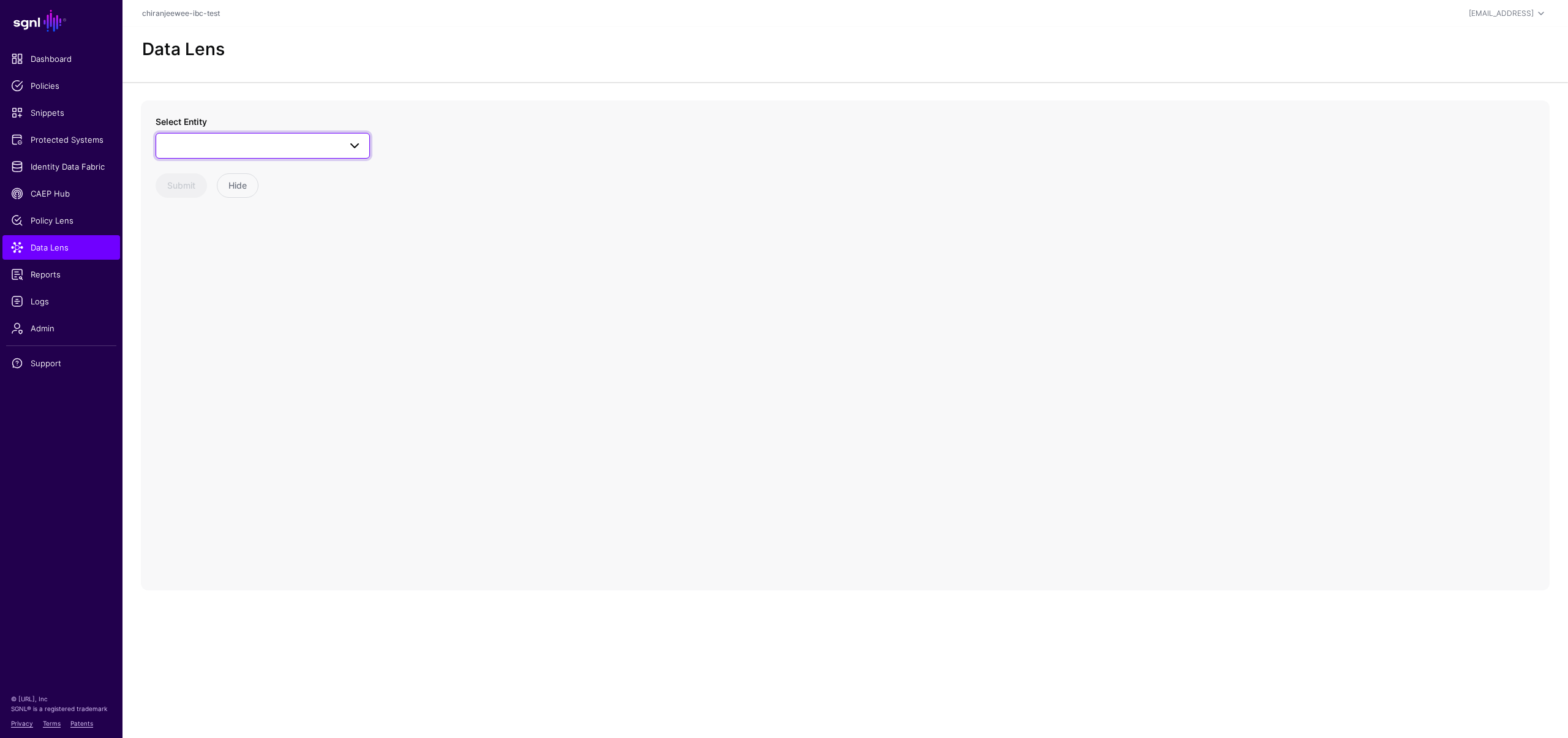
click at [240, 143] on span at bounding box center [263, 145] width 199 height 15
click at [211, 223] on div "Group" at bounding box center [269, 218] width 183 height 12
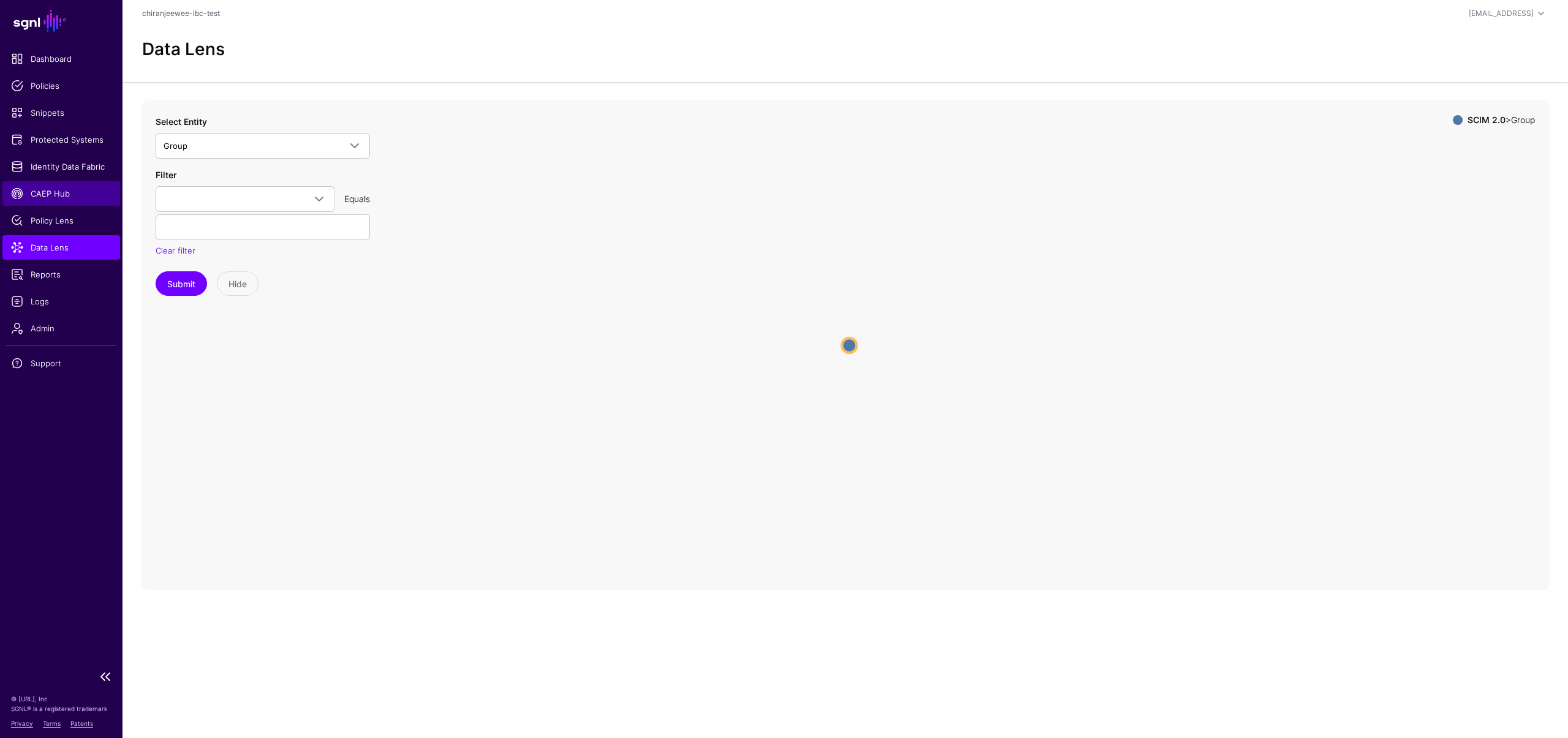
click at [59, 194] on span "CAEP Hub" at bounding box center [61, 193] width 100 height 12
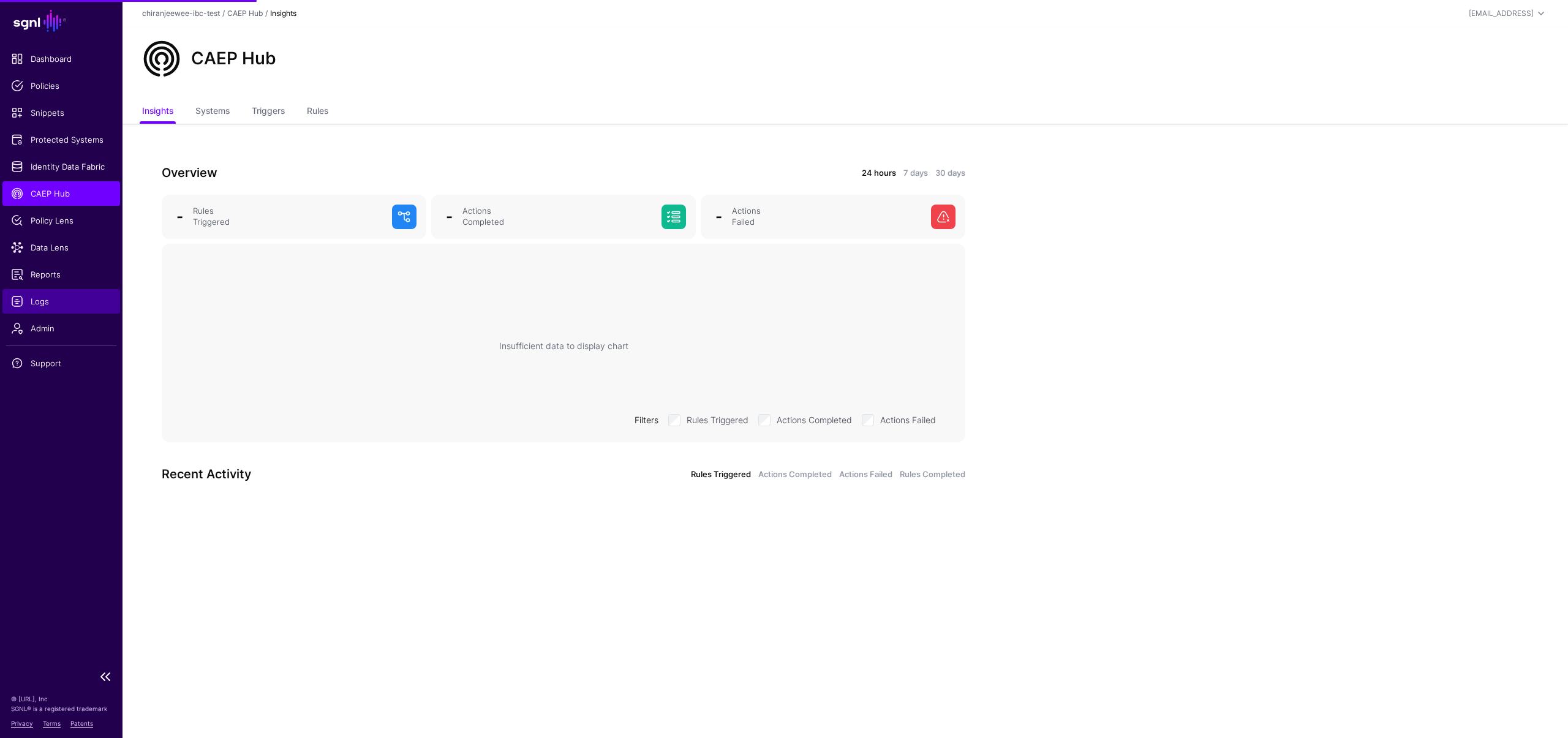
click at [57, 310] on link "Logs" at bounding box center [61, 301] width 118 height 25
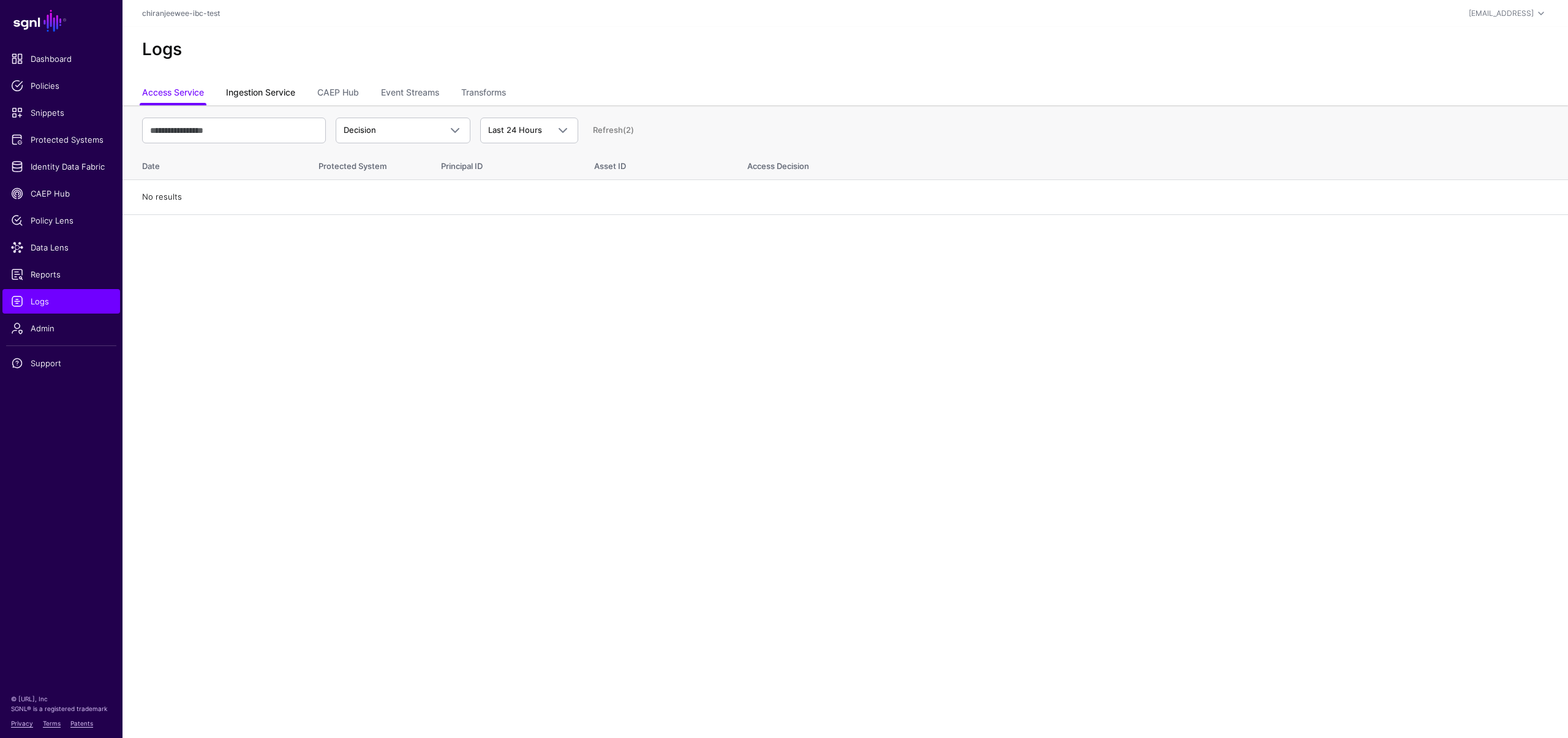
click at [260, 92] on link "Ingestion Service" at bounding box center [261, 93] width 70 height 23
click at [348, 85] on link "CAEP Hub" at bounding box center [338, 93] width 41 height 23
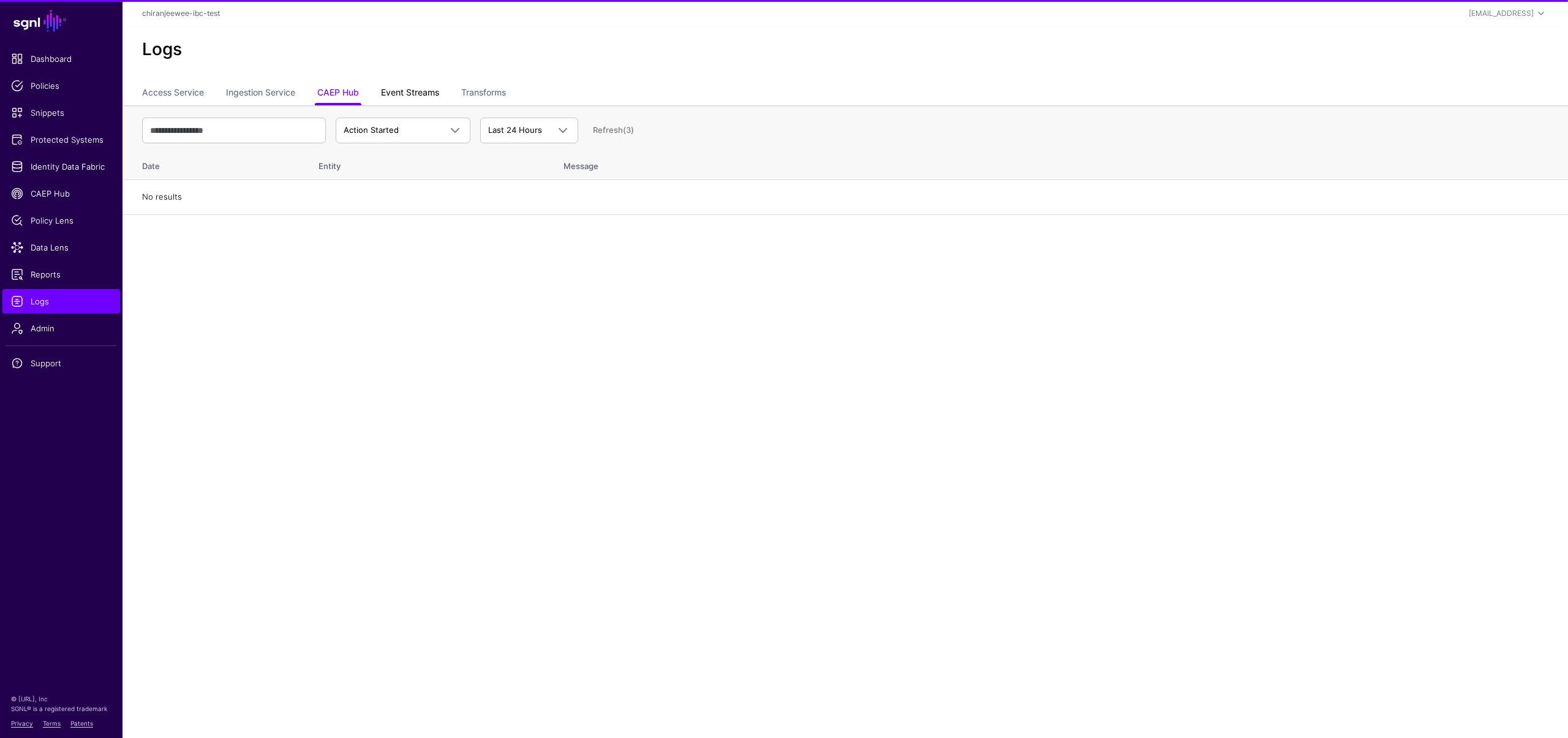
click at [390, 91] on link "Event Streams" at bounding box center [410, 93] width 58 height 23
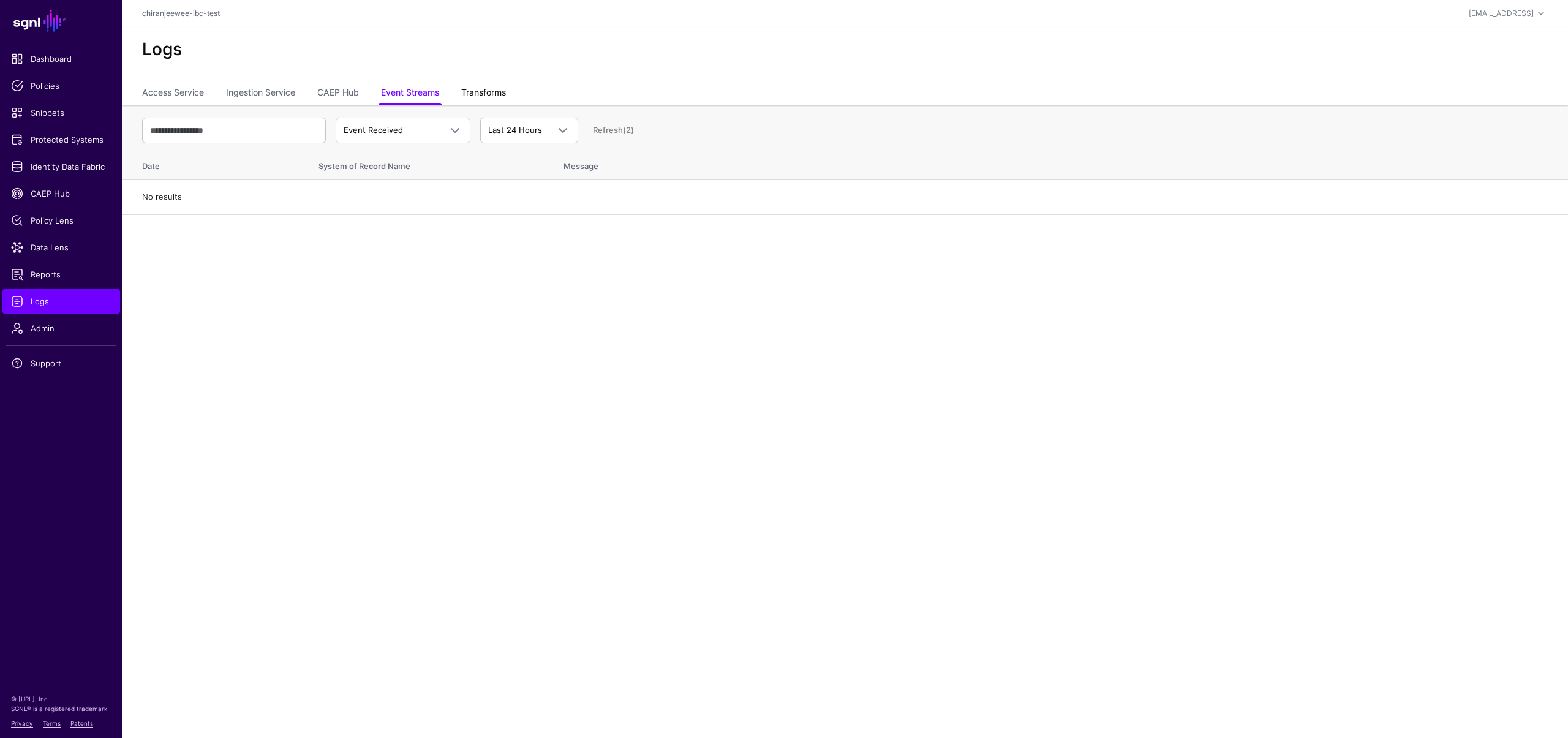
click at [487, 84] on link "Transforms" at bounding box center [484, 93] width 45 height 23
click at [428, 96] on link "Event Streams" at bounding box center [410, 93] width 58 height 23
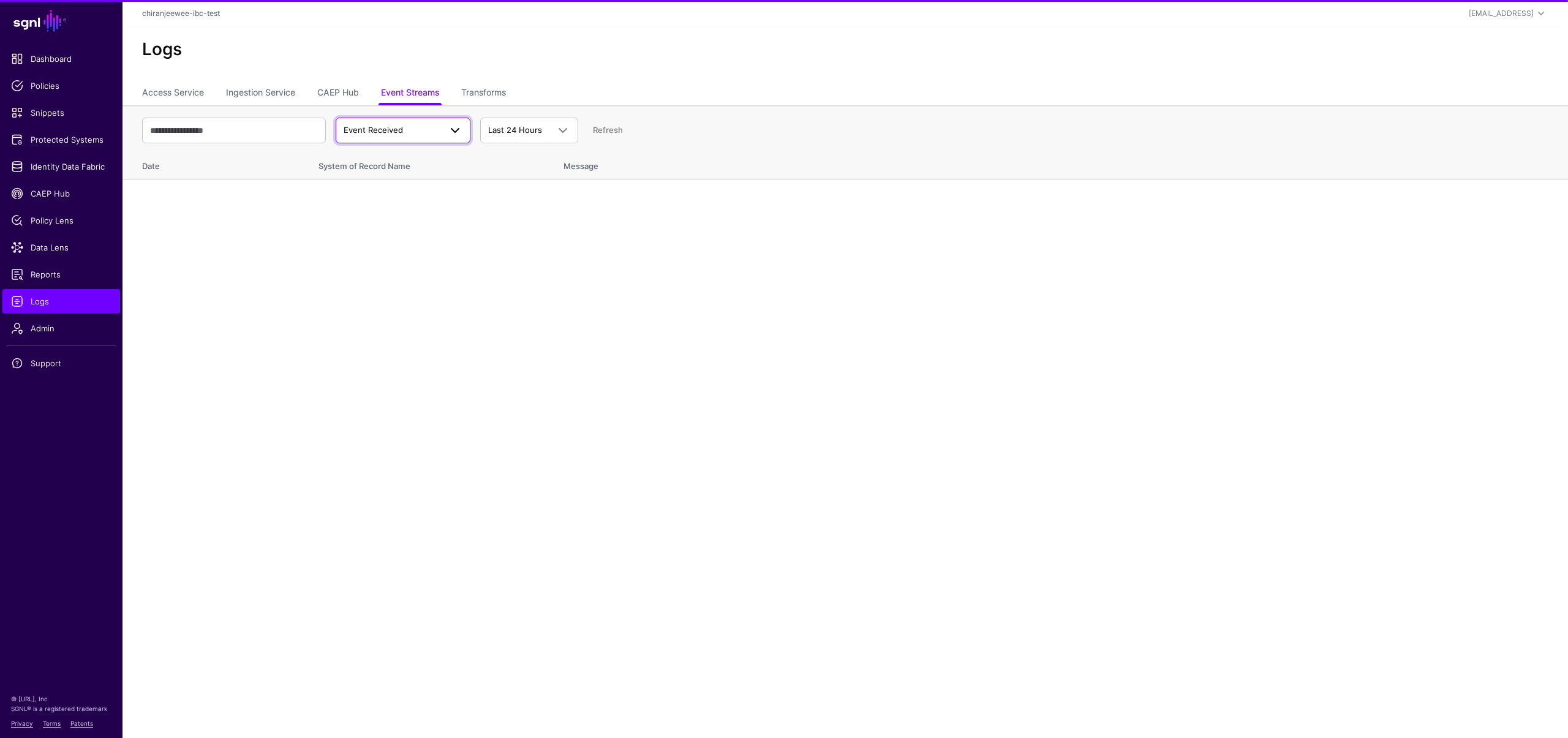
click at [401, 140] on link "Event Received" at bounding box center [403, 131] width 135 height 26
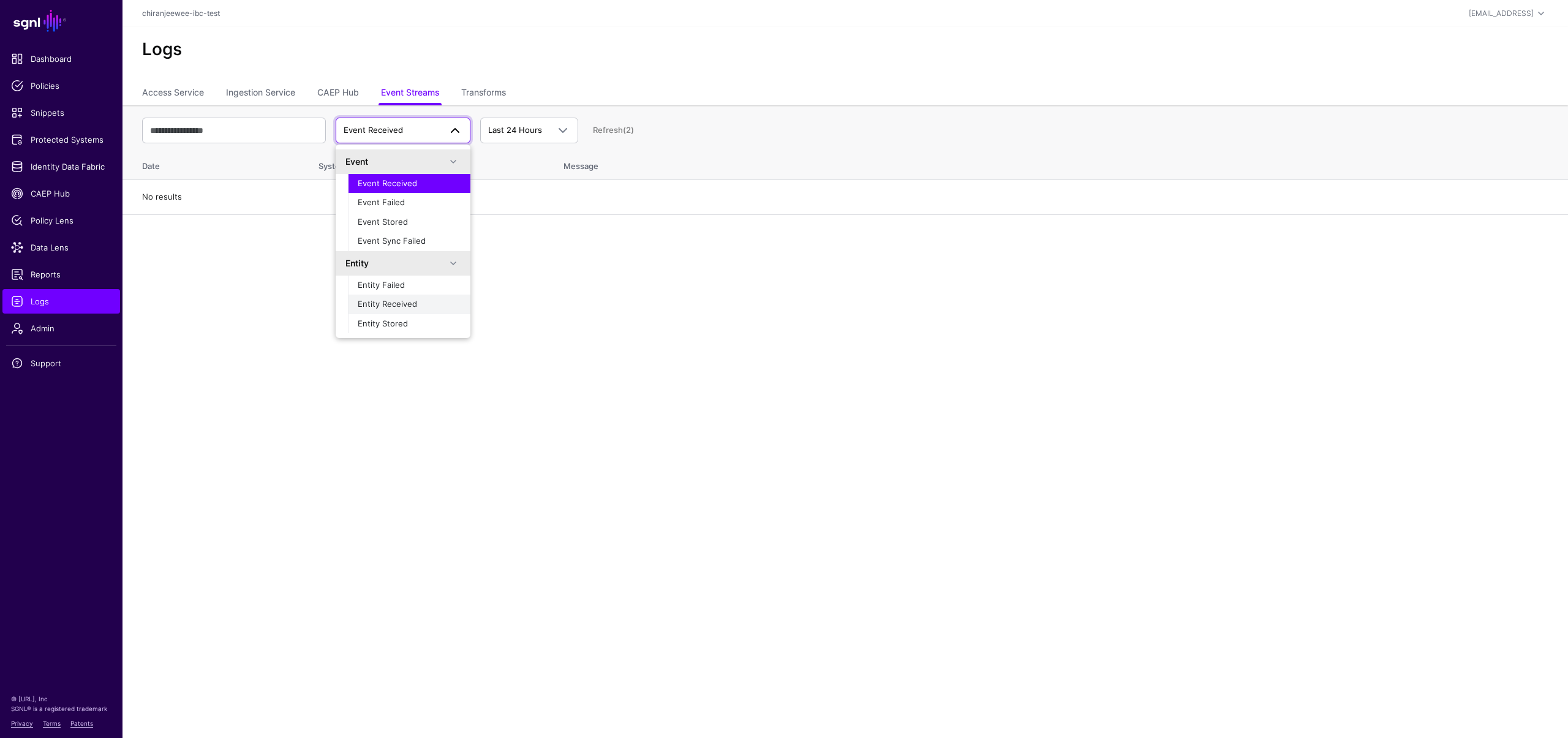
click at [393, 298] on div "Entity Received" at bounding box center [409, 304] width 103 height 12
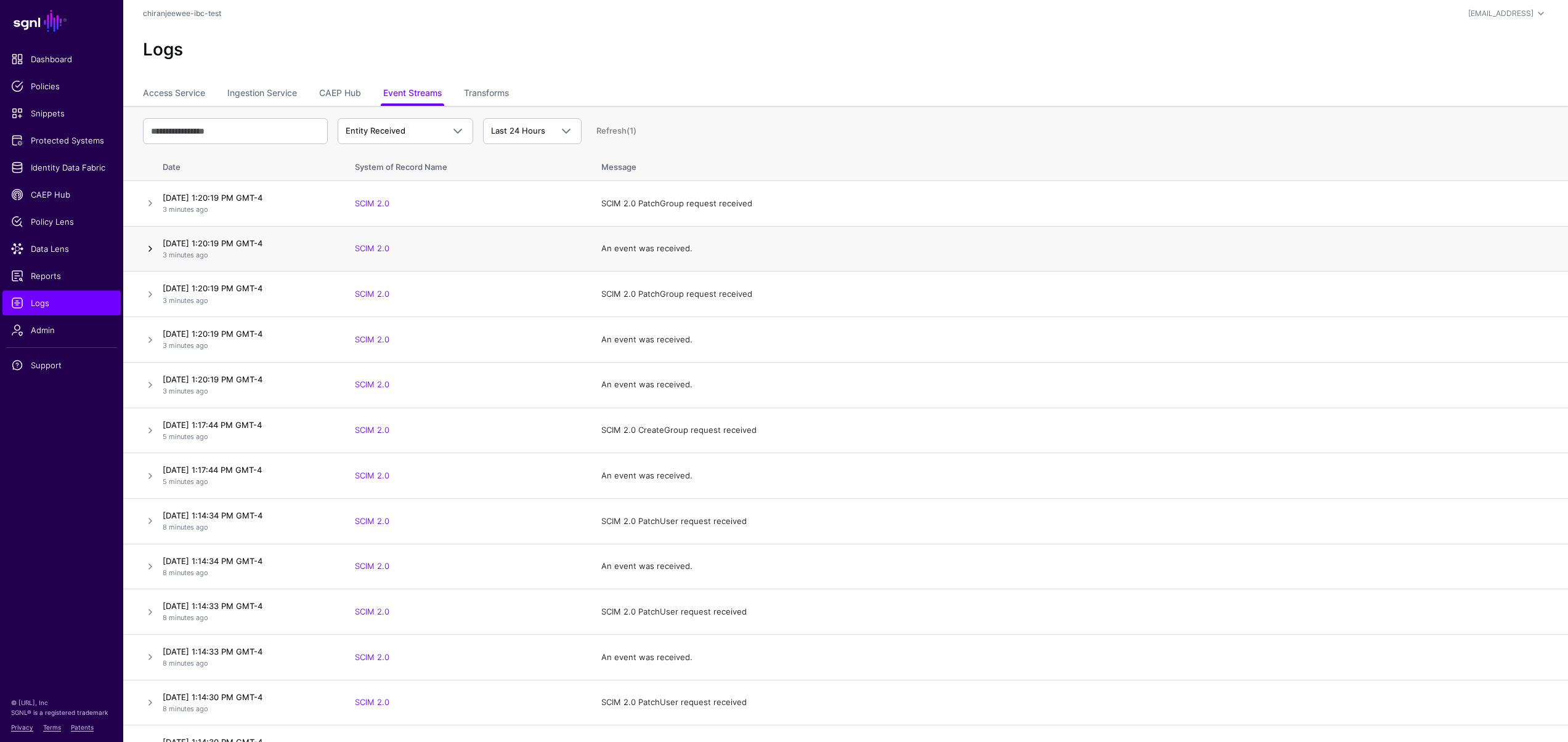
click at [148, 251] on link at bounding box center [150, 249] width 15 height 15
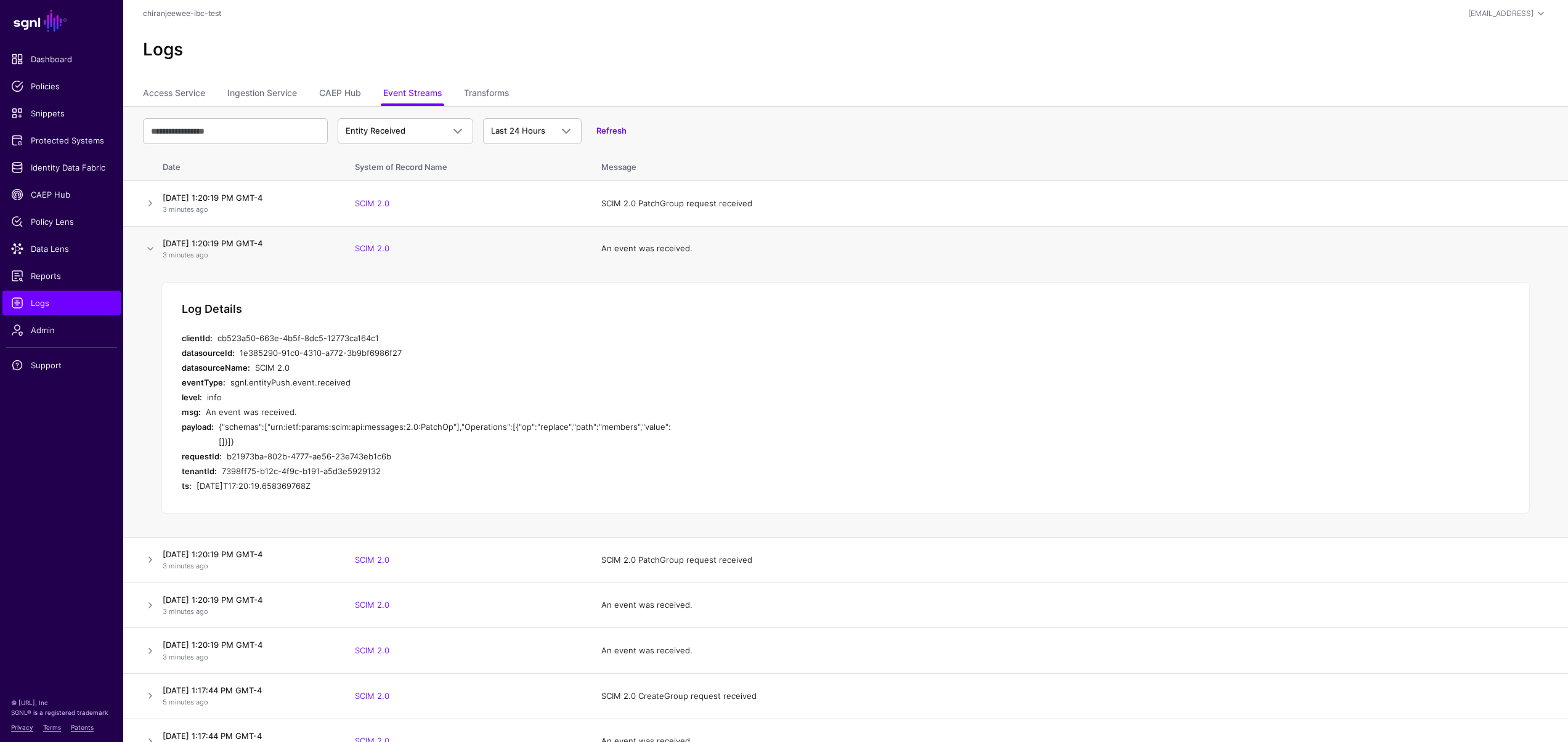
drag, startPoint x: 234, startPoint y: 447, endPoint x: 181, endPoint y: 426, distance: 57.0
click at [181, 426] on div "Log Details clientId: cb523a50-663e-4b5f-8dc5-12773ca164c1 datasourceId: 1e3852…" at bounding box center [846, 398] width 1369 height 232
click at [73, 275] on span "Reports" at bounding box center [61, 275] width 101 height 12
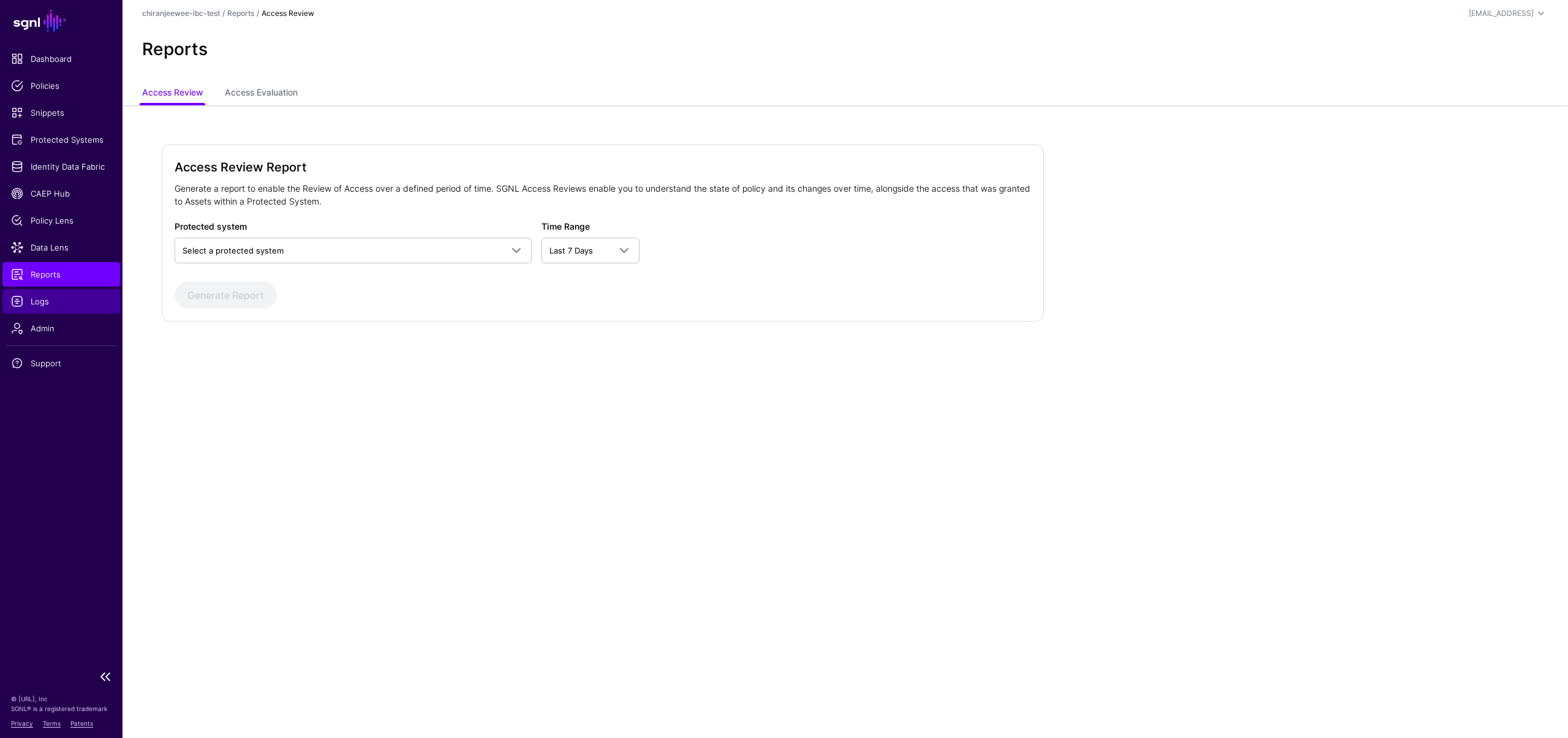
click at [60, 301] on span "Logs" at bounding box center [61, 301] width 100 height 12
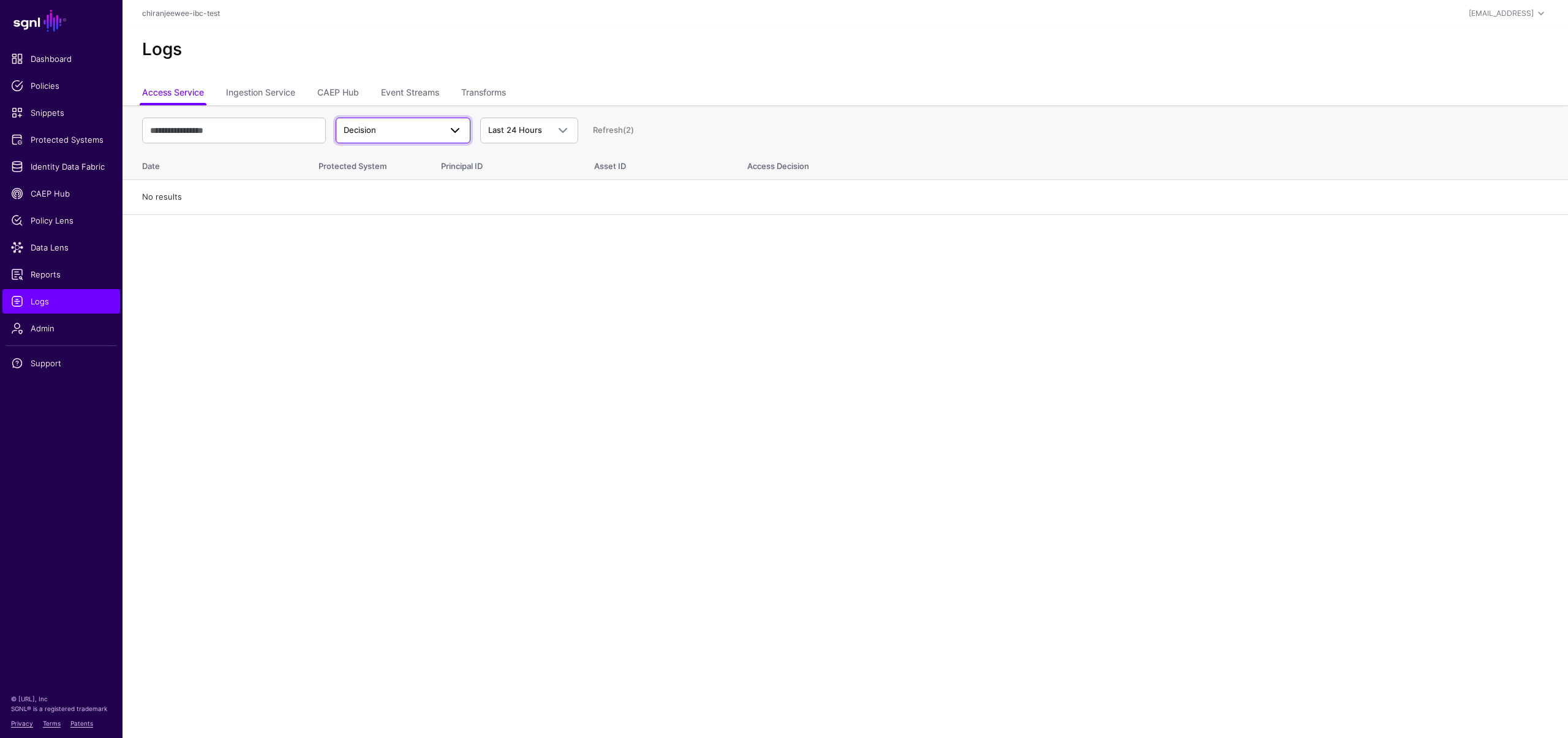
click at [407, 123] on span "Decision" at bounding box center [402, 130] width 119 height 15
click at [409, 96] on link "Event Streams" at bounding box center [410, 93] width 58 height 23
click at [412, 132] on span "Event Received" at bounding box center [392, 130] width 97 height 12
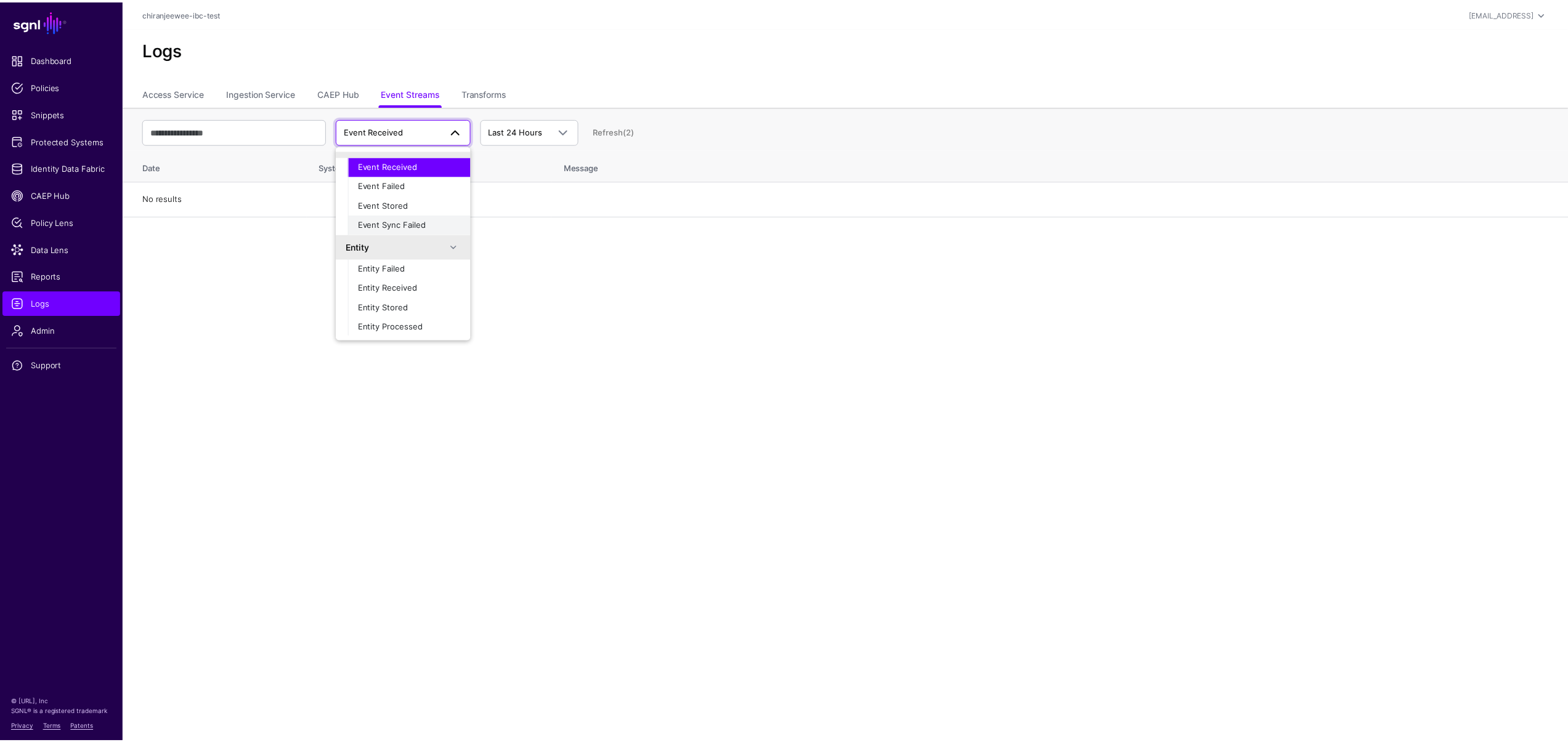
scroll to position [39, 0]
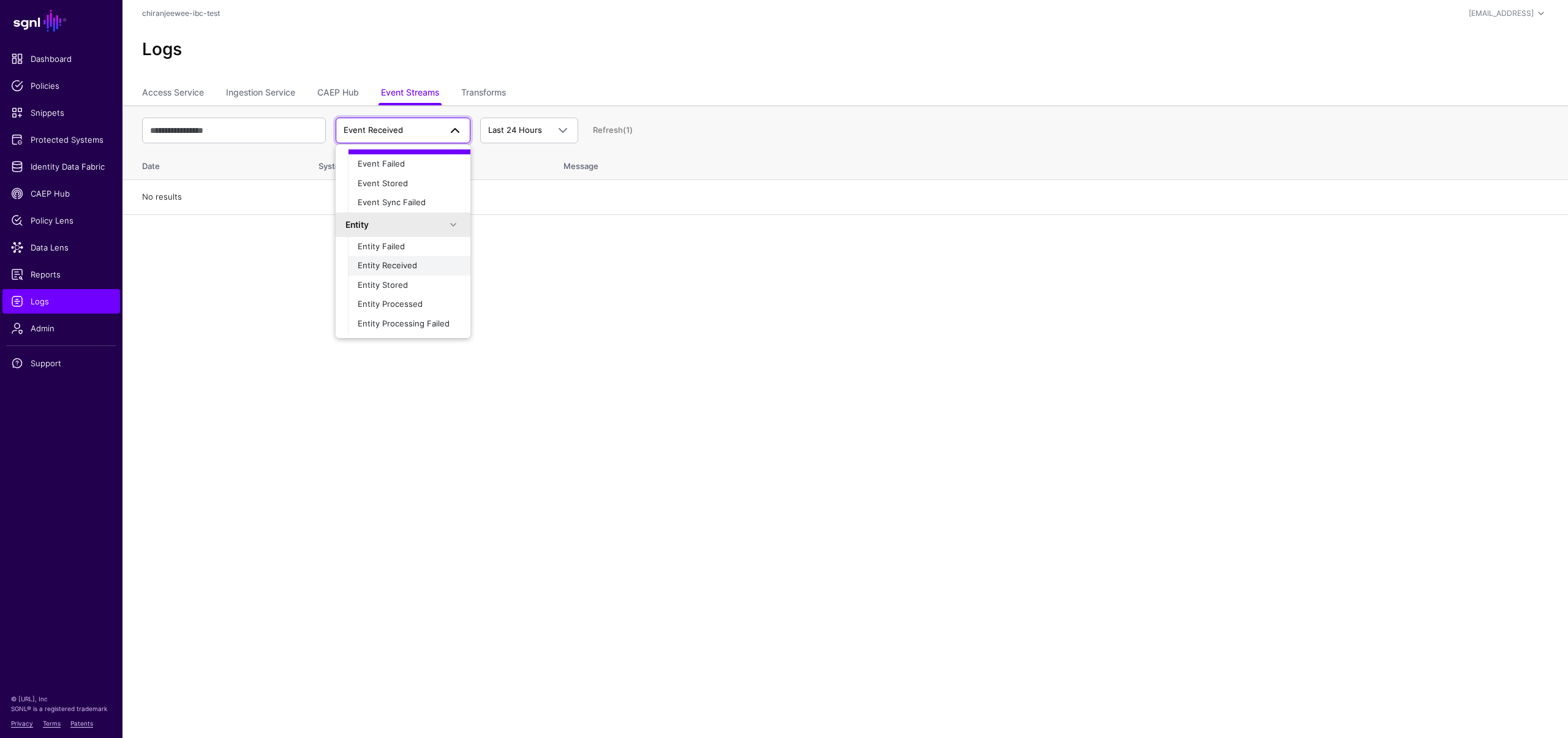
click at [389, 267] on span "Entity Received" at bounding box center [387, 265] width 60 height 10
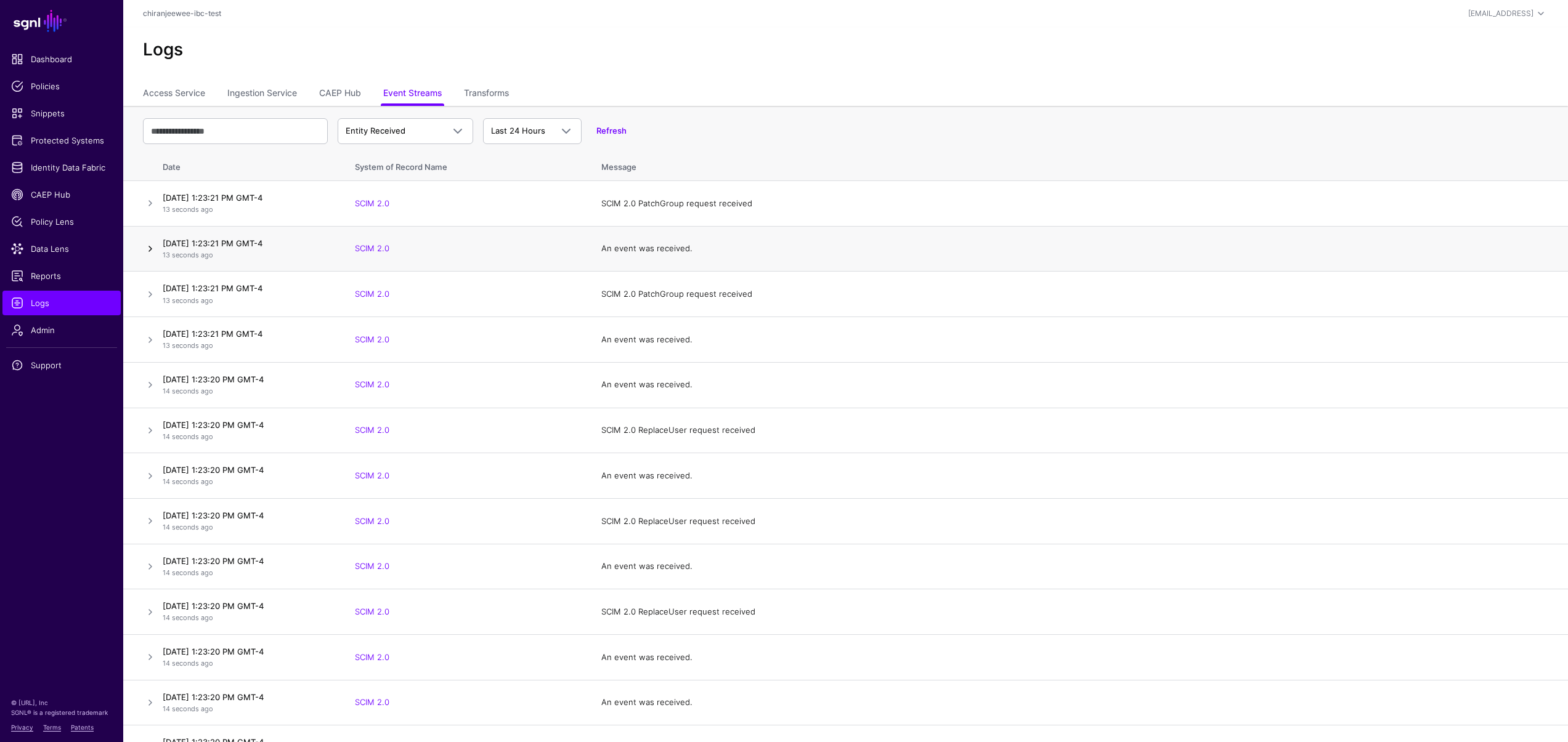
click at [155, 248] on link at bounding box center [150, 249] width 15 height 15
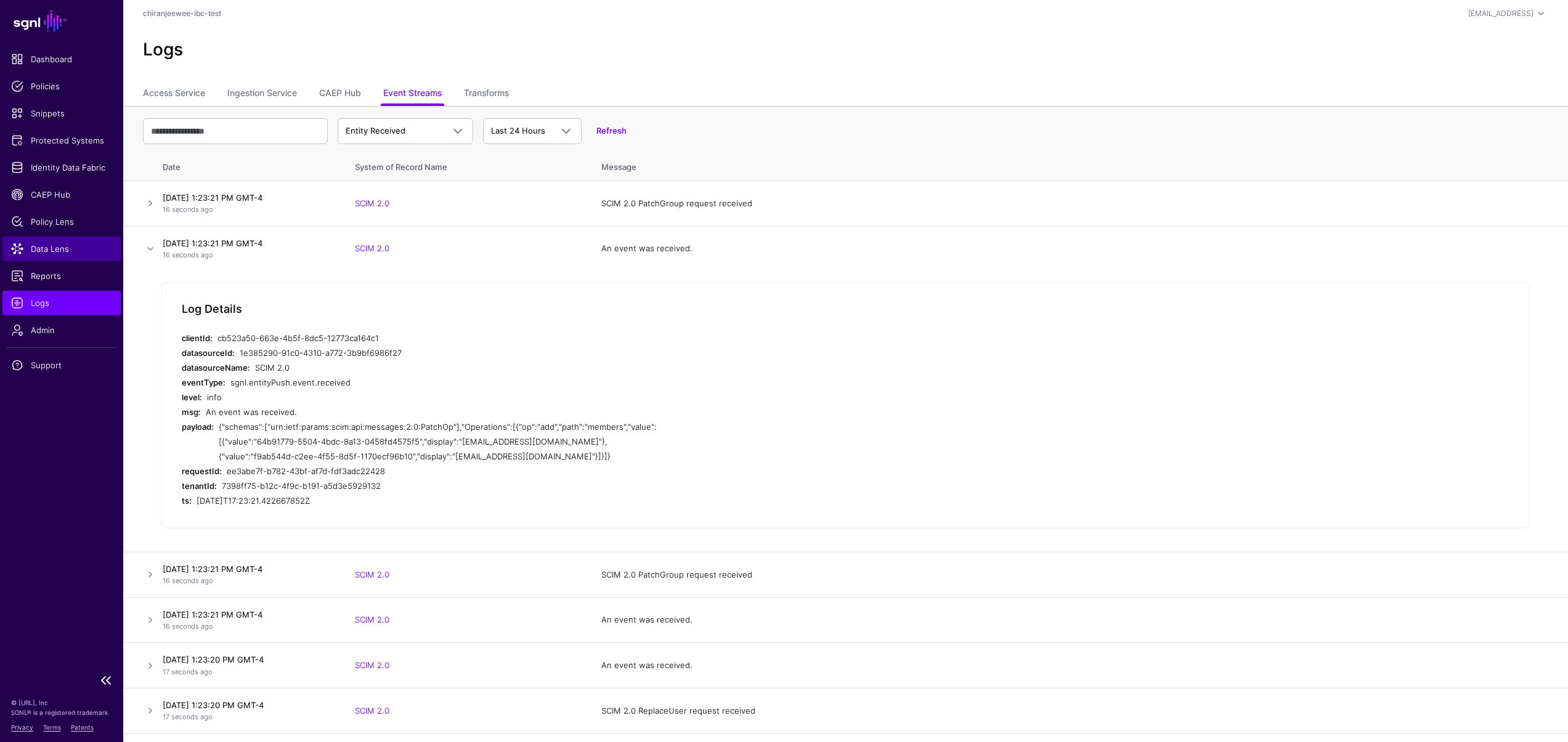
click at [41, 244] on span "Data Lens" at bounding box center [61, 249] width 101 height 12
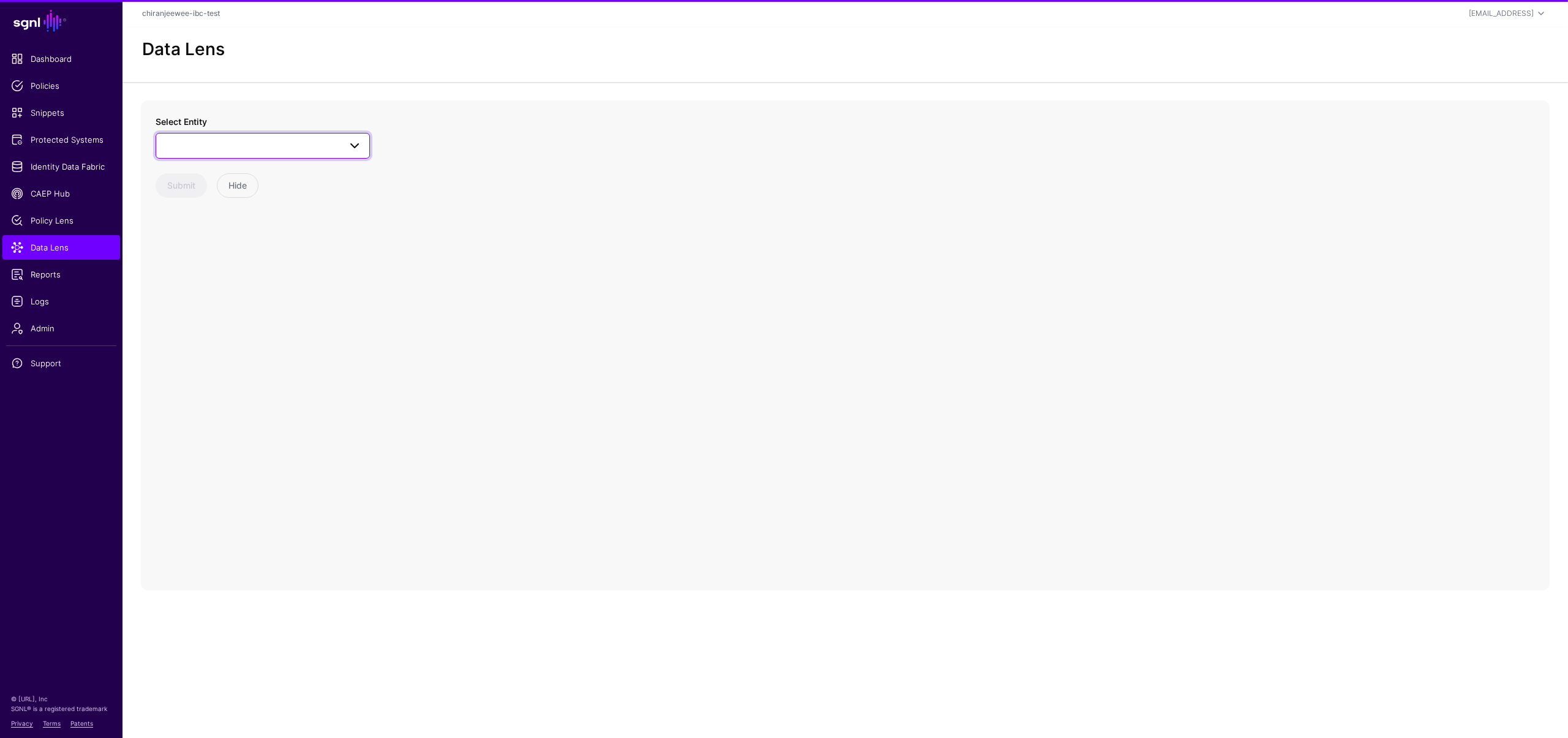
click at [242, 156] on link at bounding box center [263, 145] width 214 height 26
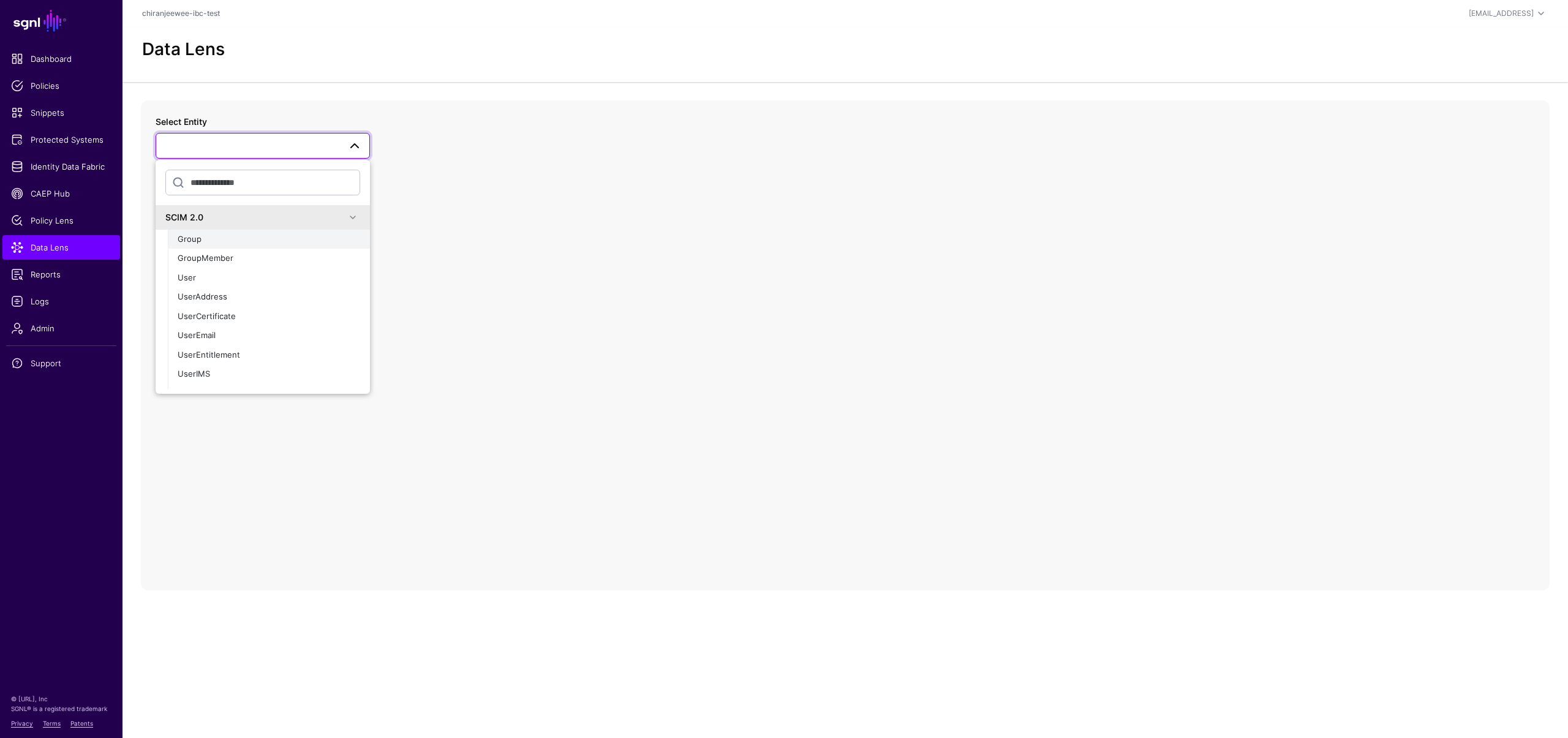
click at [213, 232] on button "Group" at bounding box center [269, 239] width 202 height 20
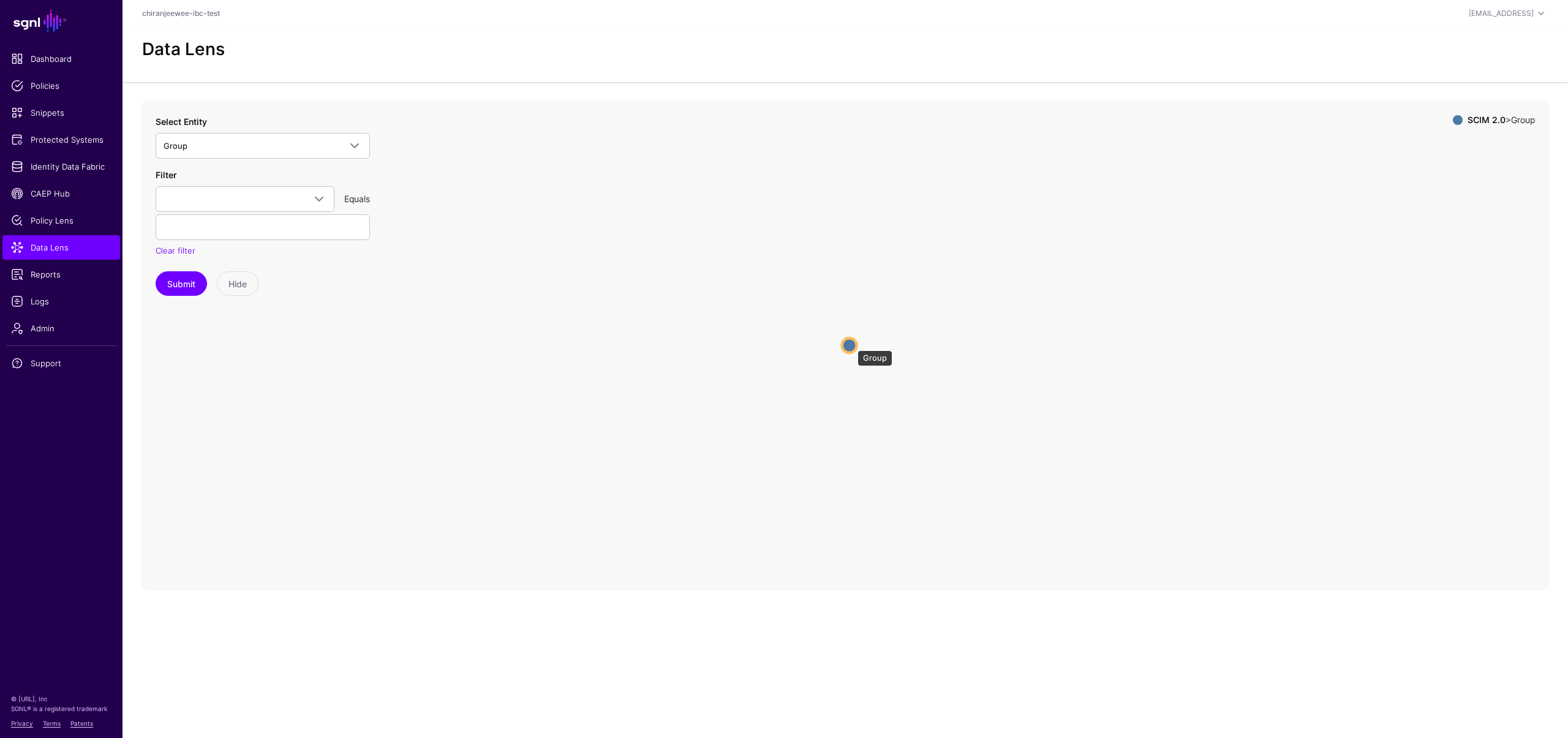
click at [852, 344] on circle at bounding box center [850, 345] width 15 height 15
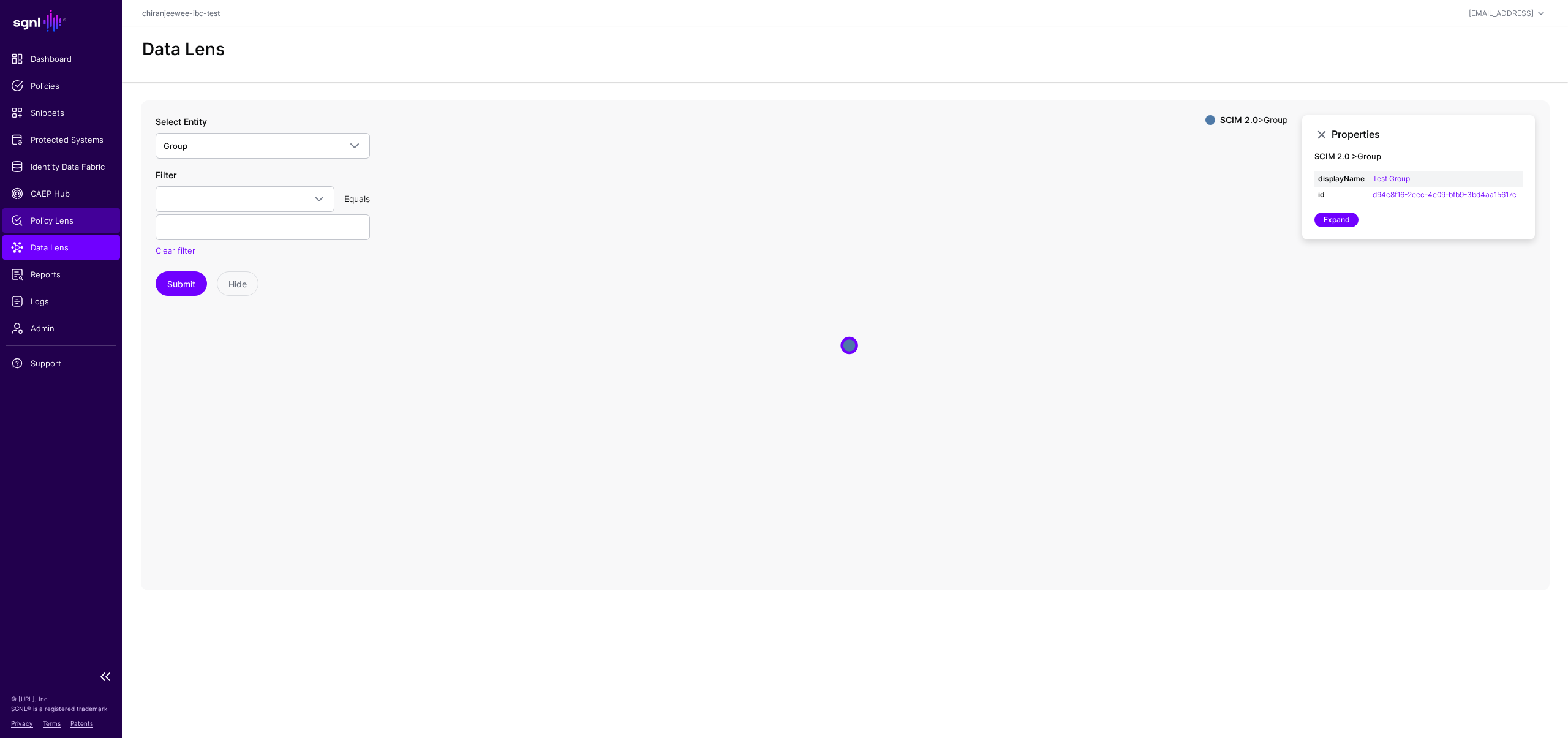
click at [57, 221] on span "Policy Lens" at bounding box center [61, 220] width 100 height 12
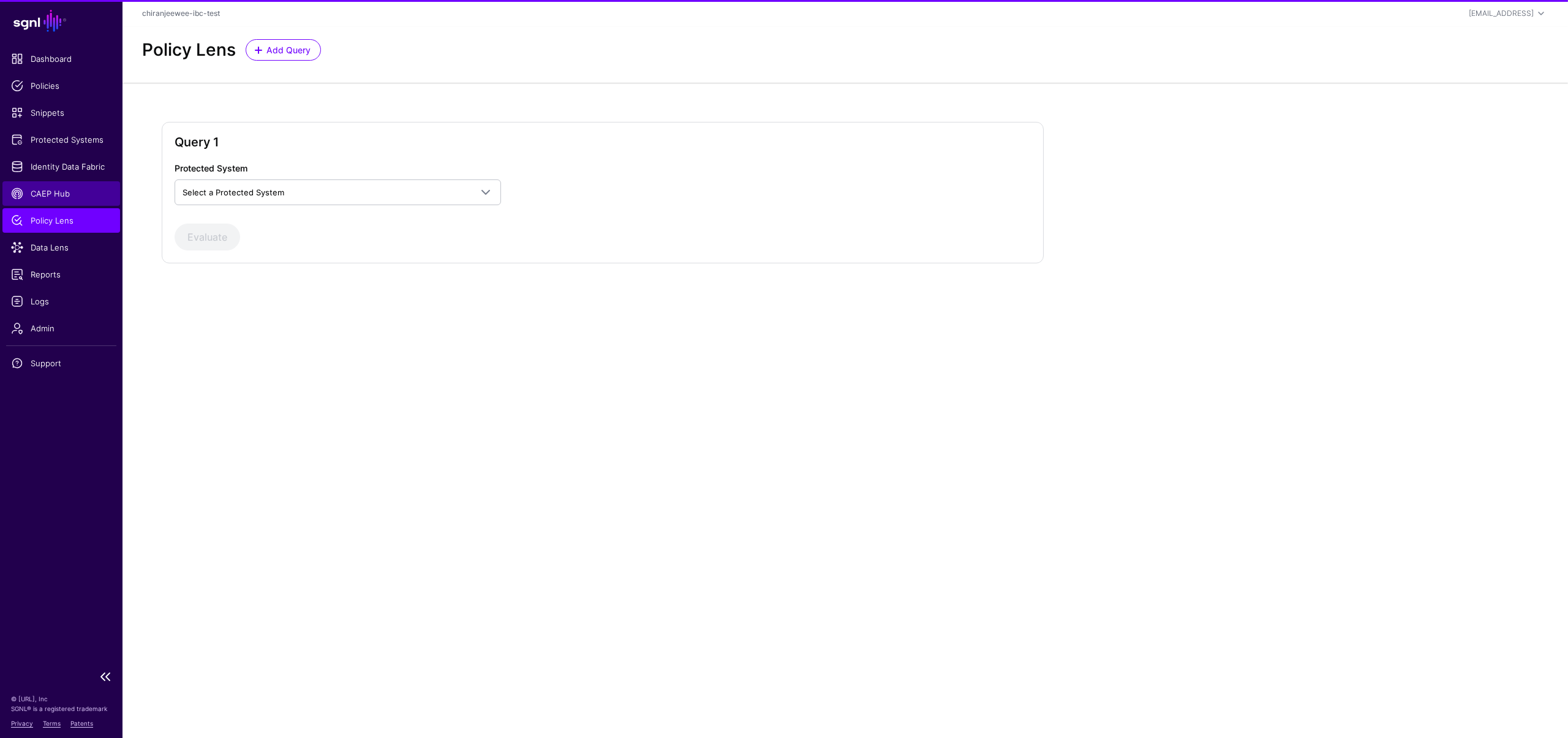
click at [58, 192] on span "CAEP Hub" at bounding box center [61, 193] width 100 height 12
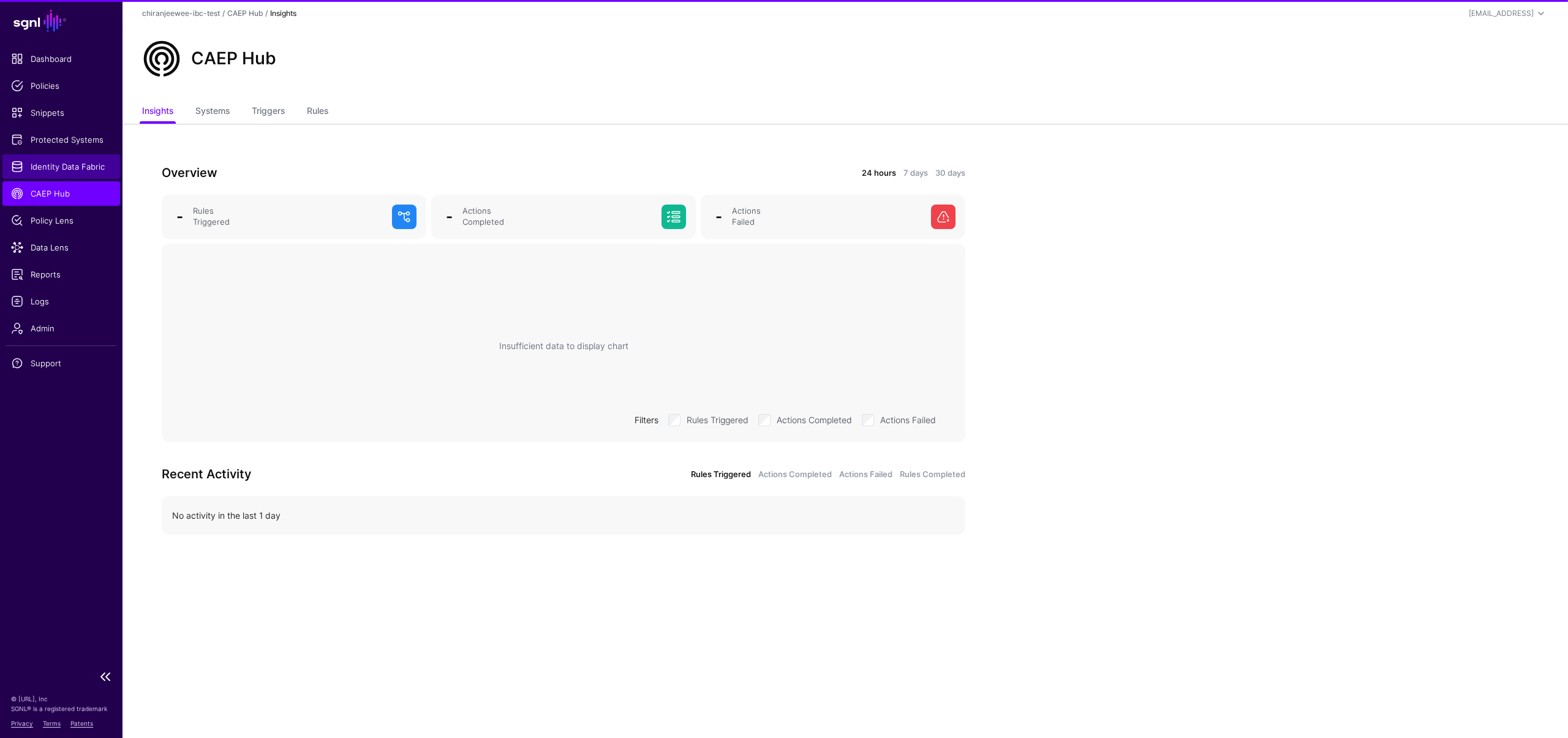
click at [64, 171] on span "Identity Data Fabric" at bounding box center [61, 166] width 100 height 12
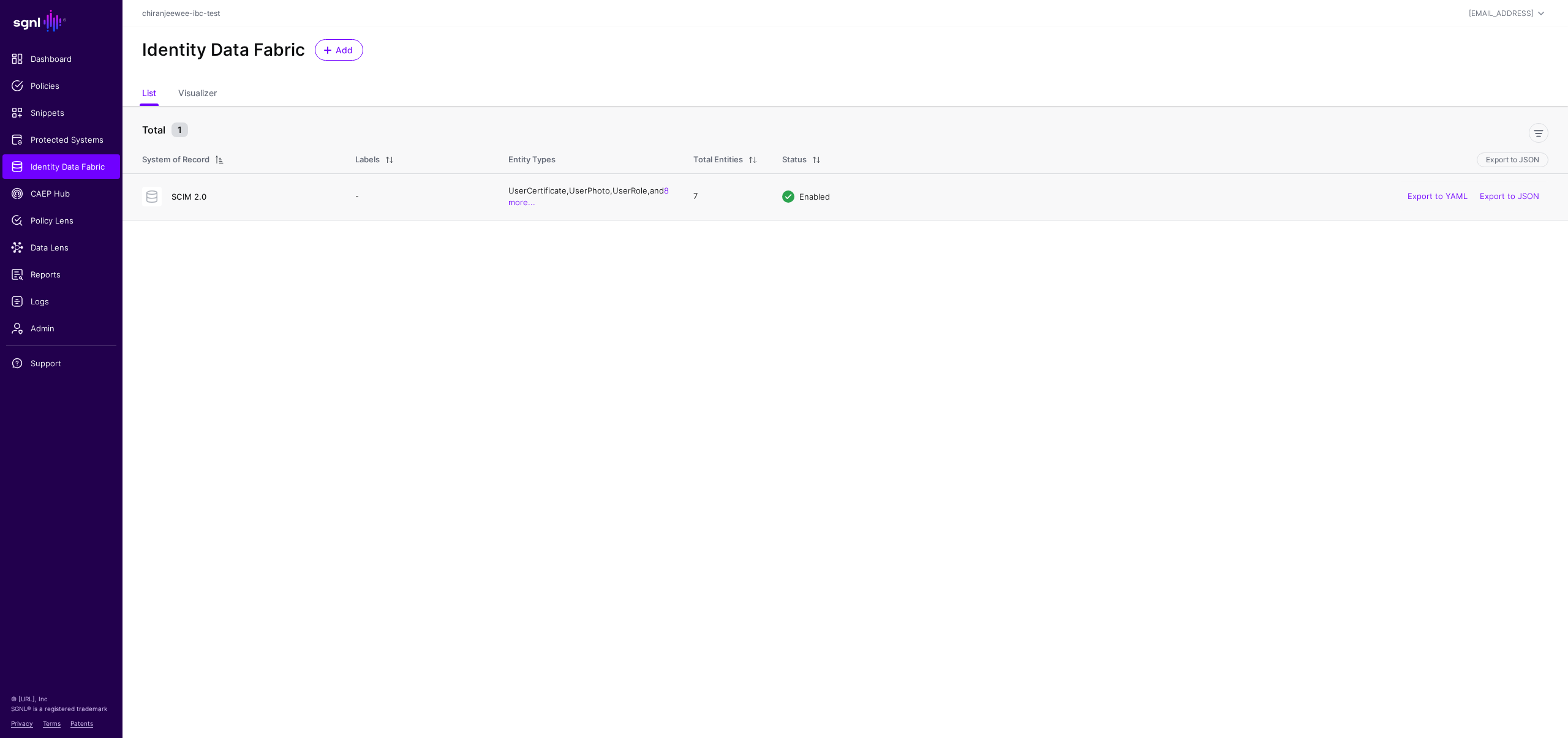
click at [179, 195] on link "SCIM 2.0" at bounding box center [189, 197] width 35 height 10
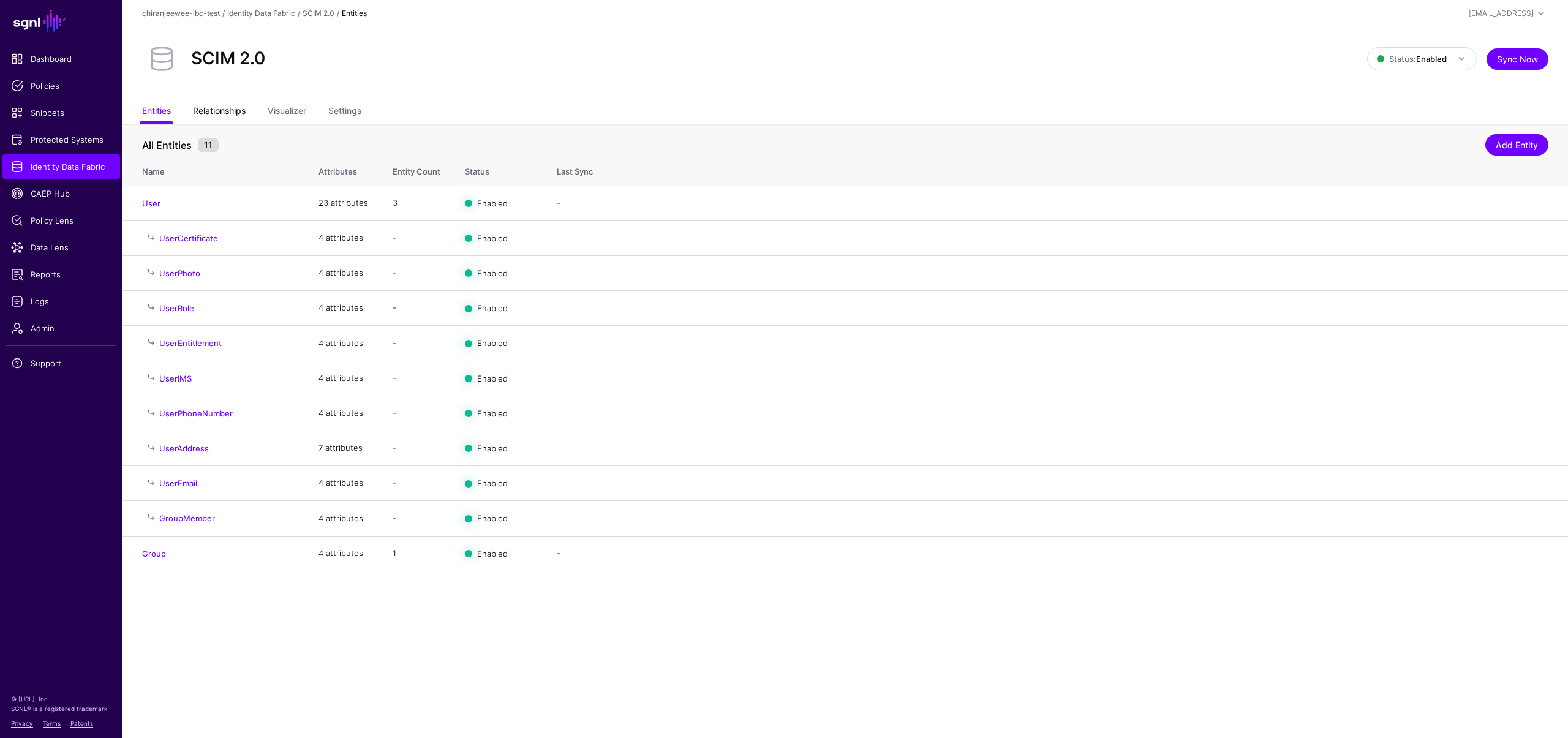
click at [223, 113] on link "Relationships" at bounding box center [219, 112] width 53 height 23
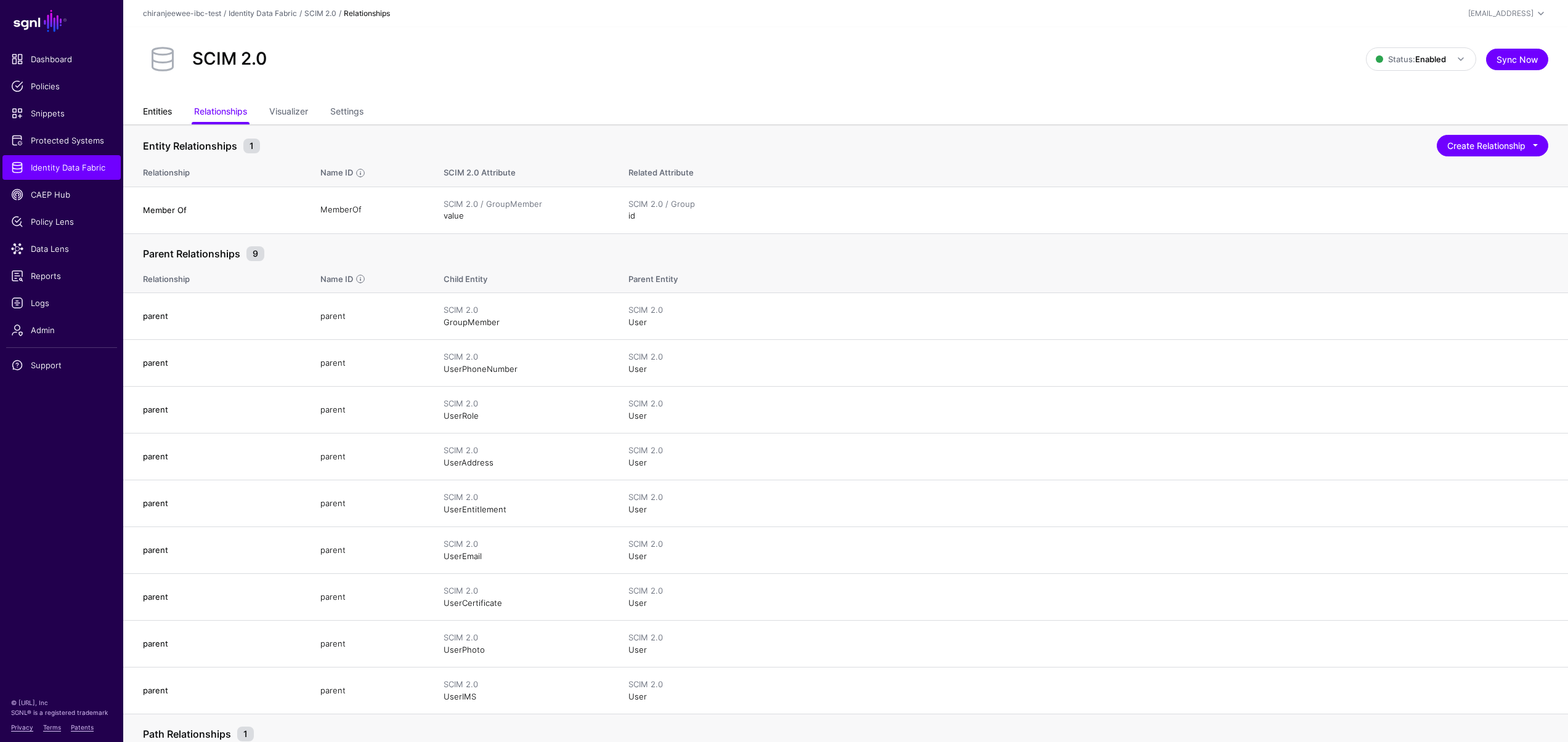
click at [162, 109] on link "Entities" at bounding box center [157, 112] width 29 height 23
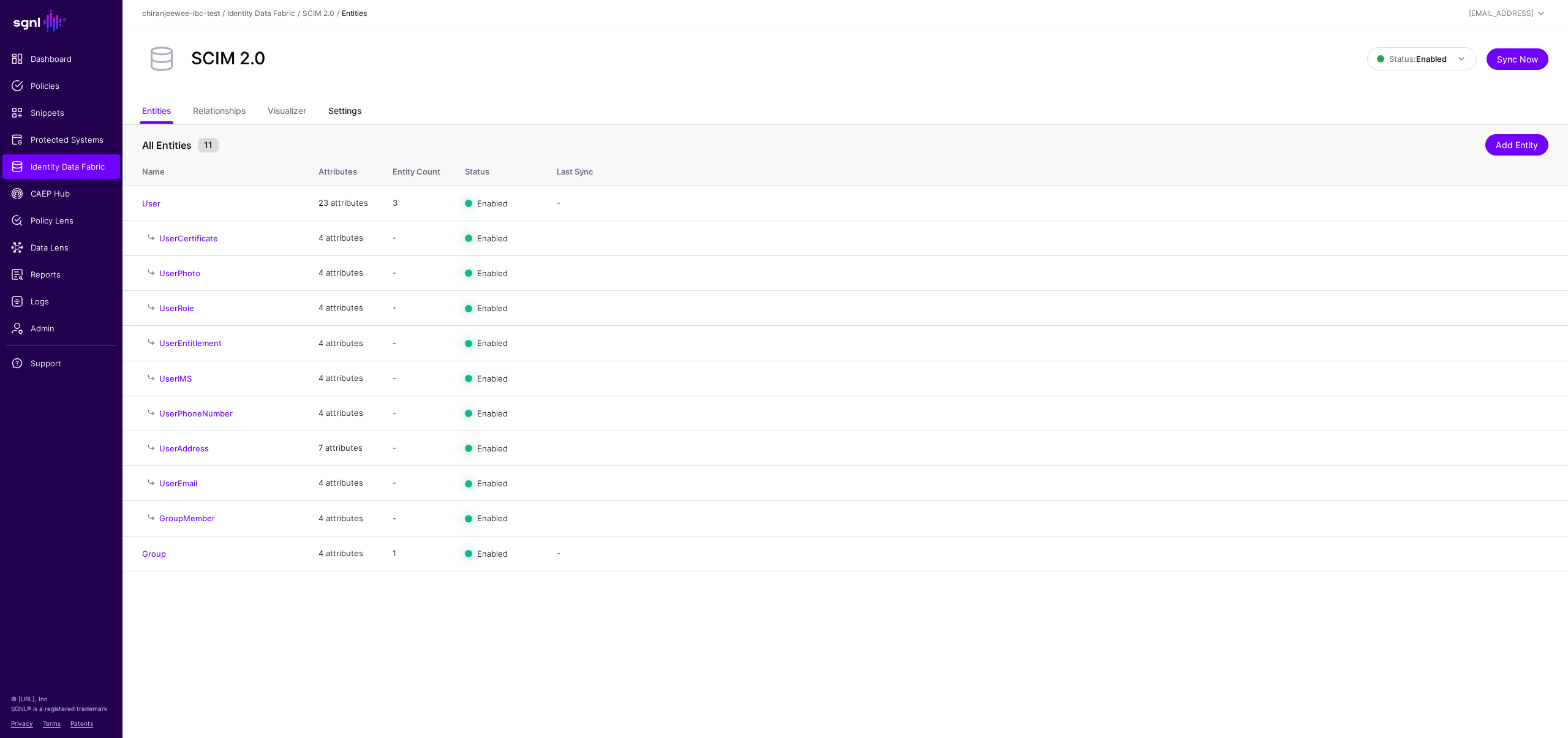
click at [360, 110] on link "Settings" at bounding box center [345, 112] width 33 height 23
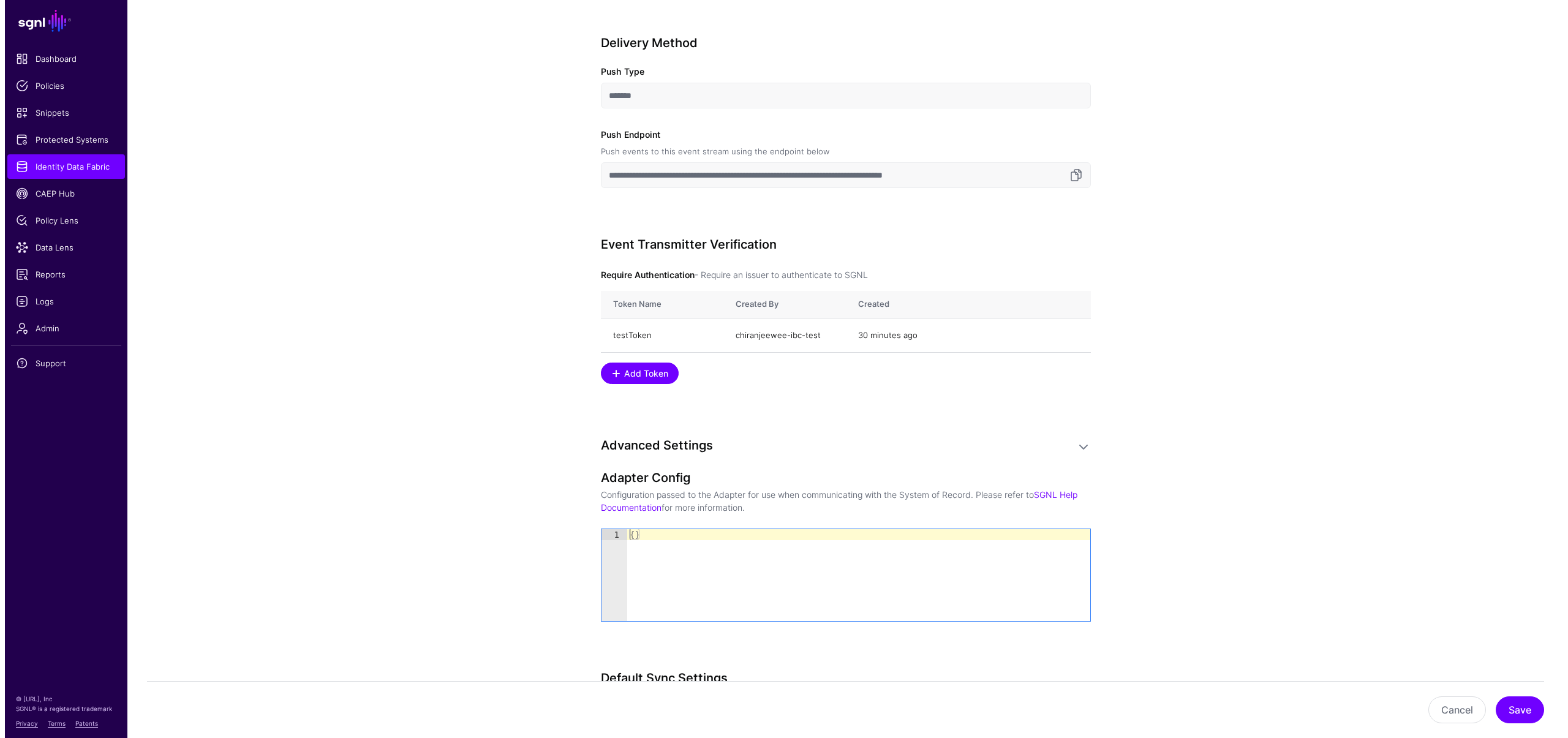
scroll to position [1262, 0]
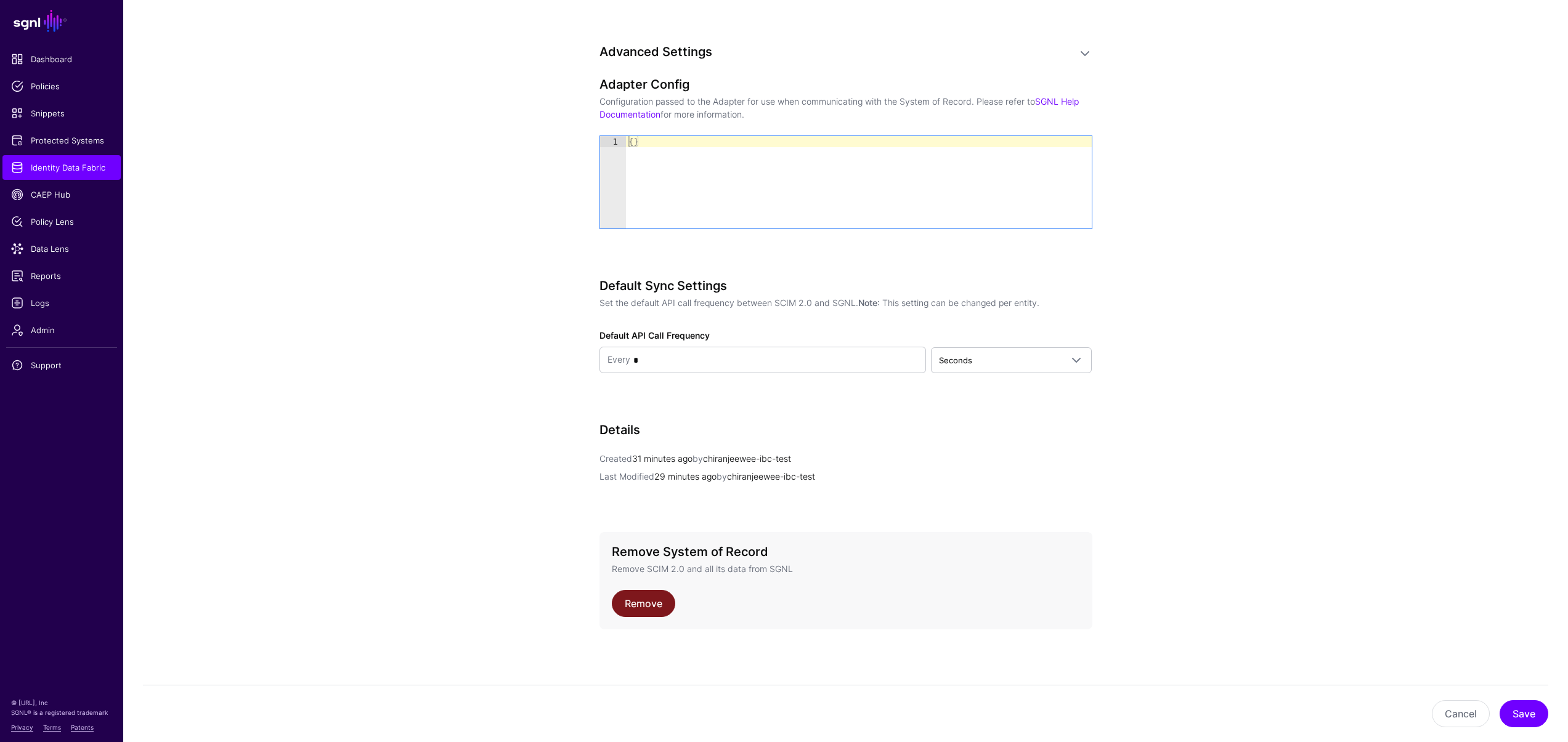
click at [650, 602] on link "Remove" at bounding box center [643, 604] width 64 height 27
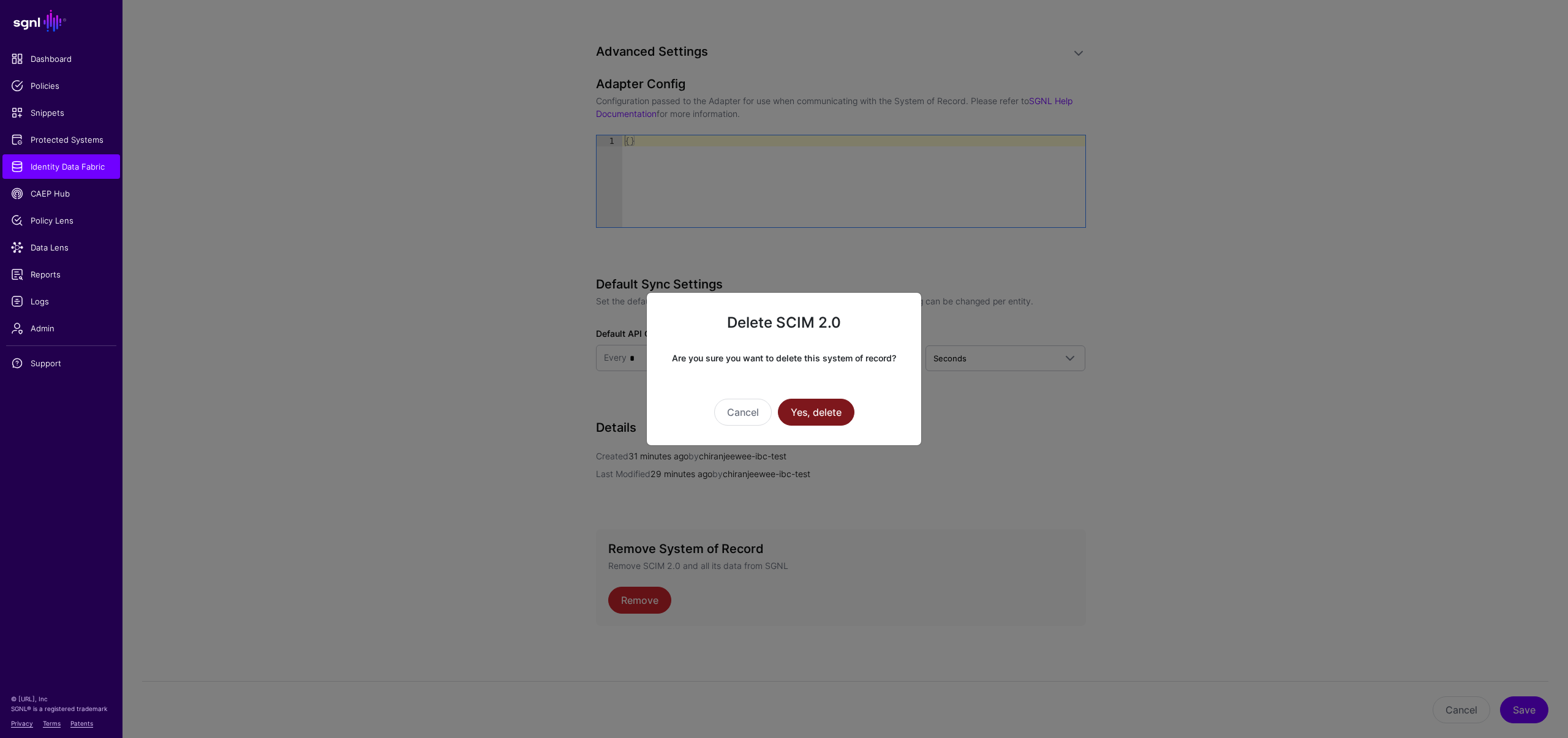
click at [813, 408] on button "Yes, delete" at bounding box center [816, 412] width 77 height 27
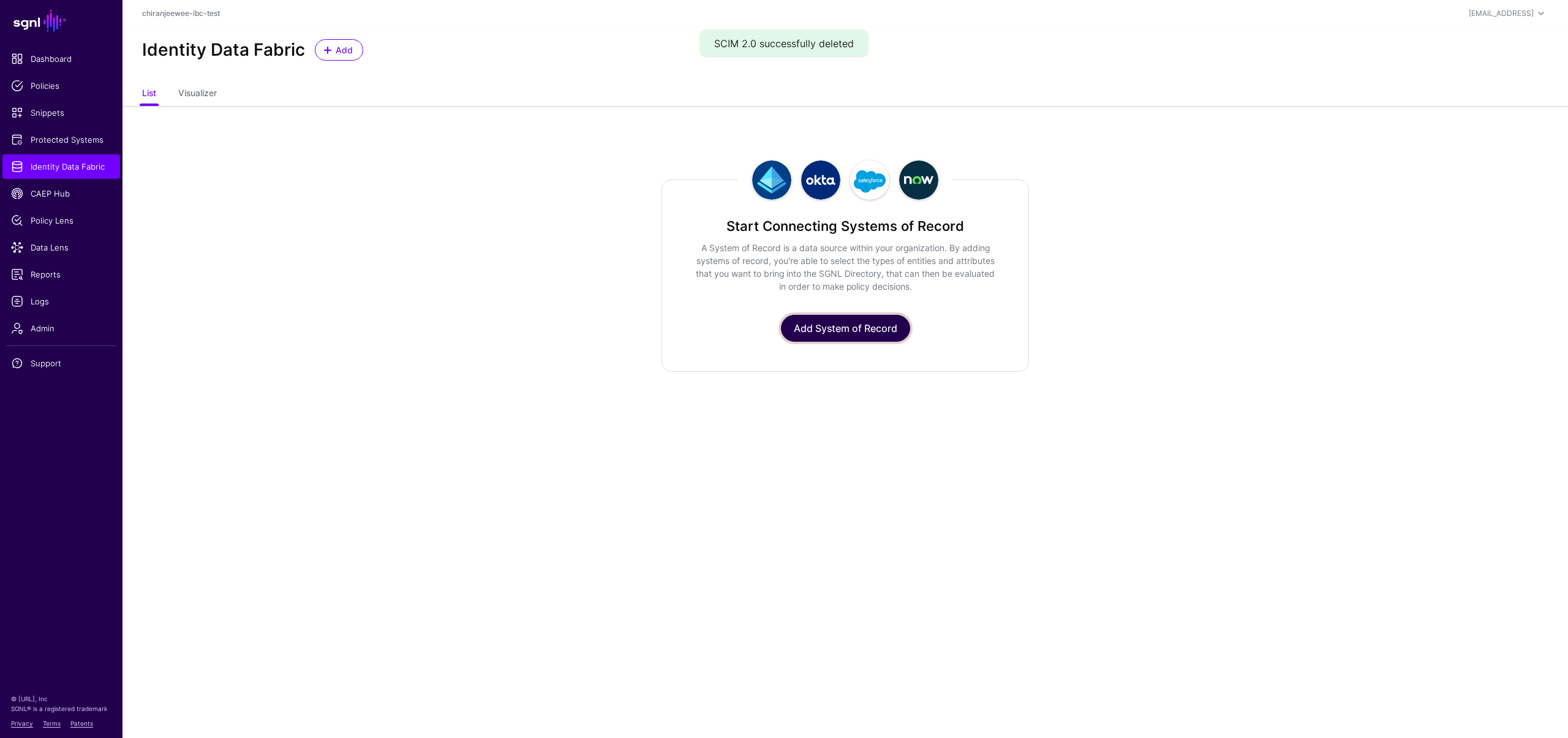
click at [883, 322] on link "Add System of Record" at bounding box center [845, 328] width 129 height 27
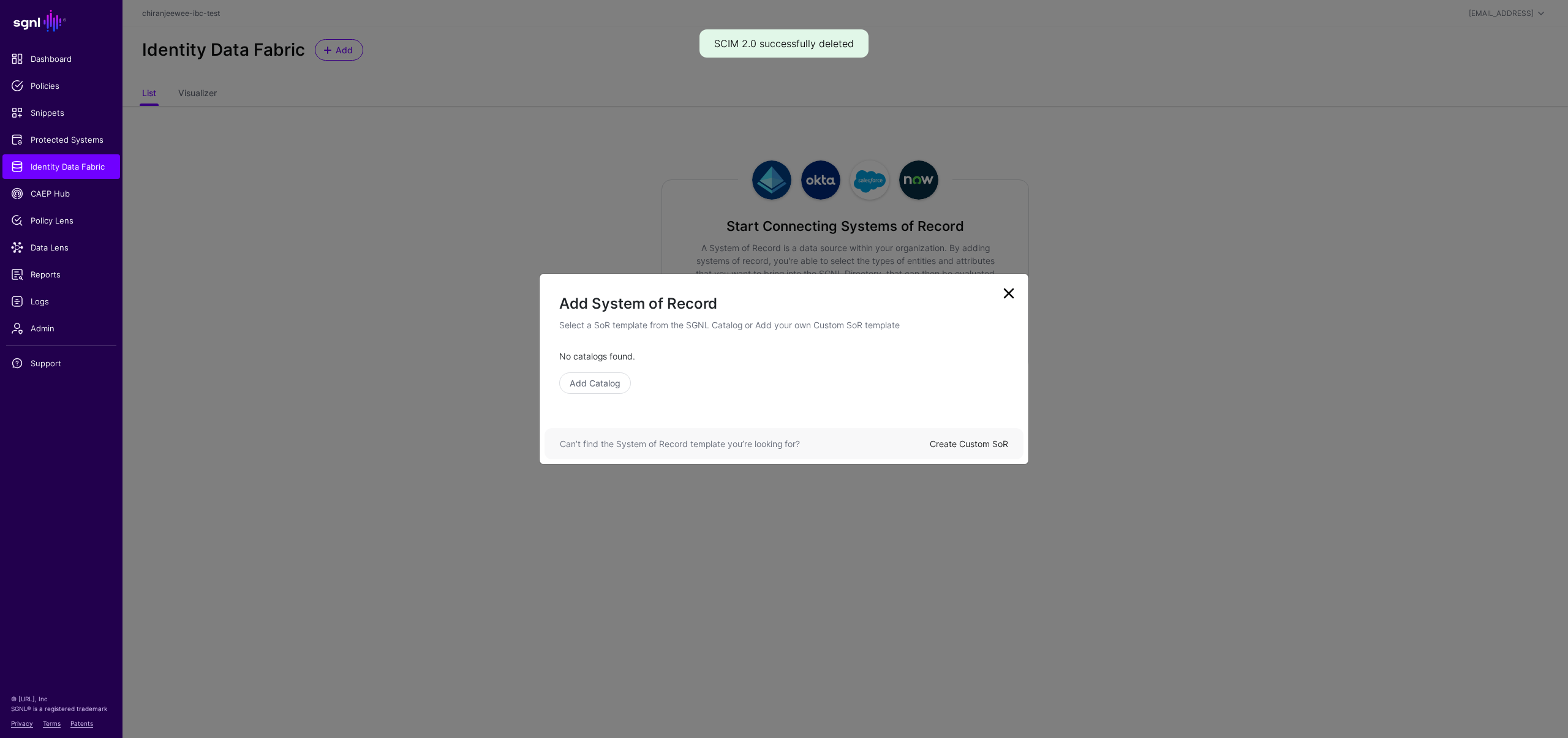
click at [993, 444] on link "Create Custom SoR" at bounding box center [969, 444] width 79 height 11
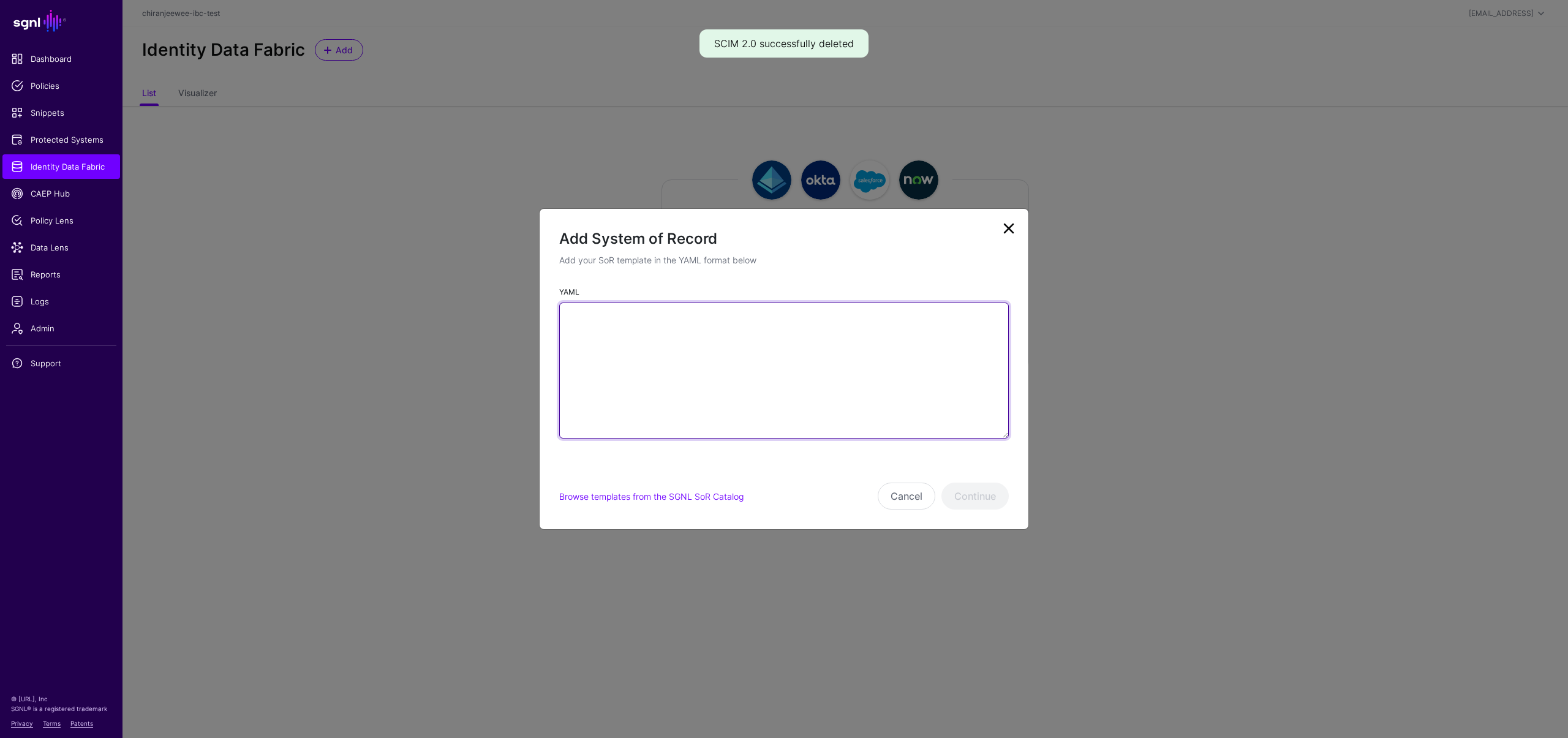
click at [691, 358] on textarea "YAML" at bounding box center [784, 371] width 449 height 136
paste textarea "**********"
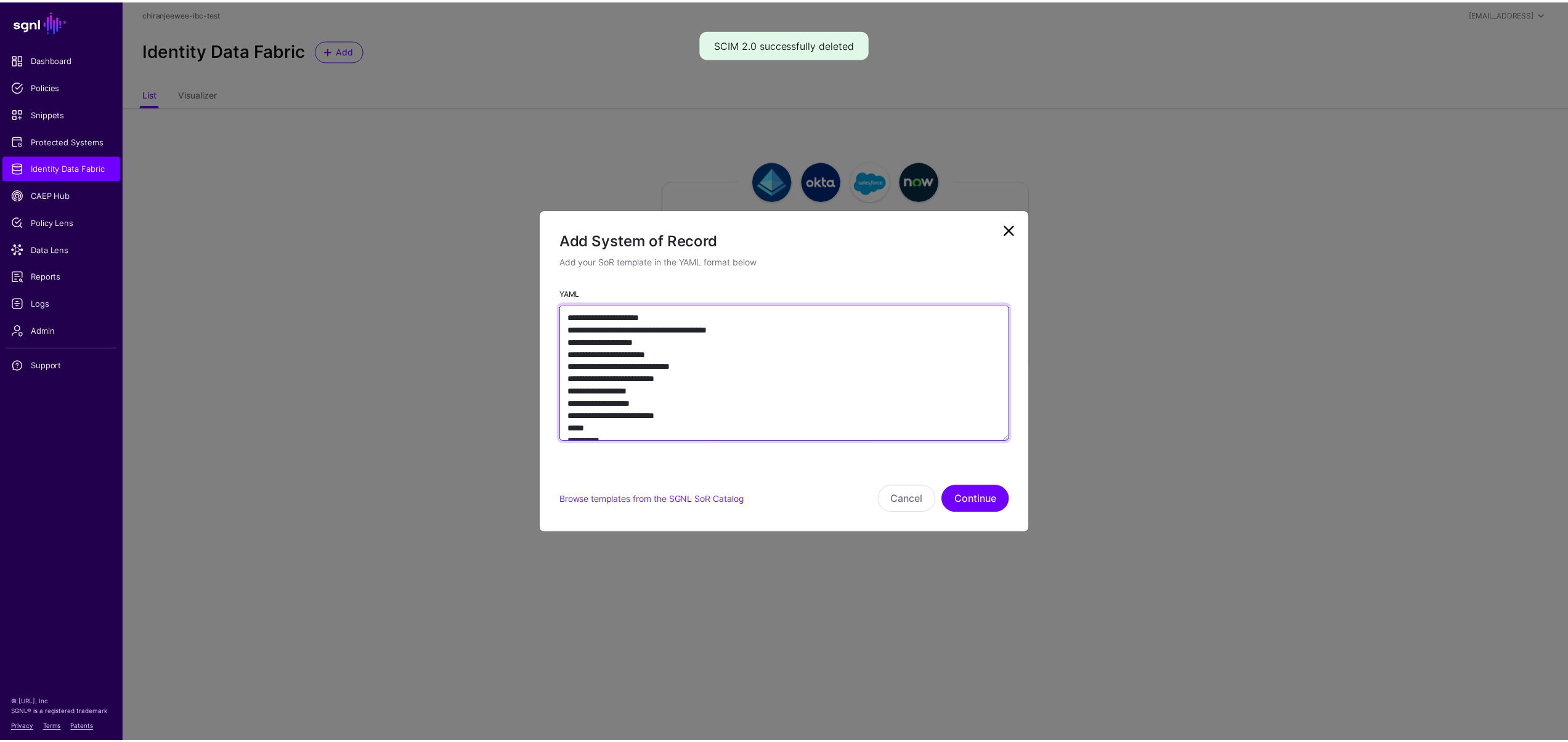
scroll to position [5463, 0]
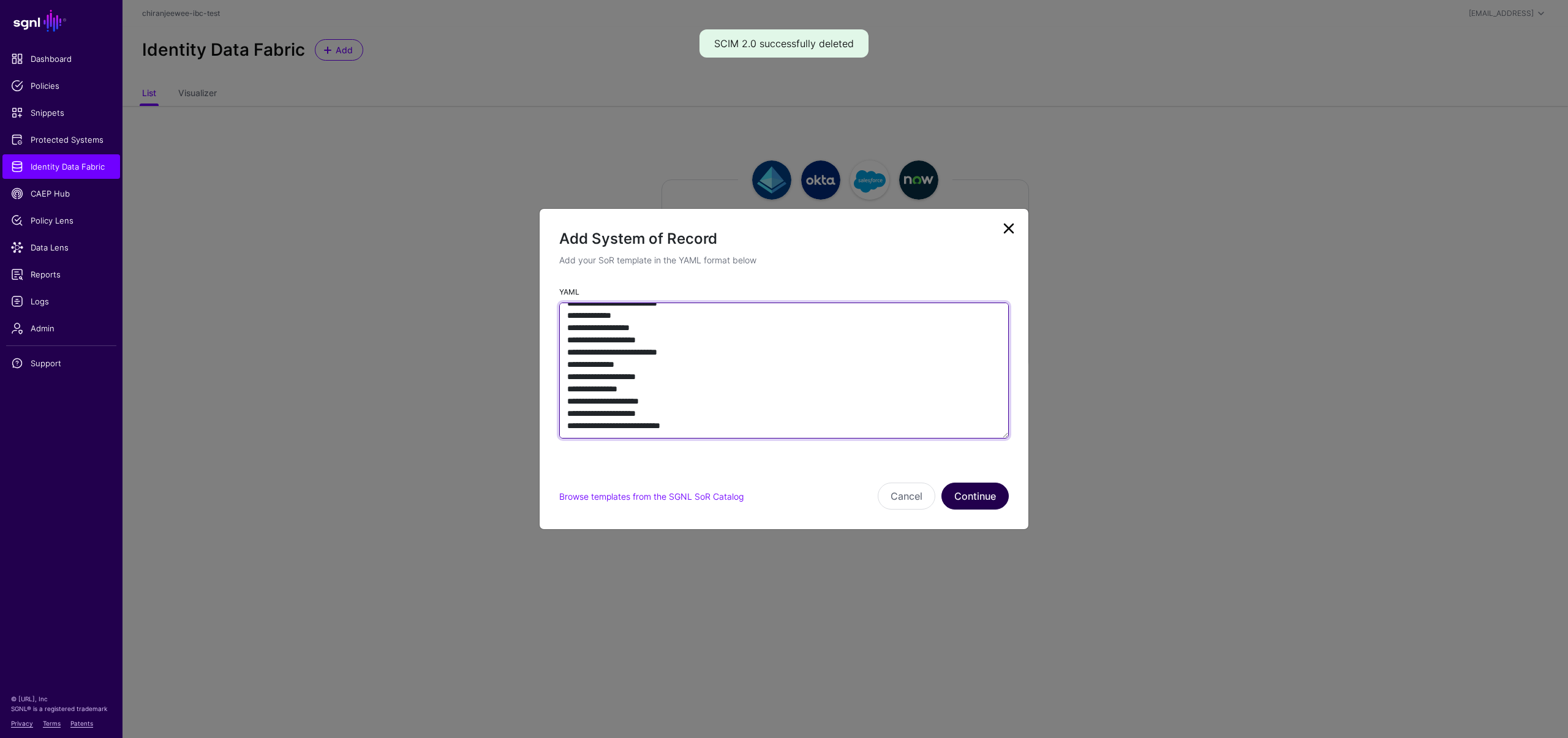
type textarea "**********"
click at [986, 499] on button "Continue" at bounding box center [975, 496] width 67 height 27
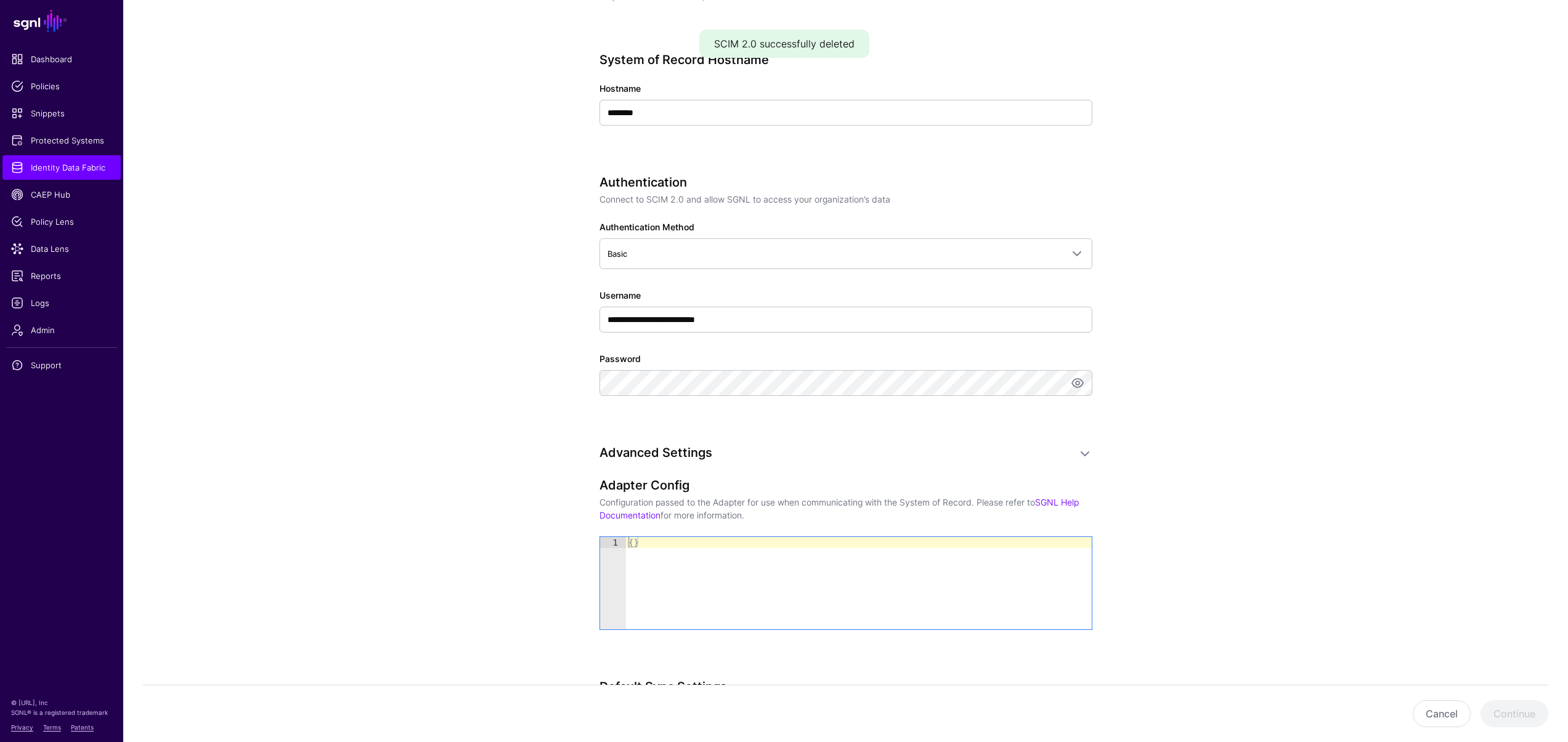
scroll to position [594, 0]
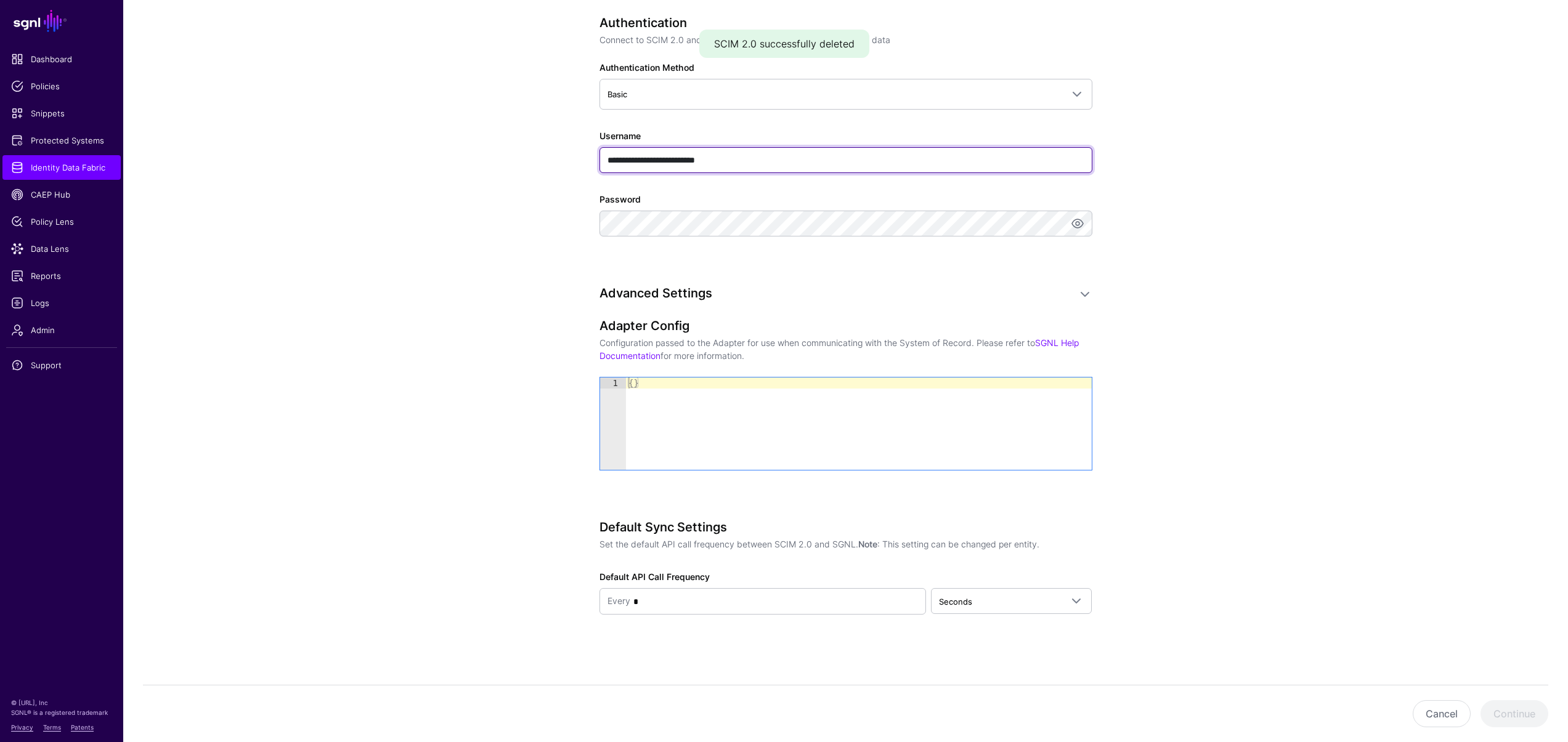
click at [766, 168] on input "**********" at bounding box center [846, 160] width 493 height 26
type input "****"
click at [530, 270] on app-datasources-details-form "**********" at bounding box center [845, 122] width 1445 height 1241
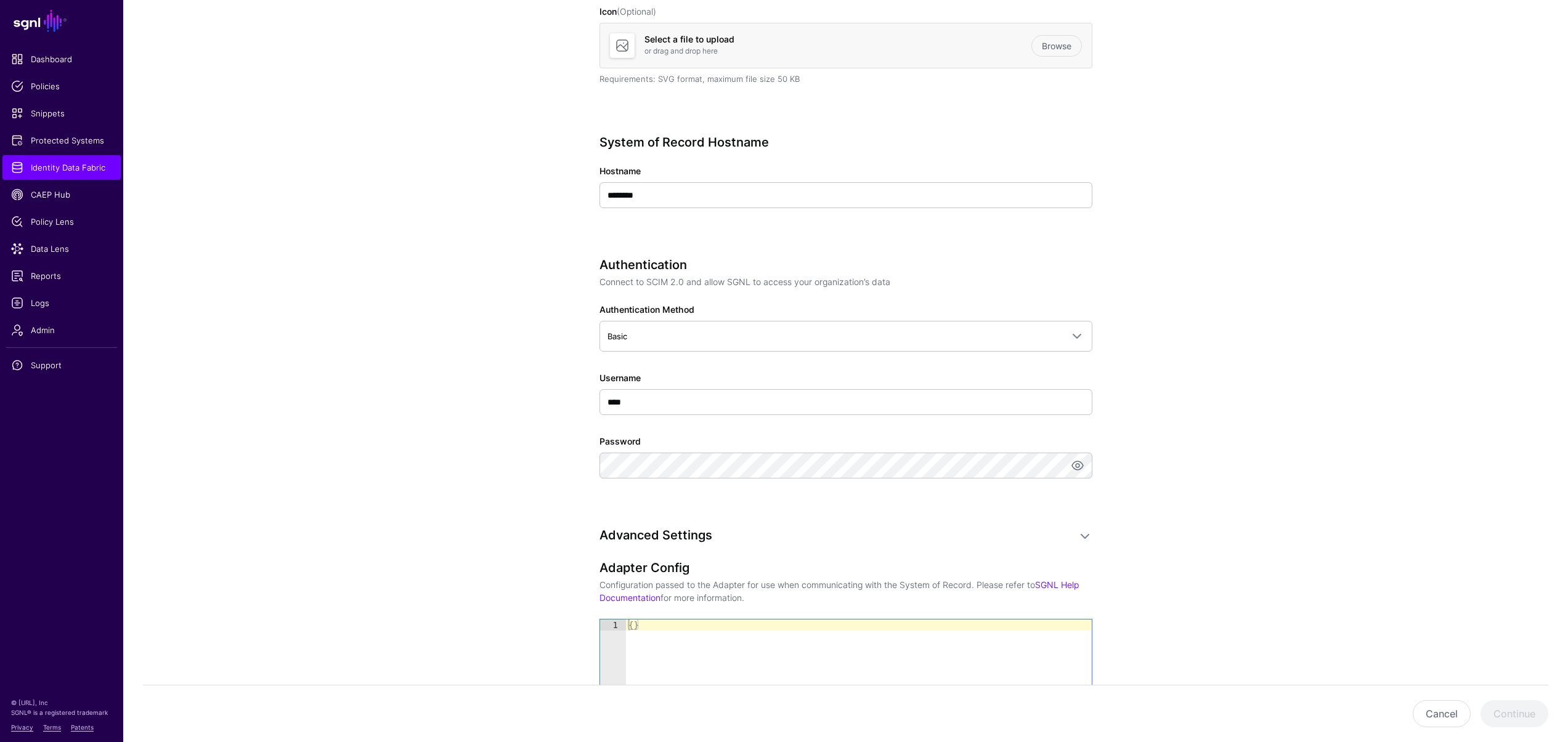
scroll to position [425, 0]
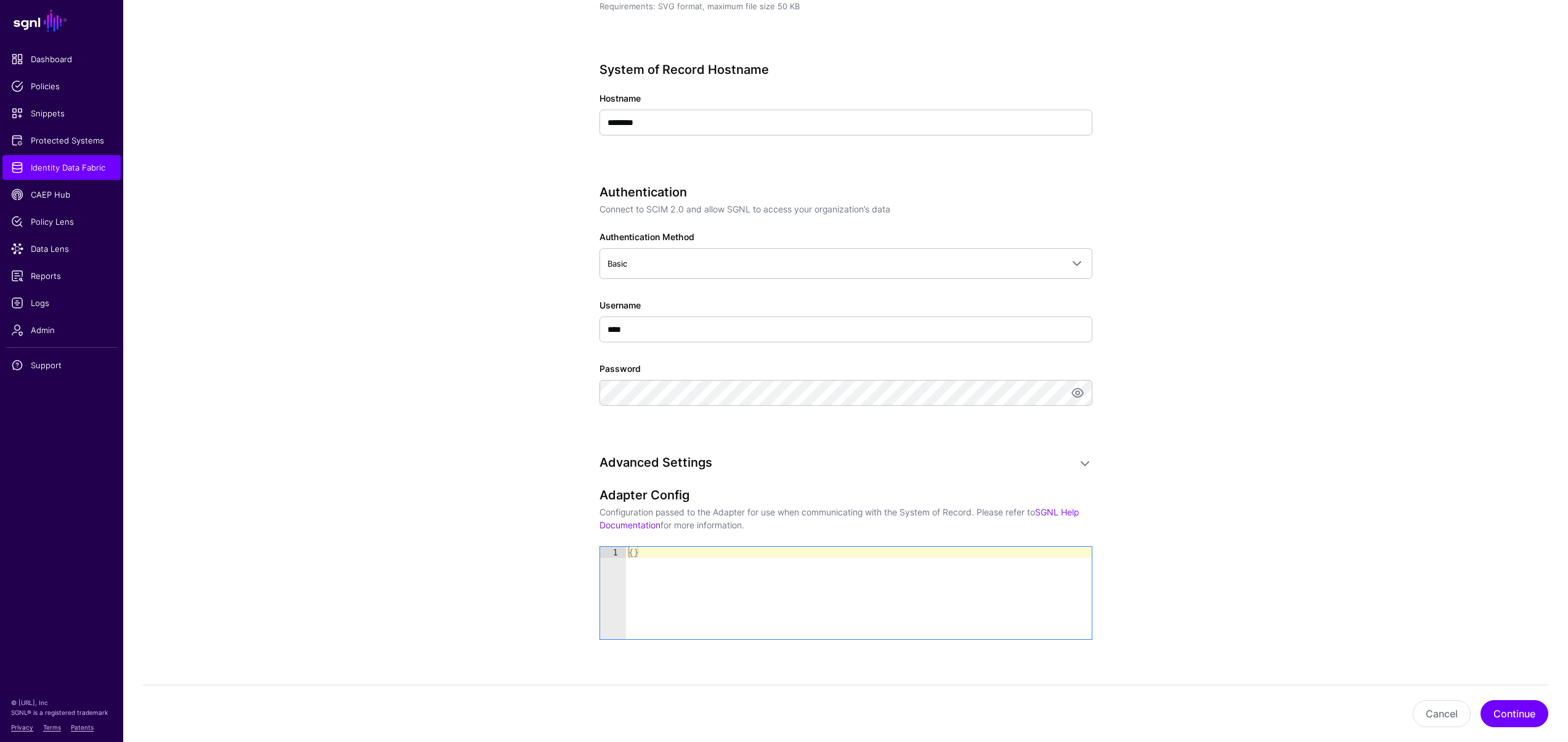
click at [553, 407] on app-datasources-details-form "**********" at bounding box center [845, 292] width 1445 height 1241
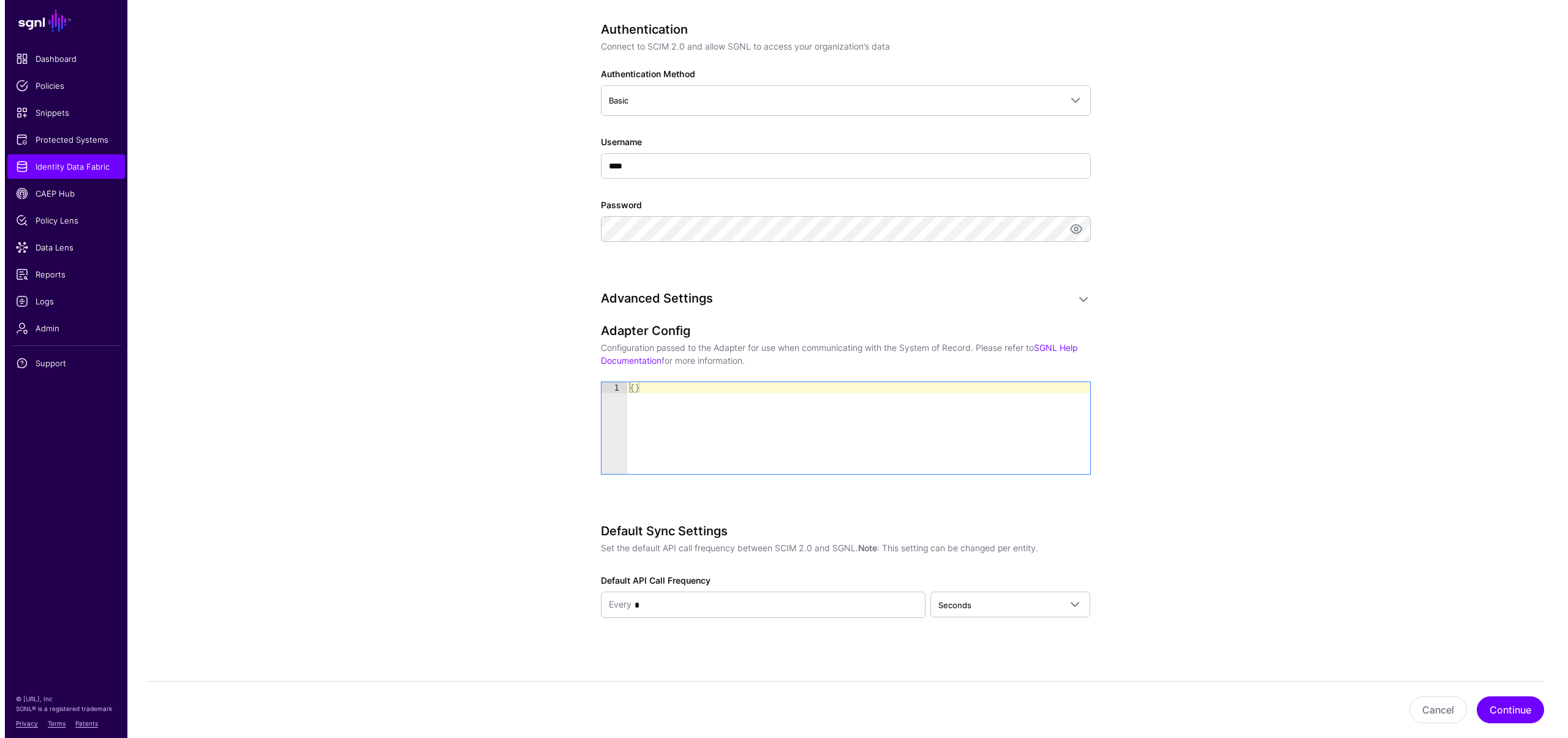
scroll to position [591, 0]
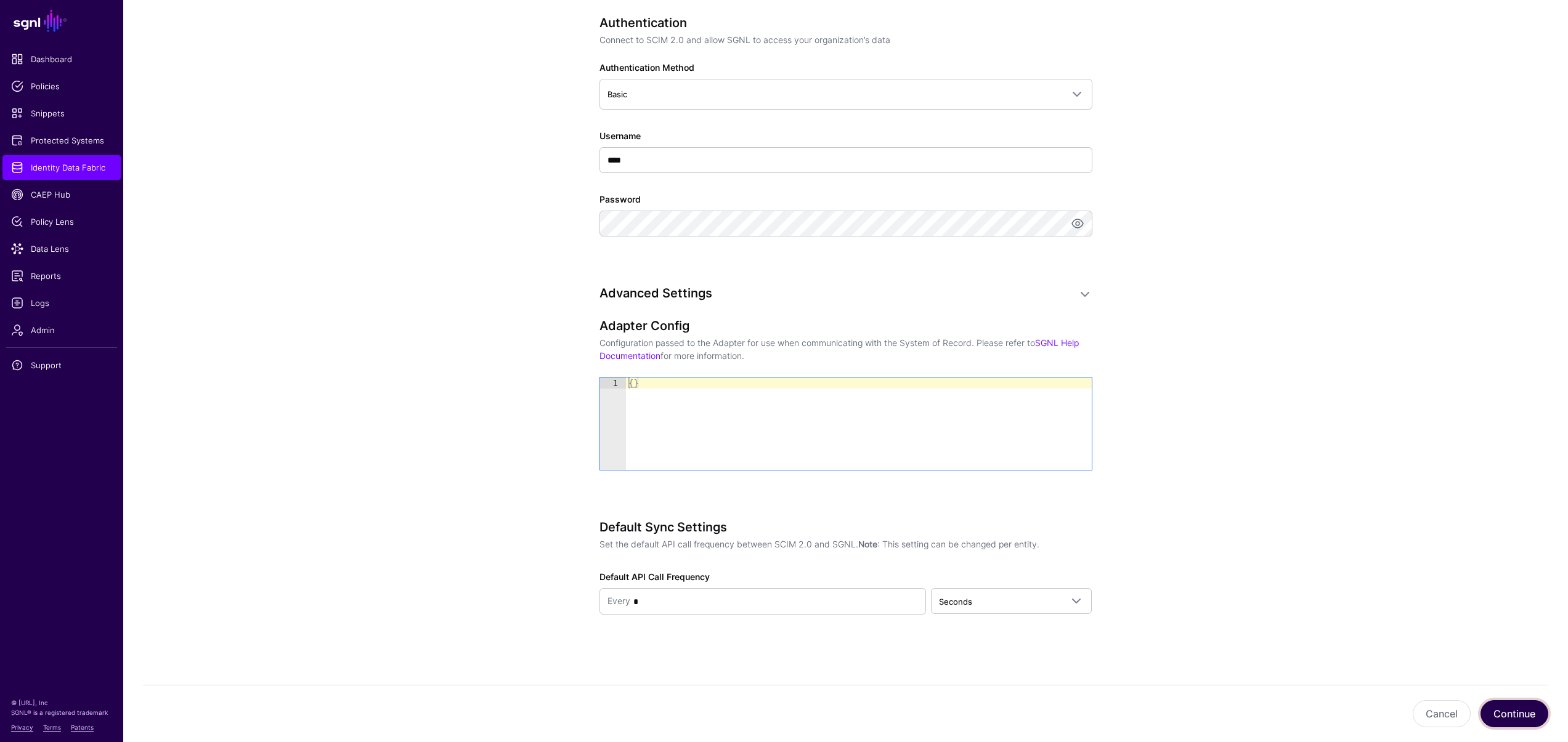
click at [1519, 711] on button "Continue" at bounding box center [1514, 714] width 68 height 27
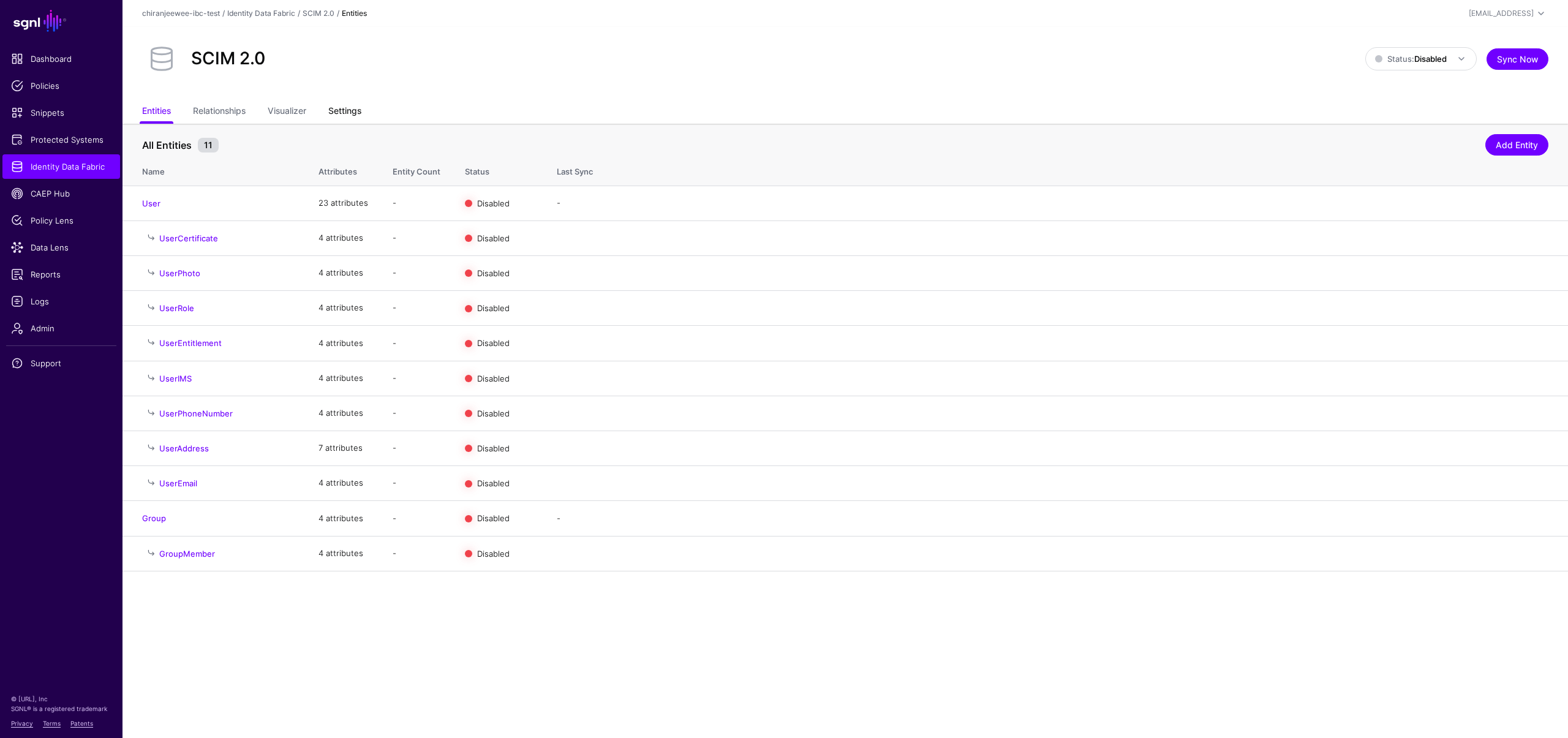
click at [352, 114] on link "Settings" at bounding box center [345, 112] width 33 height 23
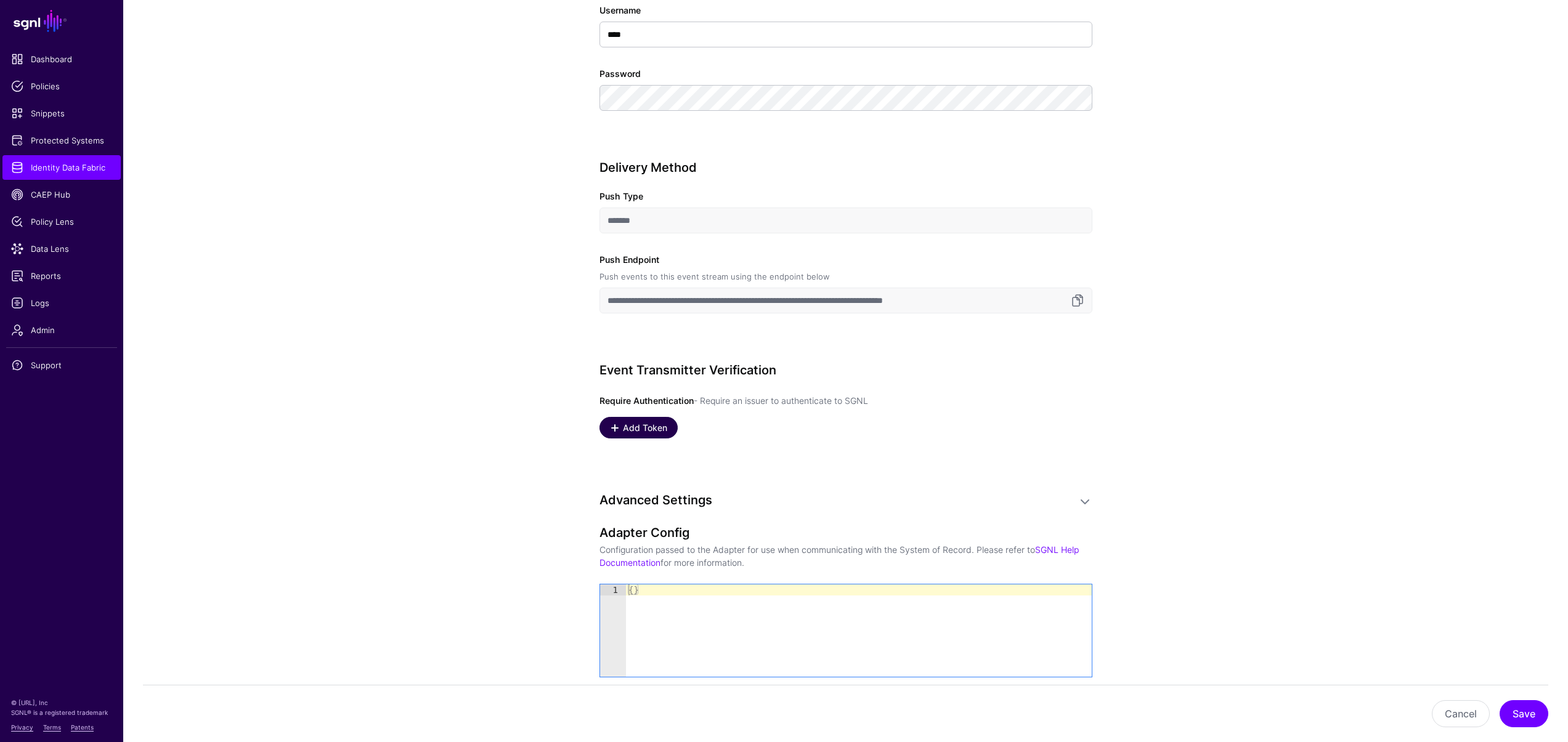
scroll to position [669, 0]
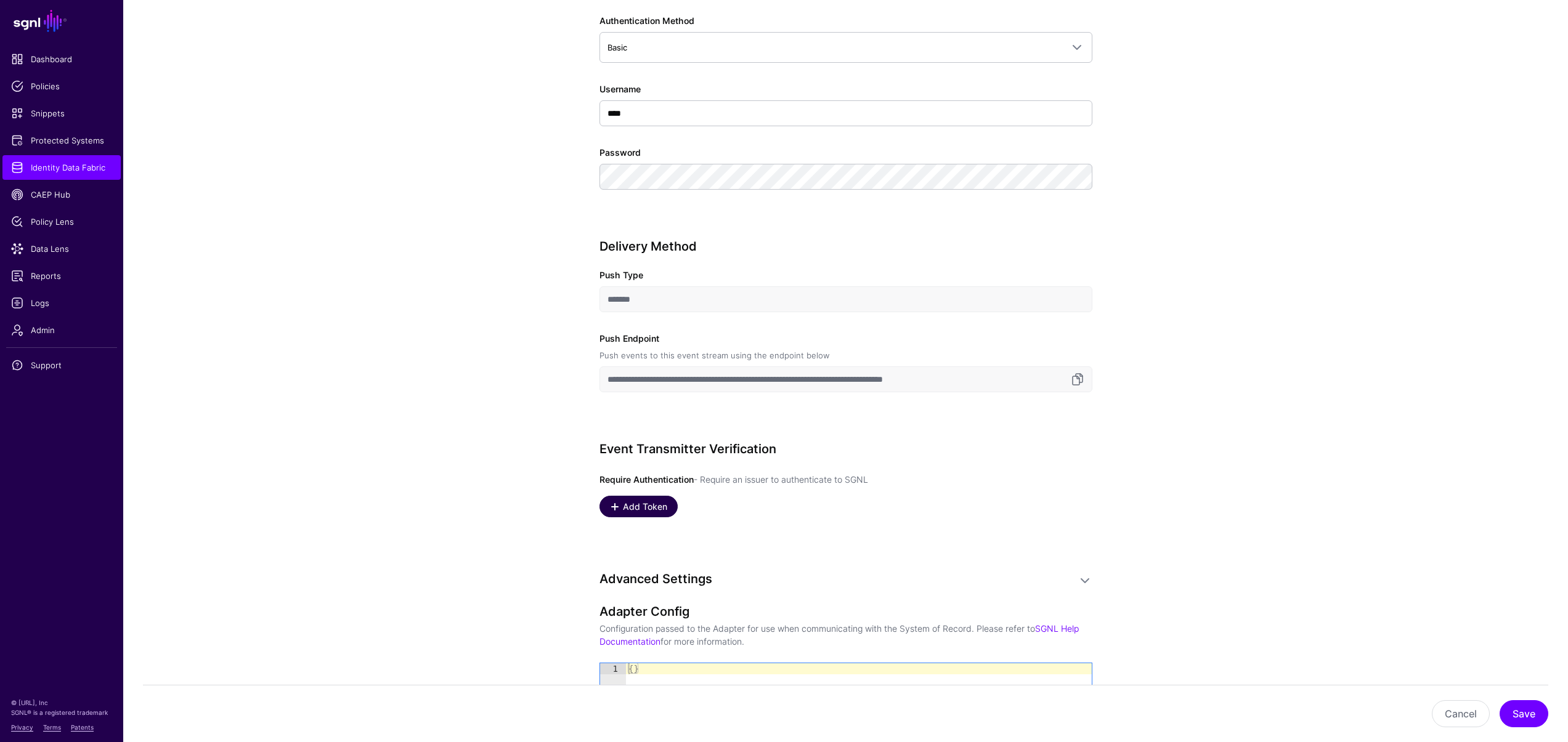
click at [654, 500] on span "Add Token" at bounding box center [644, 506] width 47 height 13
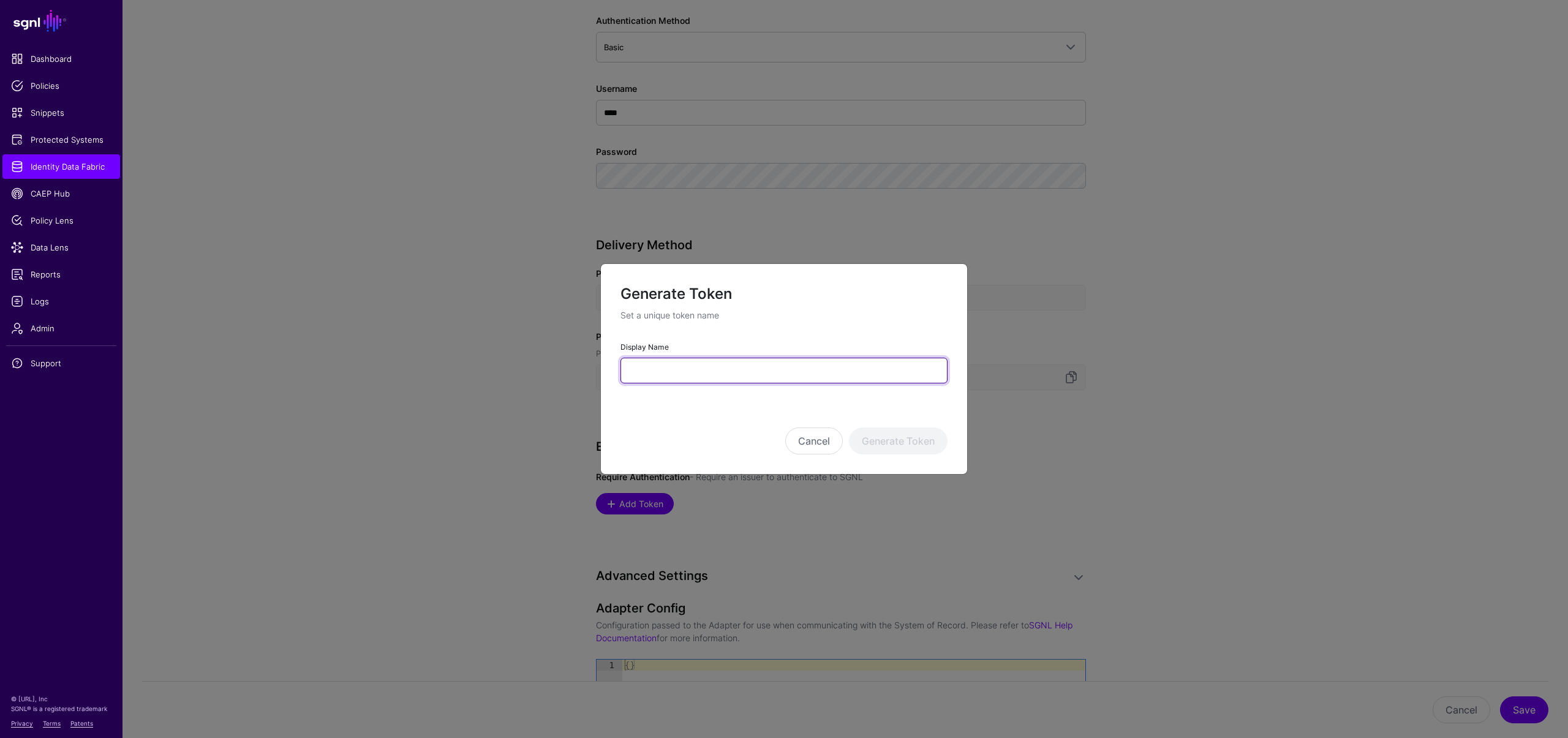
click at [682, 364] on input "Display Name" at bounding box center [784, 370] width 327 height 26
type input "*********"
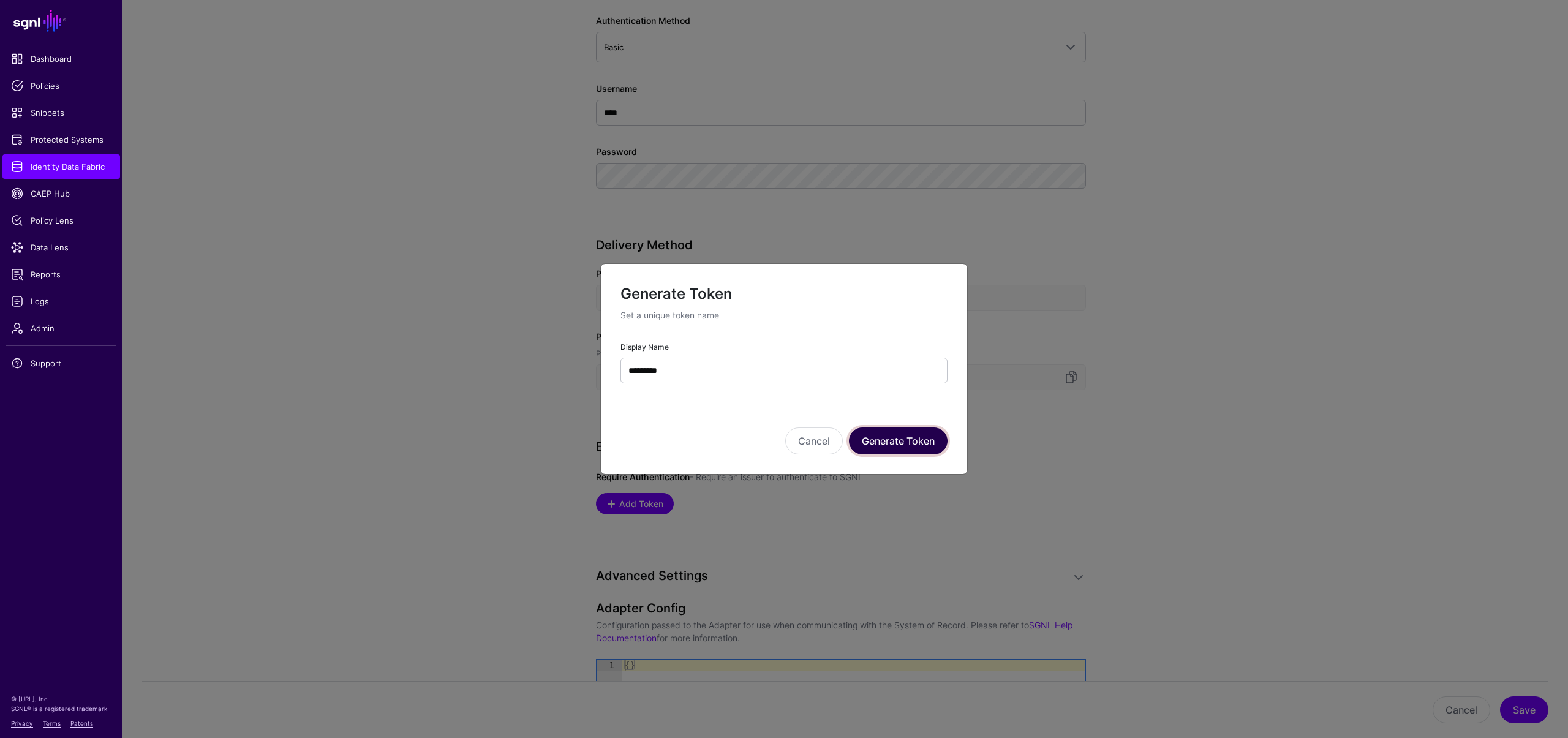
click at [905, 444] on button "Generate Token" at bounding box center [898, 441] width 98 height 27
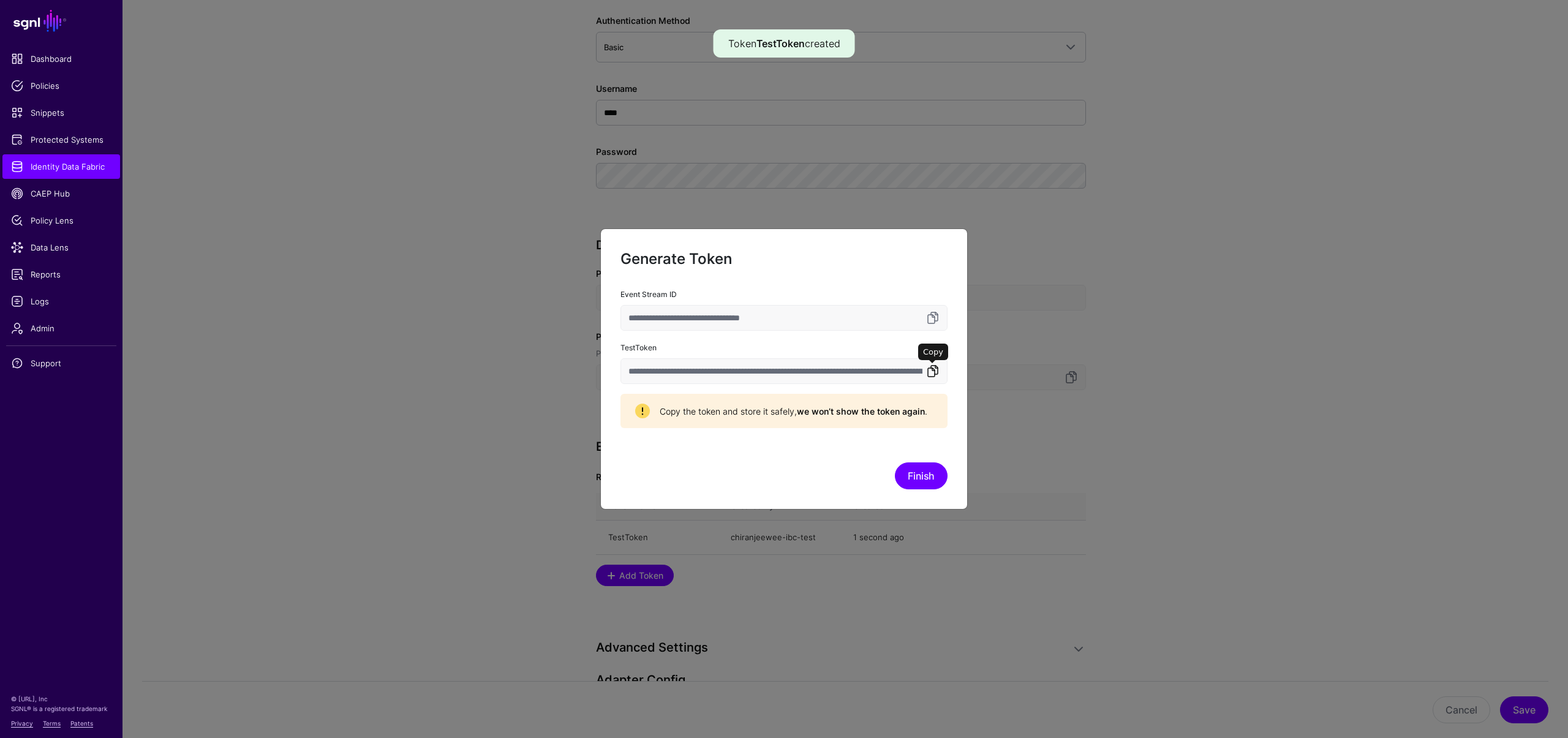
click at [930, 367] on link at bounding box center [933, 371] width 15 height 15
click at [930, 374] on link at bounding box center [933, 371] width 15 height 15
click at [931, 469] on button "Finish" at bounding box center [921, 476] width 53 height 27
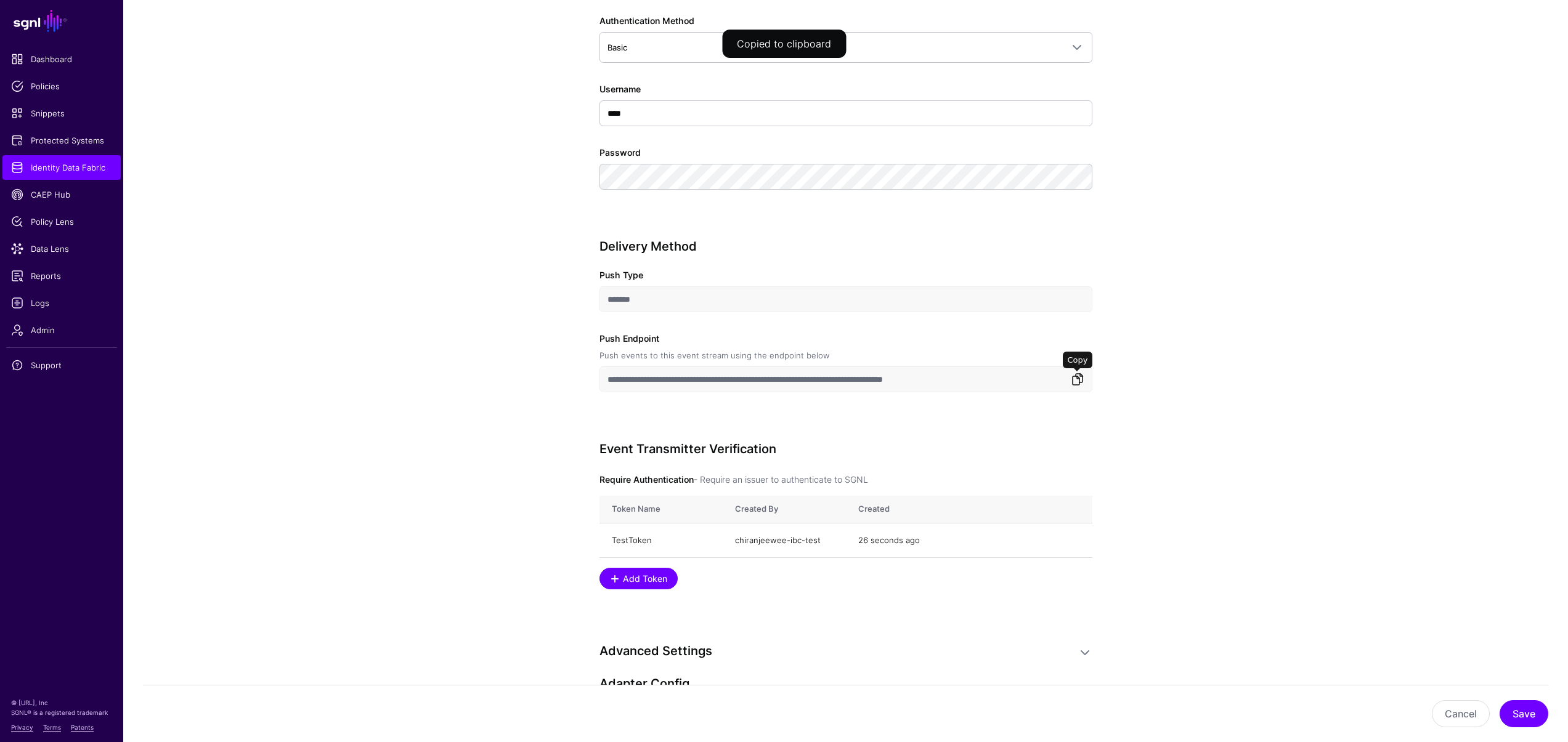
click at [1073, 379] on link at bounding box center [1077, 379] width 15 height 15
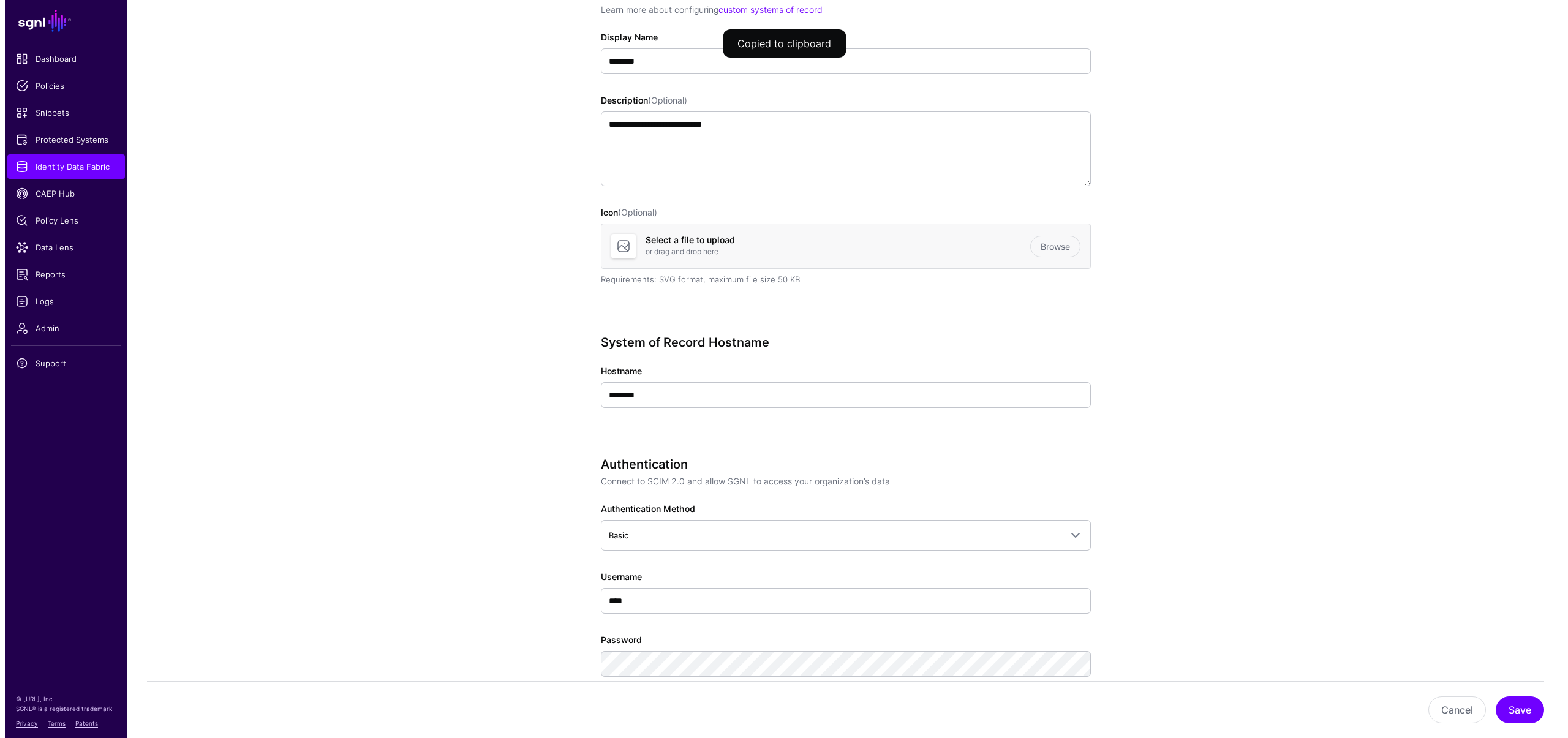
scroll to position [0, 0]
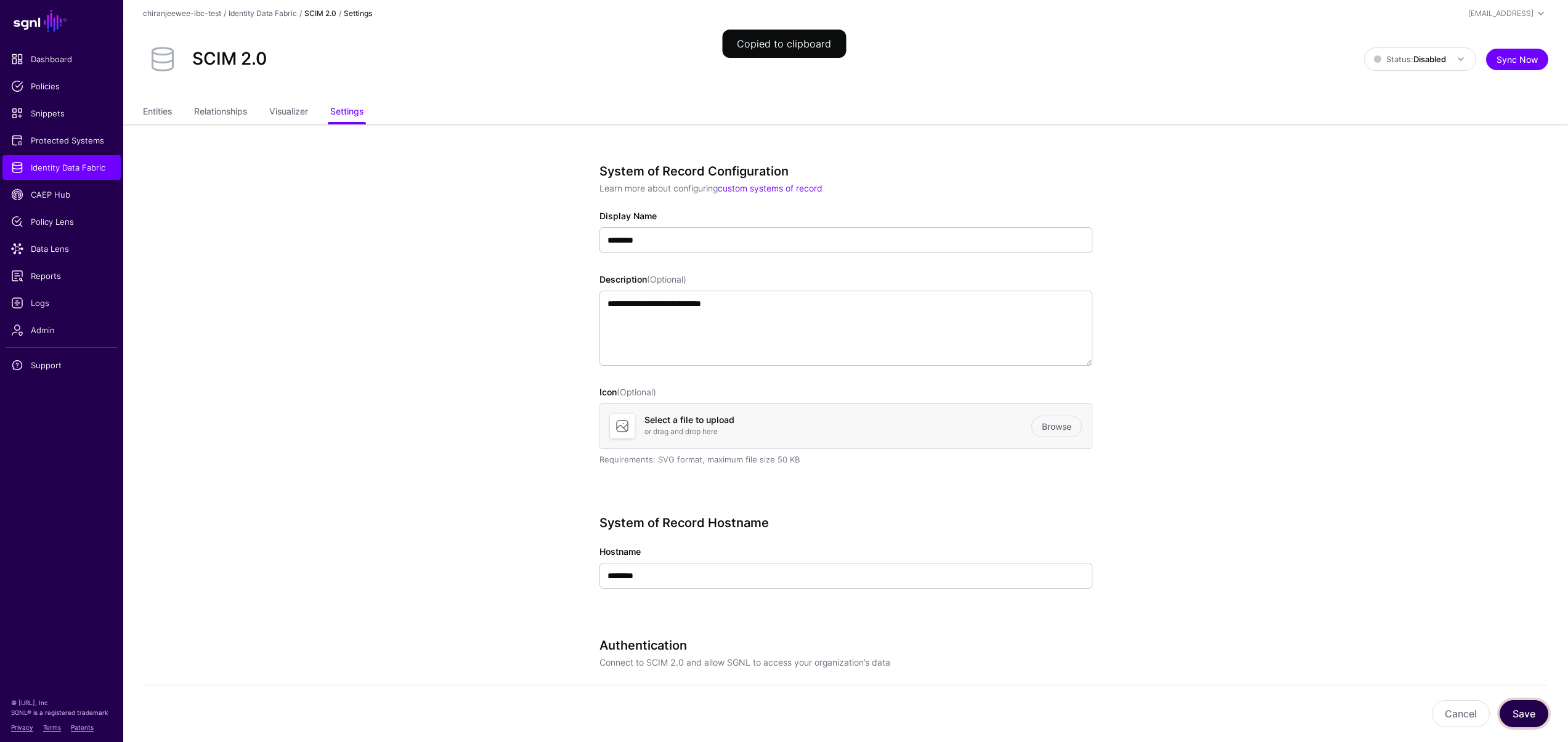
click at [1524, 716] on button "Save" at bounding box center [1524, 714] width 49 height 27
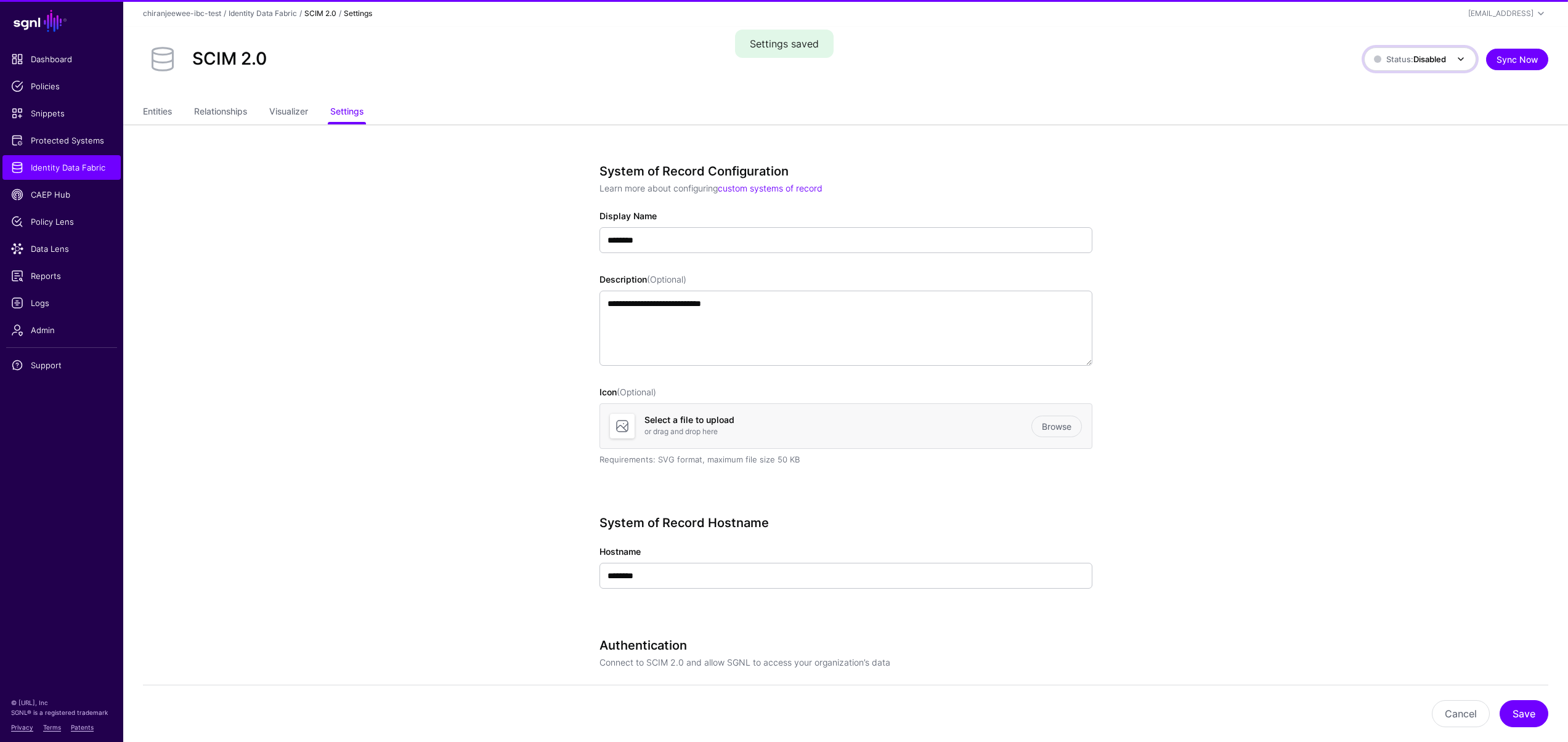
click at [1408, 61] on span "Status: Disabled" at bounding box center [1410, 59] width 72 height 10
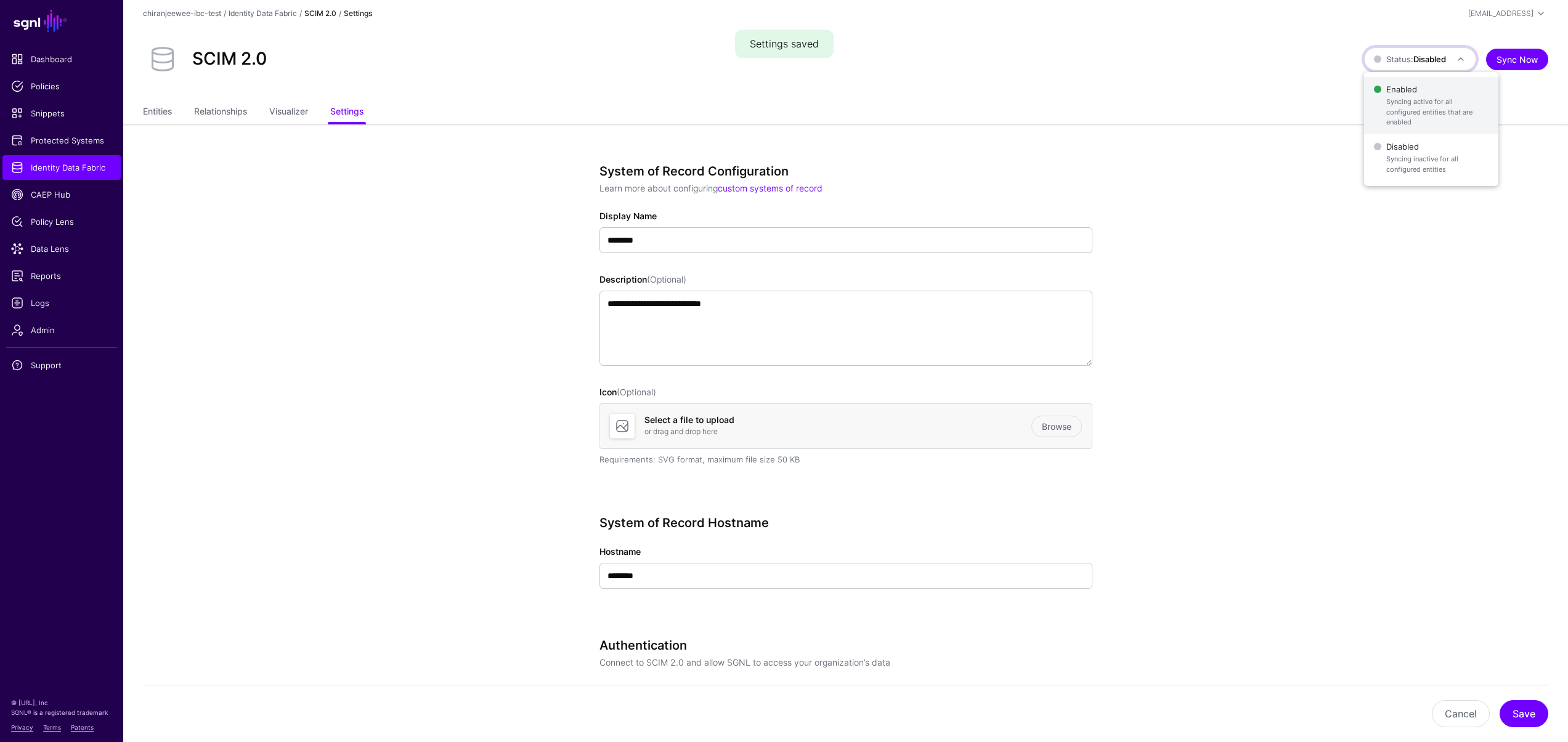
click at [1412, 85] on span "Enabled Syncing active for all configured entities that are enabled" at bounding box center [1432, 105] width 114 height 50
click at [157, 116] on link "Entities" at bounding box center [157, 112] width 29 height 23
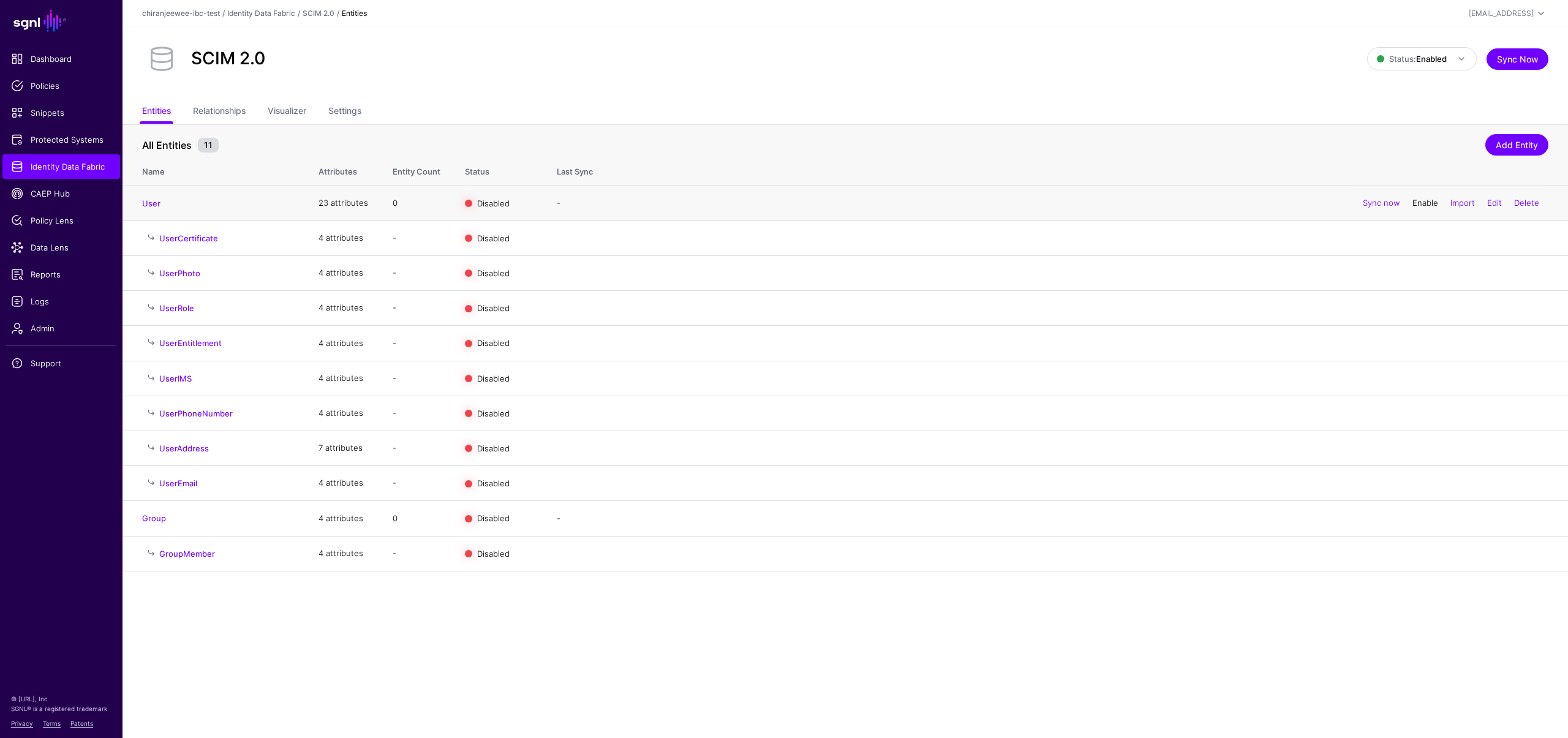
click at [1413, 202] on link "Enable" at bounding box center [1425, 203] width 26 height 10
click at [1424, 520] on link "Enable" at bounding box center [1425, 518] width 26 height 10
click at [60, 291] on link "Logs" at bounding box center [61, 301] width 118 height 25
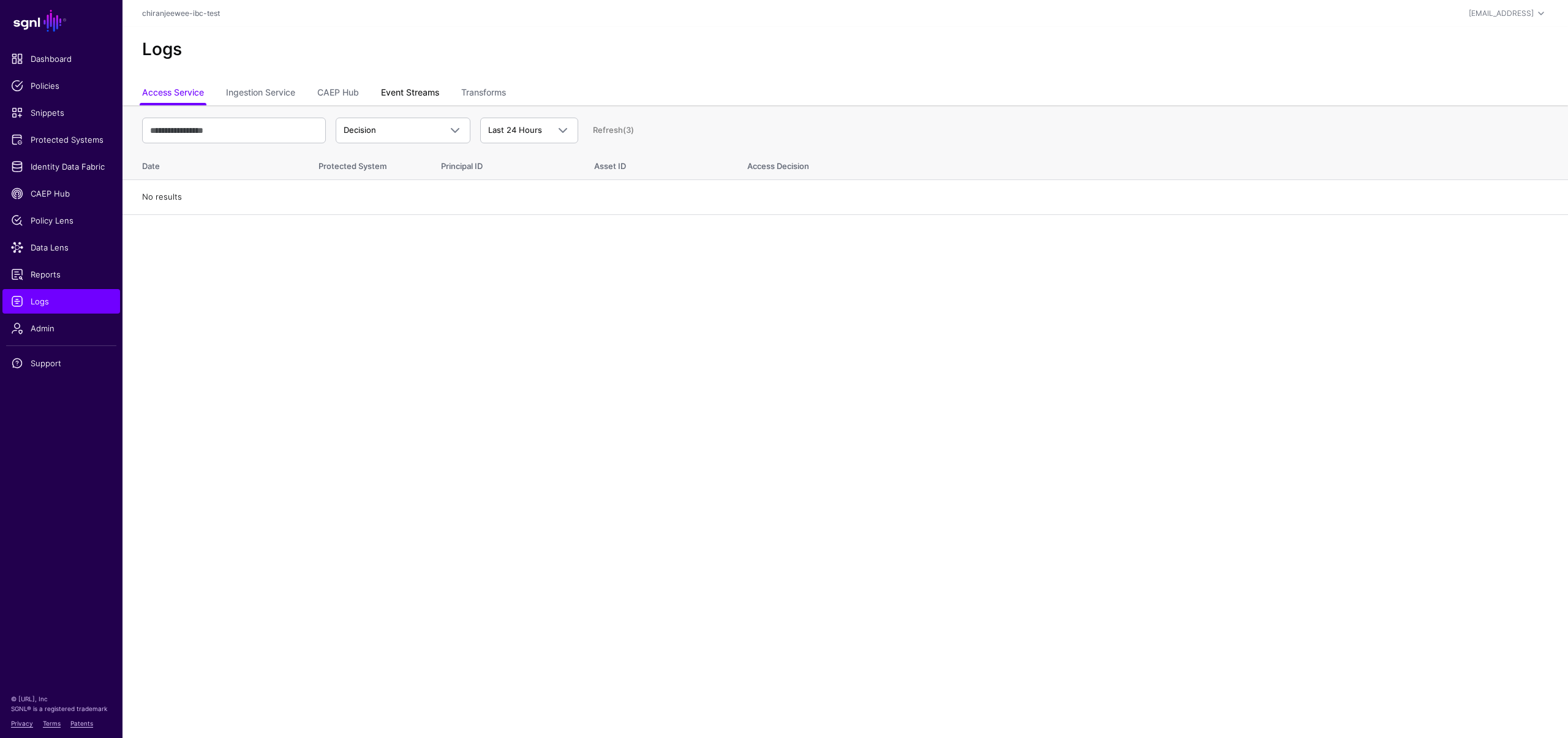
click at [420, 91] on link "Event Streams" at bounding box center [410, 93] width 58 height 23
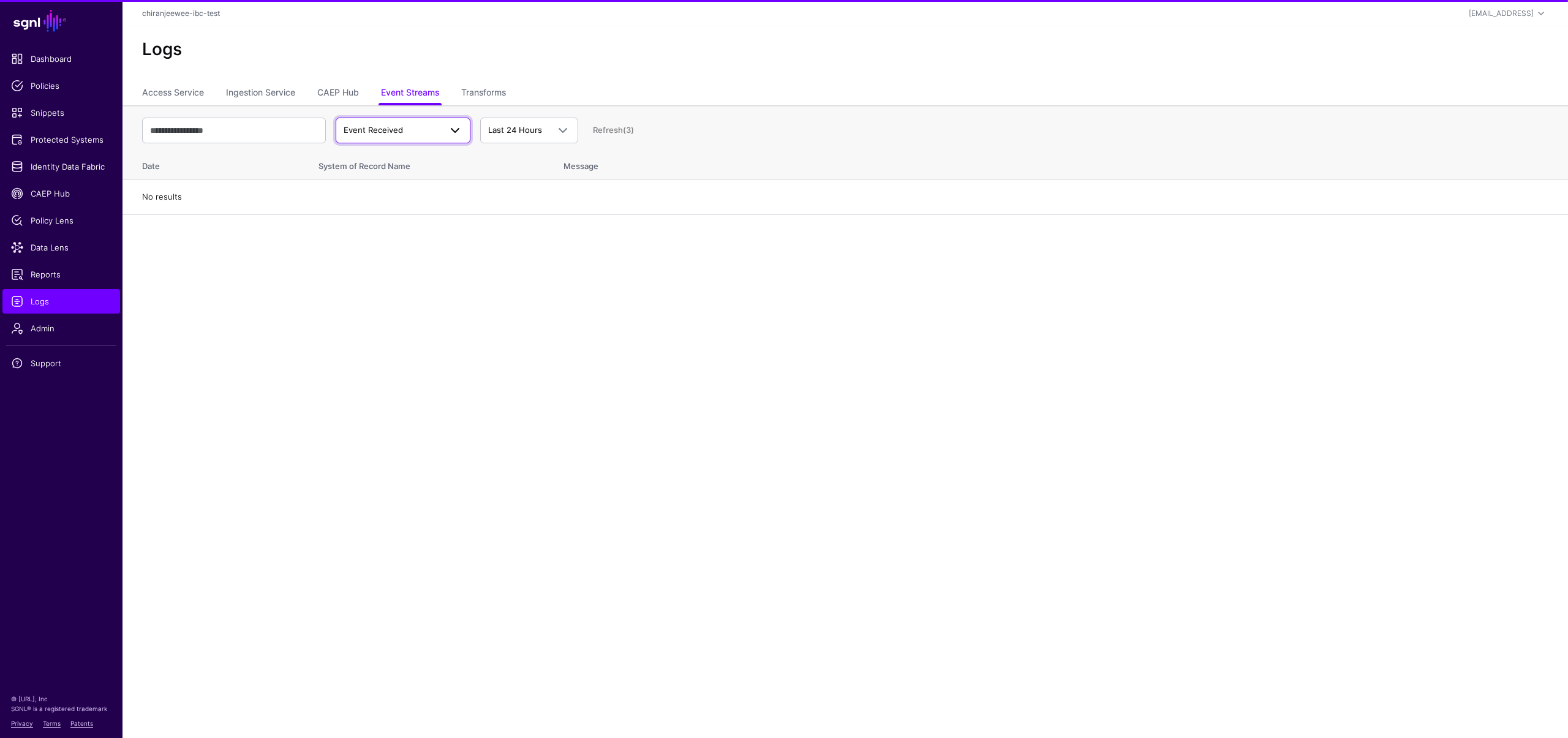
click at [420, 129] on span "Event Received" at bounding box center [392, 130] width 97 height 12
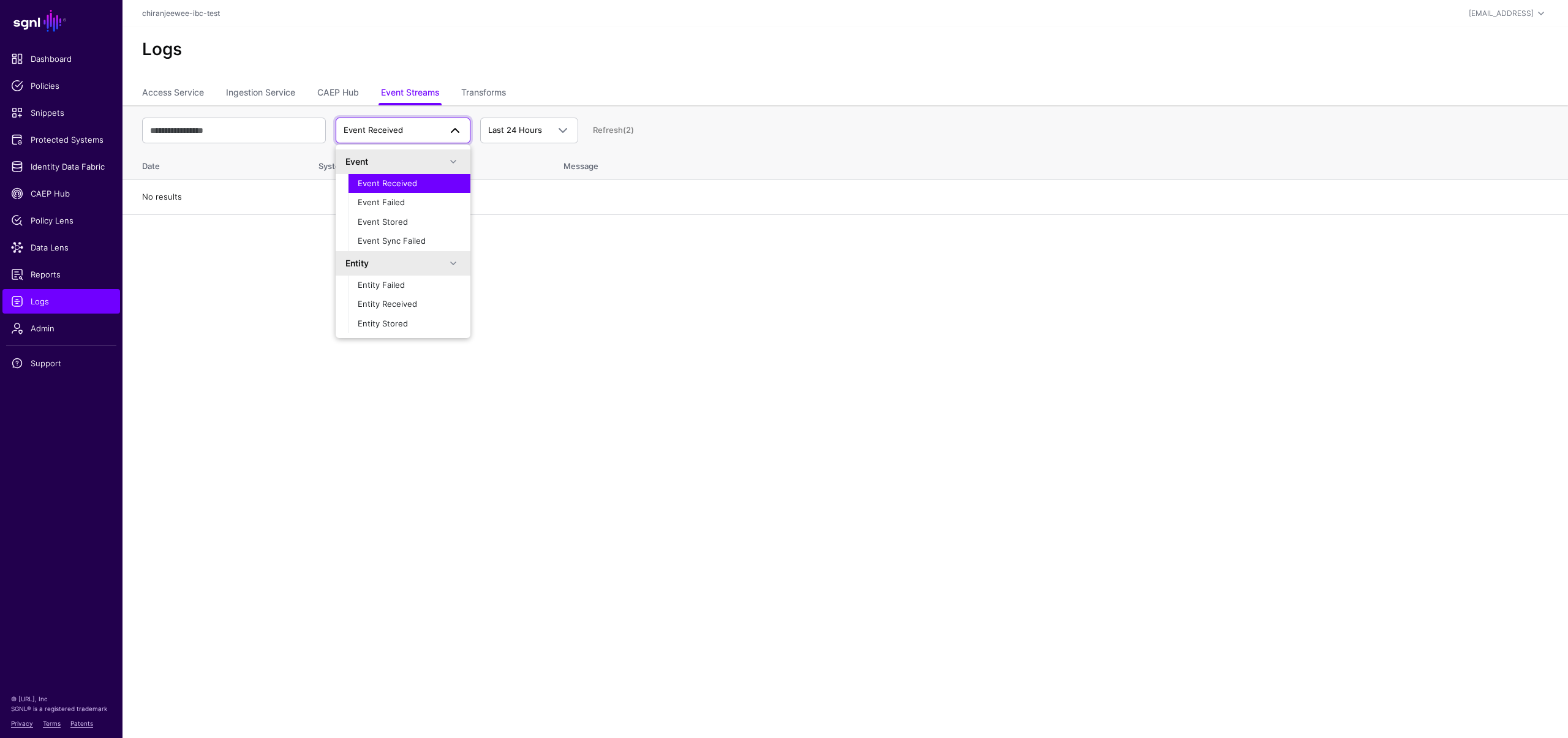
click at [420, 129] on span "Event Received" at bounding box center [392, 130] width 97 height 12
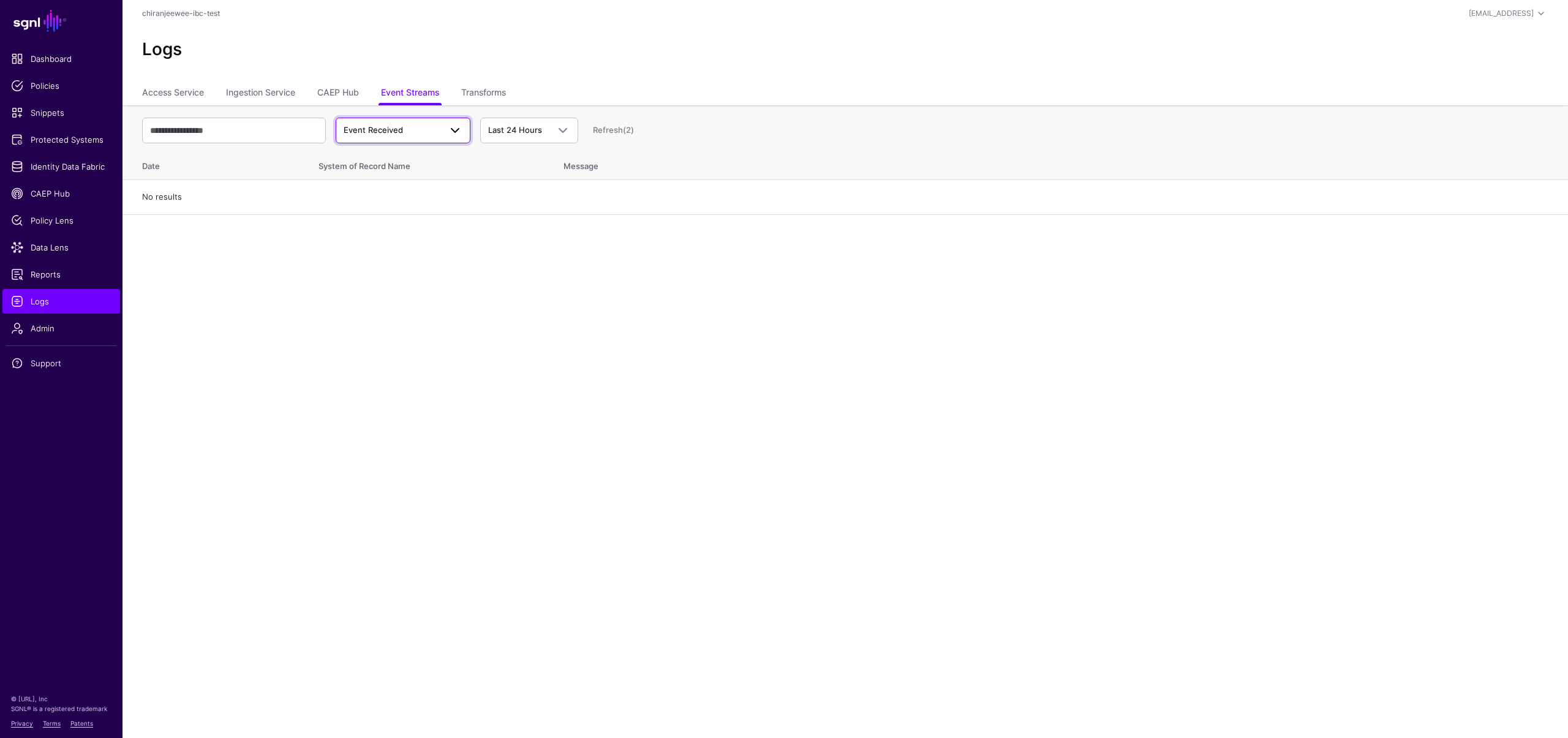
click at [420, 129] on span "Event Received" at bounding box center [392, 130] width 97 height 12
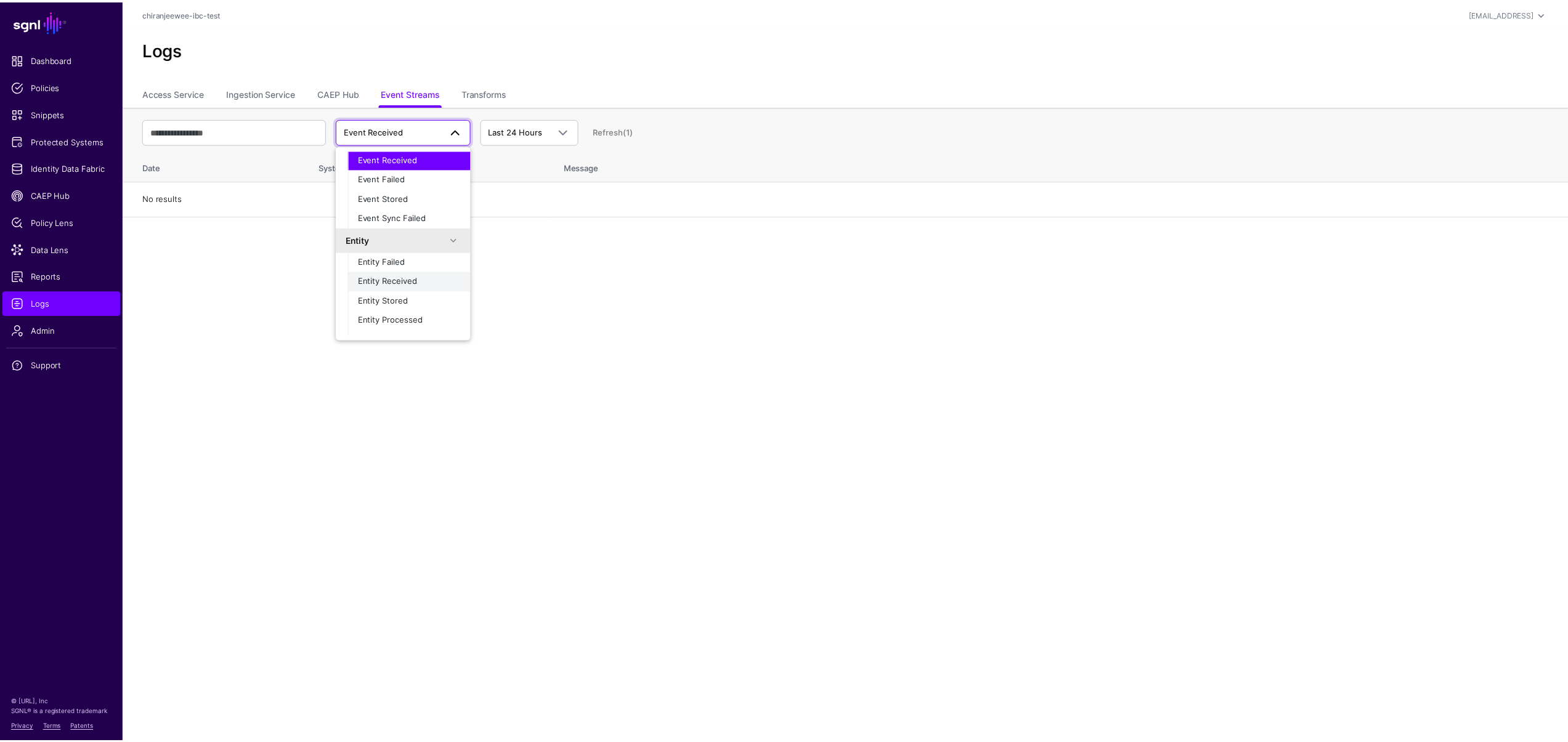
scroll to position [39, 0]
click at [406, 248] on span "Entity Failed" at bounding box center [383, 248] width 47 height 10
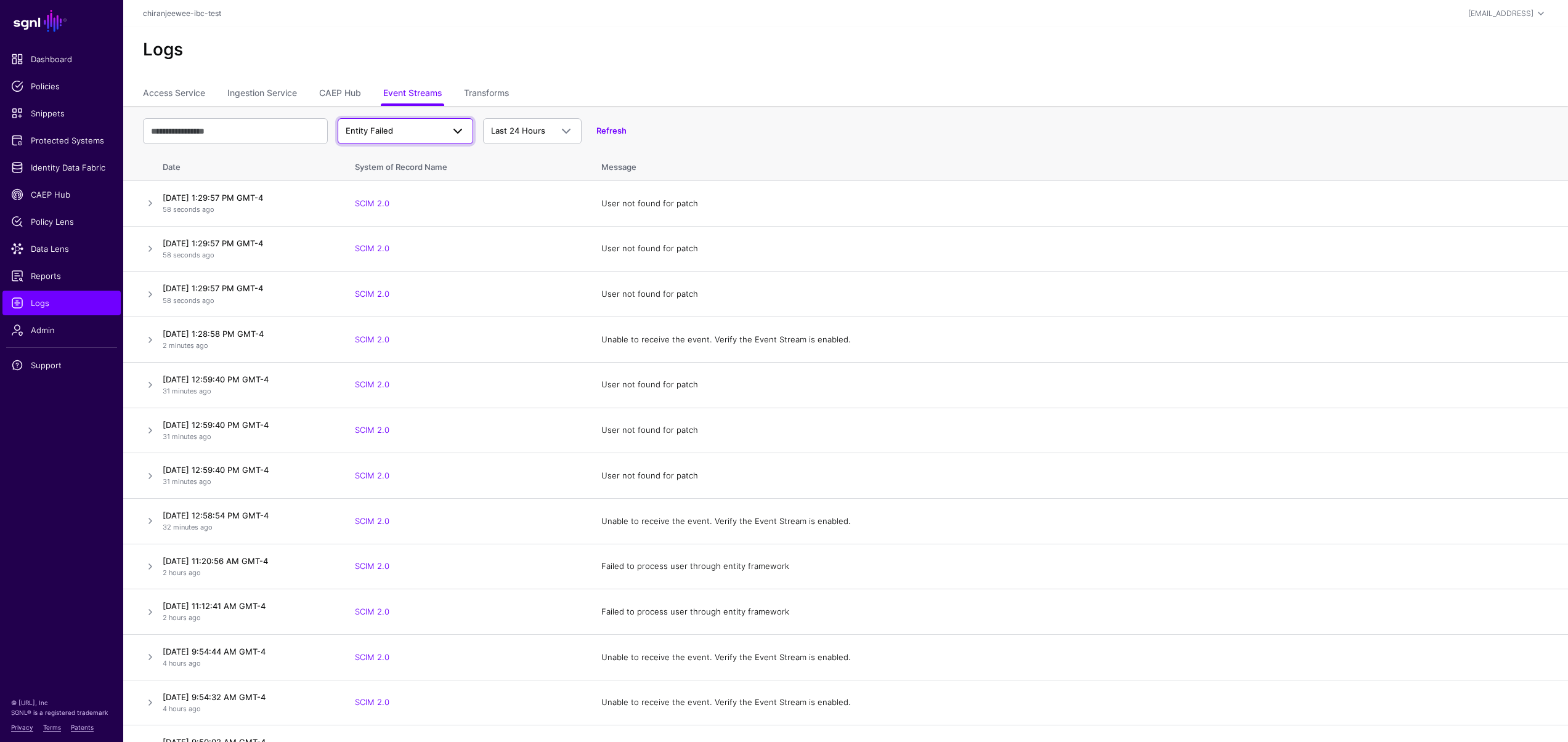
click at [387, 128] on span "Entity Failed" at bounding box center [369, 131] width 47 height 10
click at [412, 306] on span "Entity Received" at bounding box center [389, 306] width 60 height 10
click at [391, 130] on span "Entity Received" at bounding box center [375, 131] width 60 height 10
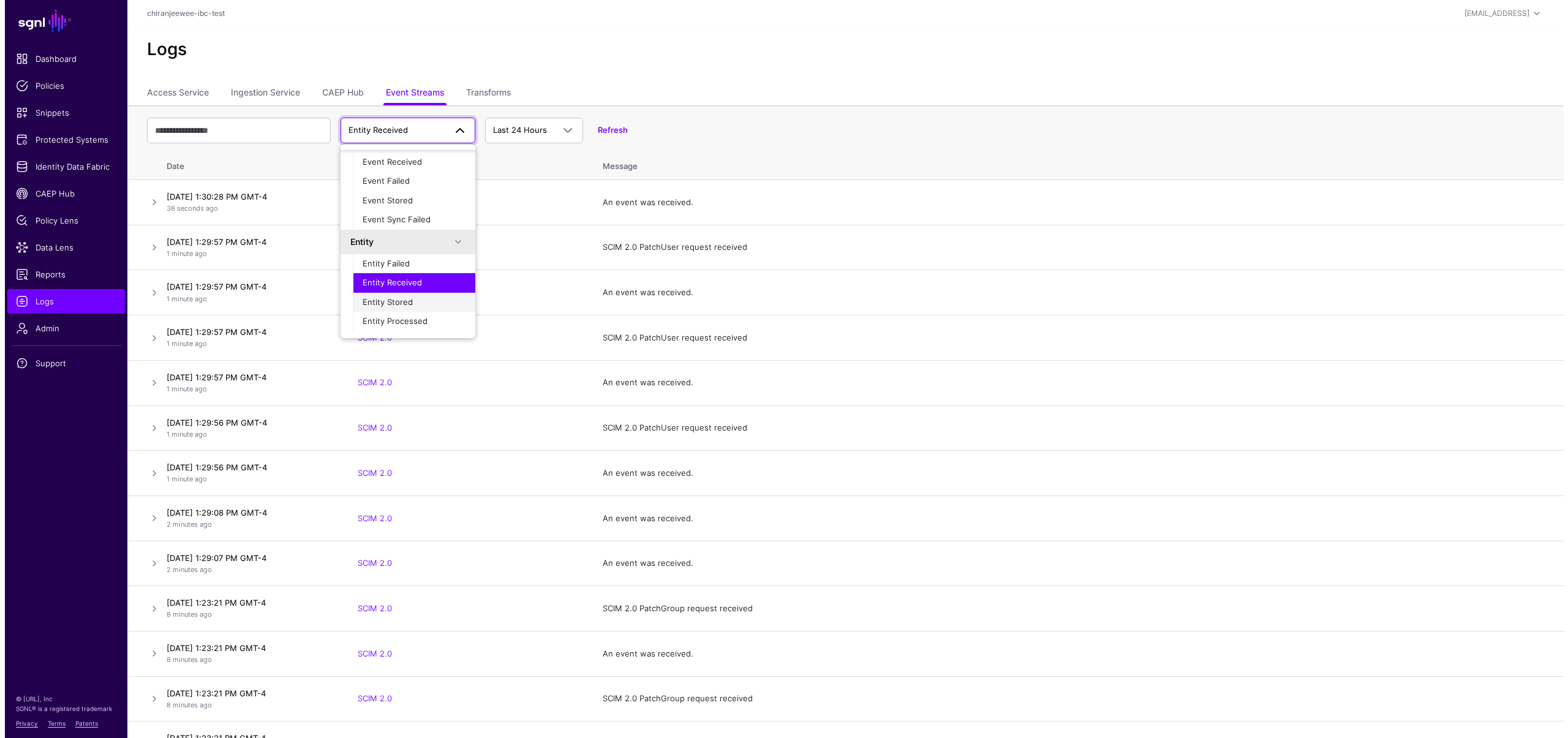
scroll to position [34, 0]
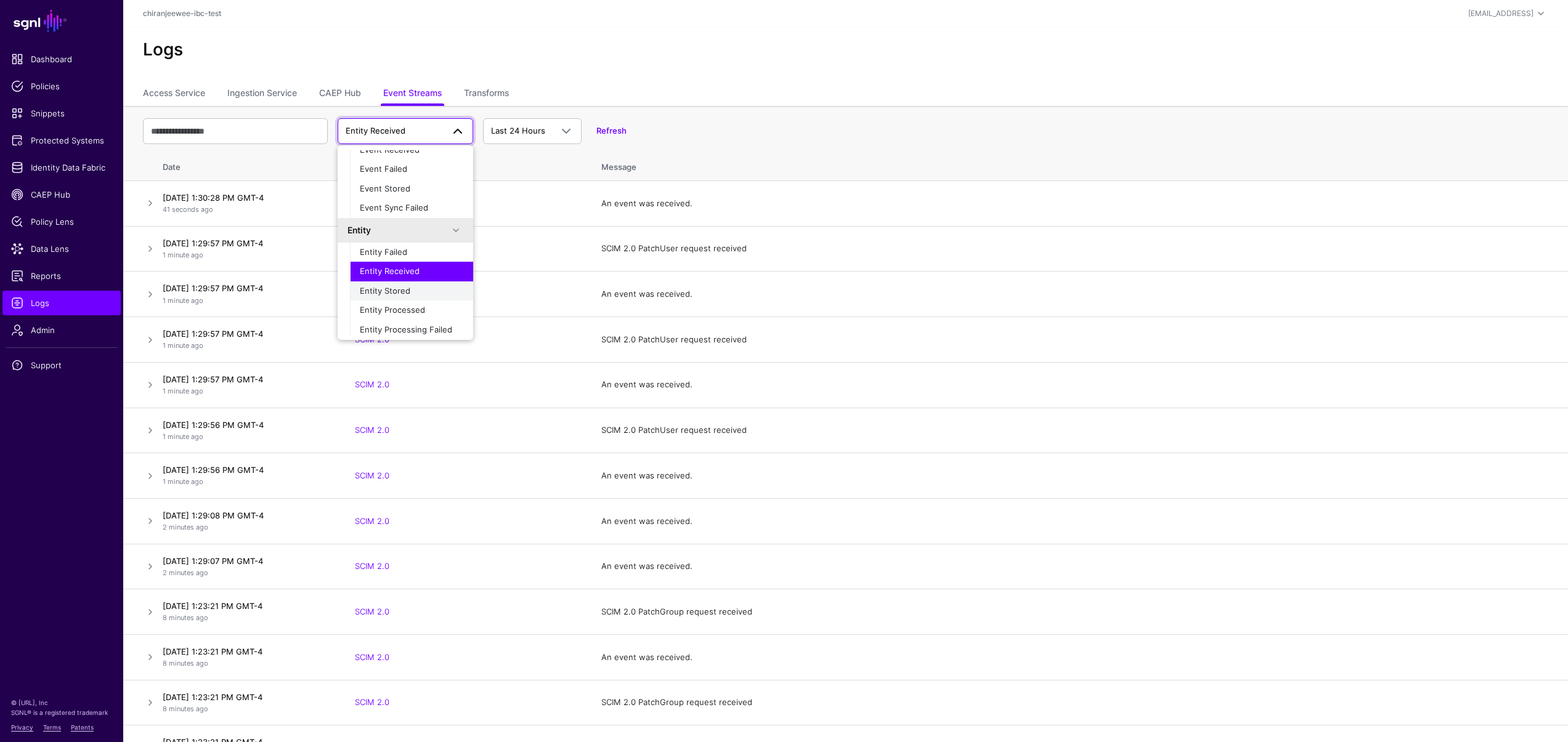
click at [418, 293] on div "Entity Stored" at bounding box center [411, 291] width 104 height 12
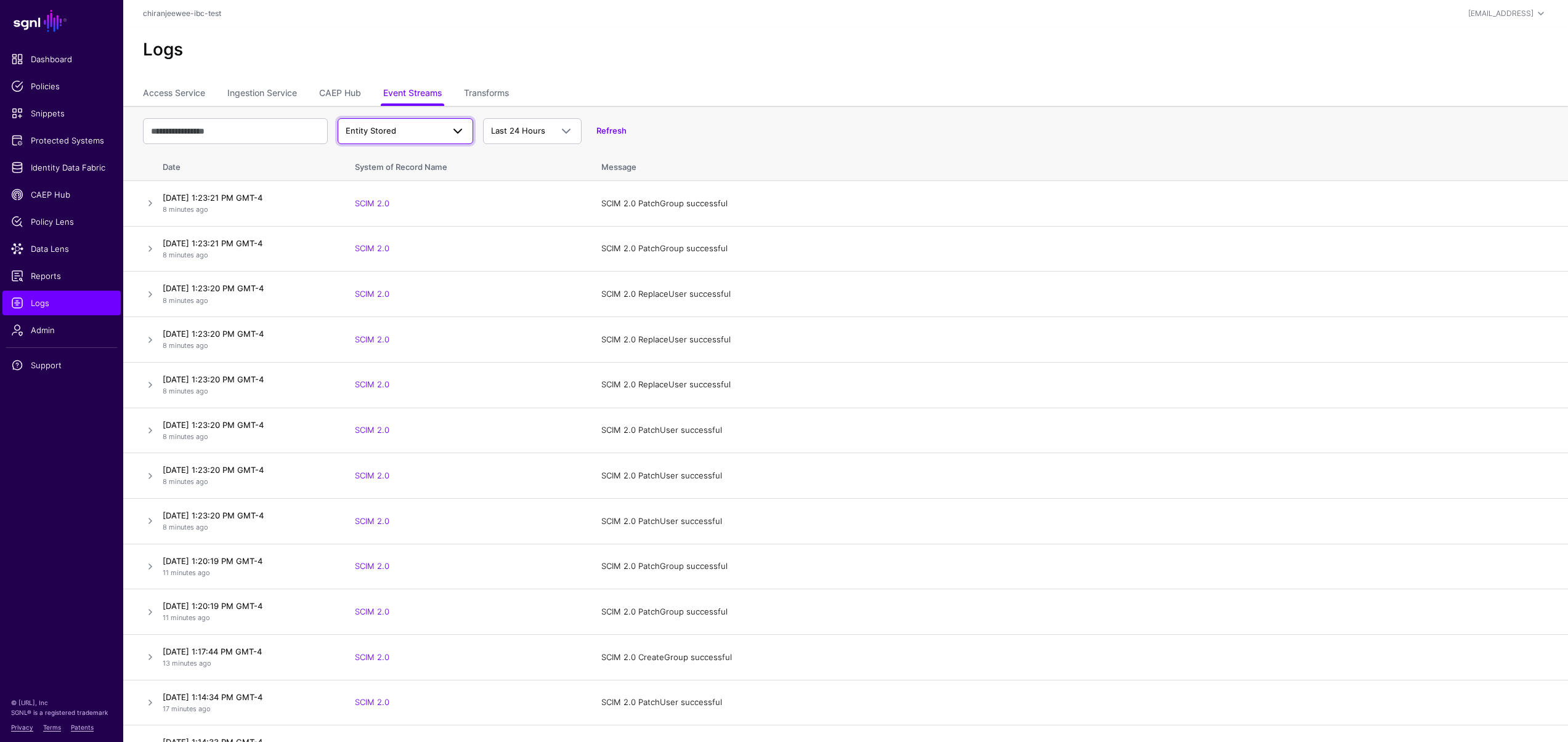
click at [402, 126] on span "Entity Stored" at bounding box center [394, 131] width 97 height 12
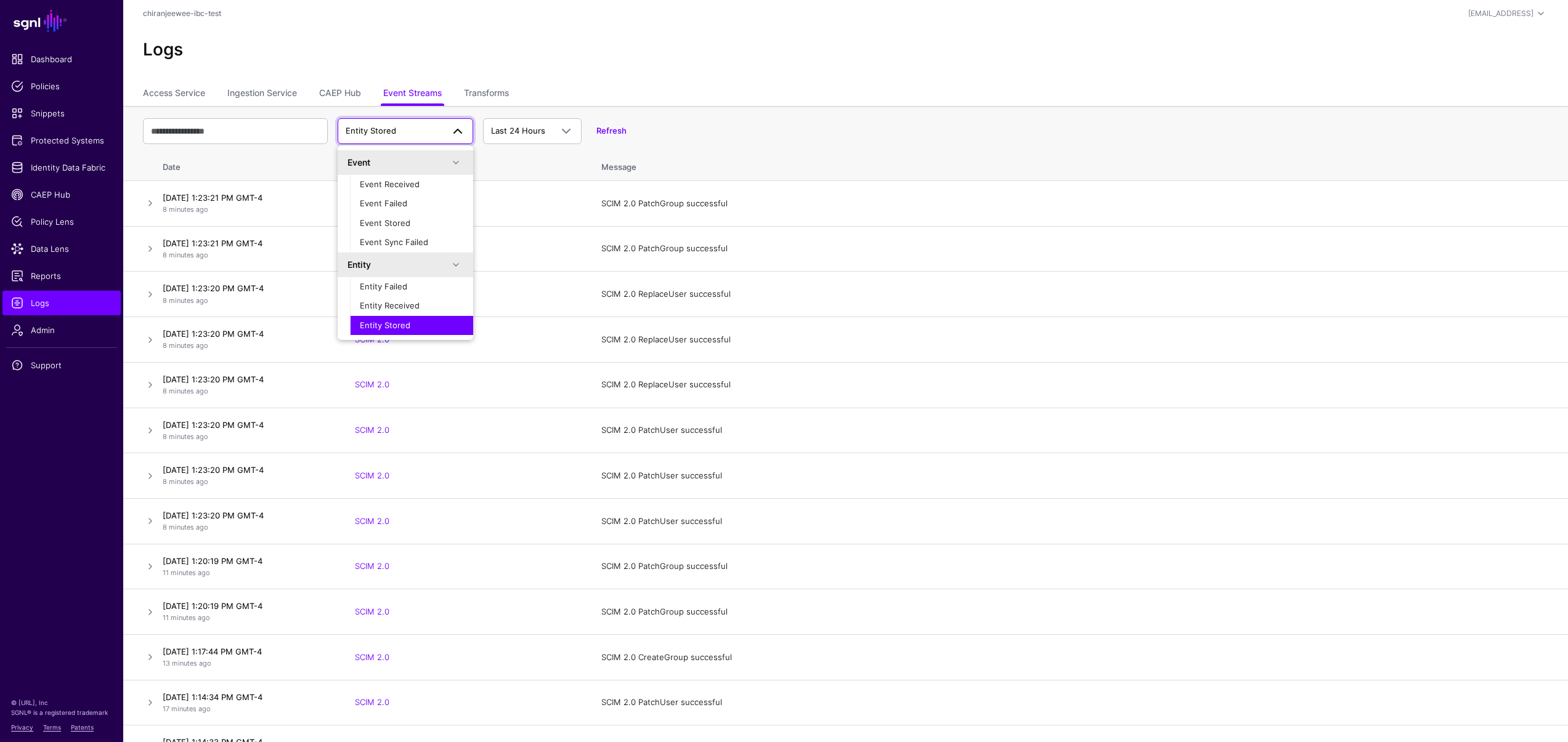
click at [402, 126] on span "Entity Stored" at bounding box center [394, 131] width 97 height 12
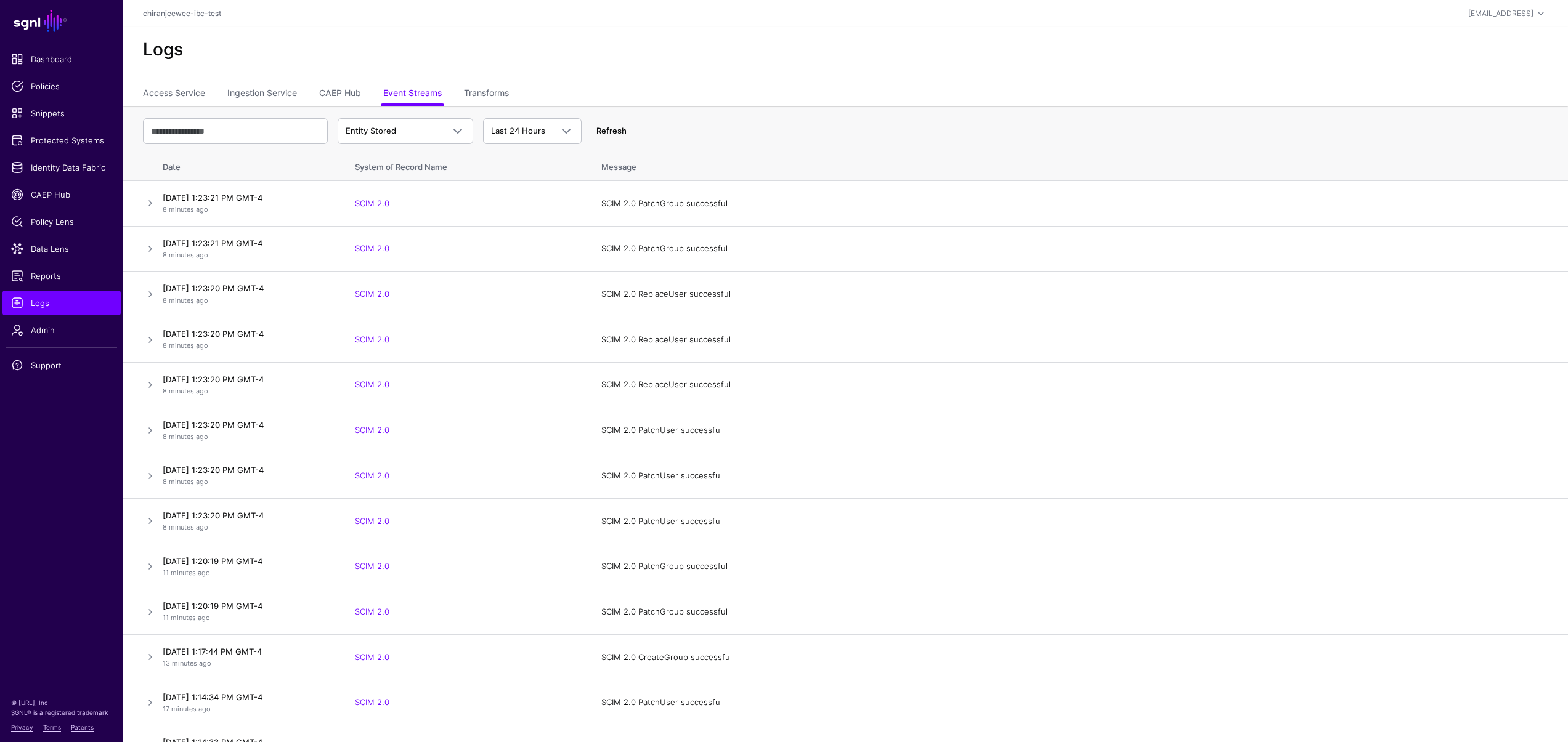
click at [610, 126] on link "Refresh" at bounding box center [612, 131] width 30 height 10
click at [614, 130] on link "Refresh" at bounding box center [612, 131] width 30 height 10
click at [66, 251] on span "Data Lens" at bounding box center [61, 249] width 101 height 12
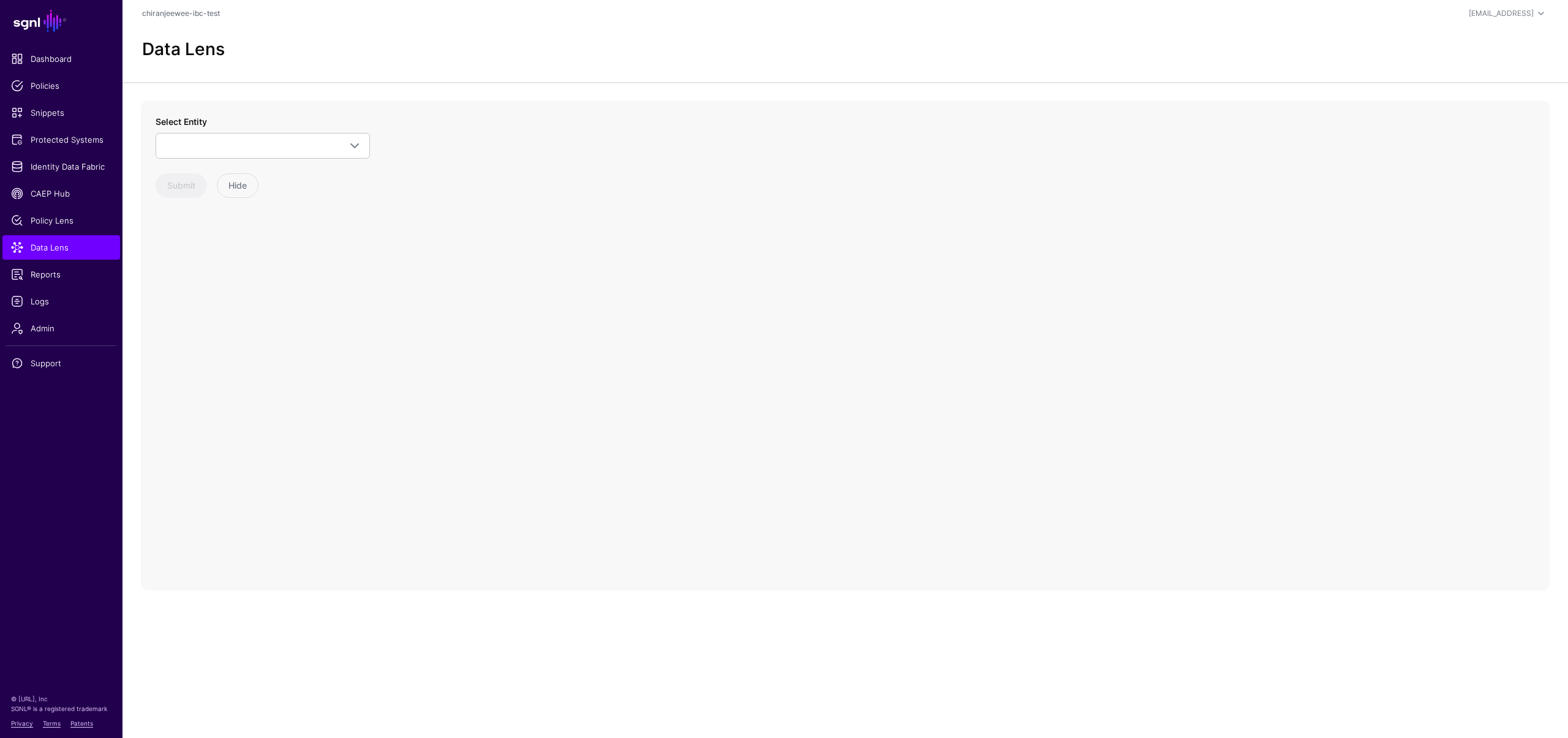
click at [274, 129] on div "Select Entity SCIM 2.0 Group GroupMember User UserAddress UserCertificate UserE…" at bounding box center [263, 137] width 214 height 44
click at [272, 143] on span at bounding box center [263, 145] width 199 height 15
click at [242, 242] on div "Group" at bounding box center [269, 239] width 183 height 12
click at [791, 72] on link at bounding box center [784, 74] width 20 height 20
click at [42, 223] on span "Policy Lens" at bounding box center [61, 220] width 100 height 12
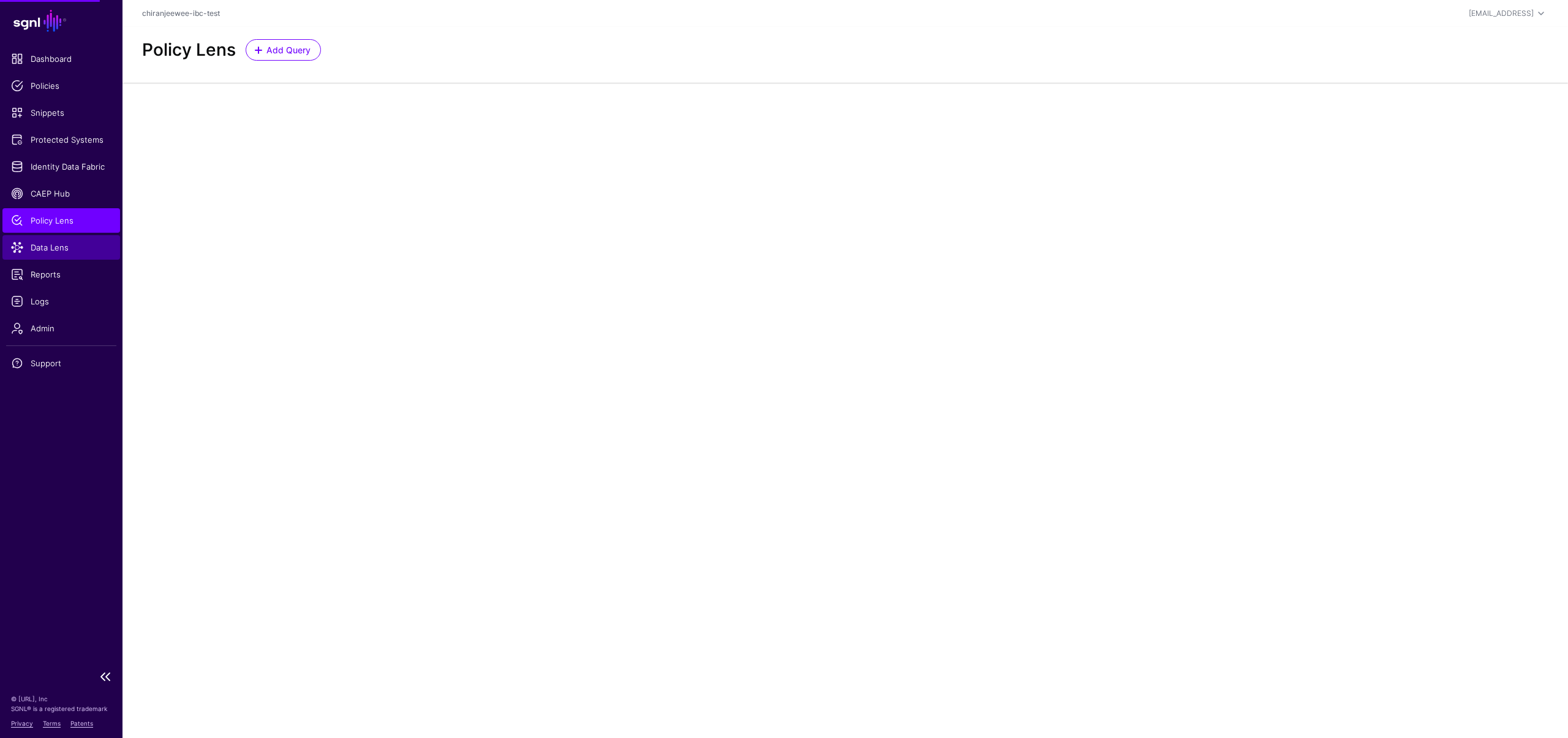
click at [41, 247] on span "Data Lens" at bounding box center [61, 247] width 100 height 12
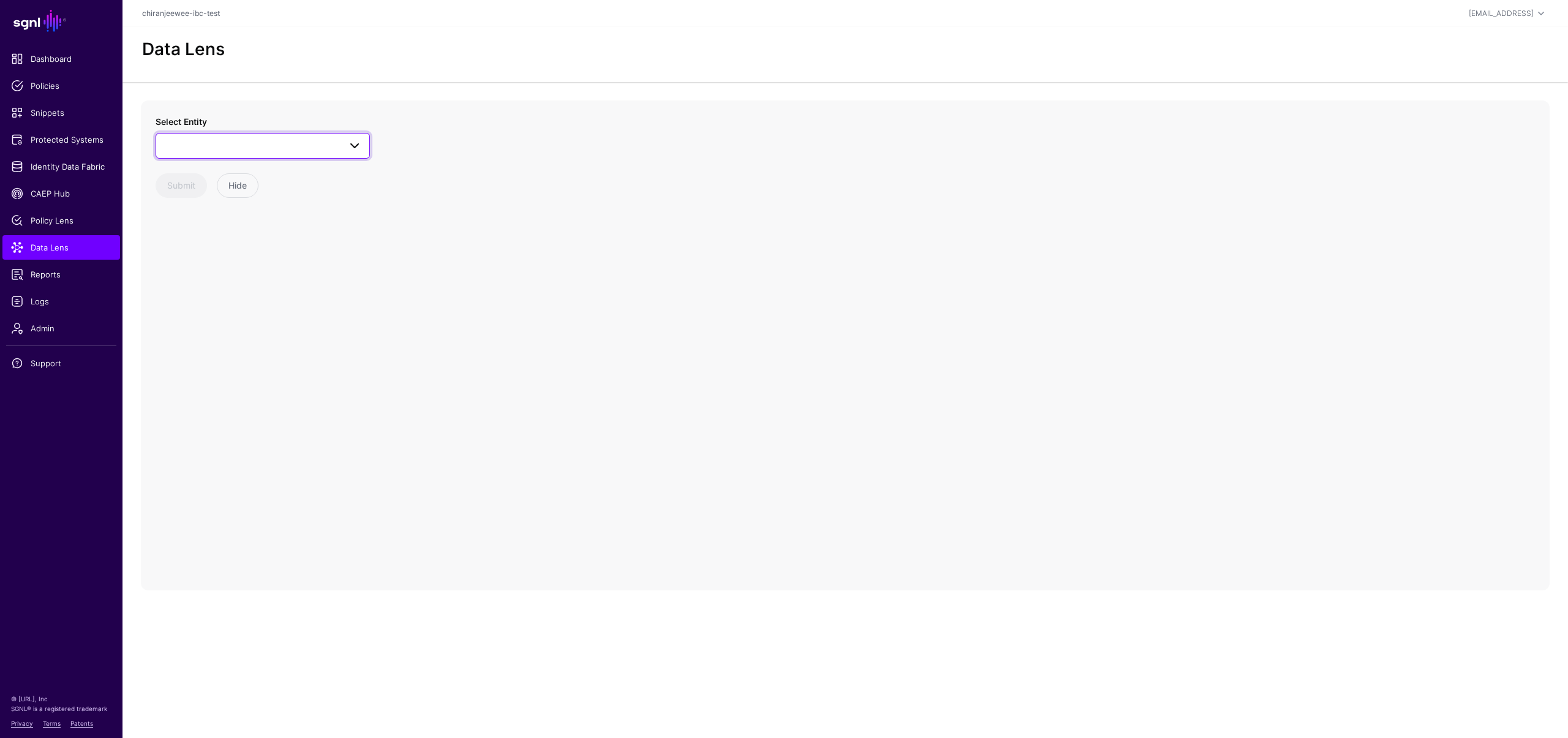
click at [238, 148] on span at bounding box center [263, 145] width 199 height 15
click at [237, 247] on button "Group" at bounding box center [269, 239] width 202 height 20
click at [41, 181] on link "CAEP Hub" at bounding box center [61, 193] width 118 height 25
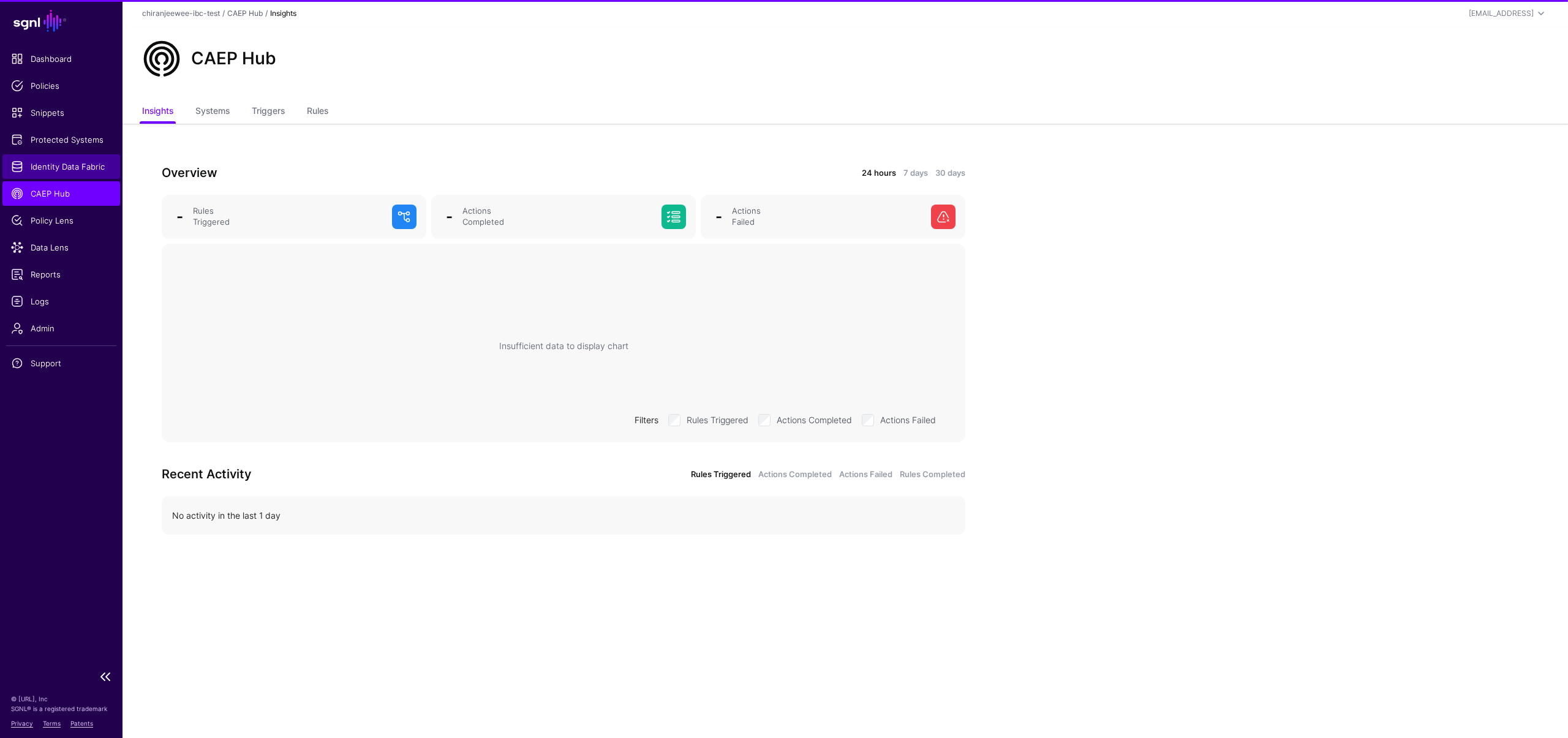
click at [47, 169] on span "Identity Data Fabric" at bounding box center [61, 166] width 100 height 12
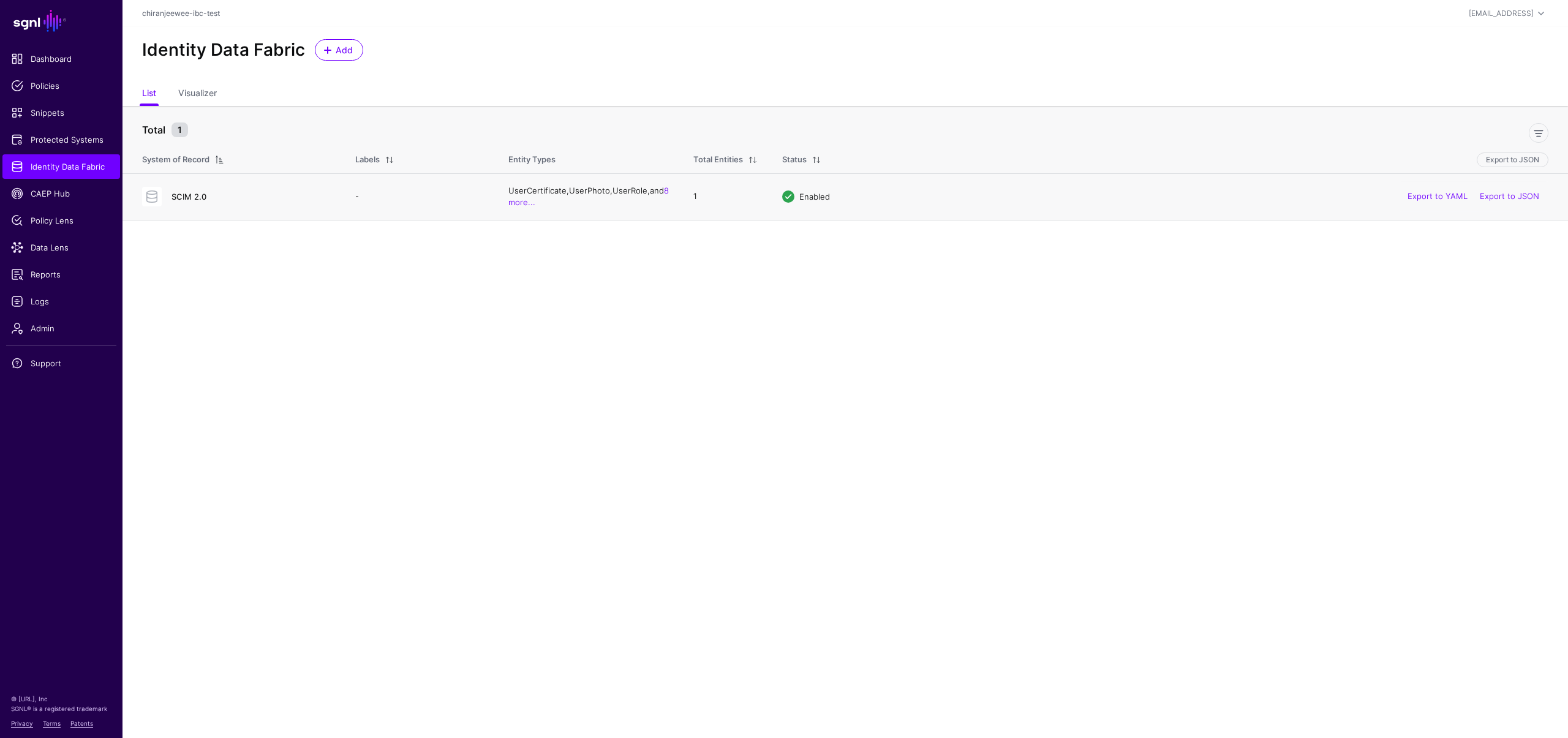
click at [184, 195] on link "SCIM 2.0" at bounding box center [189, 197] width 35 height 10
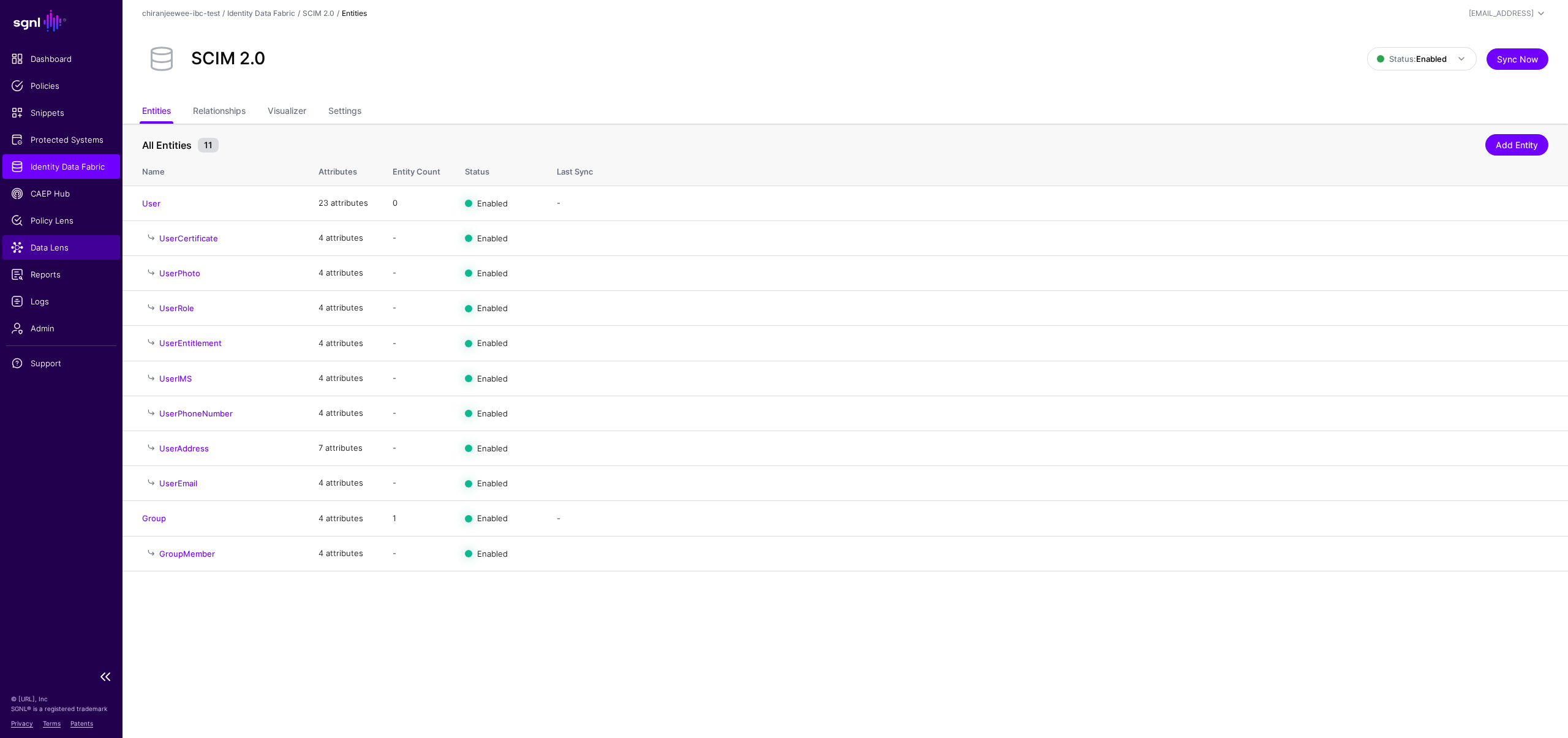
click at [46, 245] on span "Data Lens" at bounding box center [61, 247] width 100 height 12
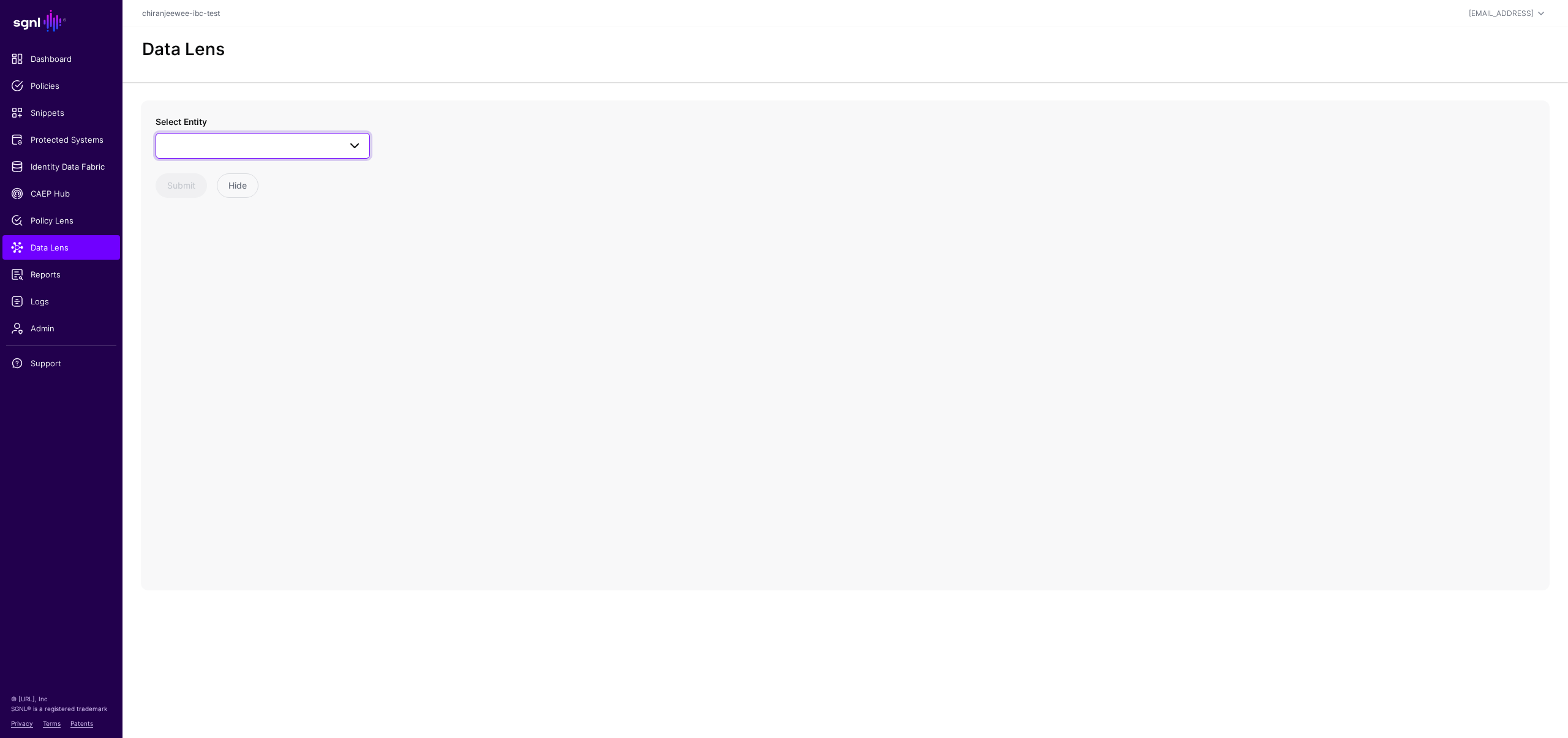
click at [204, 154] on link at bounding box center [263, 145] width 214 height 26
click at [219, 242] on div "Group" at bounding box center [269, 239] width 183 height 12
click at [218, 145] on span "Group" at bounding box center [251, 145] width 176 height 13
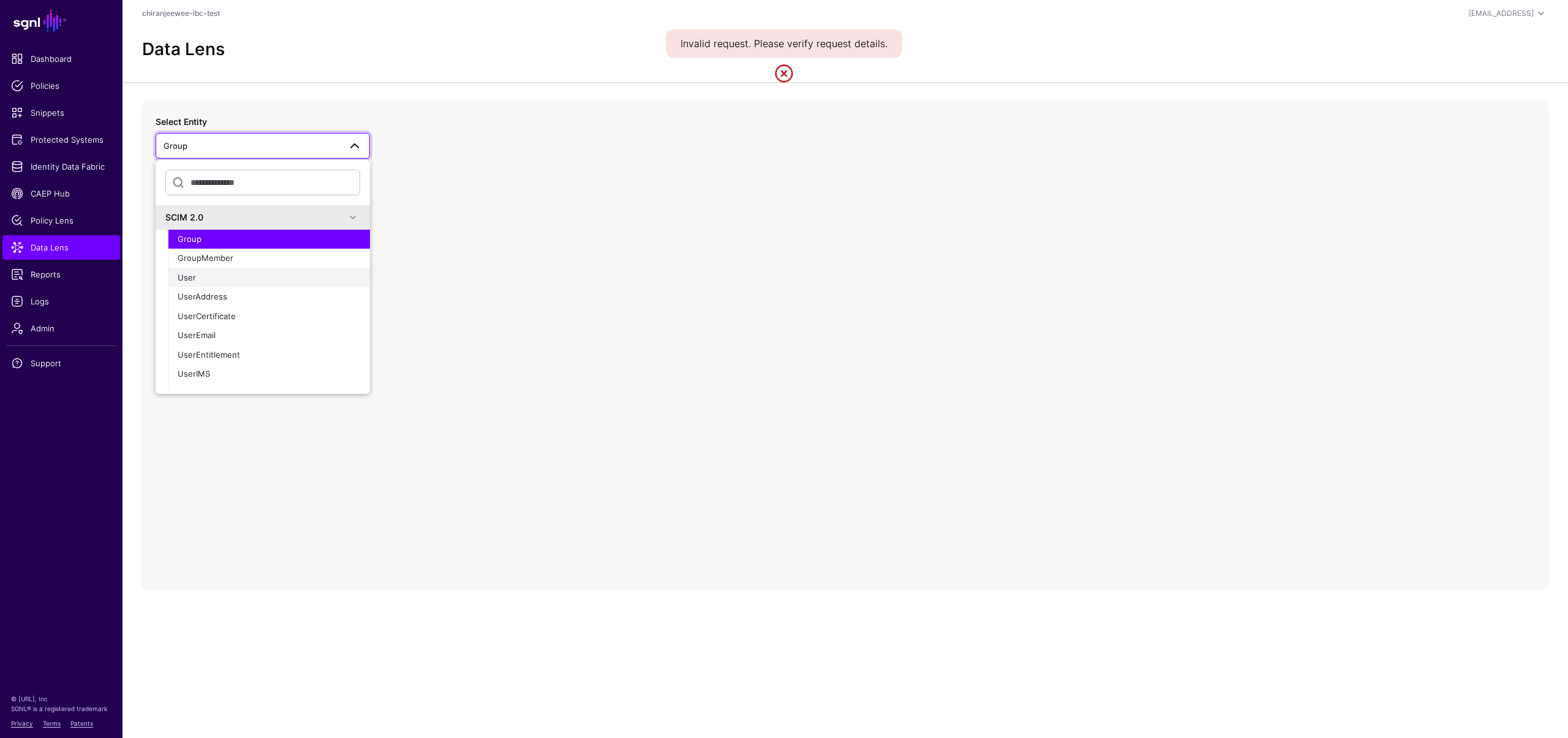
click at [232, 276] on div "User" at bounding box center [269, 277] width 183 height 12
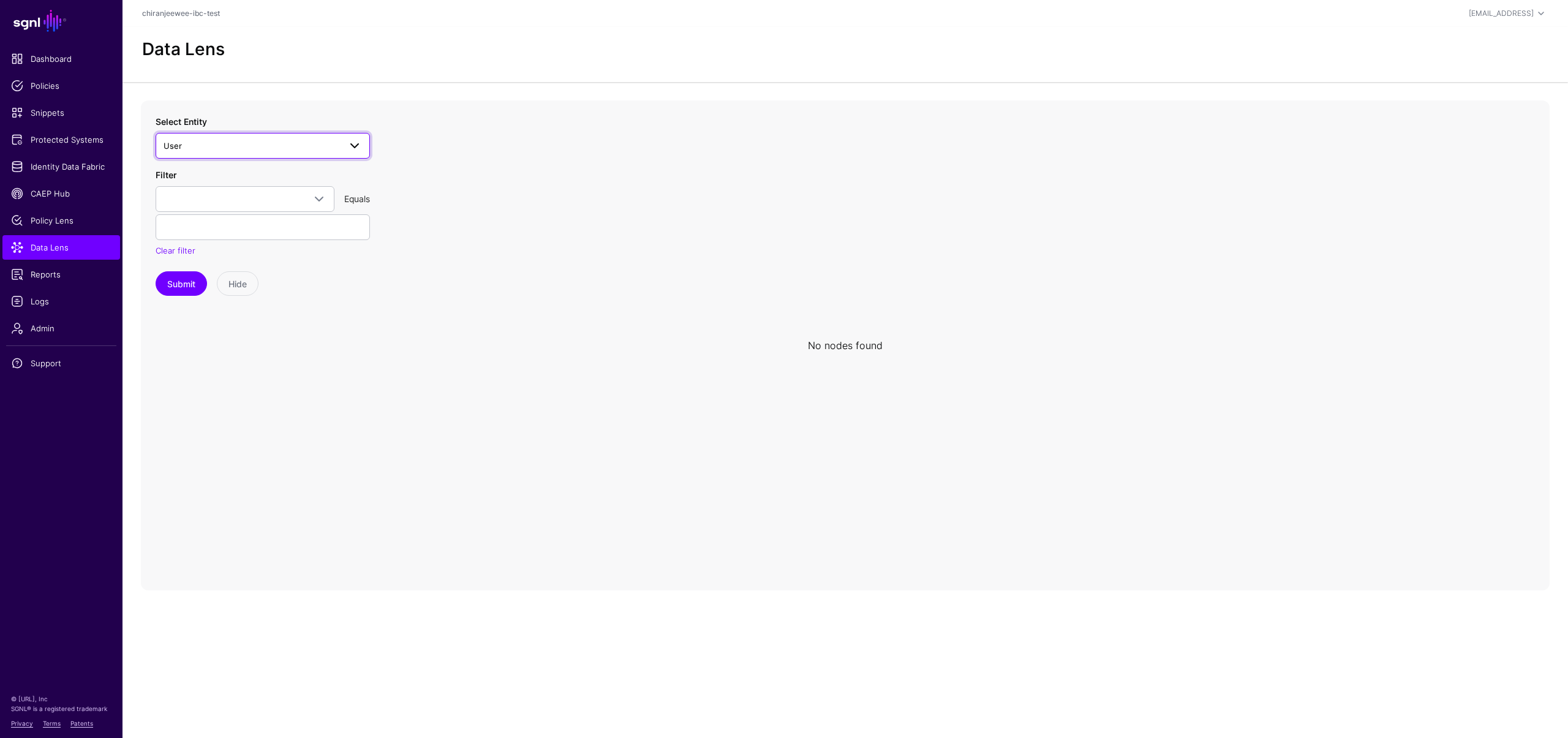
click at [264, 145] on span "User" at bounding box center [251, 145] width 176 height 13
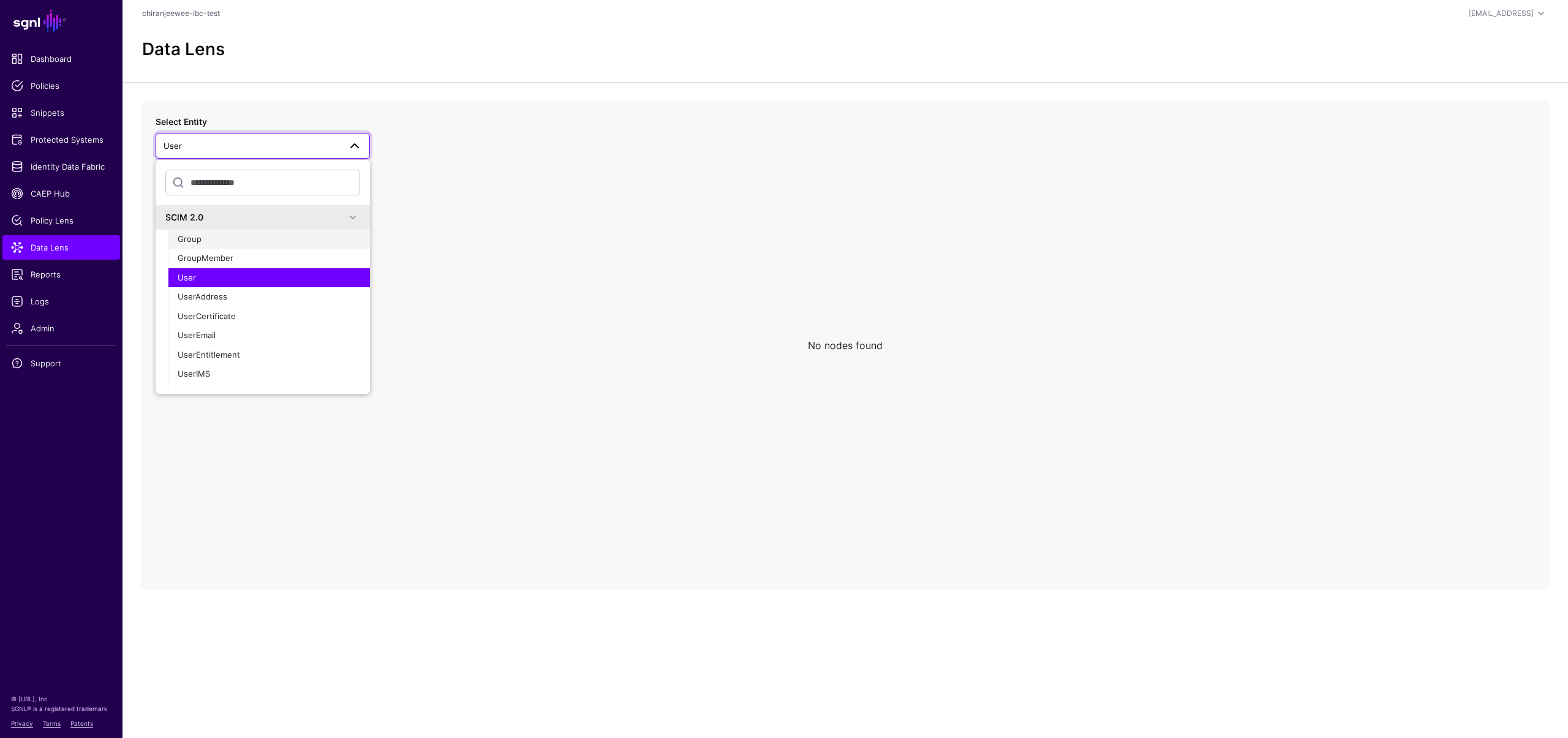
click at [249, 247] on button "Group" at bounding box center [269, 239] width 202 height 20
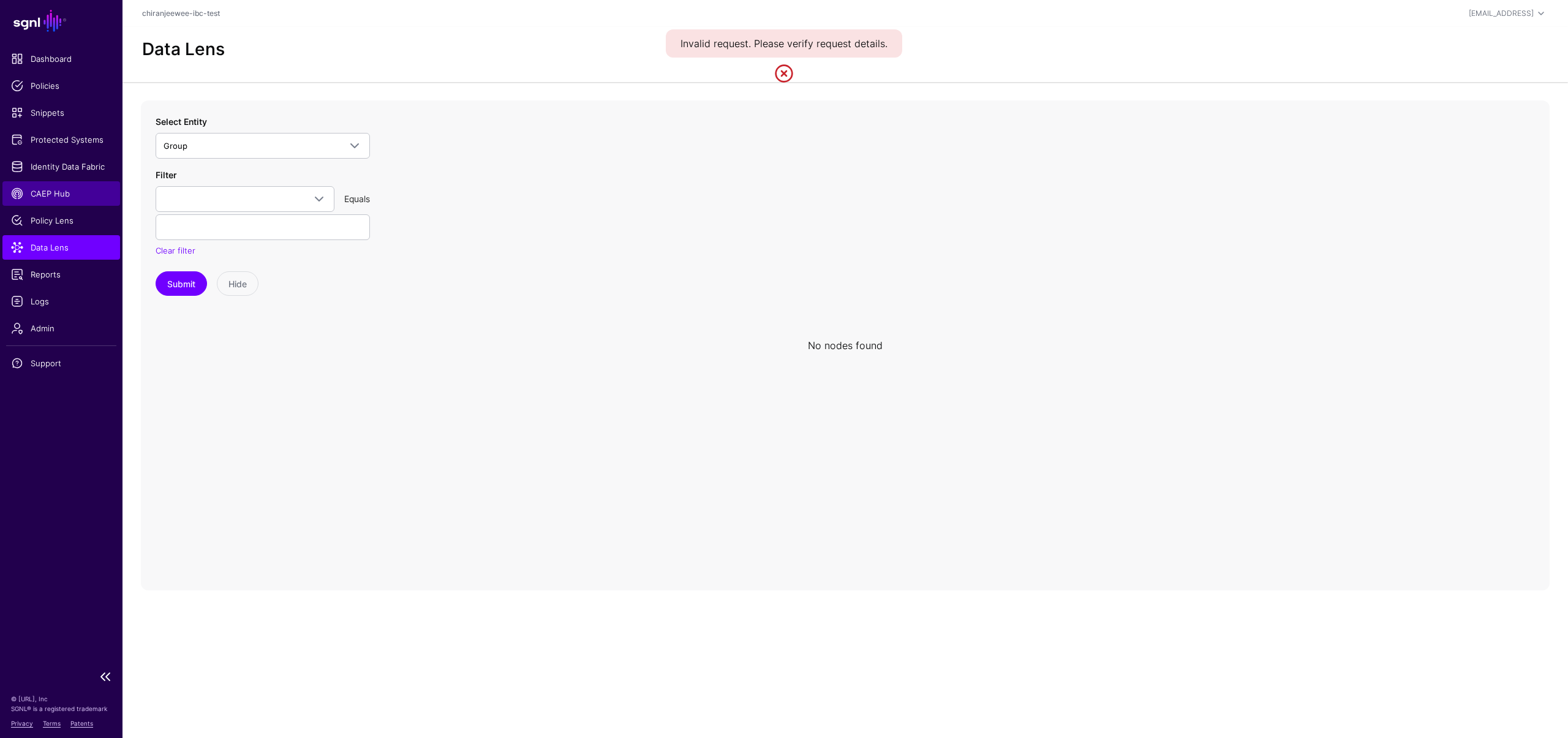
click at [74, 185] on link "CAEP Hub" at bounding box center [61, 193] width 118 height 25
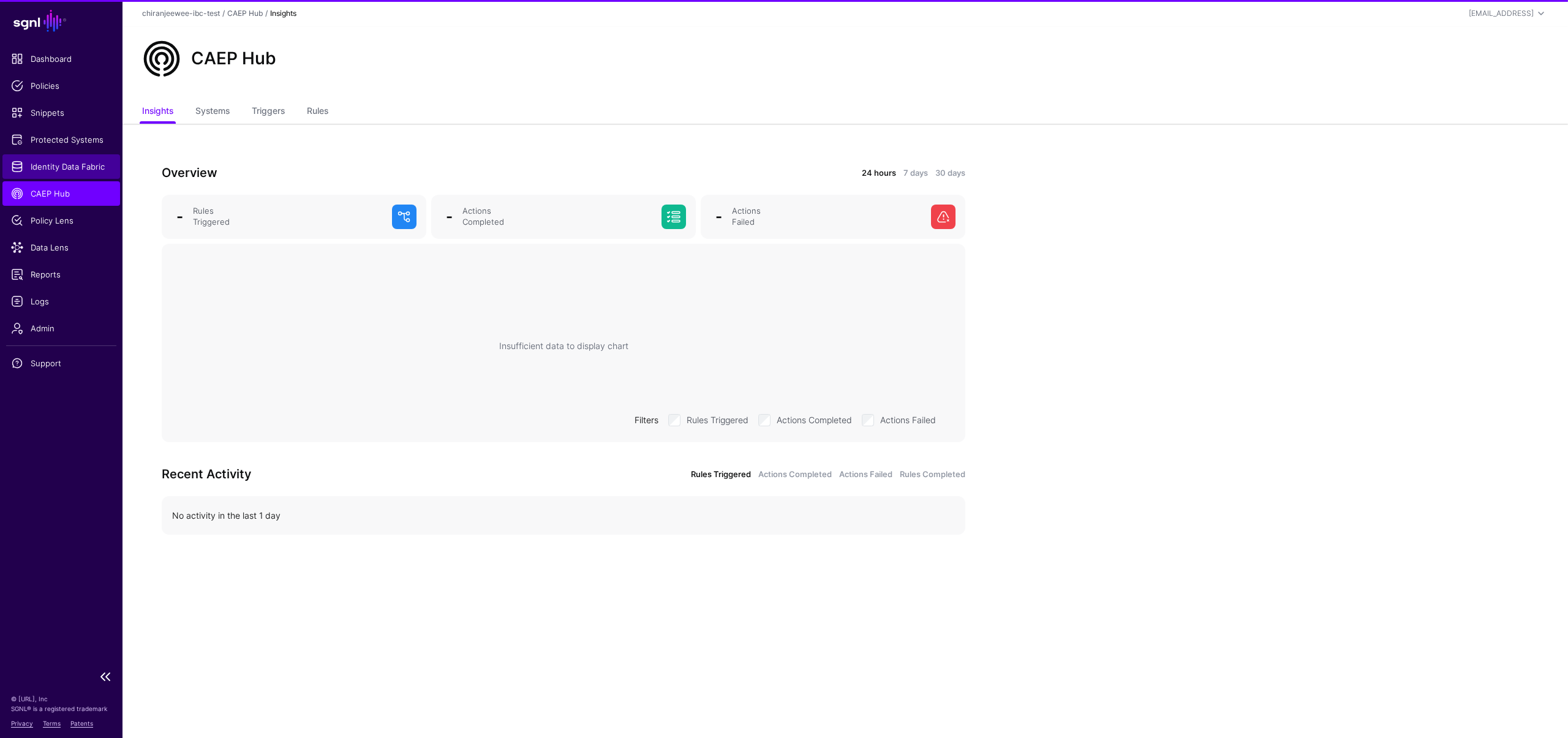
click at [75, 165] on span "Identity Data Fabric" at bounding box center [61, 166] width 100 height 12
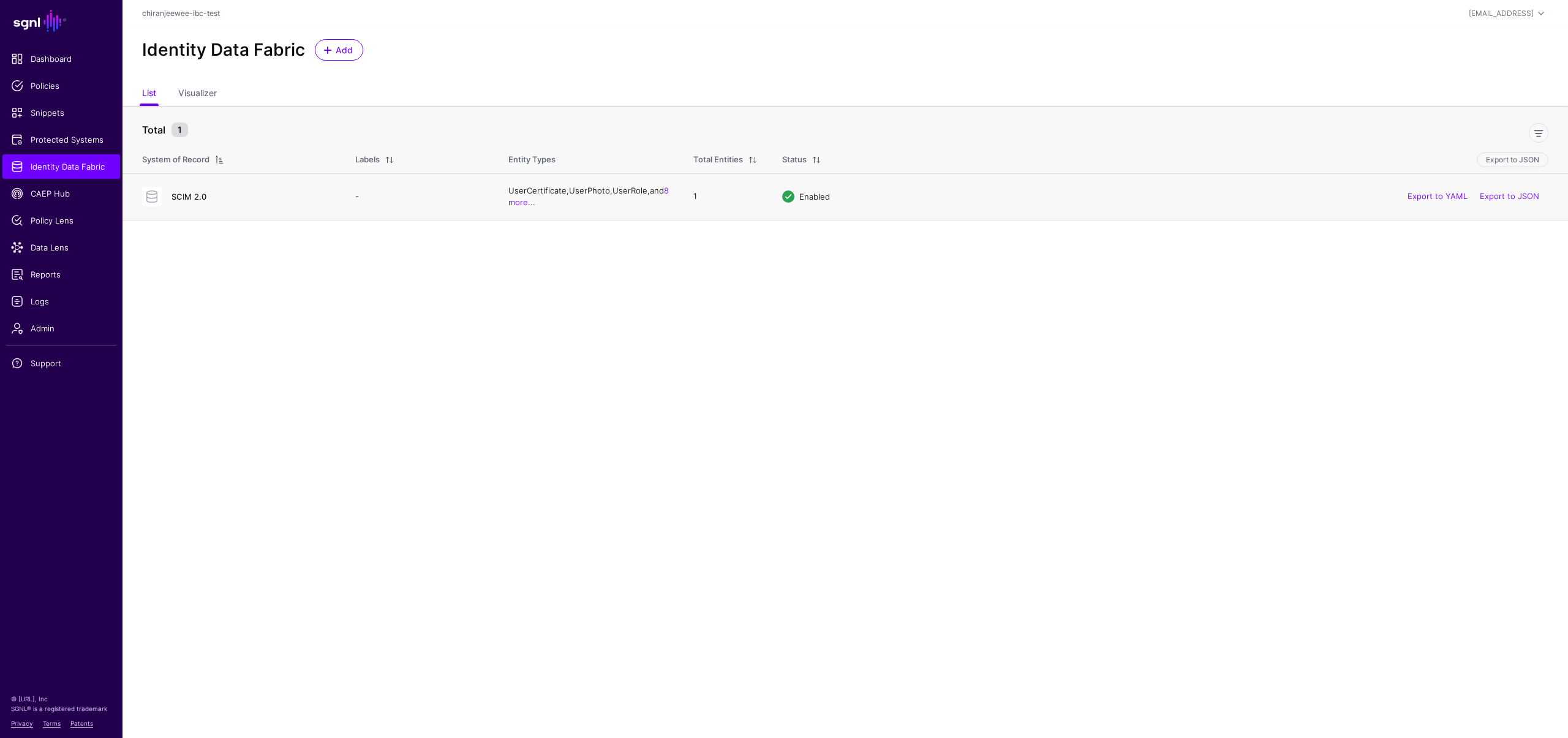
click at [197, 197] on link "SCIM 2.0" at bounding box center [189, 197] width 35 height 10
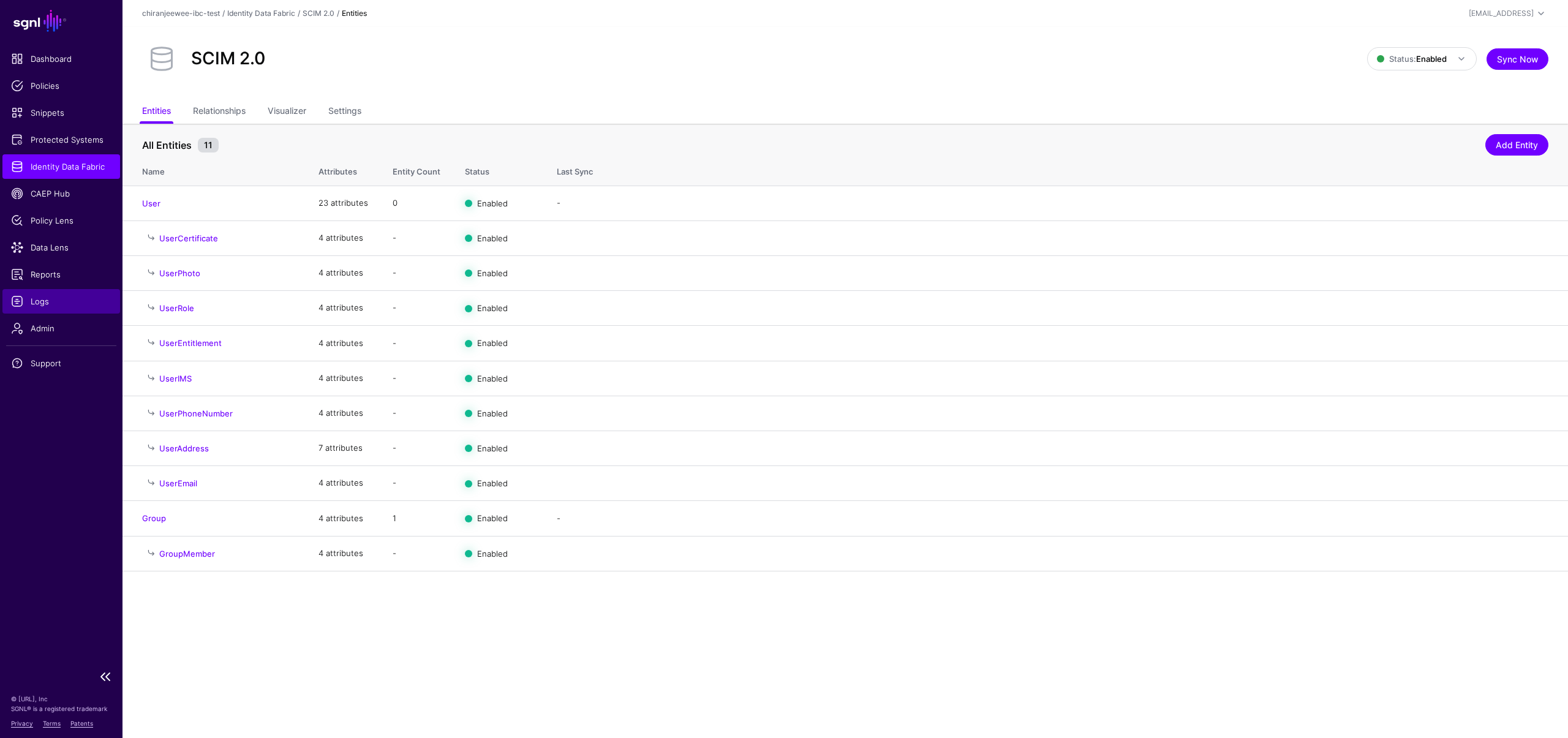
click at [27, 292] on link "Logs" at bounding box center [61, 301] width 118 height 25
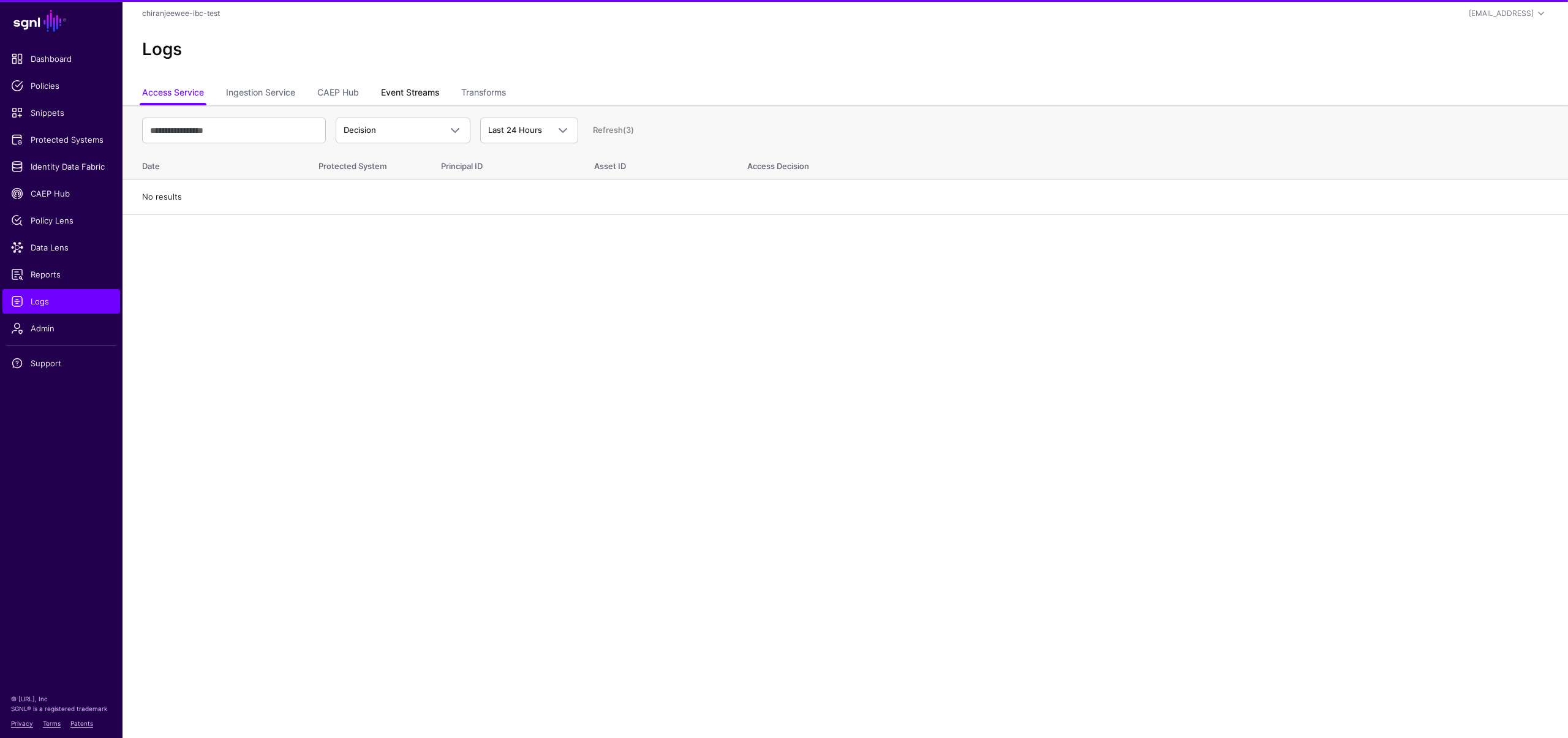
click at [417, 98] on link "Event Streams" at bounding box center [410, 93] width 58 height 23
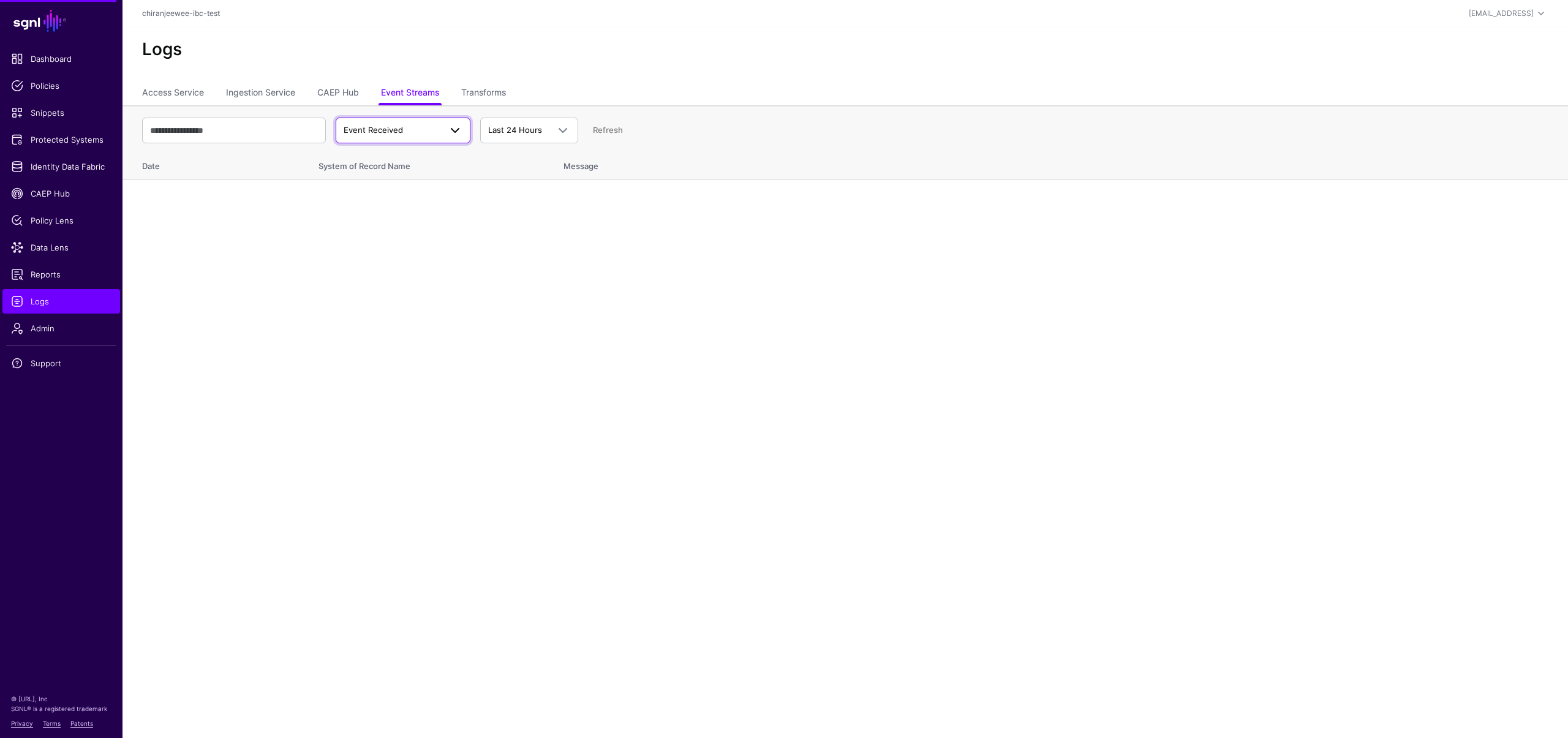
click at [416, 131] on span "Event Received" at bounding box center [392, 130] width 97 height 12
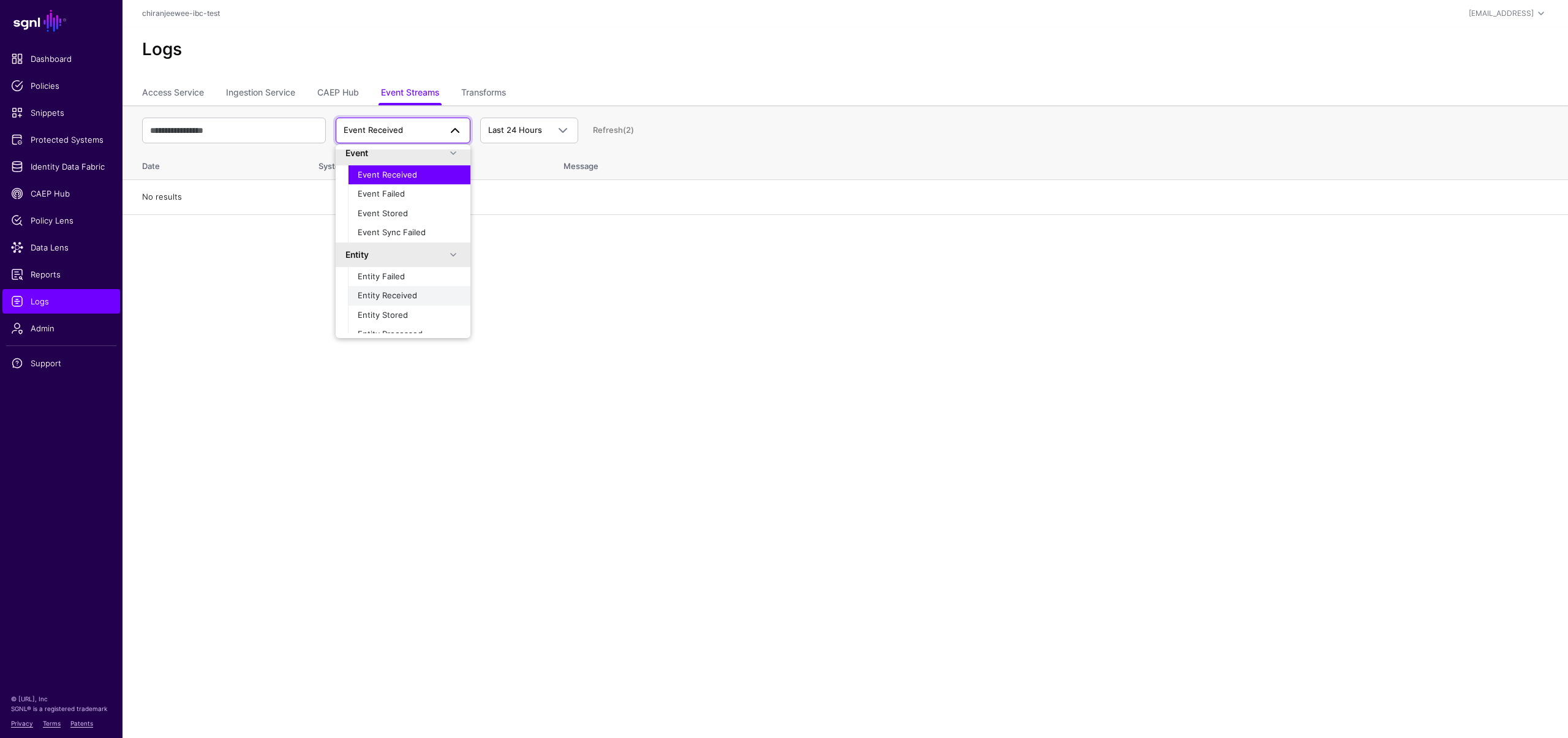
scroll to position [20, 0]
click at [390, 303] on span "Entity Stored" at bounding box center [383, 304] width 51 height 10
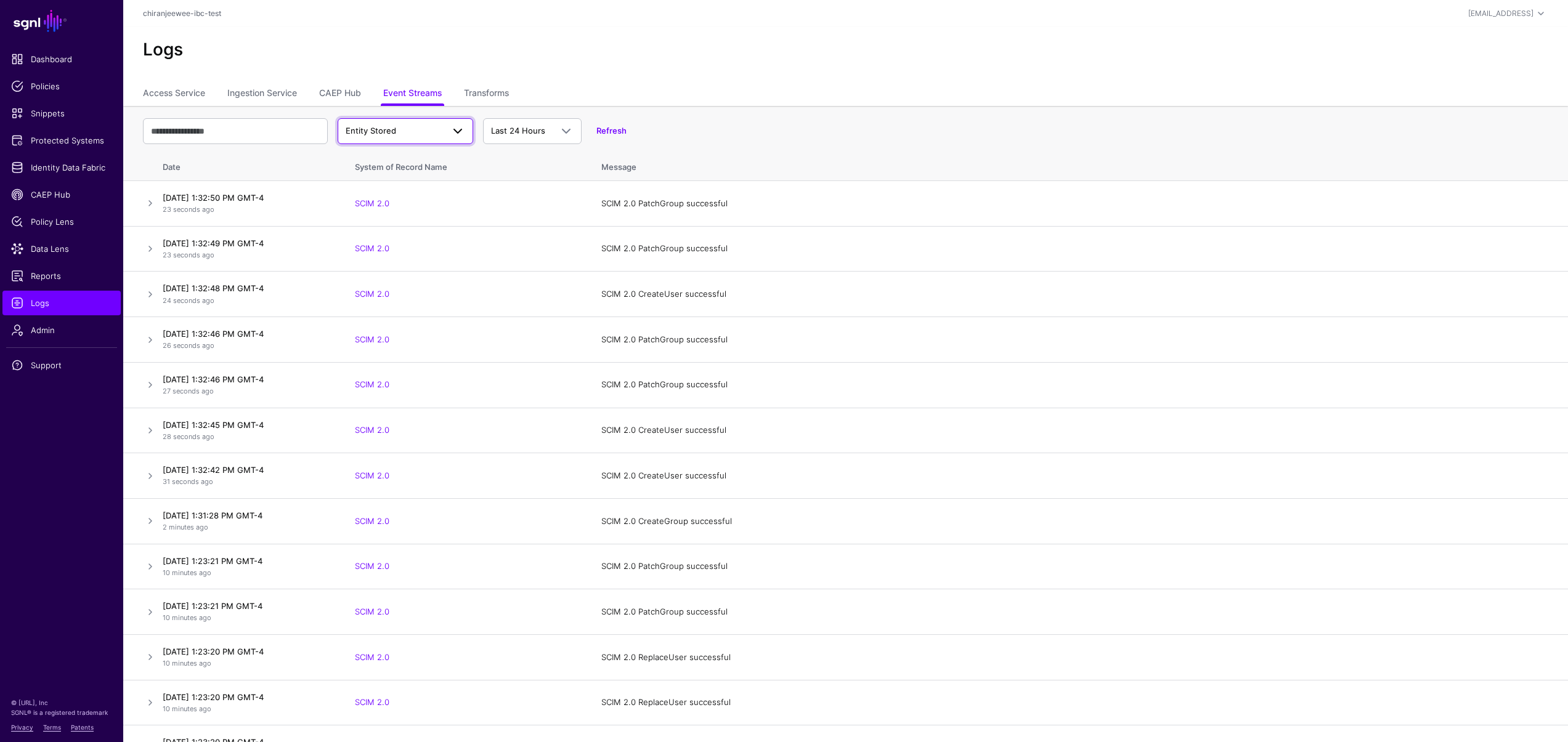
click at [385, 131] on span "Entity Stored" at bounding box center [371, 131] width 51 height 10
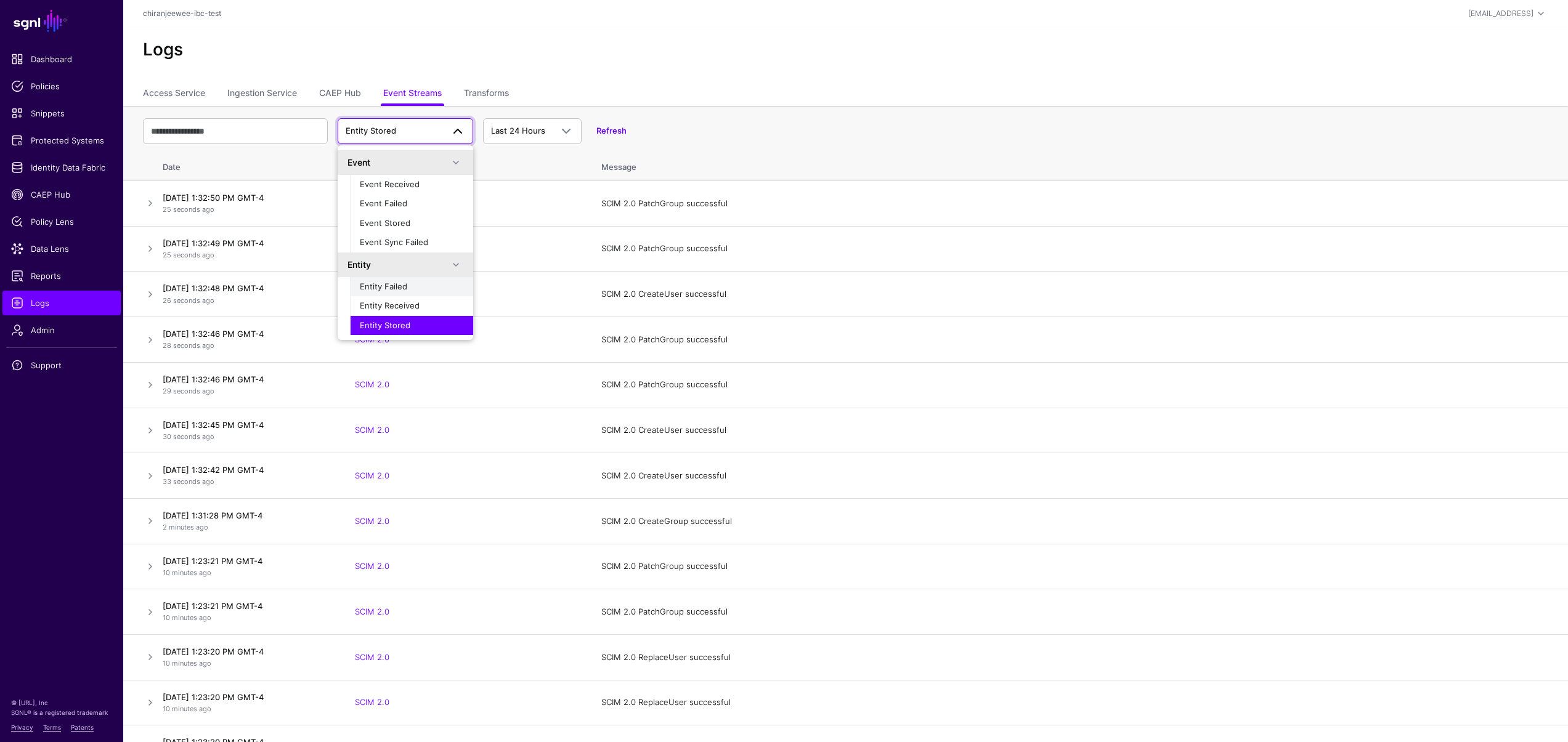
click at [408, 292] on div "Entity Failed" at bounding box center [411, 287] width 104 height 12
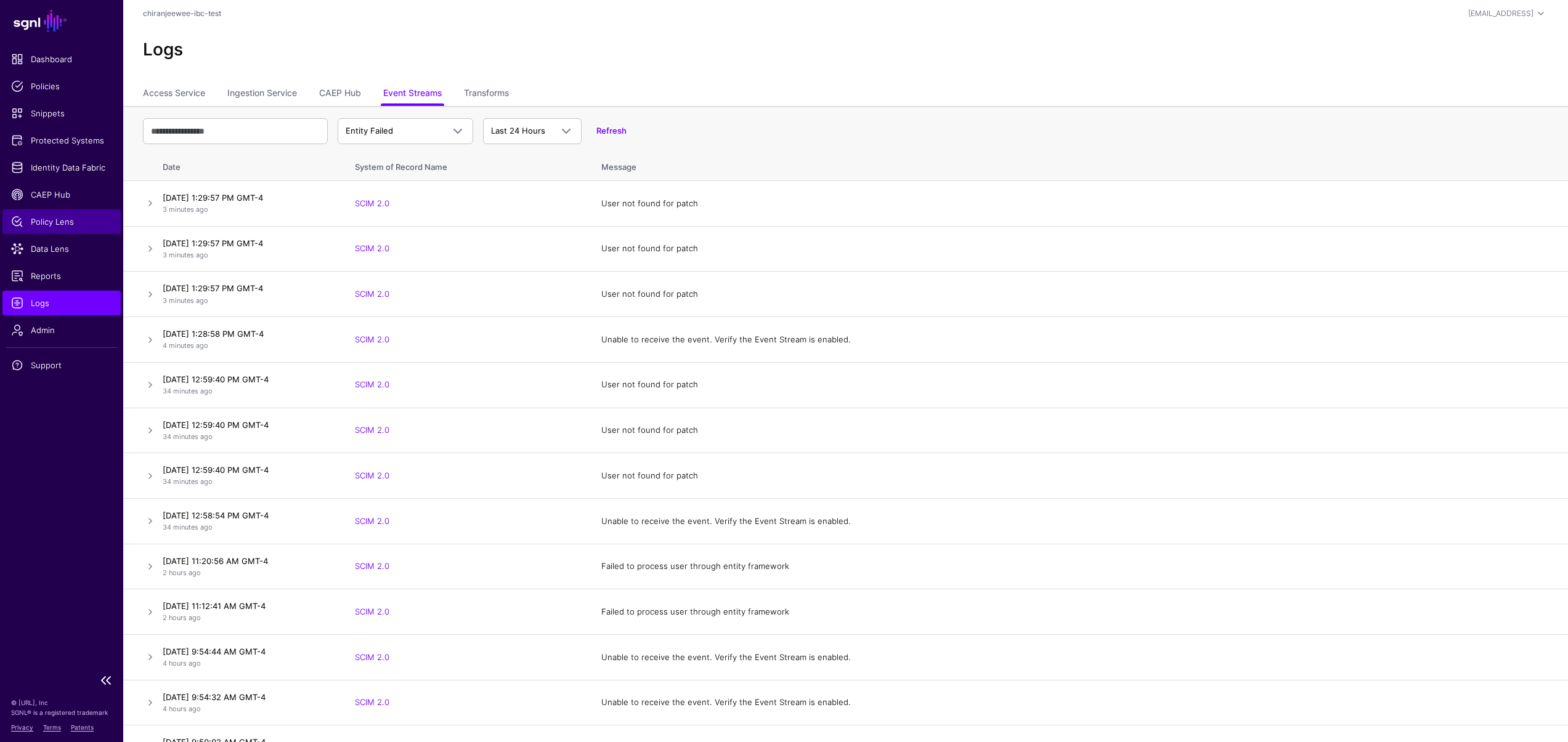
click at [65, 217] on span "Policy Lens" at bounding box center [61, 221] width 101 height 12
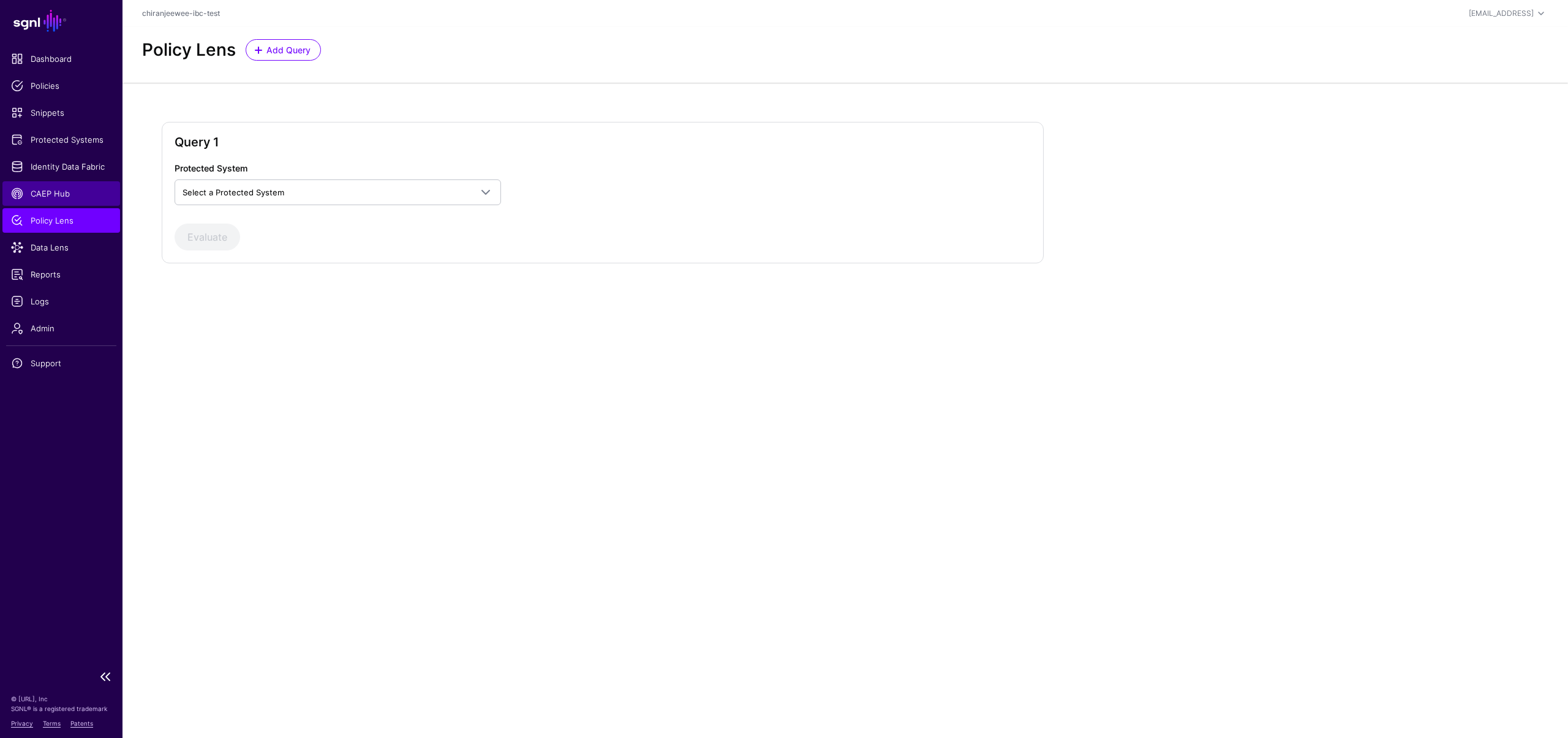
click at [67, 192] on span "CAEP Hub" at bounding box center [61, 193] width 100 height 12
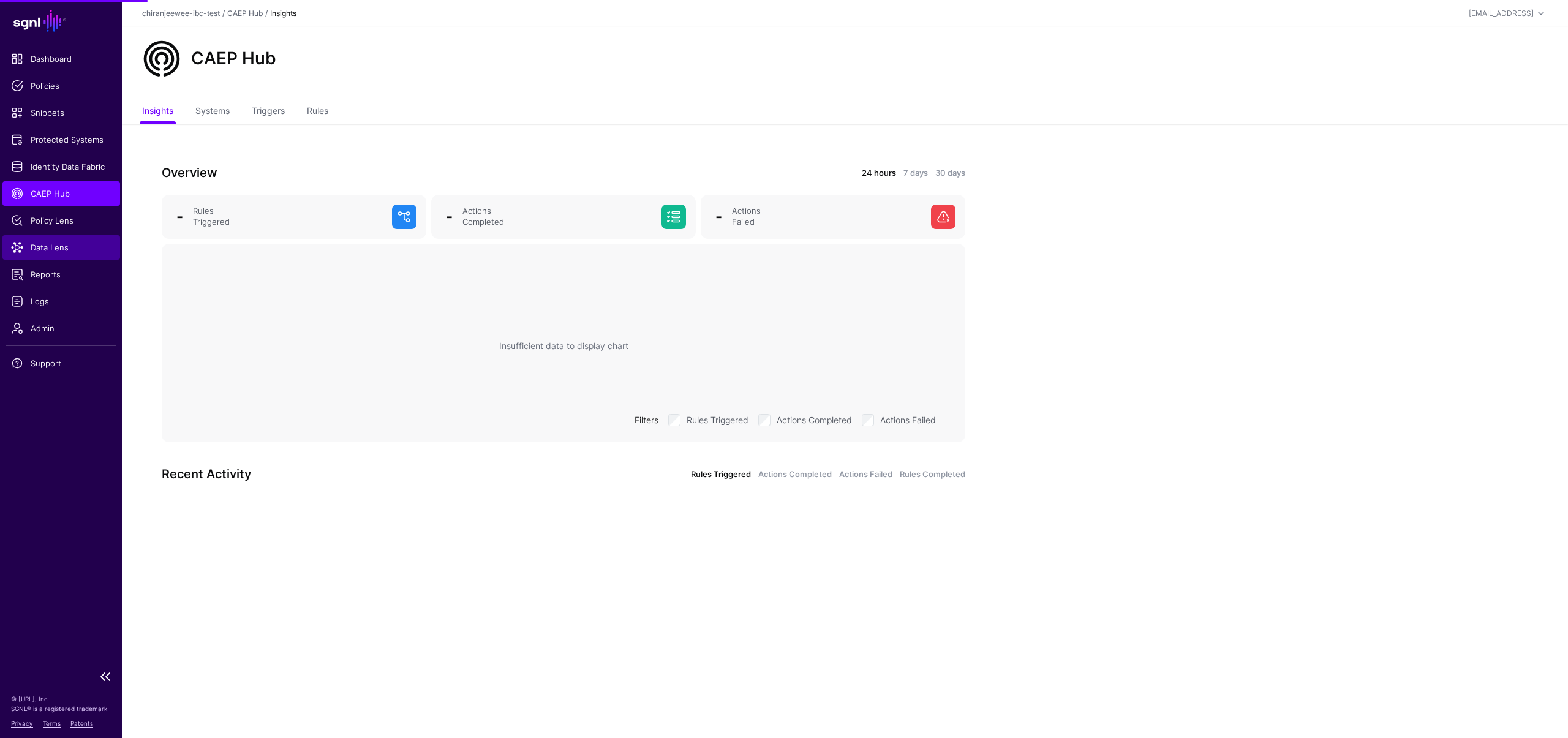
click at [65, 242] on span "Data Lens" at bounding box center [61, 247] width 100 height 12
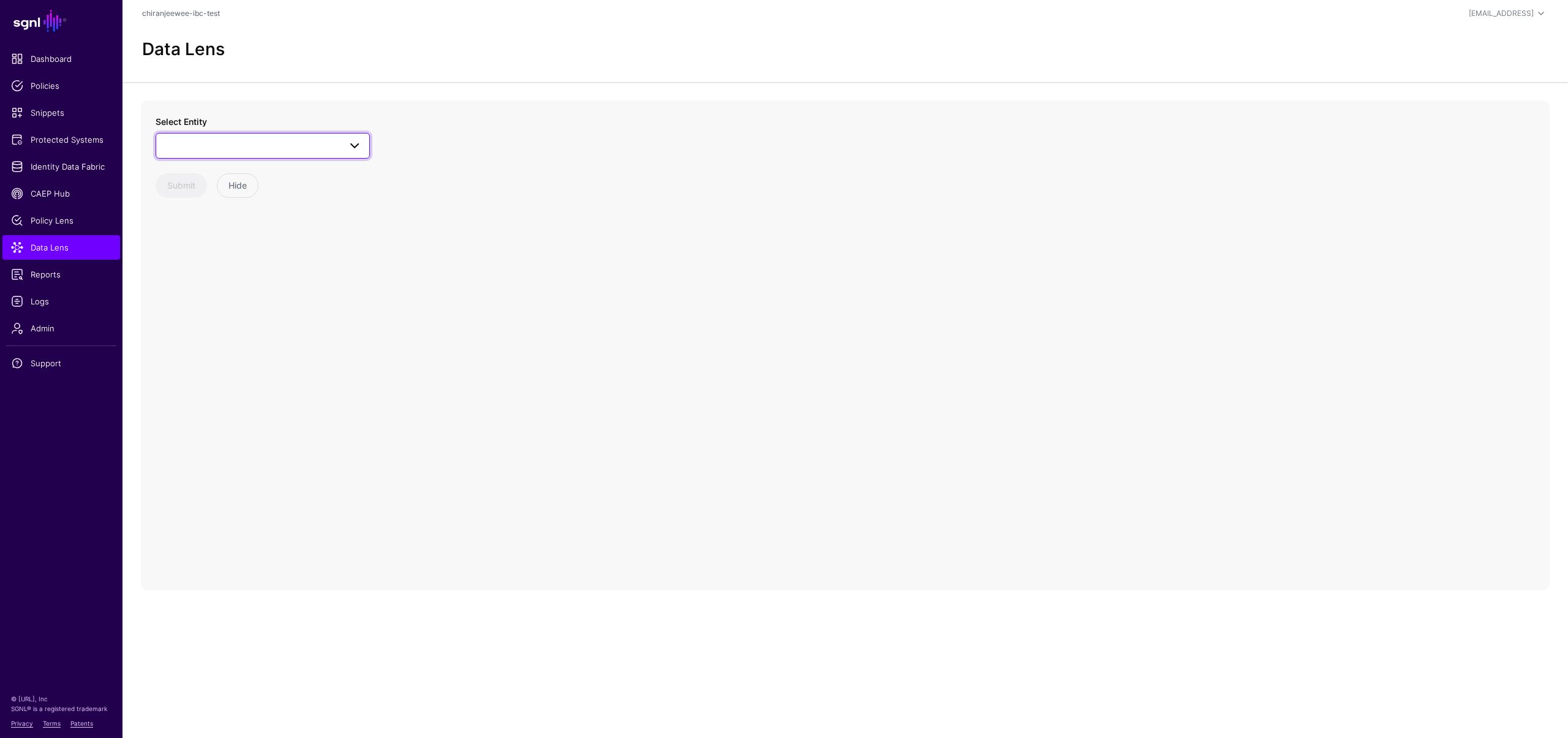
click at [273, 145] on span at bounding box center [263, 145] width 199 height 15
click at [220, 275] on div "User" at bounding box center [269, 277] width 183 height 12
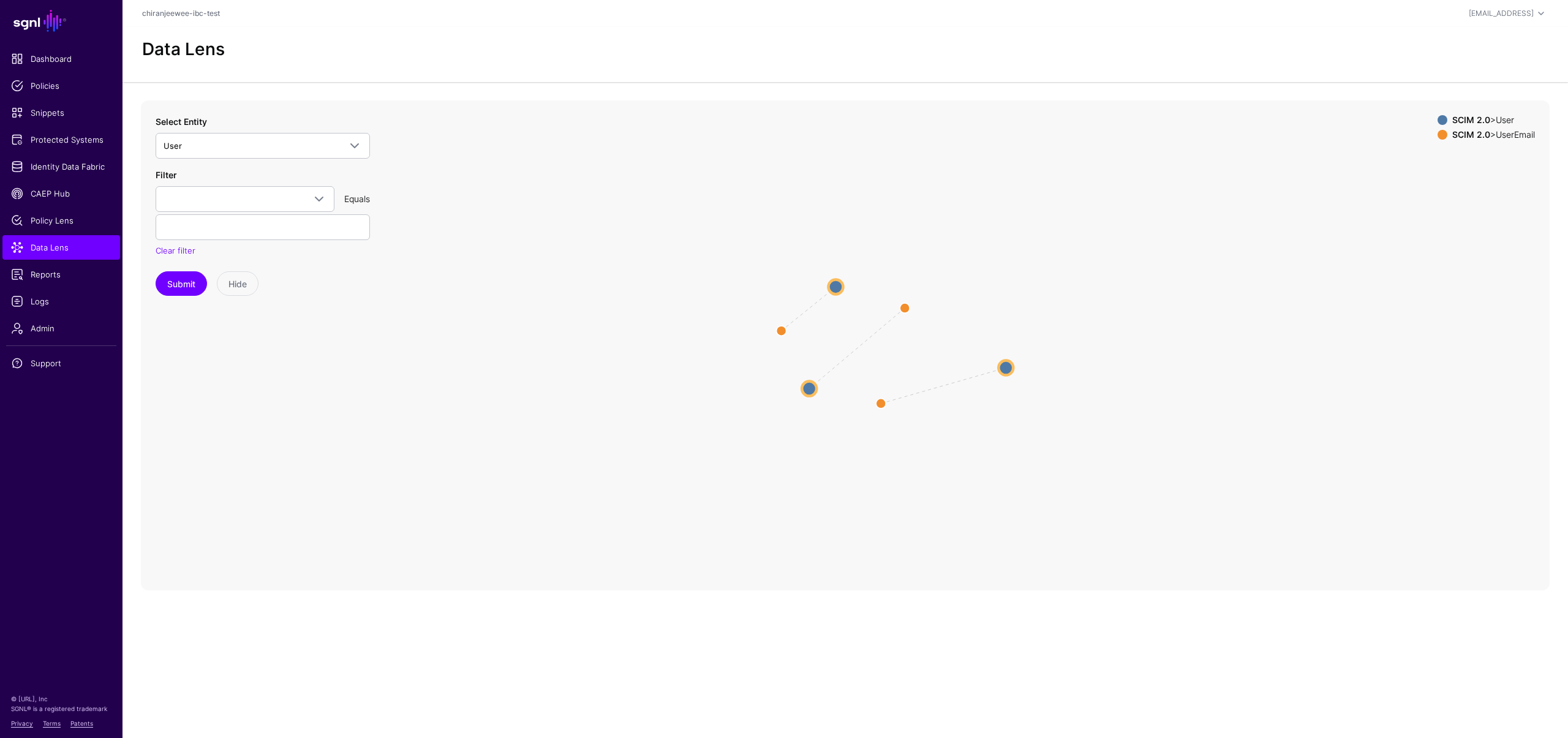
drag, startPoint x: 862, startPoint y: 347, endPoint x: 1003, endPoint y: 366, distance: 142.3
click at [1003, 366] on circle at bounding box center [1006, 367] width 15 height 15
click at [260, 150] on span "User" at bounding box center [251, 145] width 176 height 13
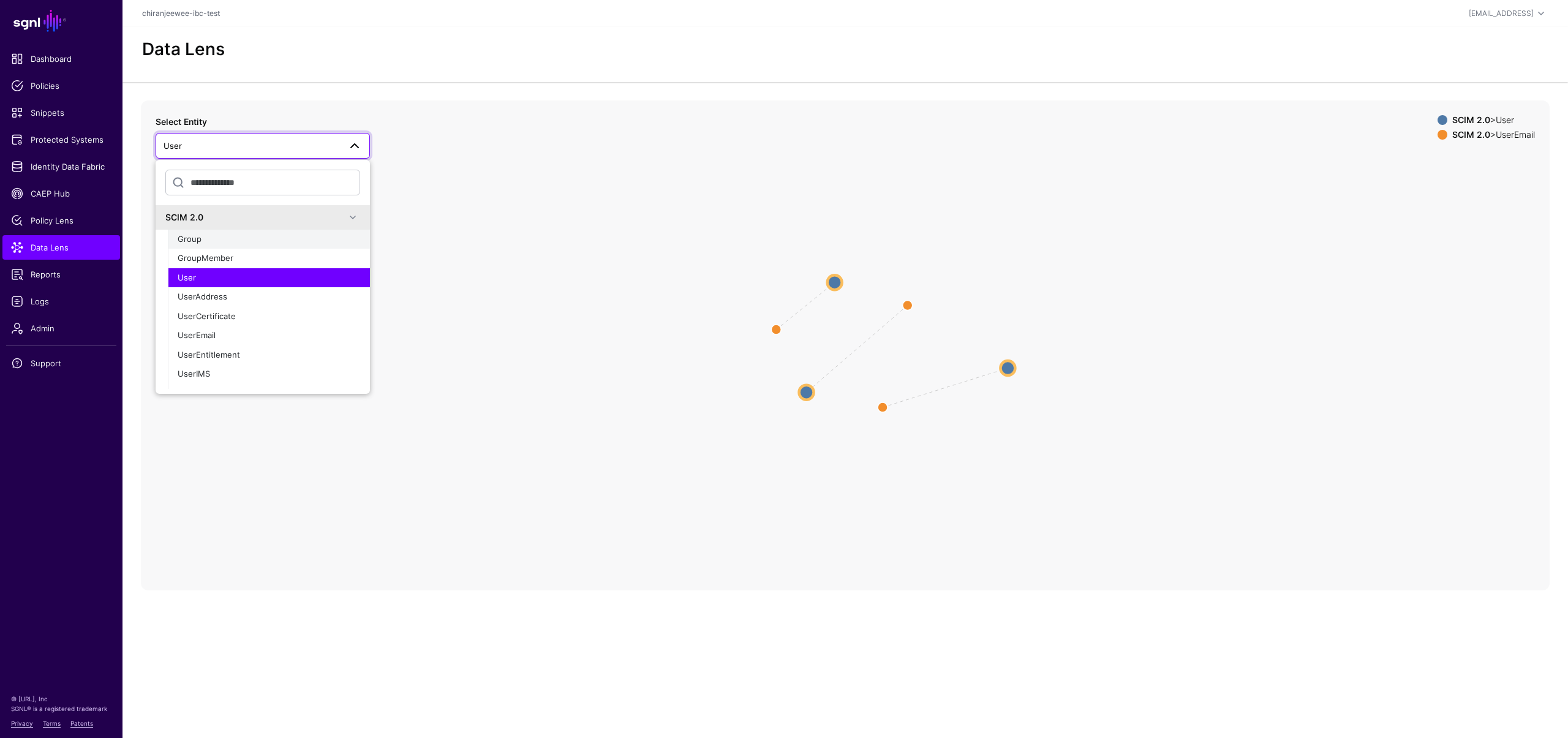
click at [225, 243] on div "Group" at bounding box center [269, 239] width 183 height 12
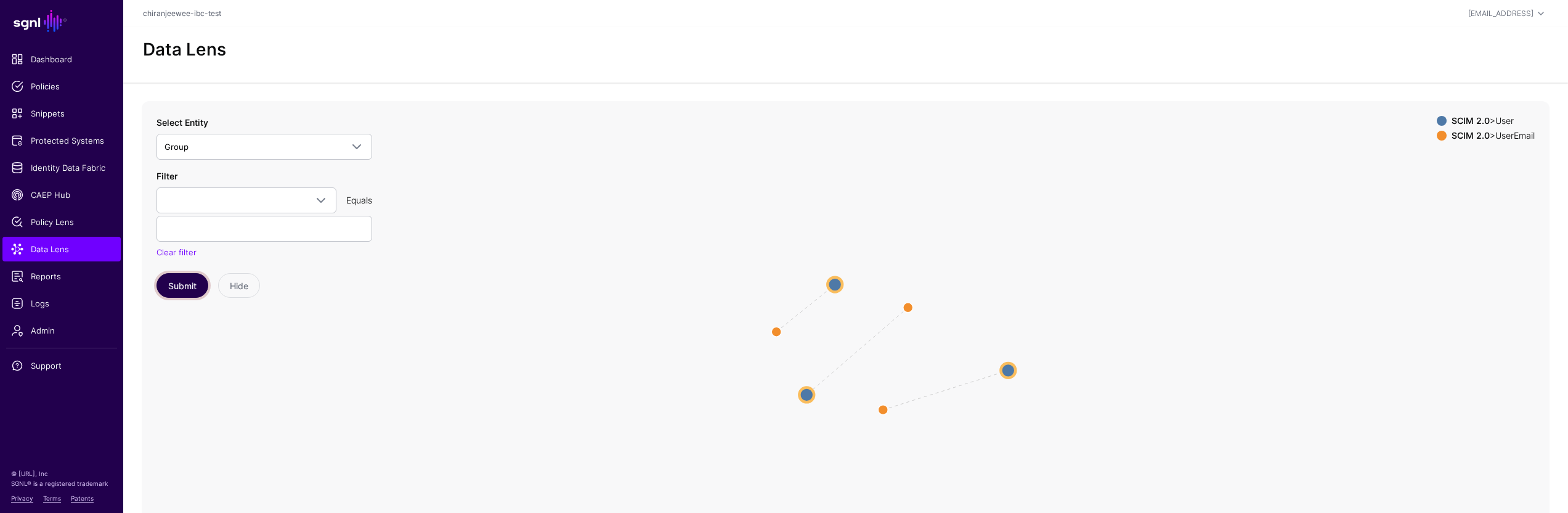
click at [191, 290] on button "Submit" at bounding box center [182, 285] width 52 height 25
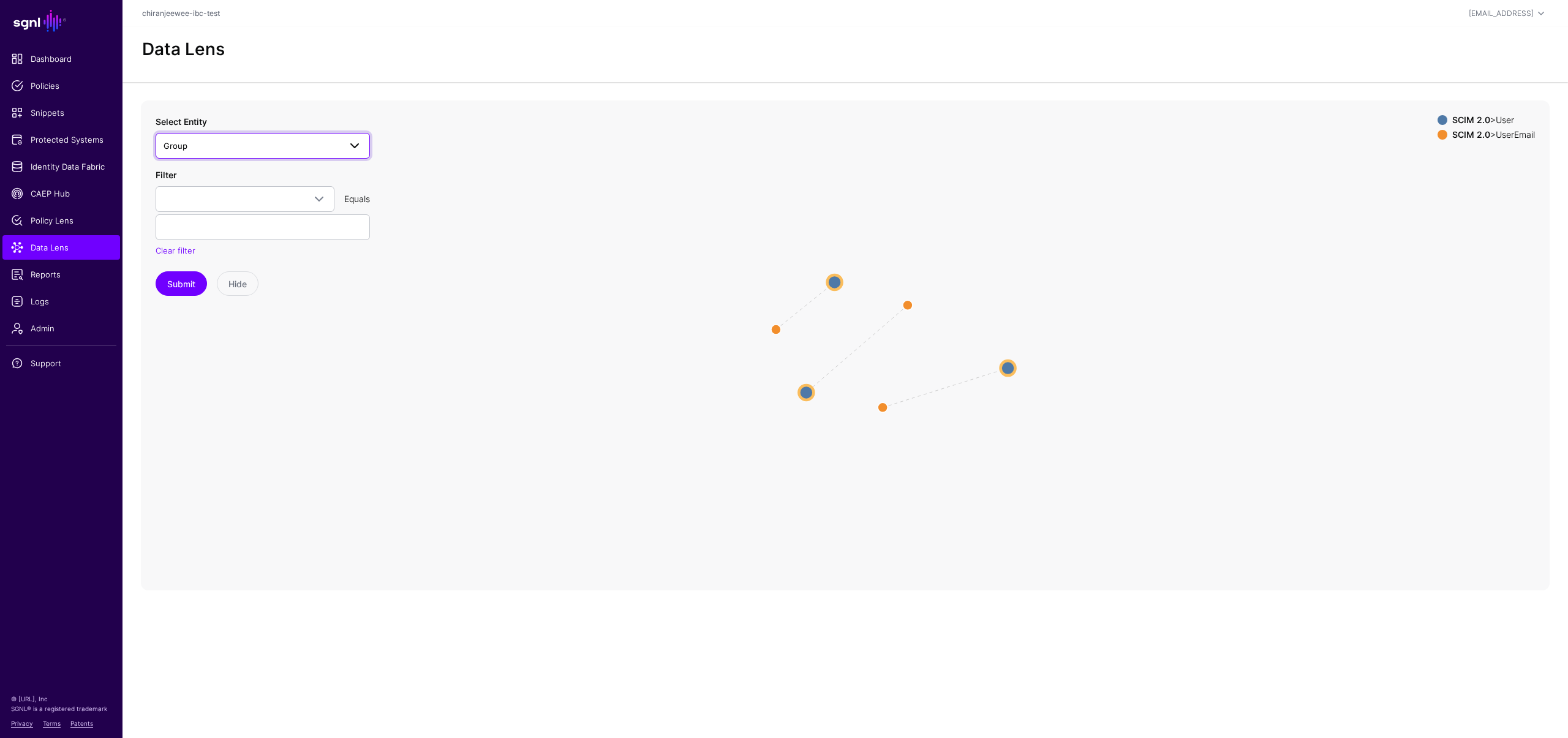
click at [328, 151] on span "Group" at bounding box center [251, 145] width 176 height 13
click at [236, 227] on div "GroupMember" at bounding box center [269, 225] width 183 height 12
